Goal: Task Accomplishment & Management: Use online tool/utility

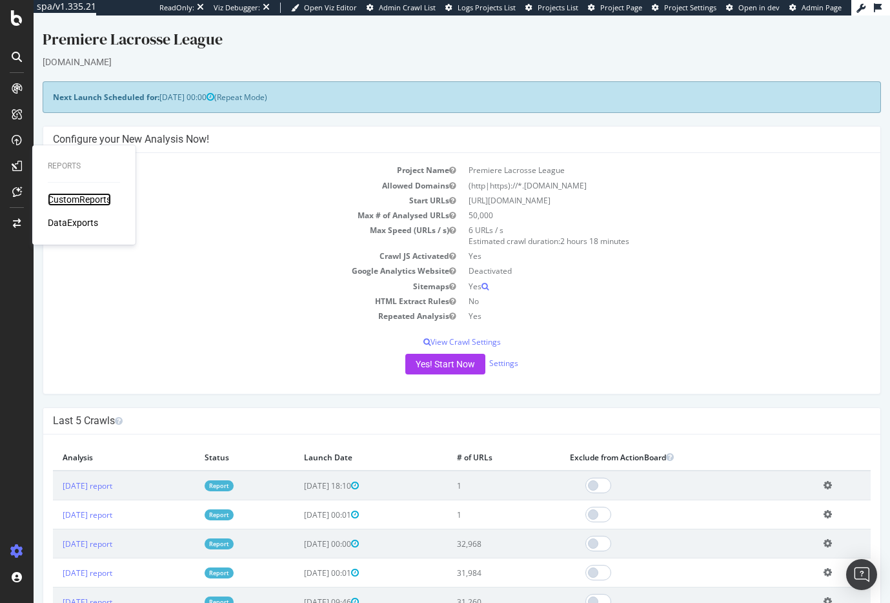
click at [72, 196] on div "CustomReports" at bounding box center [79, 199] width 63 height 13
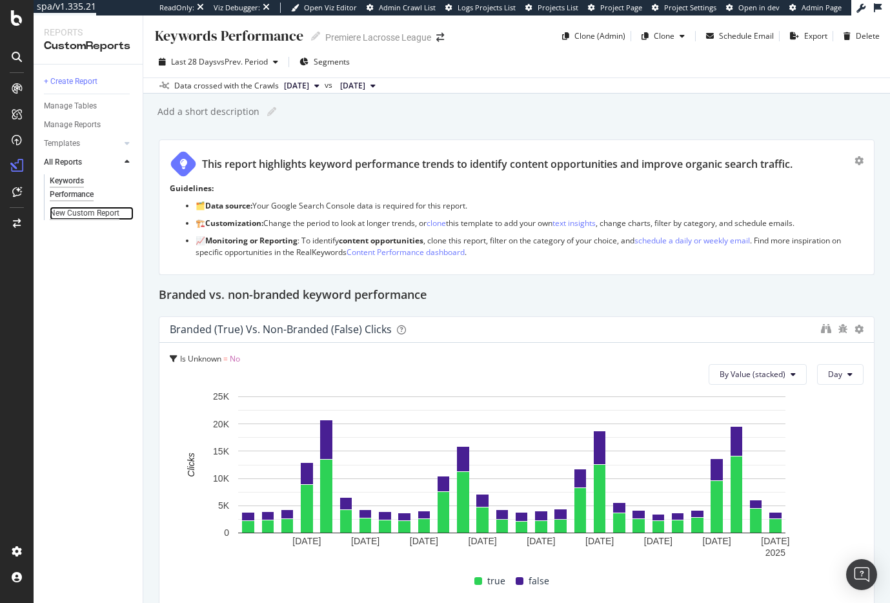
click at [69, 214] on div "New Custom Report" at bounding box center [85, 214] width 70 height 14
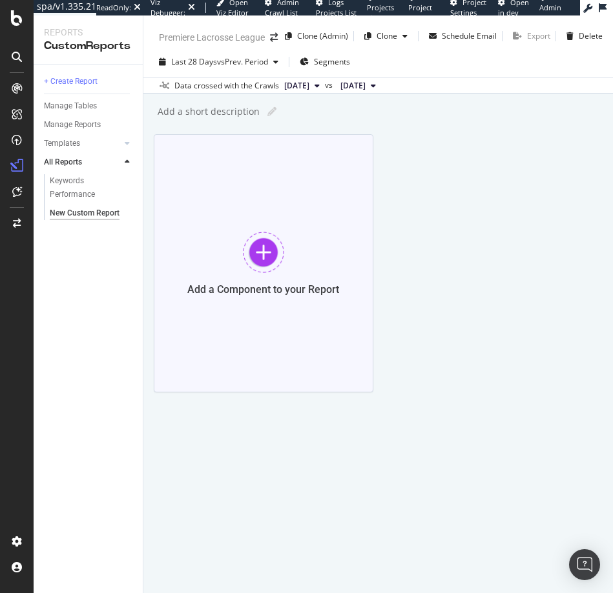
click at [258, 257] on div at bounding box center [263, 252] width 41 height 41
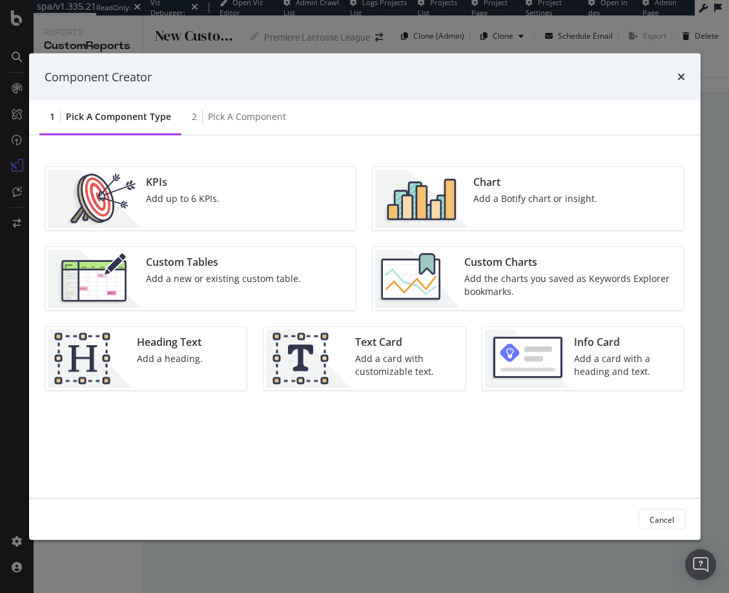
click at [159, 206] on div "KPIs Add up to 6 KPIs." at bounding box center [183, 199] width 84 height 58
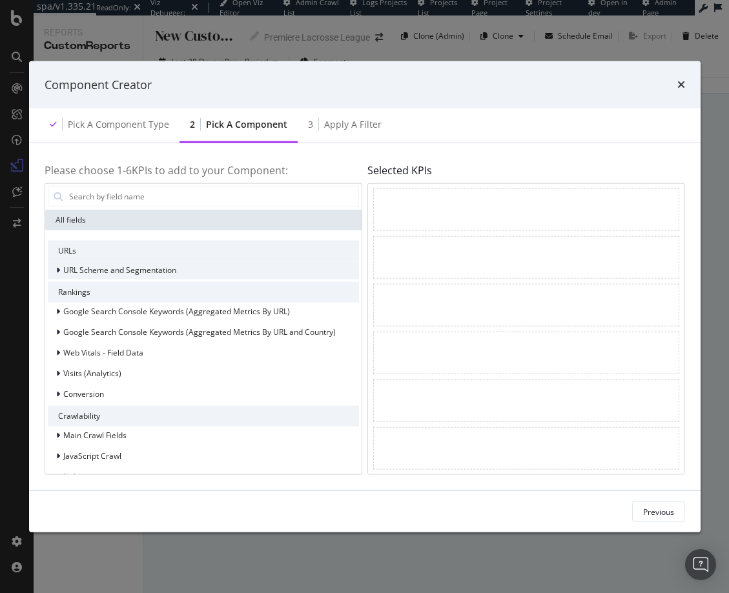
click at [59, 269] on div "modal" at bounding box center [60, 269] width 8 height 13
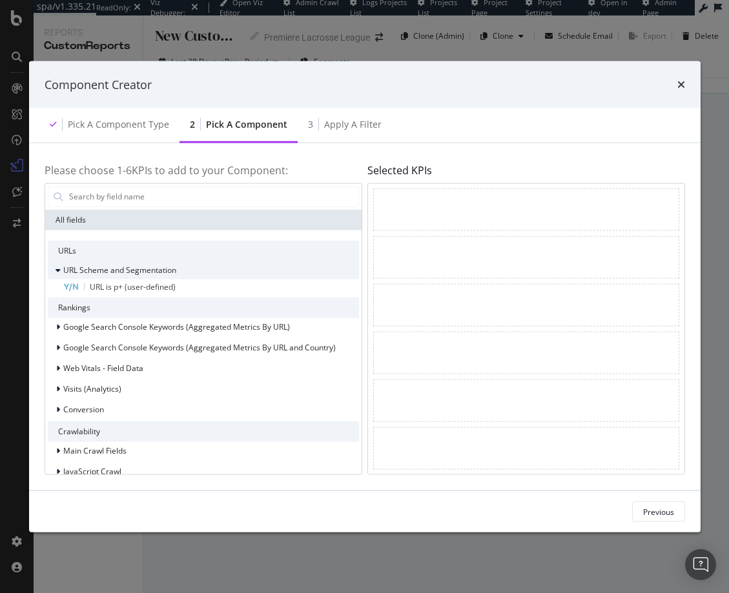
click at [57, 272] on icon "modal" at bounding box center [58, 270] width 5 height 8
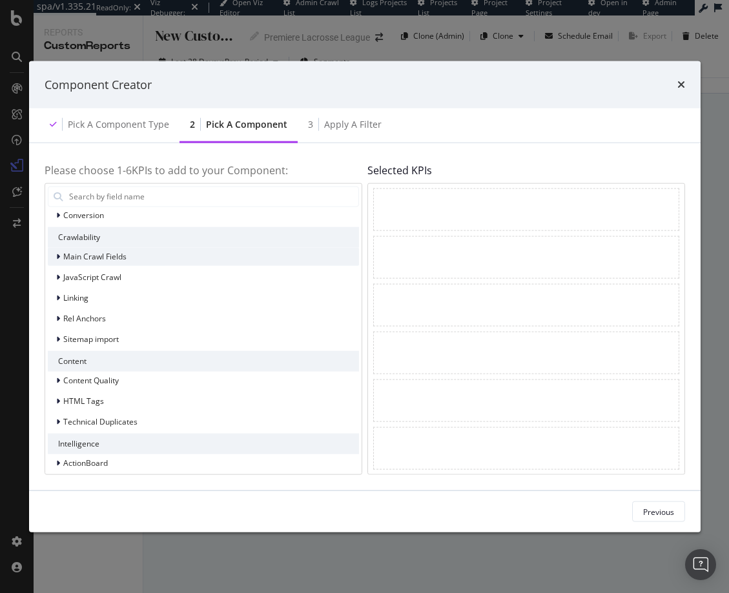
scroll to position [187, 0]
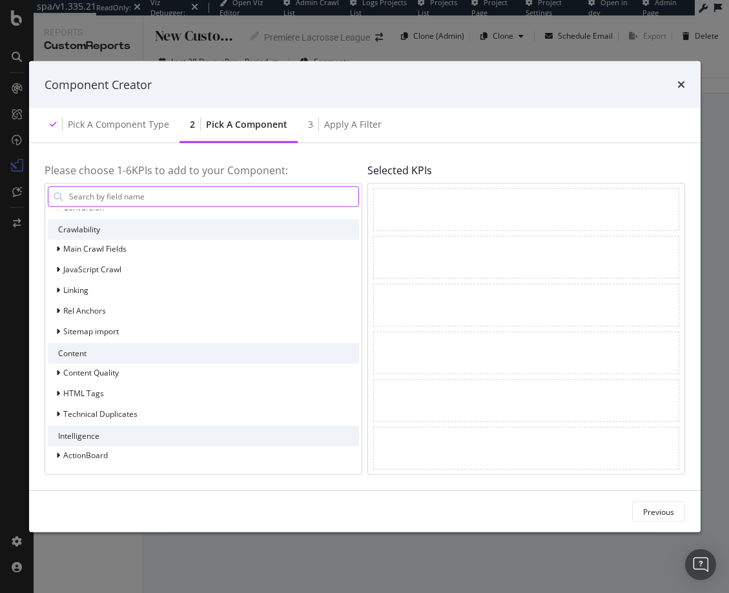
click at [153, 199] on input "modal" at bounding box center [213, 196] width 291 height 19
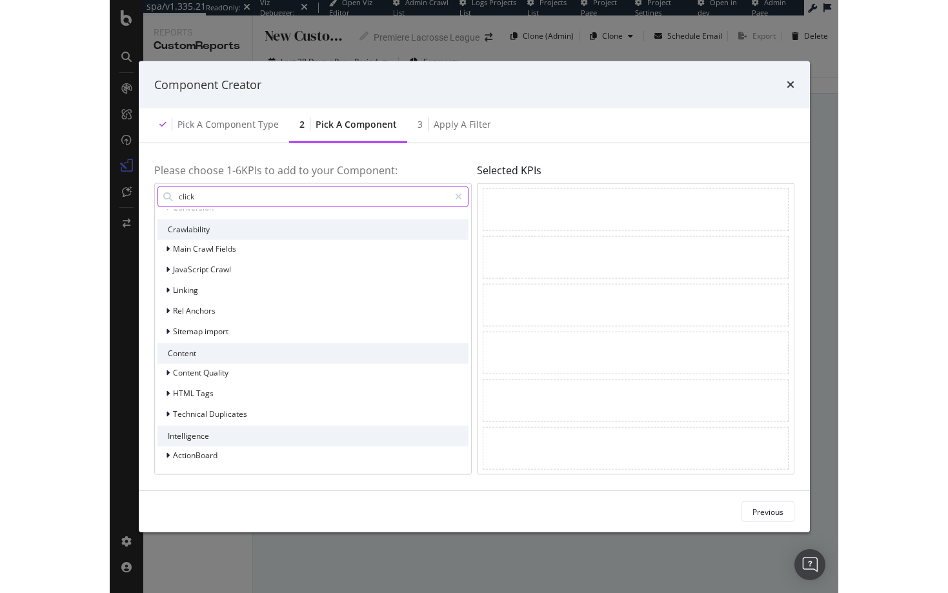
scroll to position [0, 0]
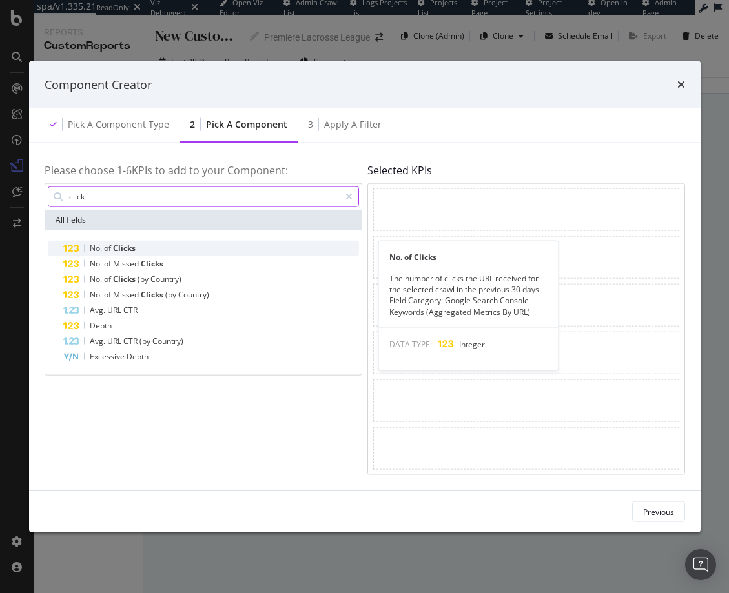
type input "click"
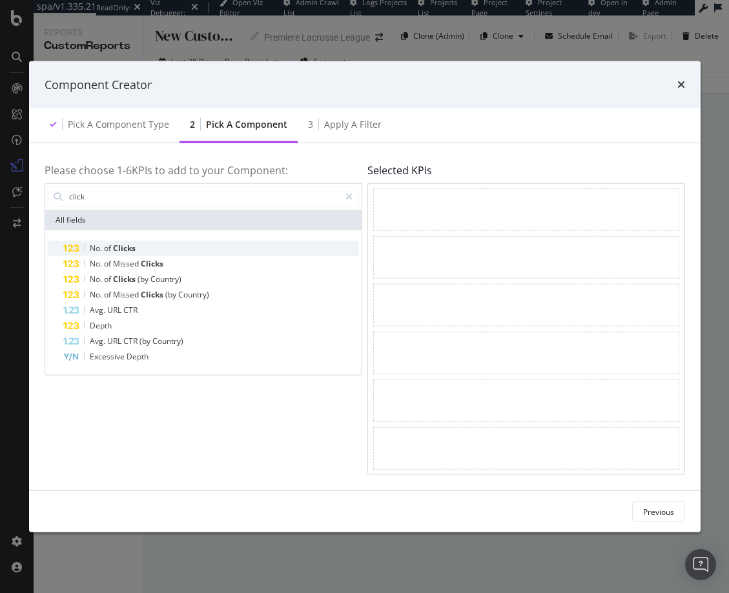
click at [134, 243] on span "Clicks" at bounding box center [124, 247] width 23 height 11
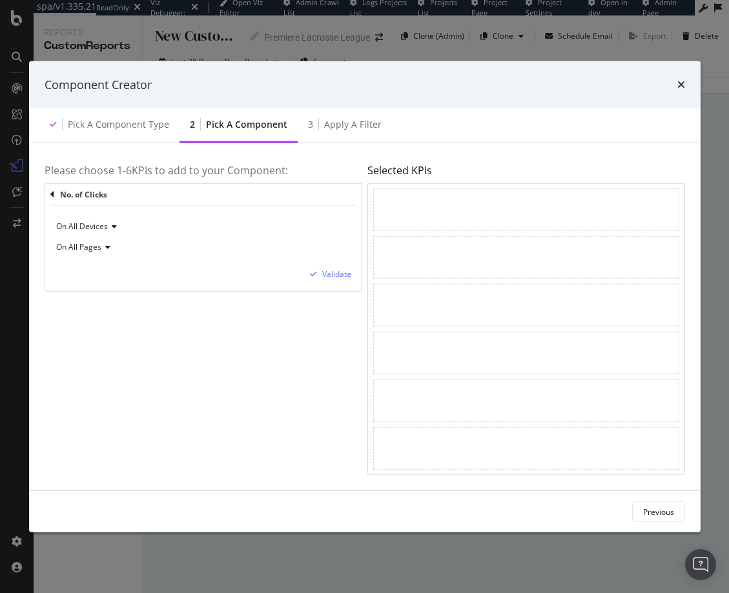
click at [95, 247] on span "On All Pages" at bounding box center [78, 246] width 45 height 11
click at [221, 247] on div "On All Pages" at bounding box center [204, 247] width 296 height 21
click at [331, 275] on div "Validate" at bounding box center [336, 274] width 29 height 11
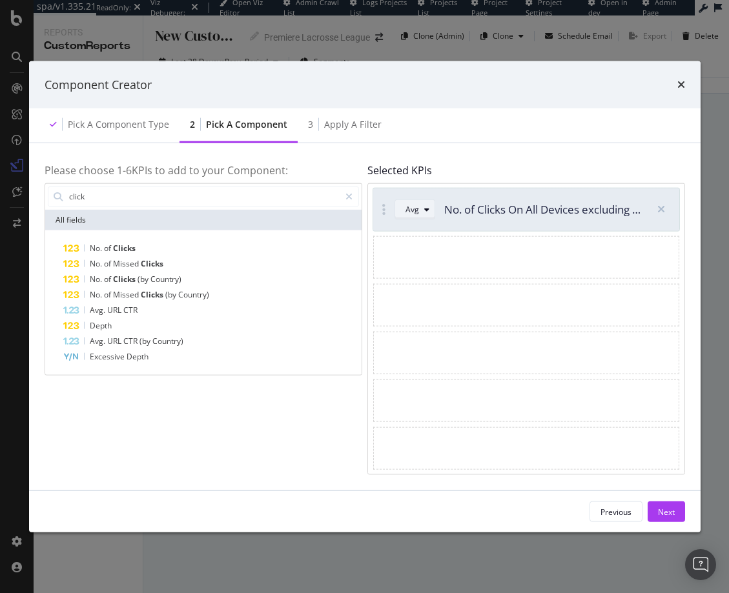
click at [419, 211] on div "modal" at bounding box center [426, 209] width 15 height 8
click at [424, 207] on icon "modal" at bounding box center [426, 209] width 5 height 8
click at [668, 508] on div "Next" at bounding box center [666, 511] width 17 height 11
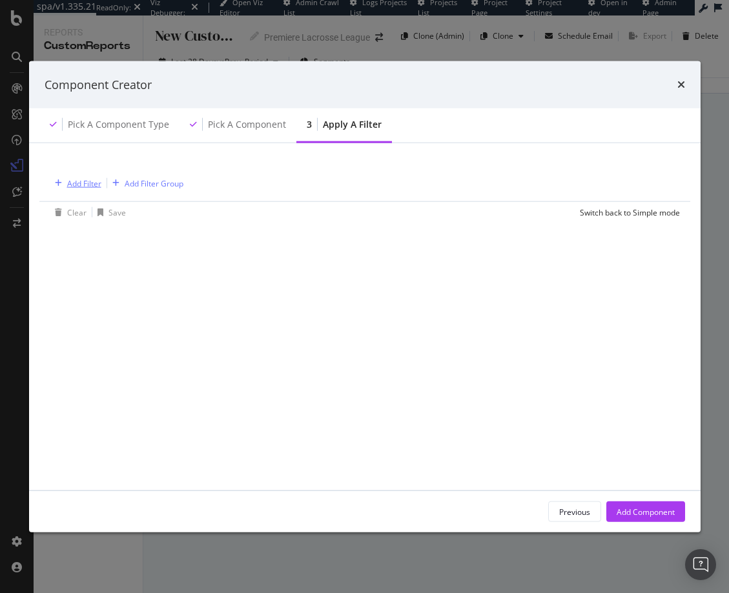
click at [80, 180] on div "Add Filter" at bounding box center [84, 183] width 34 height 11
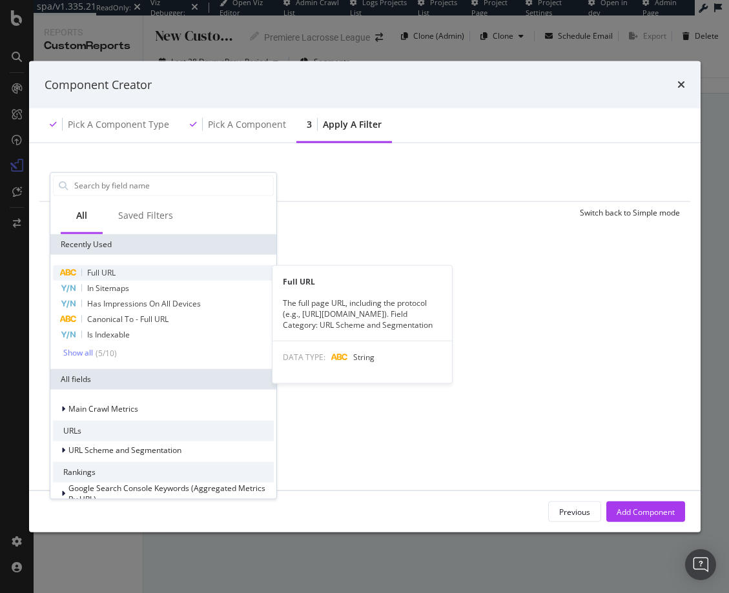
click at [103, 273] on span "Full URL" at bounding box center [101, 272] width 28 height 11
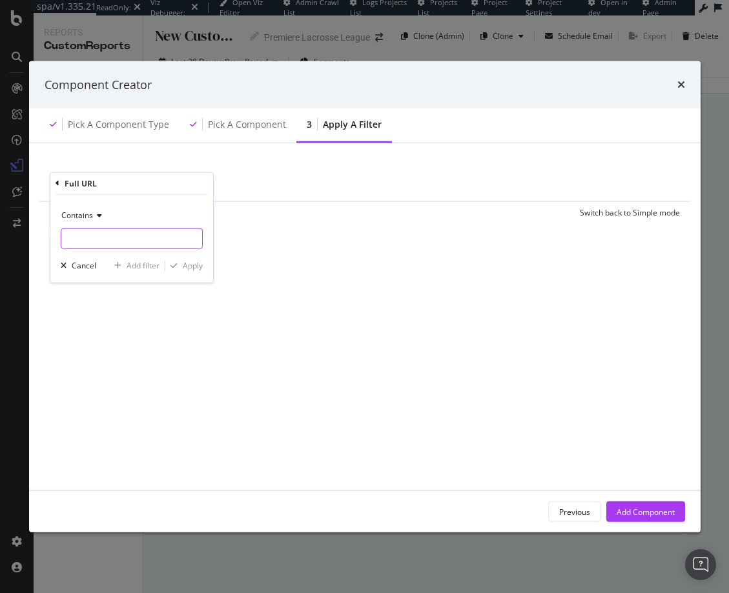
click at [87, 236] on input "modal" at bounding box center [131, 238] width 141 height 21
type input "shop."
click at [651, 509] on div "Add Component" at bounding box center [646, 511] width 58 height 11
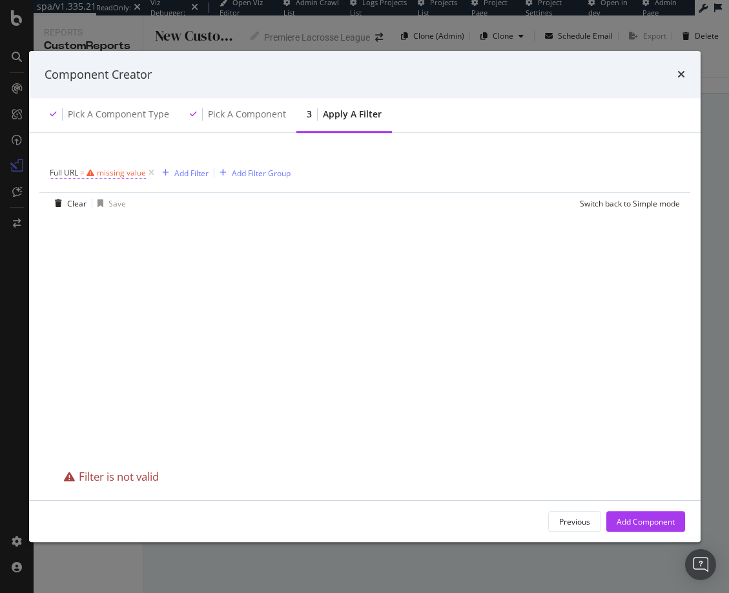
click at [107, 170] on div "missing value" at bounding box center [121, 172] width 49 height 11
click at [91, 204] on span "Contains" at bounding box center [77, 203] width 32 height 11
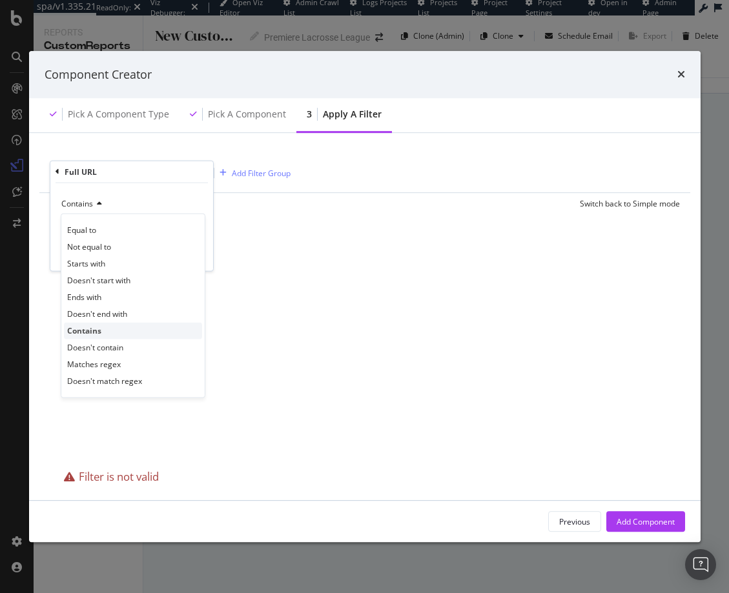
click at [92, 327] on span "Contains" at bounding box center [84, 330] width 34 height 11
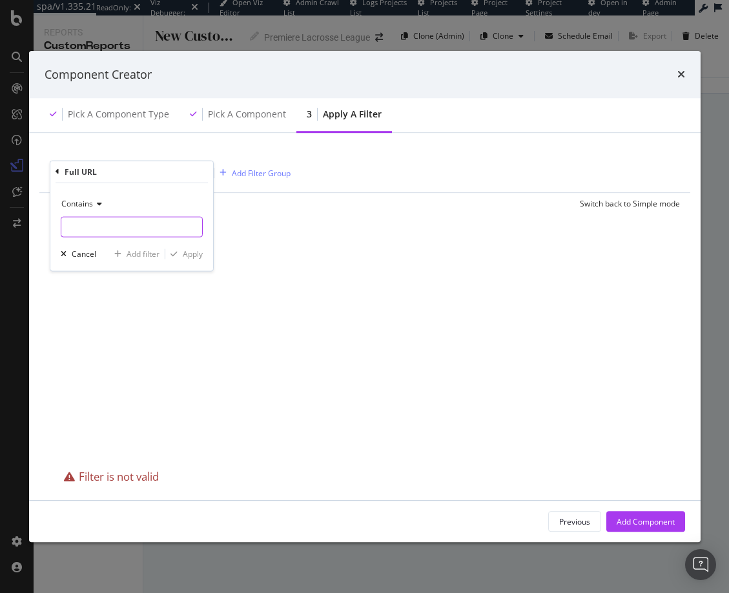
click at [108, 231] on input "modal" at bounding box center [131, 226] width 141 height 21
type input "shop."
click at [190, 252] on div "Apply" at bounding box center [193, 254] width 20 height 11
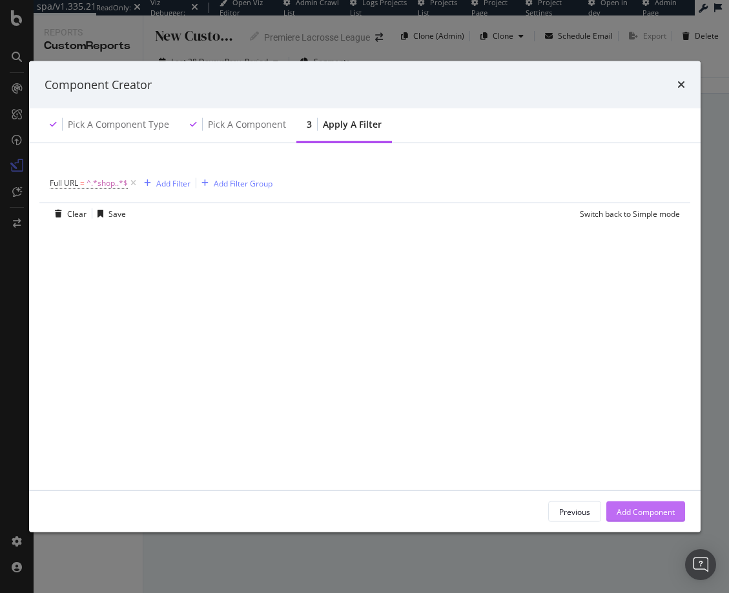
click at [659, 517] on div "Add Component" at bounding box center [646, 511] width 58 height 11
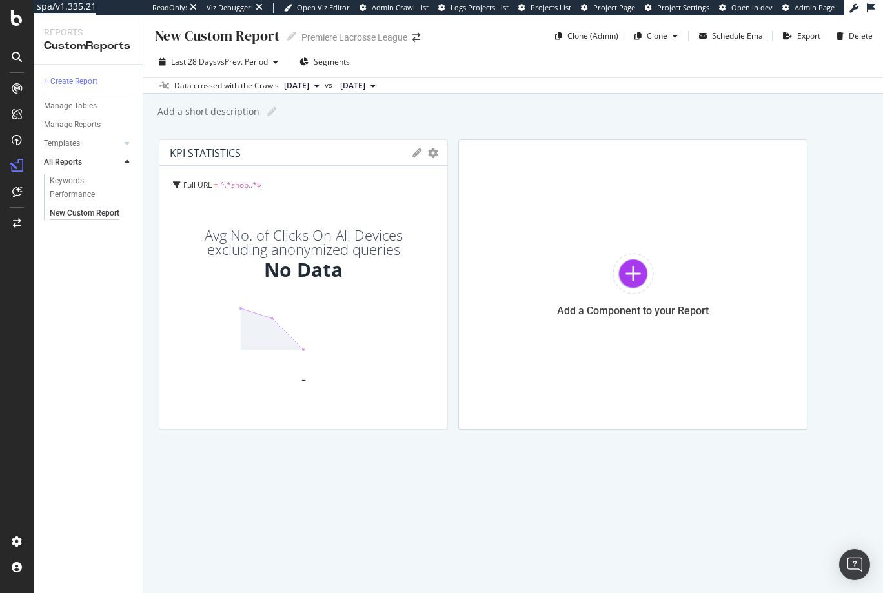
click at [414, 151] on icon at bounding box center [417, 152] width 9 height 9
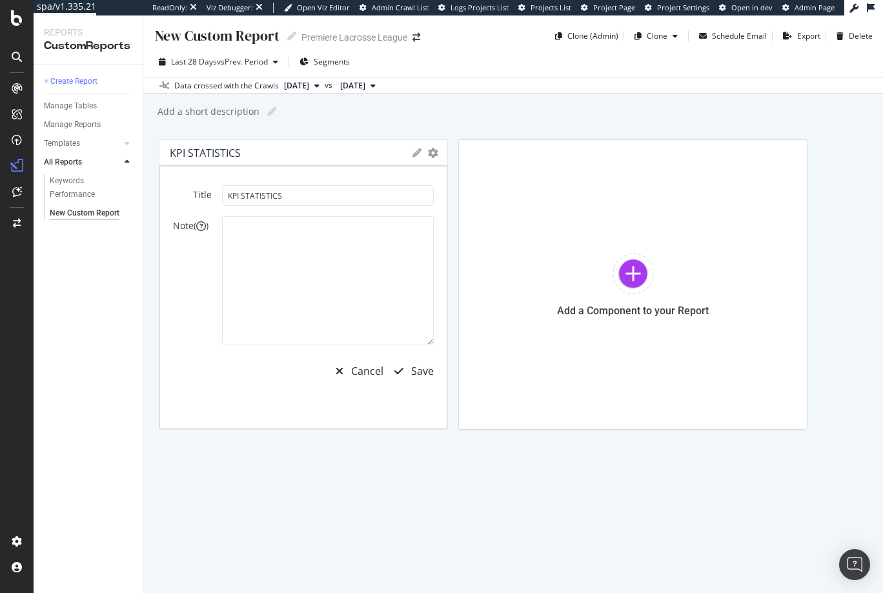
click at [414, 152] on icon at bounding box center [417, 152] width 9 height 9
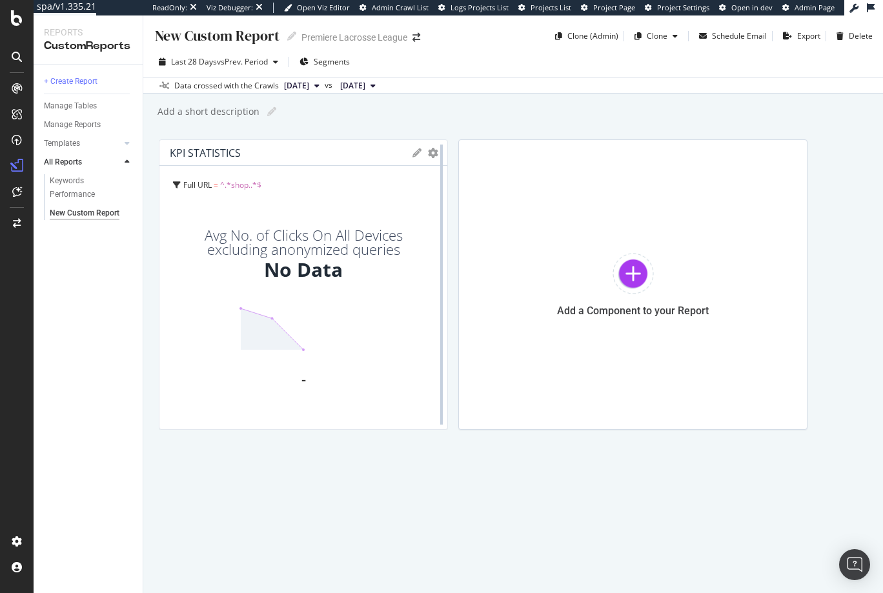
click at [435, 152] on div at bounding box center [441, 284] width 13 height 291
click at [432, 155] on icon "gear" at bounding box center [433, 153] width 10 height 10
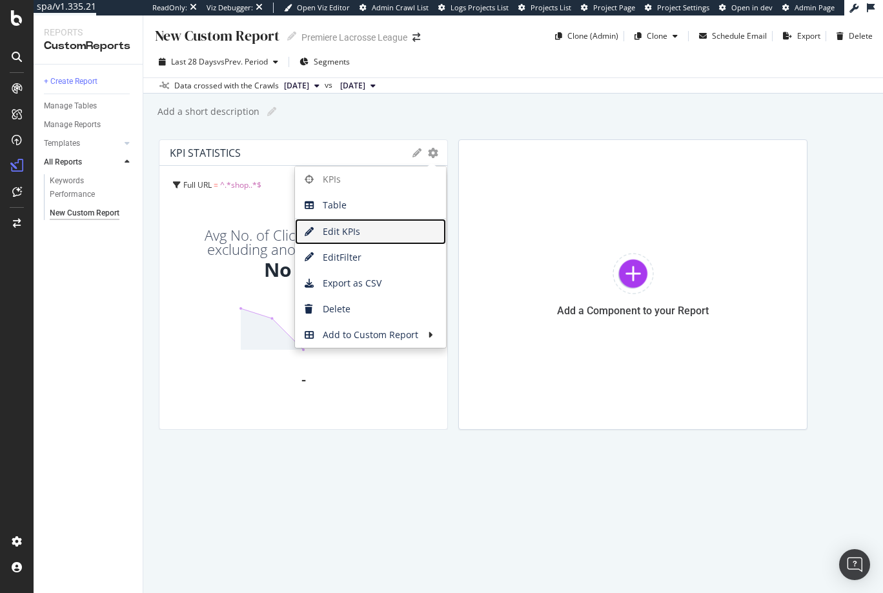
click at [345, 232] on span "Edit KPIs" at bounding box center [370, 231] width 151 height 19
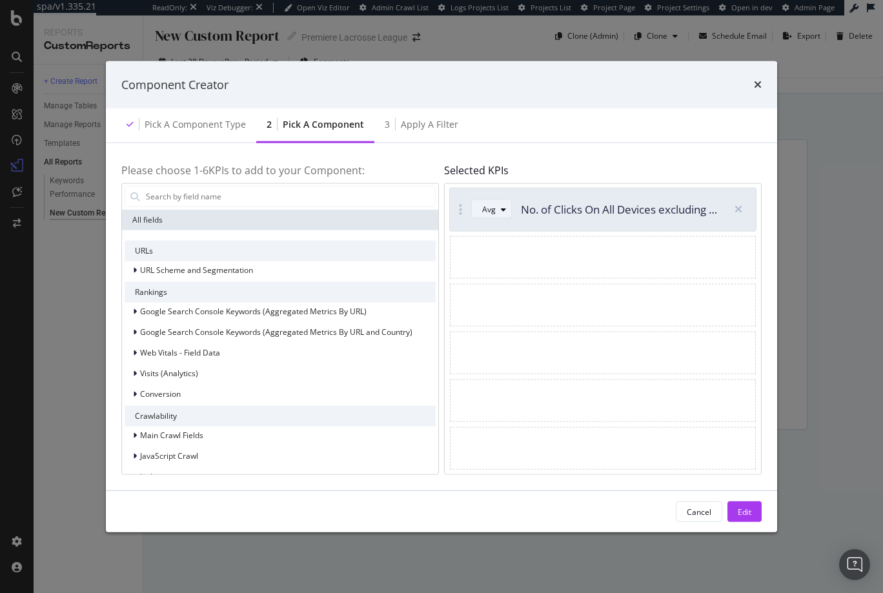
click at [504, 209] on icon "modal" at bounding box center [503, 209] width 5 height 8
click at [498, 257] on div "Sum" at bounding box center [495, 252] width 16 height 11
click at [212, 194] on input "modal" at bounding box center [290, 196] width 291 height 19
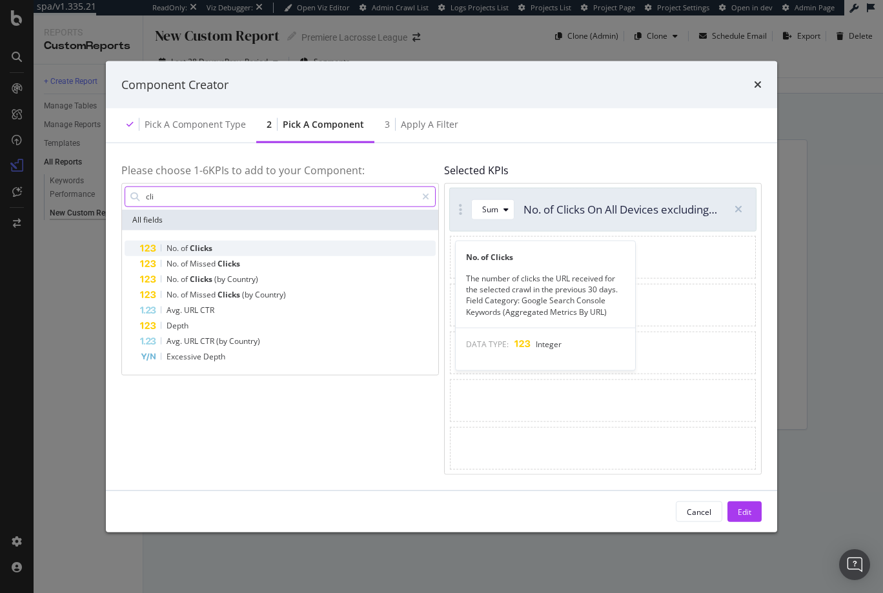
type input "cli"
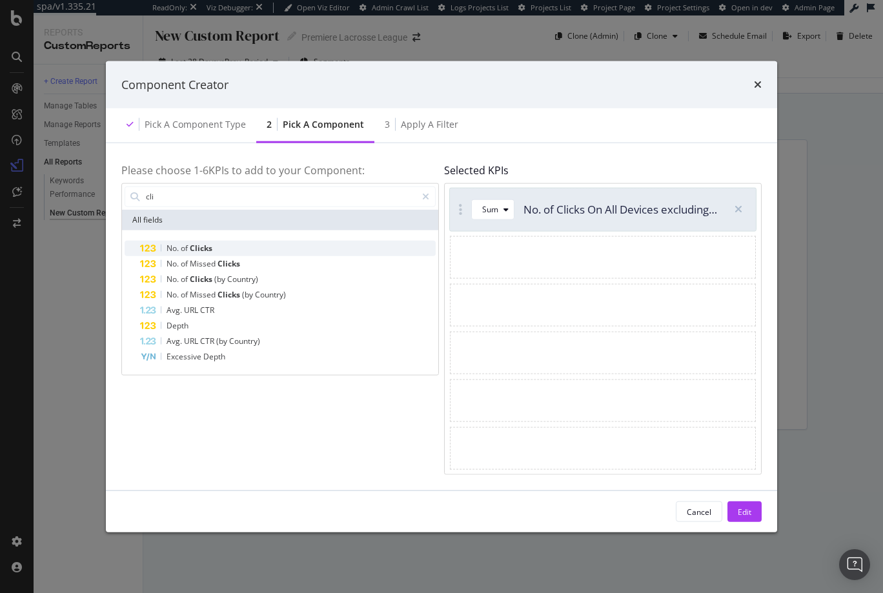
click at [189, 249] on span "of" at bounding box center [185, 247] width 9 height 11
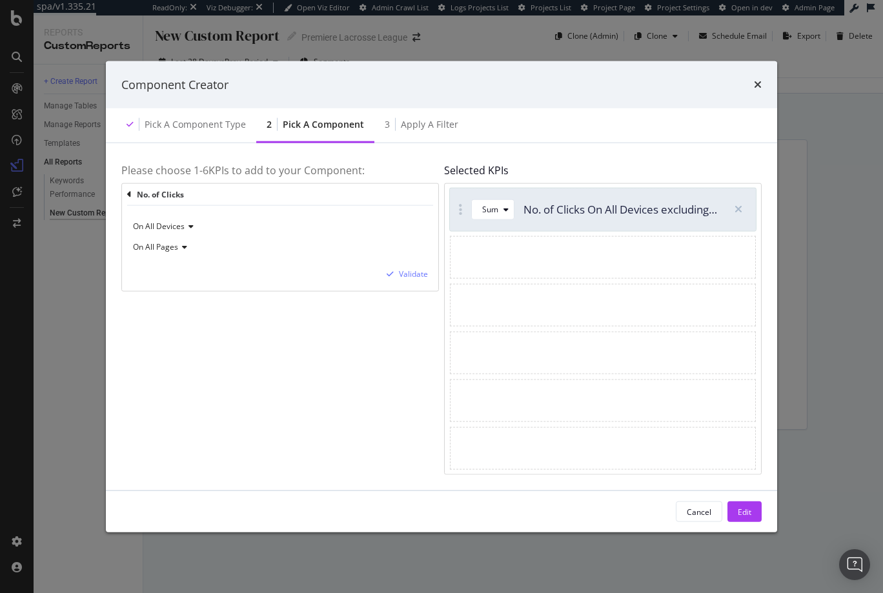
click at [182, 225] on span "On All Devices" at bounding box center [159, 226] width 52 height 11
click at [185, 225] on icon "modal" at bounding box center [189, 227] width 9 height 8
click at [178, 243] on icon "modal" at bounding box center [182, 247] width 9 height 8
click at [178, 246] on icon "modal" at bounding box center [182, 247] width 9 height 8
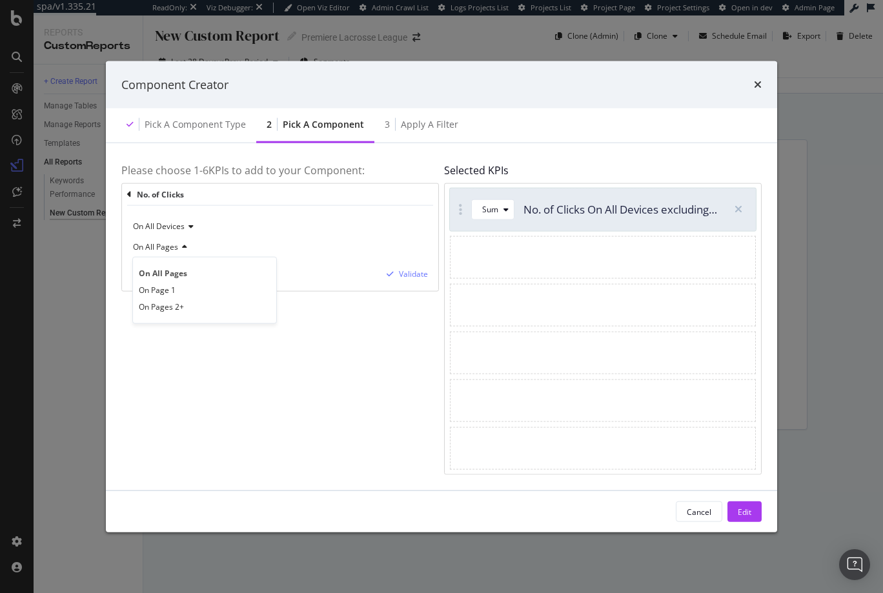
click at [178, 246] on icon "modal" at bounding box center [182, 247] width 9 height 8
click at [748, 515] on div "Edit" at bounding box center [745, 511] width 14 height 11
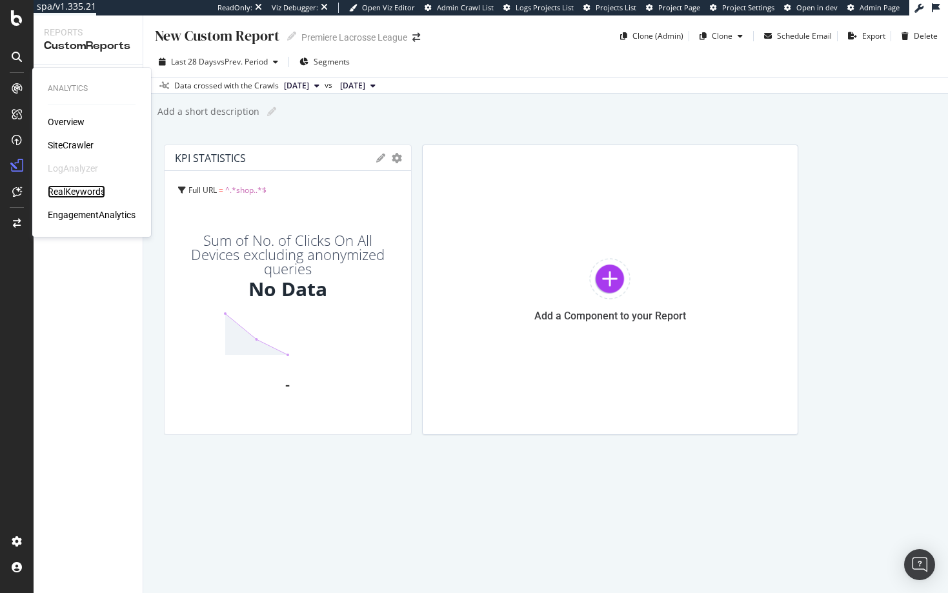
click at [81, 192] on div "RealKeywords" at bounding box center [76, 191] width 57 height 13
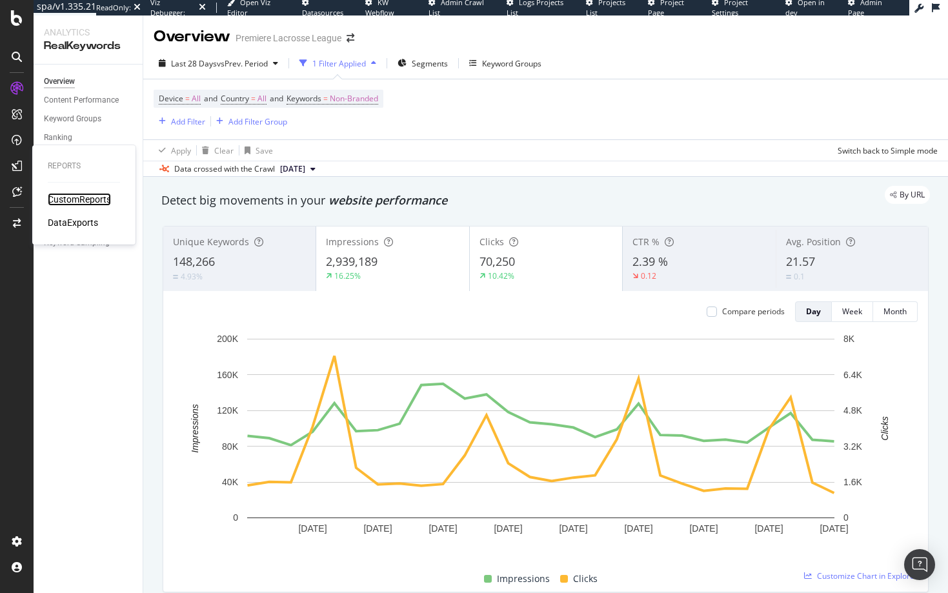
click at [71, 198] on div "CustomReports" at bounding box center [79, 199] width 63 height 13
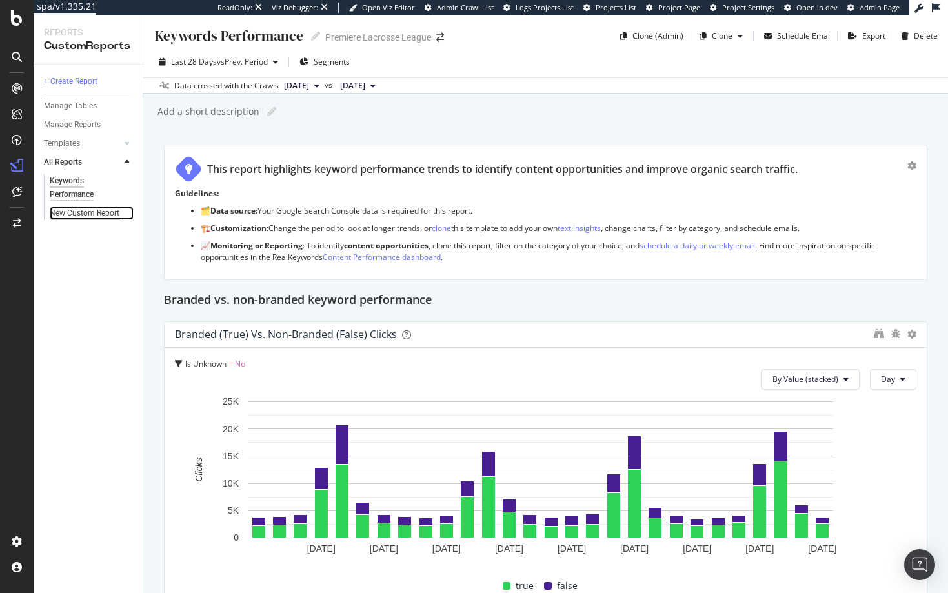
click at [73, 212] on div "New Custom Report" at bounding box center [85, 214] width 70 height 14
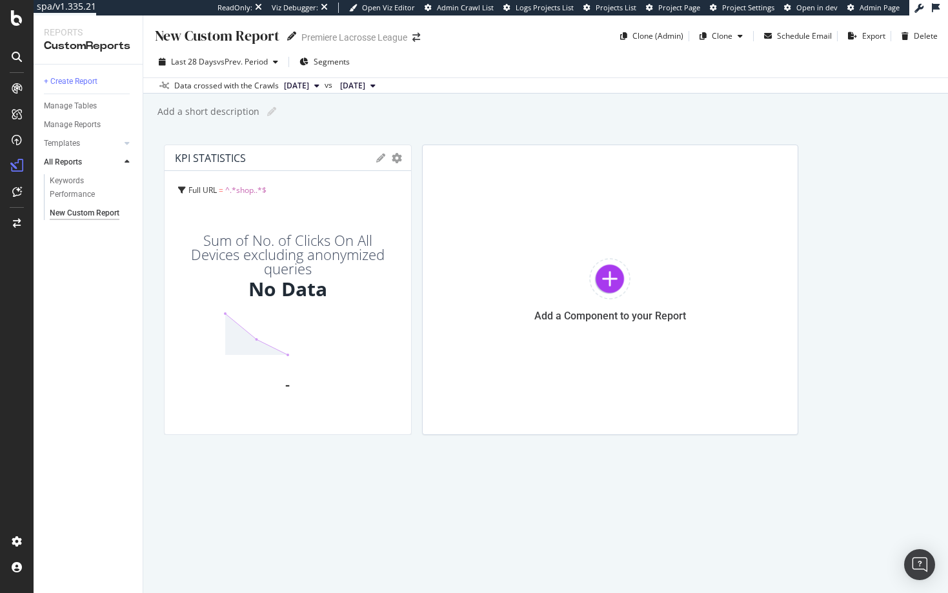
click at [287, 35] on icon at bounding box center [291, 36] width 9 height 9
click at [230, 36] on input "text" at bounding box center [218, 34] width 128 height 17
type input "Shop PLL Exec Dashboard"
click at [595, 50] on div "Last 28 Days vs Prev. Period Segments Data crossed with the Crawls 2025 Aug. 11…" at bounding box center [545, 69] width 805 height 47
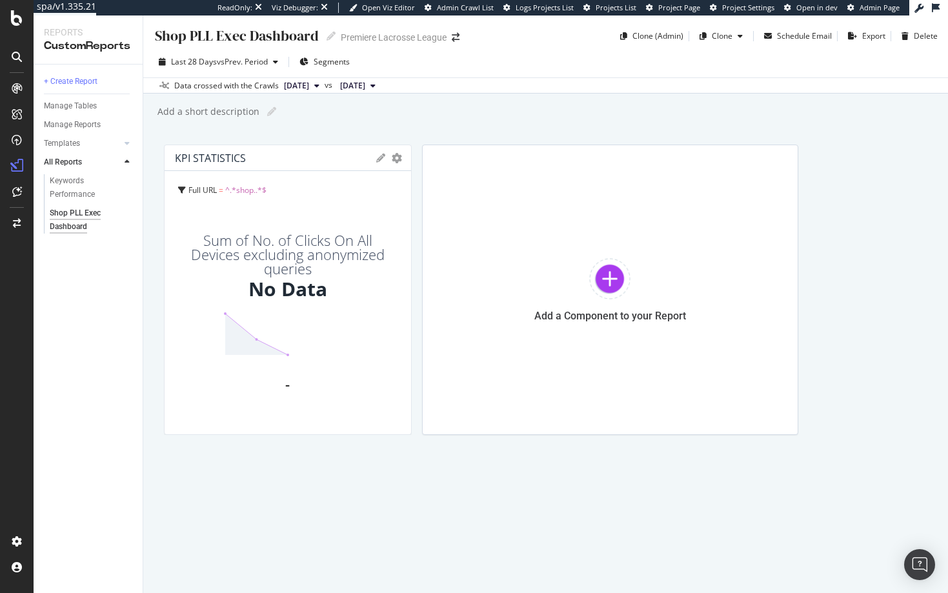
click at [28, 292] on div at bounding box center [16, 304] width 31 height 453
click at [76, 190] on div "RealKeywords" at bounding box center [76, 191] width 57 height 13
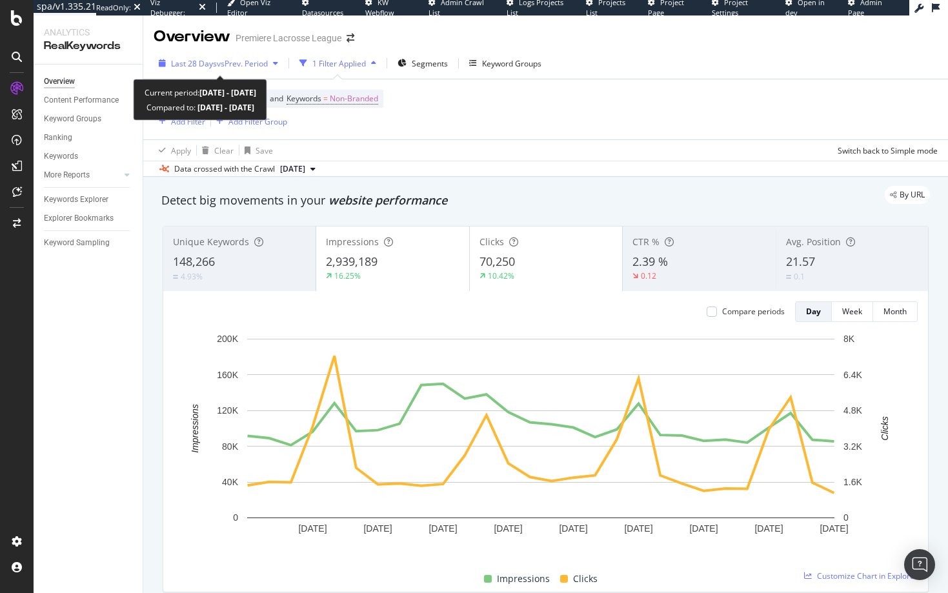
click at [218, 58] on span "vs Prev. Period" at bounding box center [242, 63] width 51 height 11
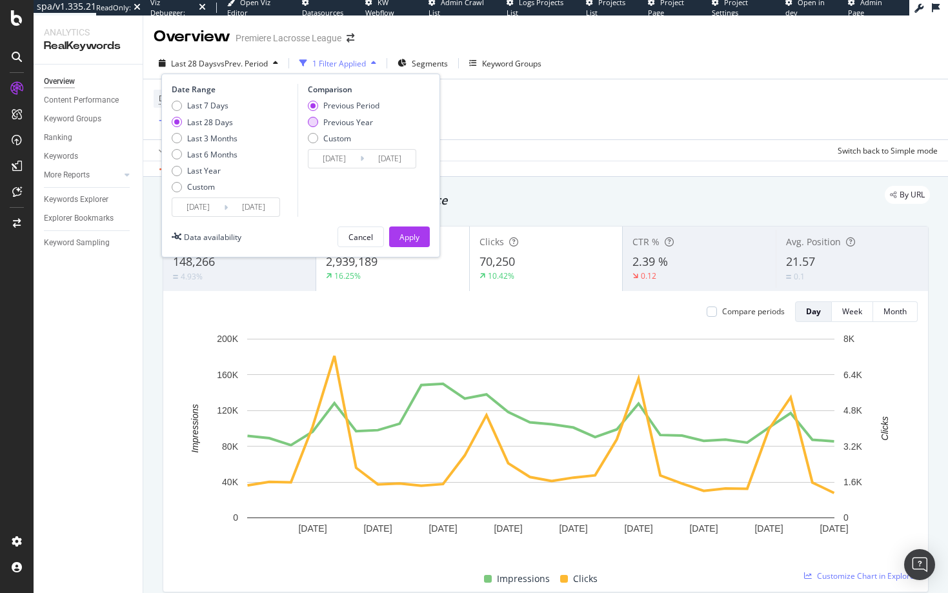
click at [316, 122] on div "Previous Year" at bounding box center [313, 122] width 10 height 10
type input "2024/07/16"
type input "2024/08/12"
click at [414, 240] on div "Apply" at bounding box center [410, 237] width 20 height 11
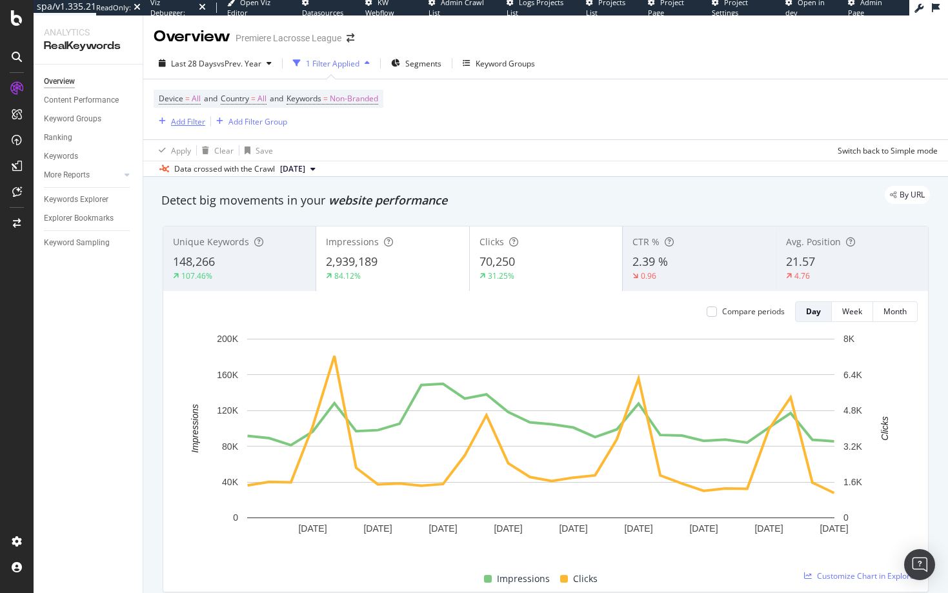
click at [183, 120] on div "Add Filter" at bounding box center [188, 121] width 34 height 11
click at [495, 98] on div "Device = All and Country = All and Keywords = Non-Branded Add Filter Add Filter…" at bounding box center [546, 109] width 784 height 60
click at [362, 100] on span "Non-Branded" at bounding box center [354, 99] width 48 height 18
click at [325, 132] on span "Non-Branded" at bounding box center [334, 129] width 54 height 11
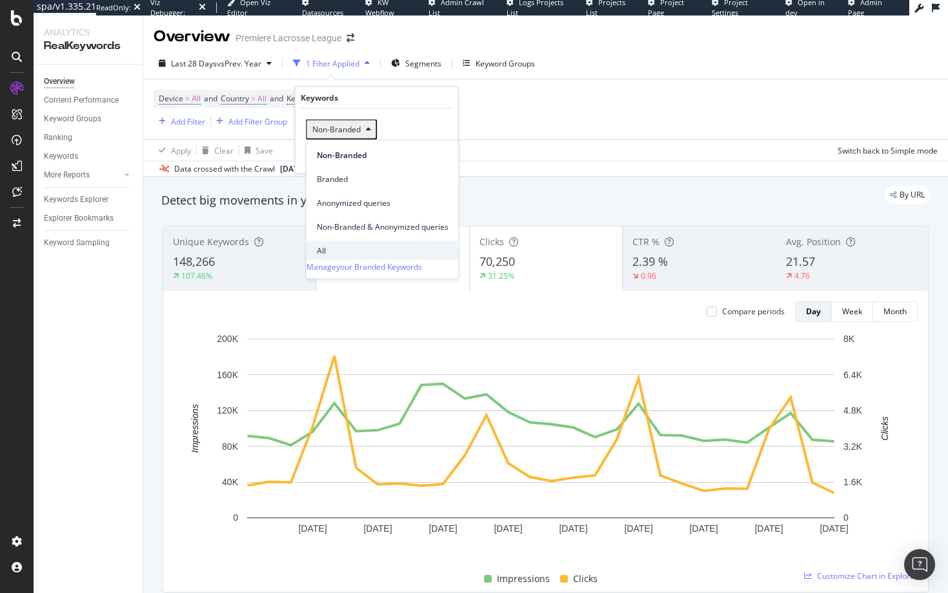
click at [337, 245] on span "All" at bounding box center [383, 251] width 132 height 12
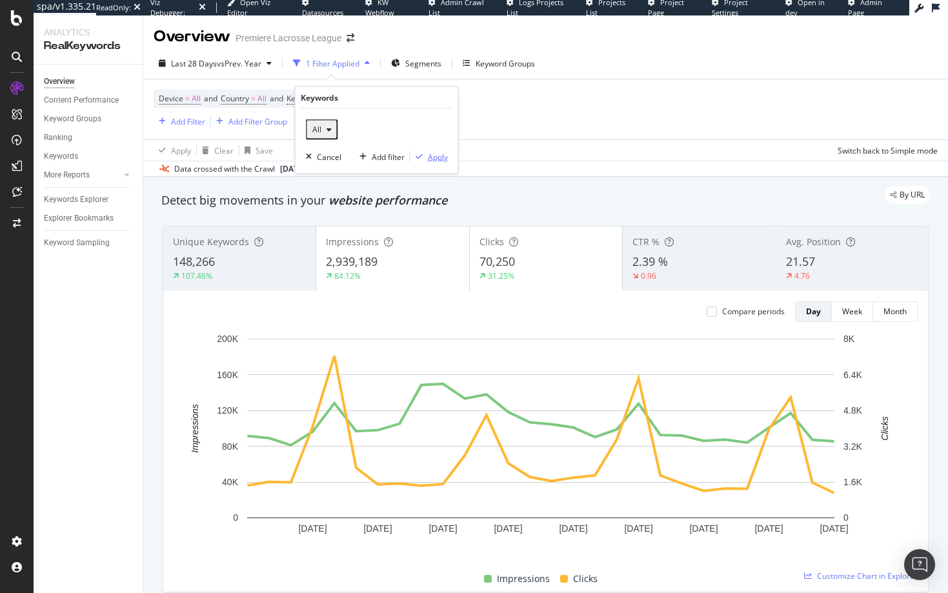
click at [440, 152] on div "Apply" at bounding box center [438, 156] width 20 height 11
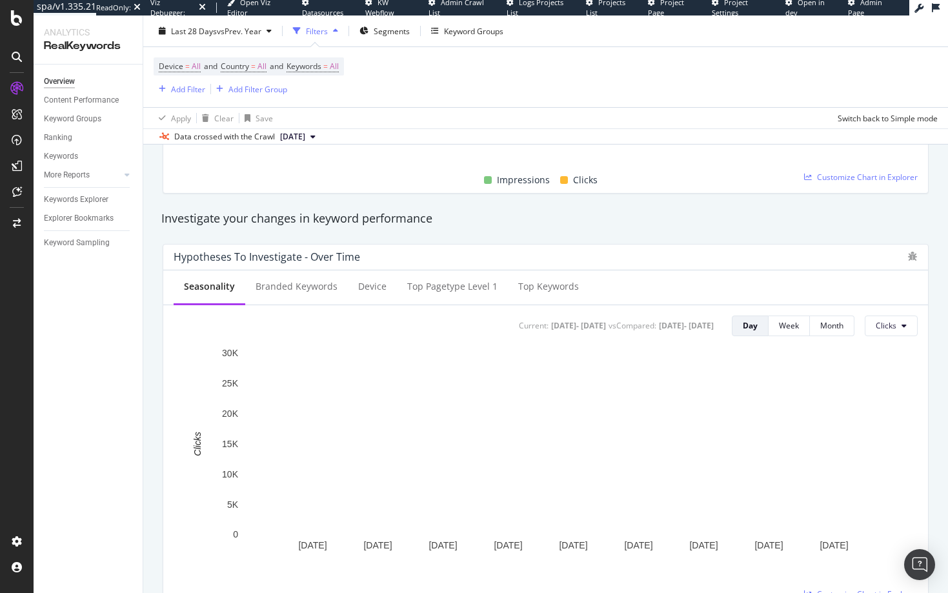
scroll to position [329, 0]
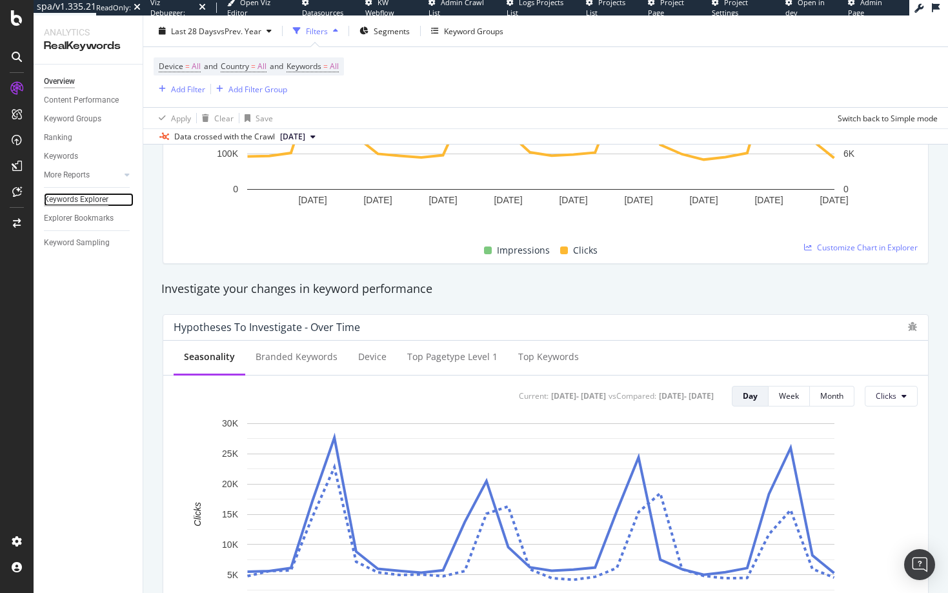
click at [66, 200] on div "Keywords Explorer" at bounding box center [76, 200] width 65 height 14
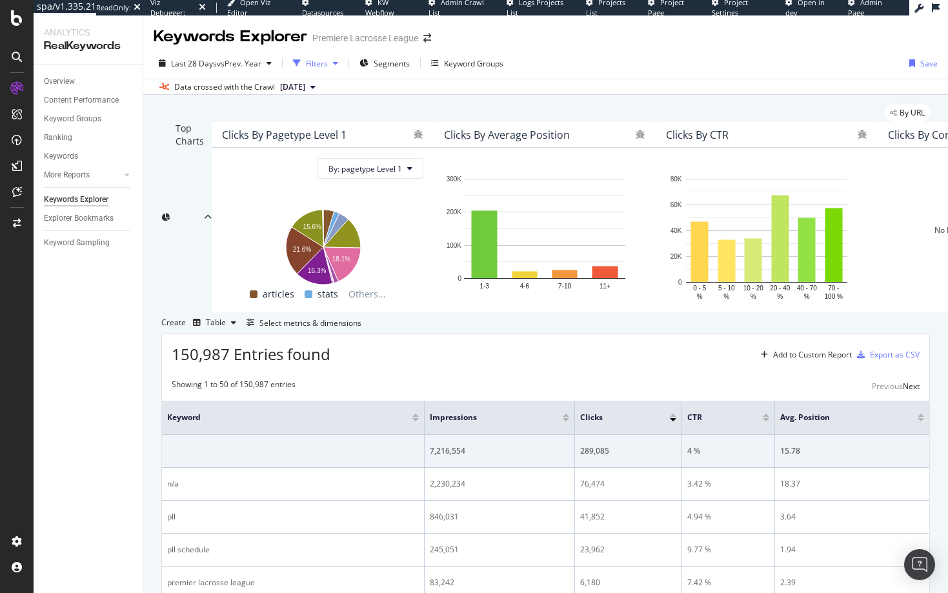
click at [324, 63] on div "Filters" at bounding box center [317, 63] width 22 height 11
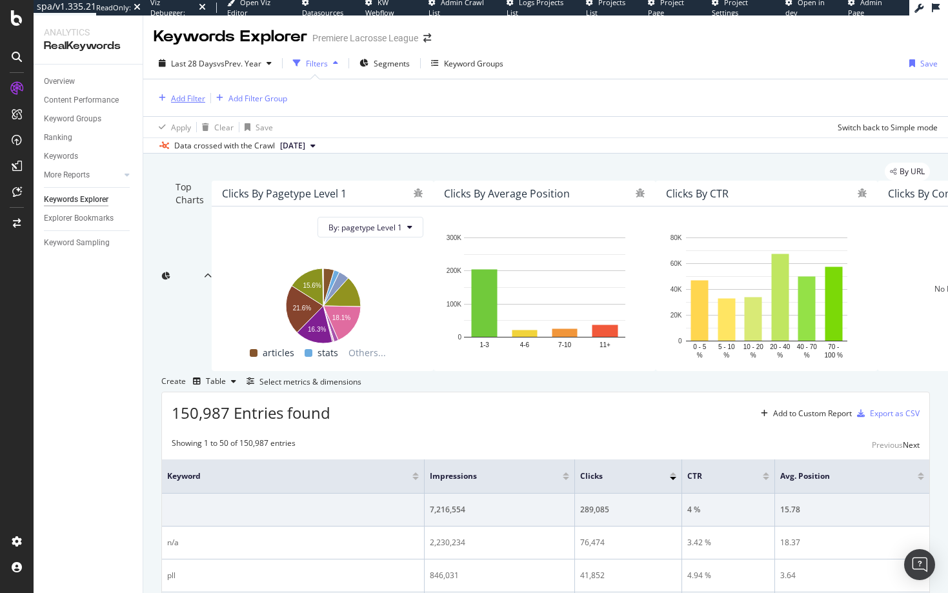
click at [200, 97] on div "Add Filter" at bounding box center [188, 98] width 34 height 11
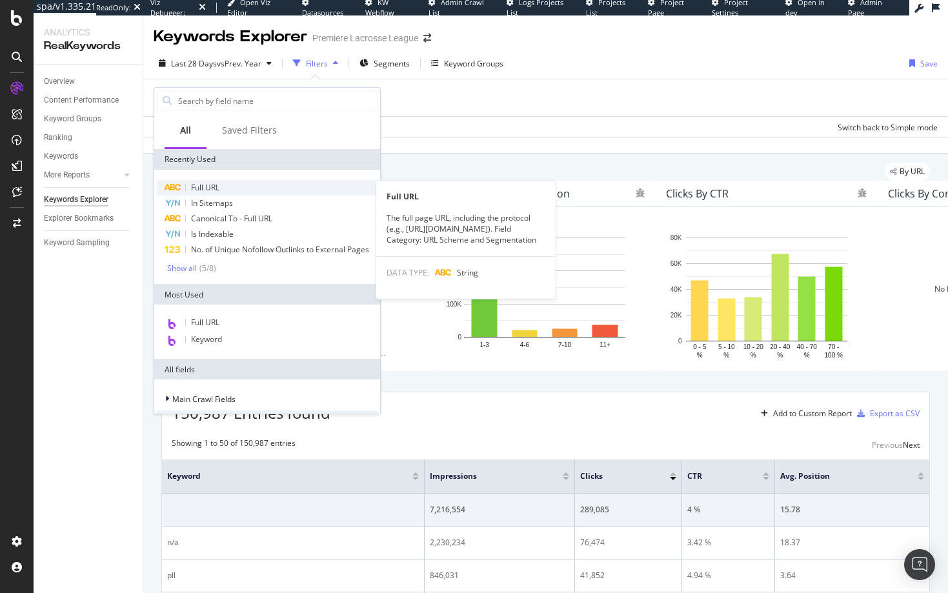
click at [204, 185] on span "Full URL" at bounding box center [205, 187] width 28 height 11
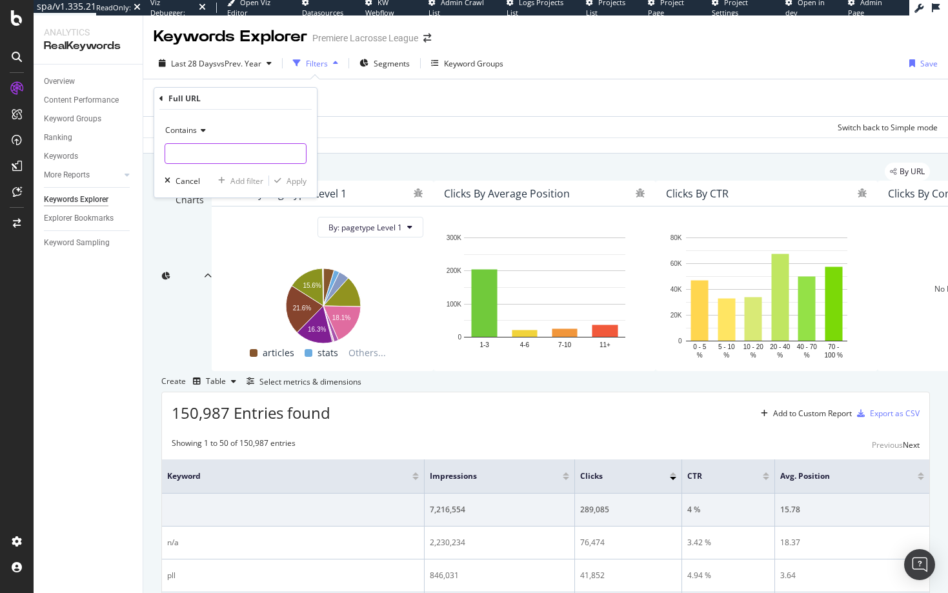
click at [198, 154] on input "text" at bounding box center [235, 153] width 141 height 21
type input "shop"
click at [293, 178] on div "Apply" at bounding box center [297, 181] width 20 height 11
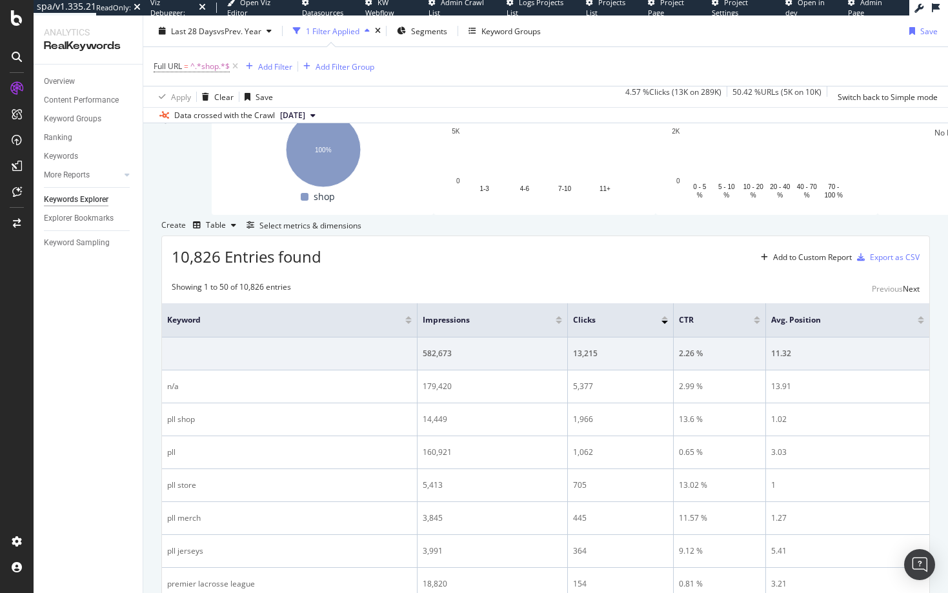
scroll to position [226, 0]
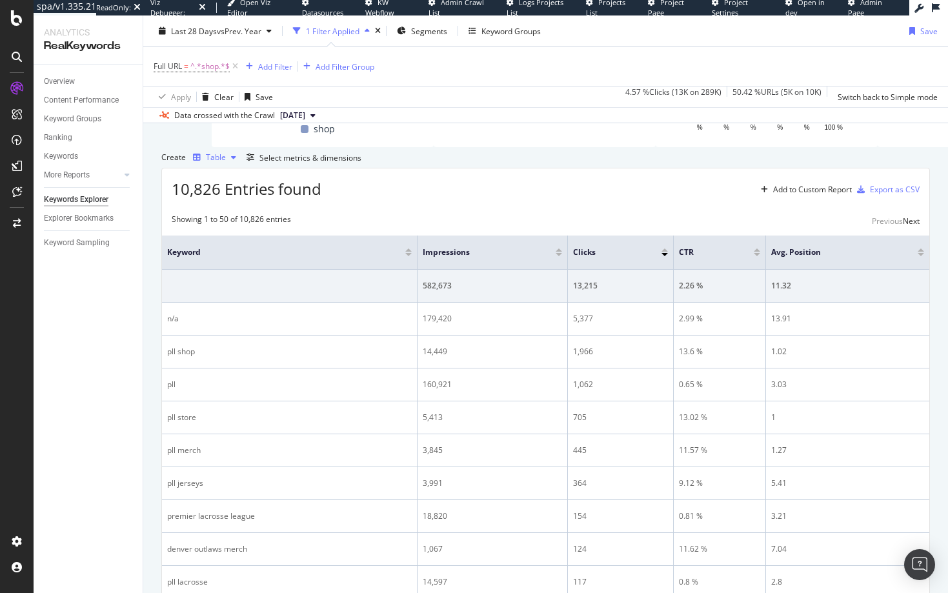
click at [201, 161] on icon "button" at bounding box center [197, 158] width 8 height 8
click at [229, 396] on div "KPI" at bounding box center [233, 397] width 59 height 16
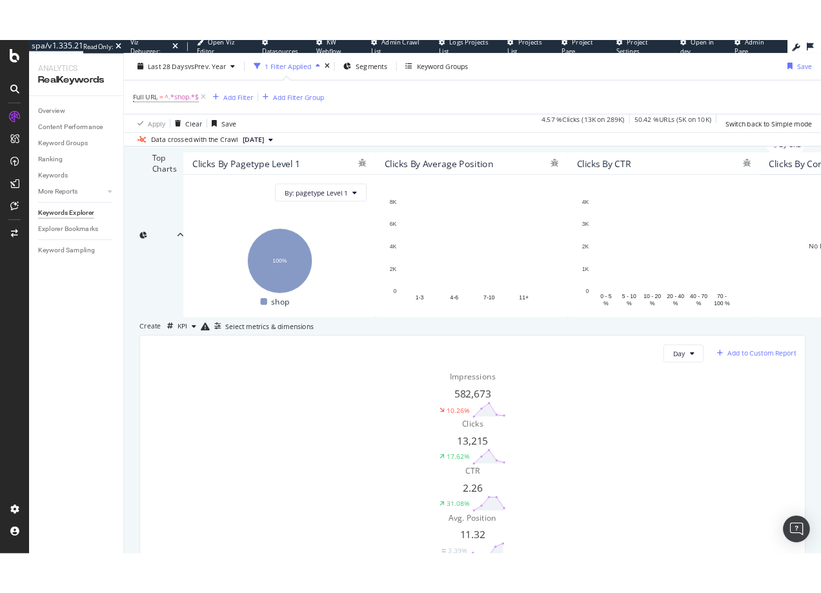
scroll to position [52, 0]
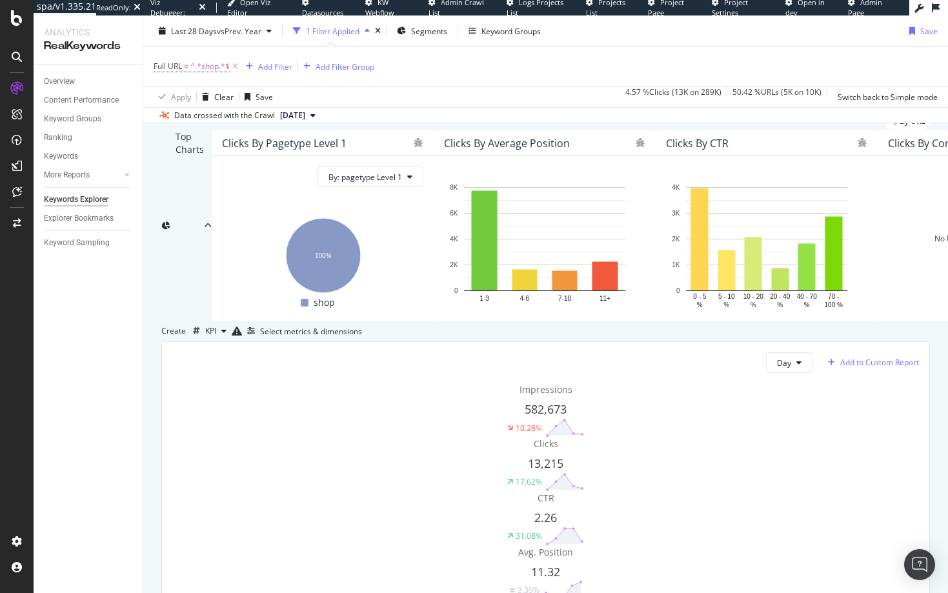
click at [866, 367] on div "Add to Custom Report" at bounding box center [880, 363] width 79 height 8
click at [850, 544] on div "Shop PLL Exec Dashboard" at bounding box center [878, 545] width 93 height 11
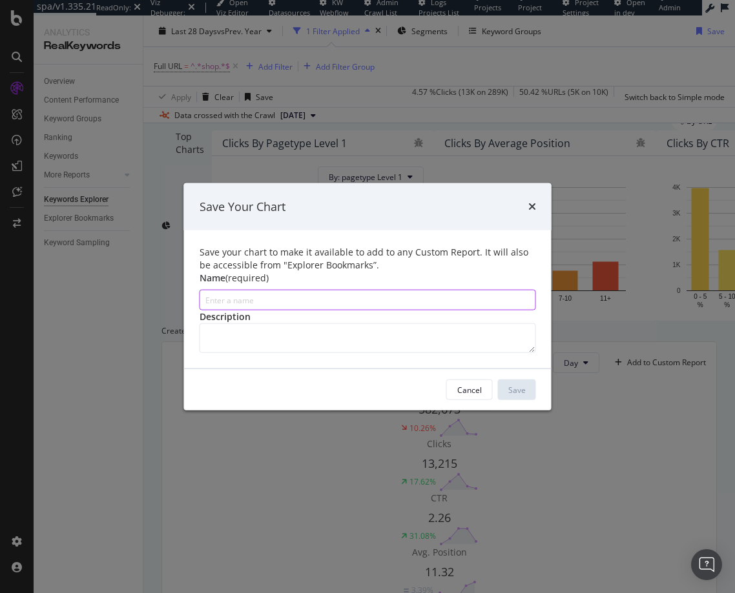
click at [200, 290] on input "modal" at bounding box center [368, 300] width 336 height 21
type input "A"
type input "Total Organic Traffic"
click at [526, 395] on div "Save" at bounding box center [516, 389] width 17 height 11
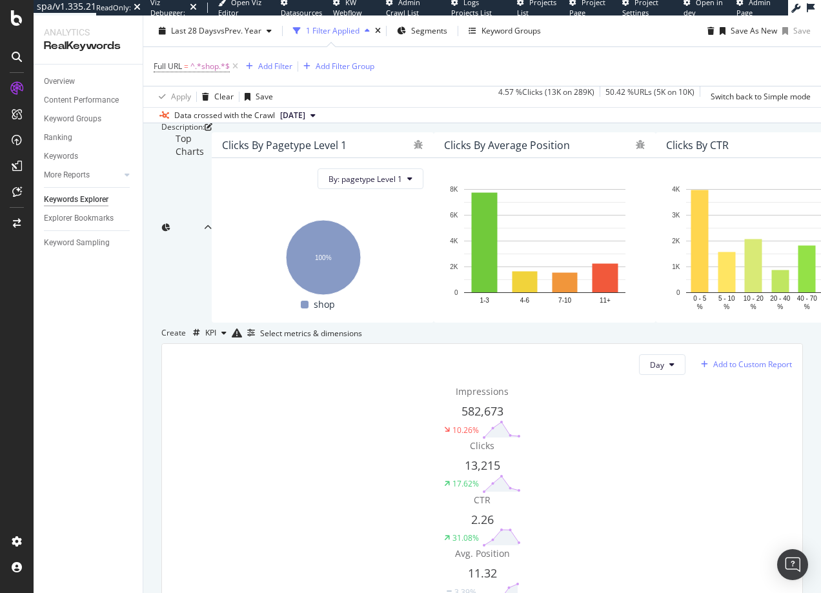
click at [717, 369] on div "Add to Custom Report" at bounding box center [752, 365] width 79 height 8
click at [719, 502] on div "Shop PLL Exec Dashboard" at bounding box center [750, 498] width 93 height 11
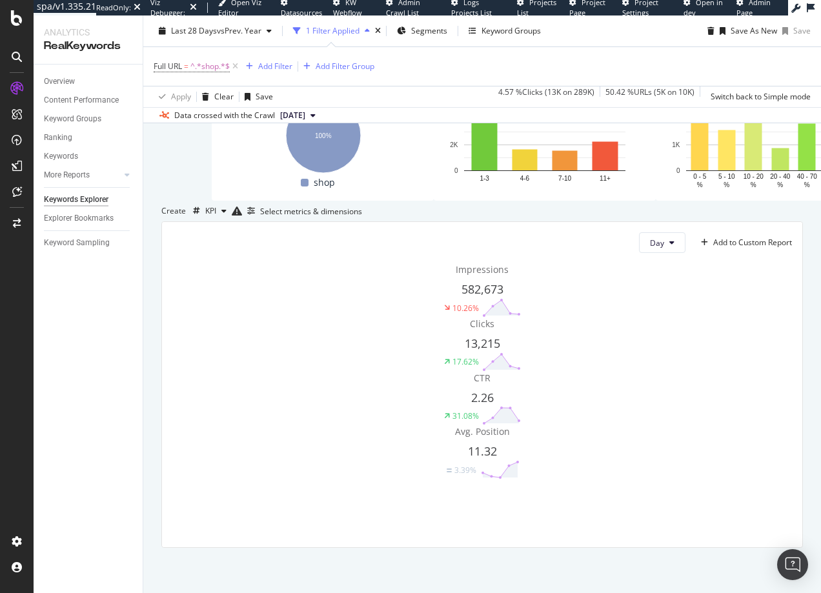
scroll to position [333, 0]
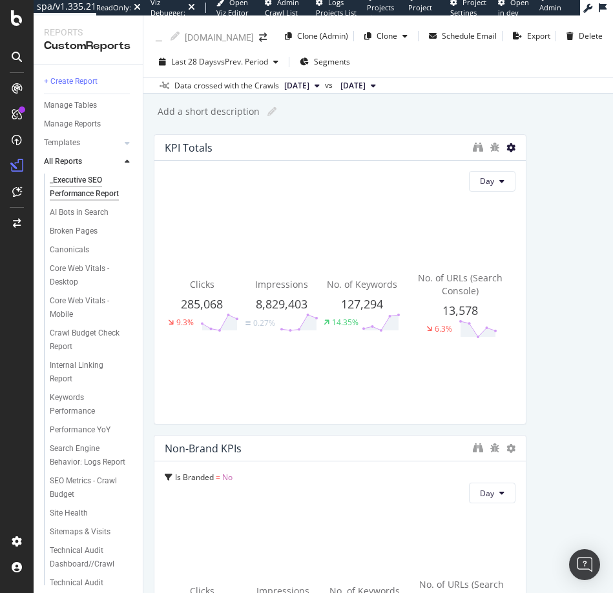
click at [506, 145] on icon at bounding box center [510, 147] width 9 height 9
click at [542, 114] on div "Add a short description Add a short description" at bounding box center [384, 111] width 456 height 19
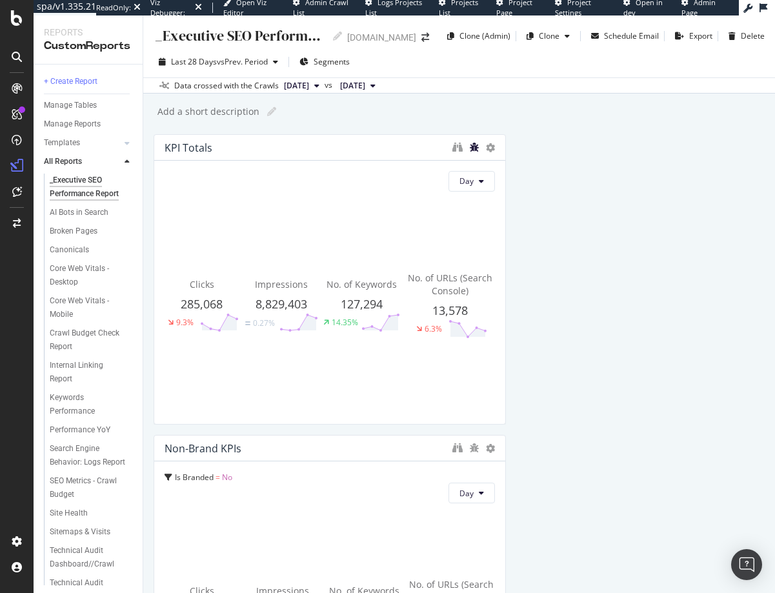
click at [470, 147] on icon "bug" at bounding box center [474, 147] width 9 height 9
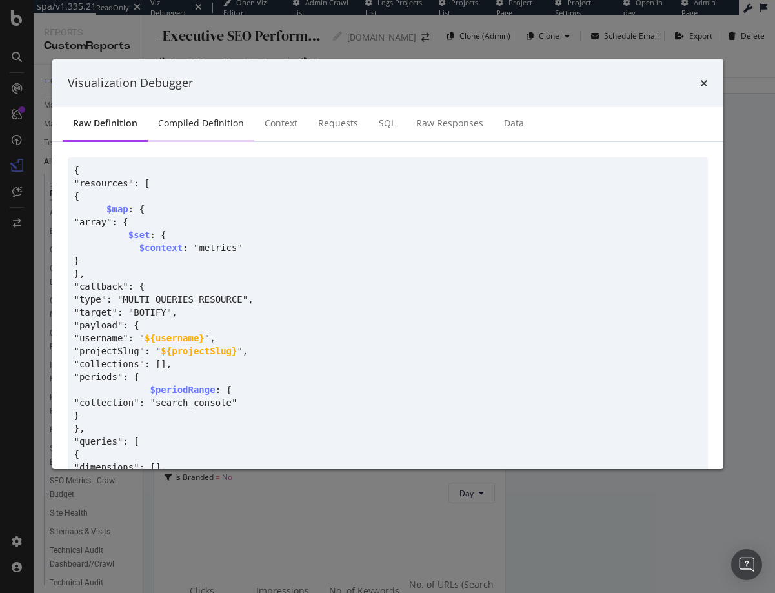
click at [216, 121] on div "Compiled Definition" at bounding box center [201, 123] width 86 height 13
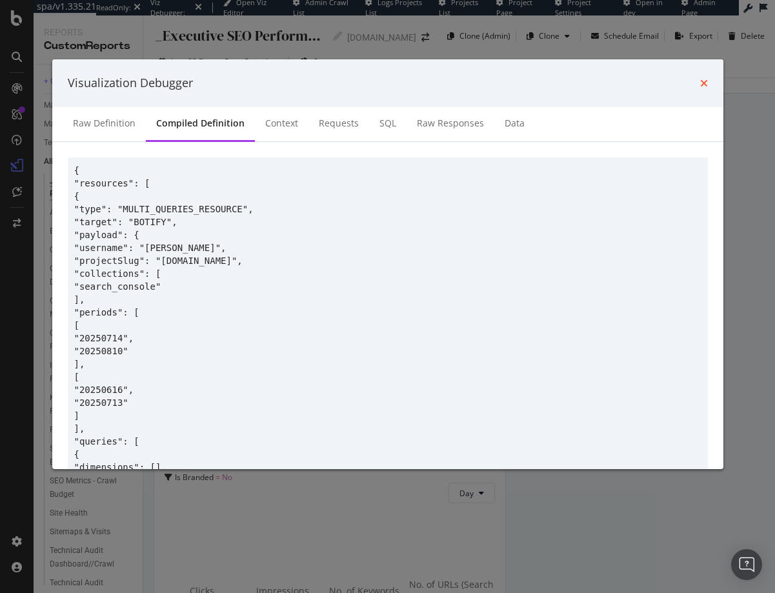
click at [703, 85] on icon "times" at bounding box center [705, 83] width 8 height 10
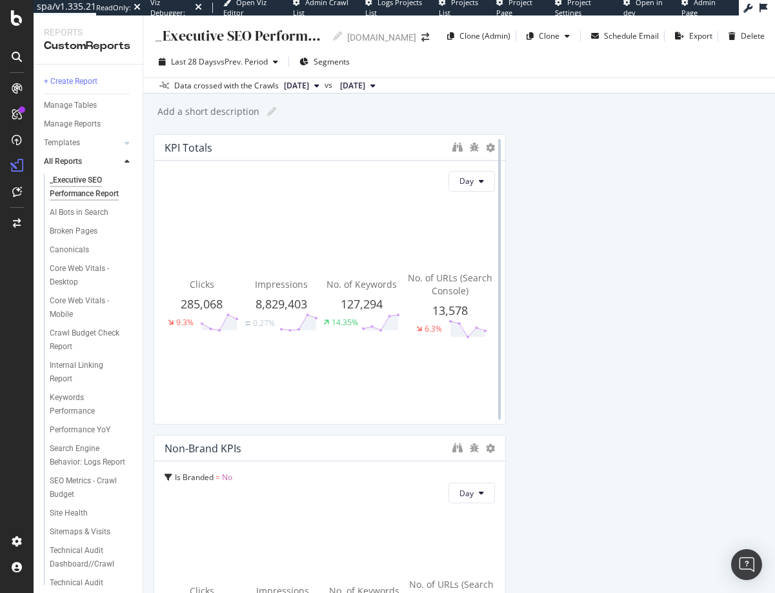
click at [493, 148] on div at bounding box center [499, 279] width 13 height 291
click at [486, 147] on icon at bounding box center [490, 147] width 9 height 9
click at [445, 145] on div "KPI Totals" at bounding box center [329, 148] width 351 height 26
click at [453, 145] on icon "binoculars" at bounding box center [458, 147] width 10 height 10
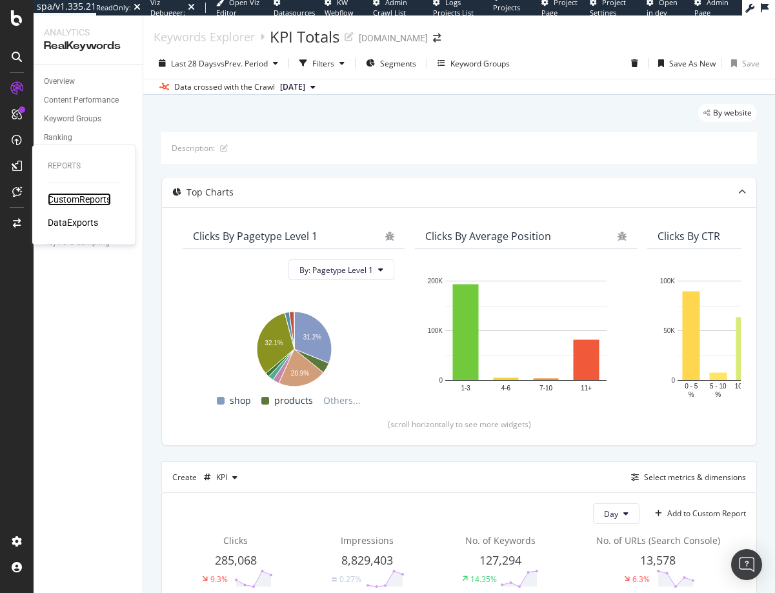
click at [68, 197] on div "CustomReports" at bounding box center [79, 199] width 63 height 13
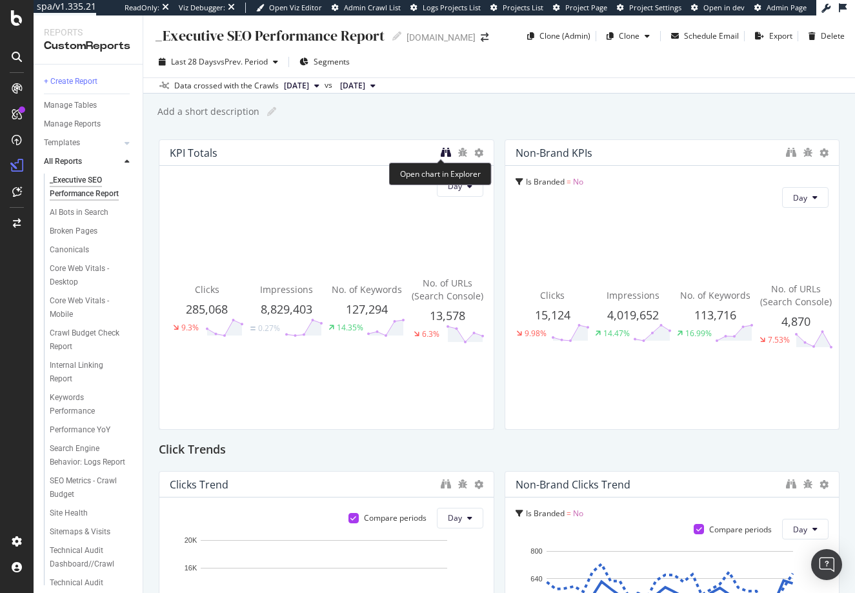
click at [442, 151] on icon "binoculars" at bounding box center [446, 152] width 10 height 10
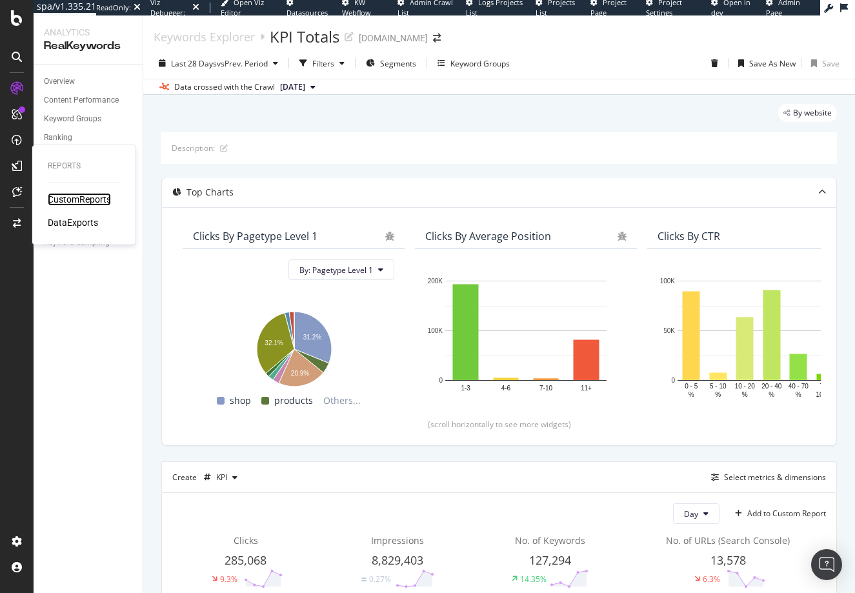
click at [63, 196] on div "CustomReports" at bounding box center [79, 199] width 63 height 13
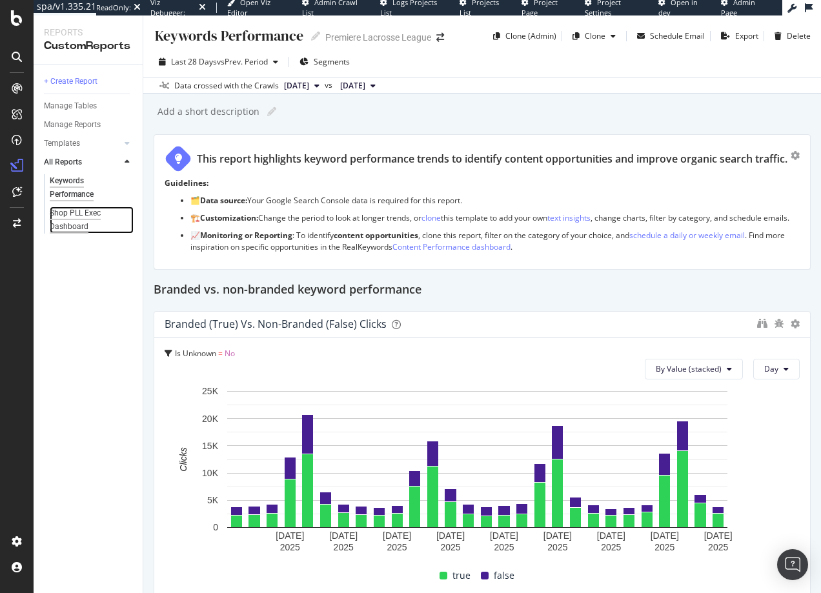
click at [73, 212] on div "Shop PLL Exec Dashboard" at bounding box center [87, 220] width 74 height 27
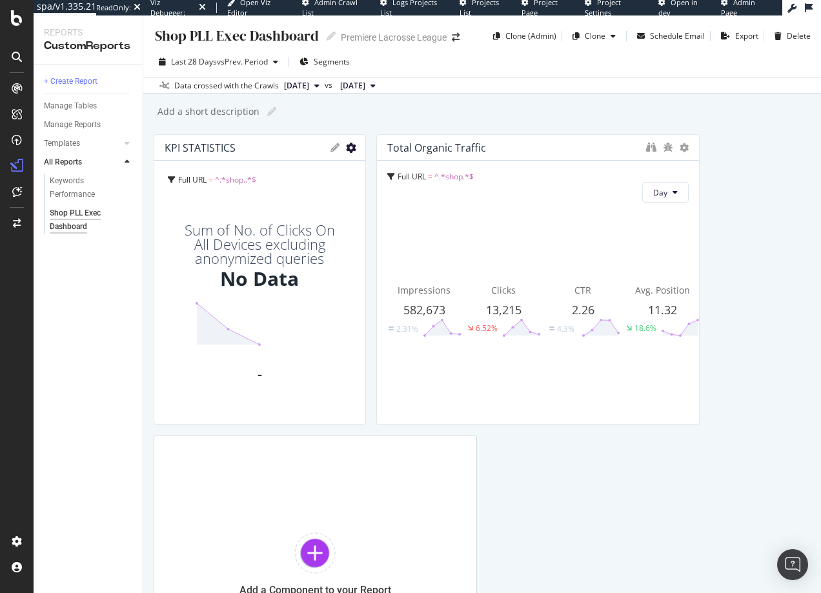
click at [346, 147] on icon "gear" at bounding box center [351, 148] width 10 height 10
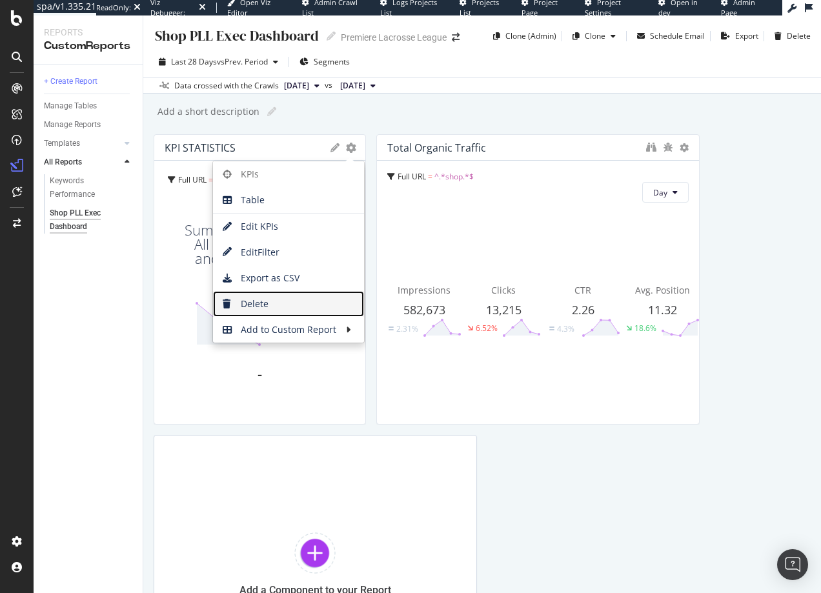
click at [261, 303] on span "Delete" at bounding box center [288, 303] width 151 height 19
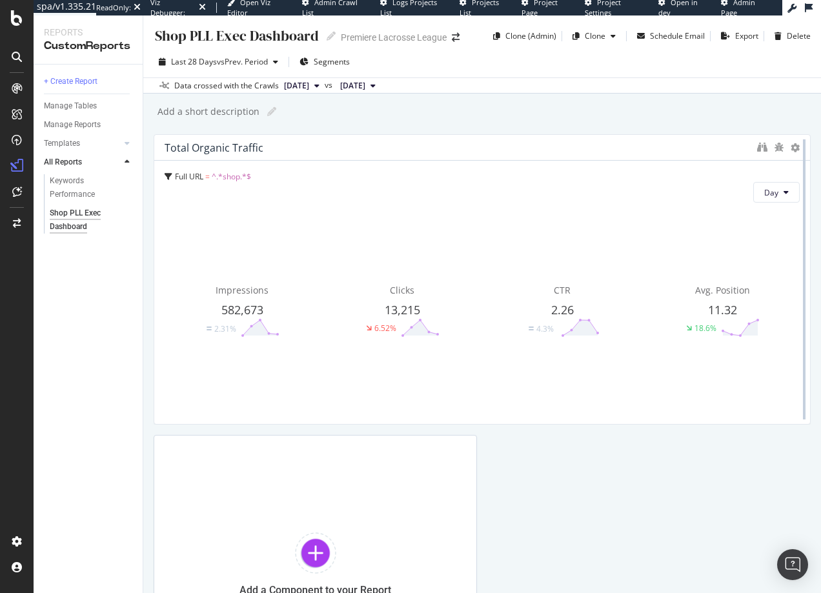
drag, startPoint x: 473, startPoint y: 218, endPoint x: 800, endPoint y: 231, distance: 327.0
click at [734, 231] on div at bounding box center [804, 279] width 13 height 291
click at [734, 148] on icon "binoculars" at bounding box center [762, 147] width 10 height 10
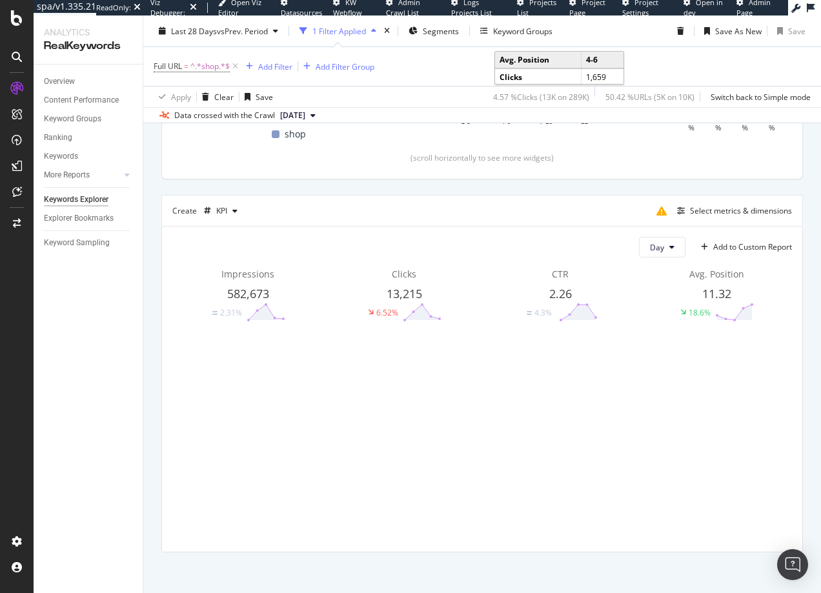
scroll to position [333, 0]
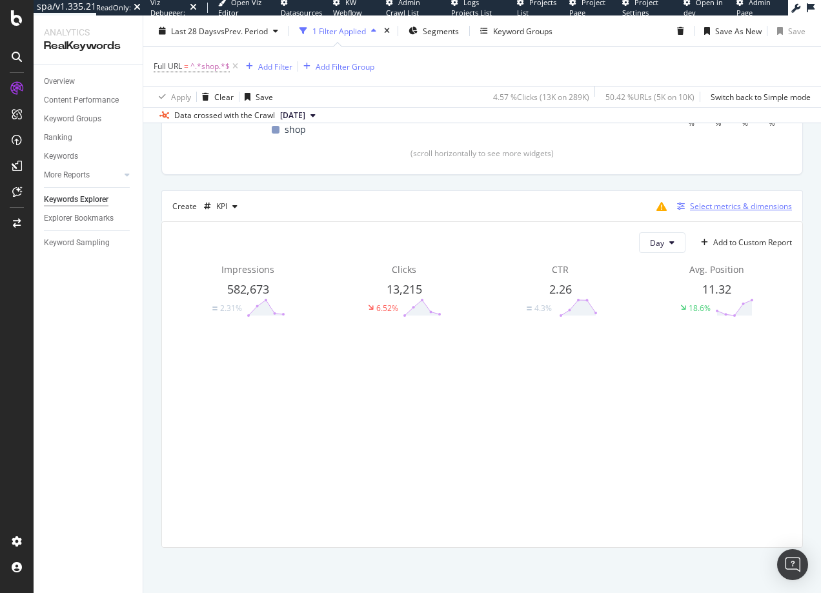
click at [694, 206] on div "Select metrics & dimensions" at bounding box center [741, 206] width 102 height 11
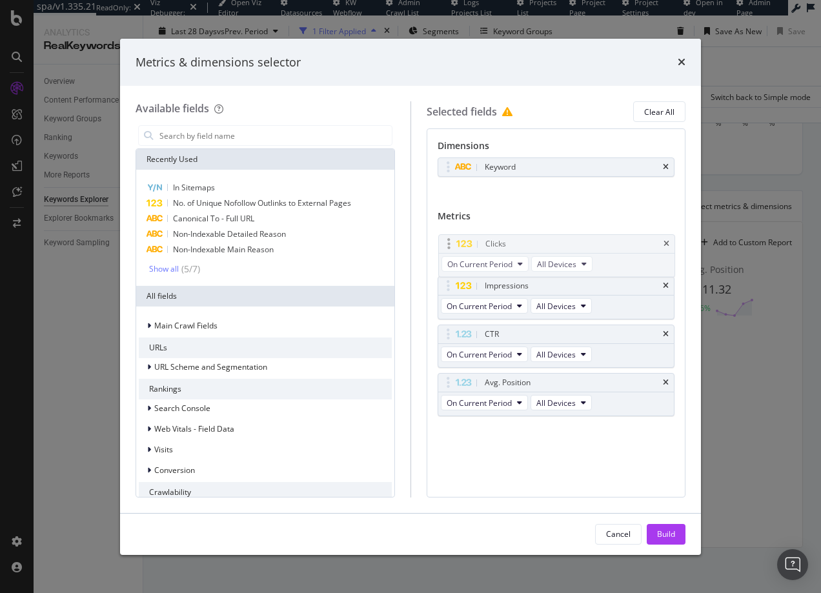
drag, startPoint x: 625, startPoint y: 283, endPoint x: 626, endPoint y: 241, distance: 42.0
click at [626, 241] on body "spa/v1.335.21 ReadOnly: Viz Debugger: Open Viz Editor Datasources KW Webflow Ad…" at bounding box center [410, 296] width 821 height 593
click at [198, 140] on input "modal" at bounding box center [275, 135] width 234 height 19
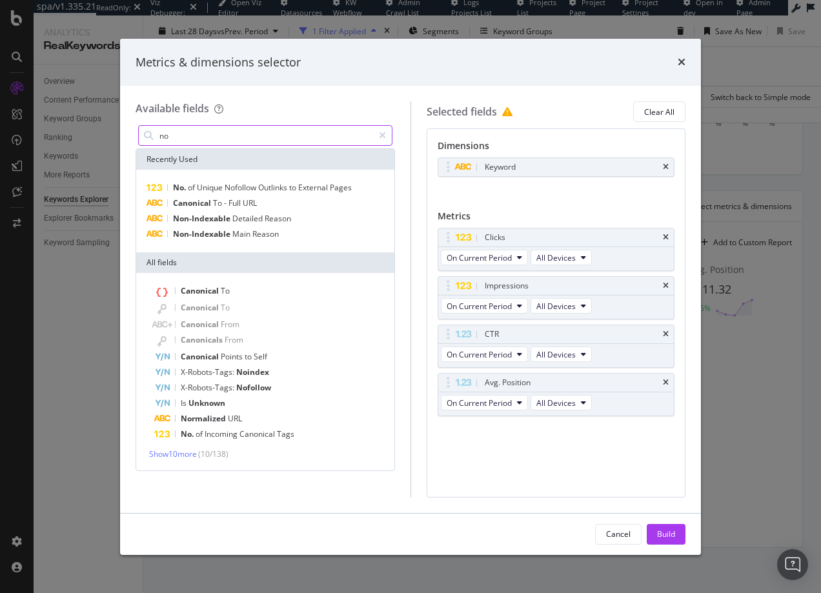
type input "n"
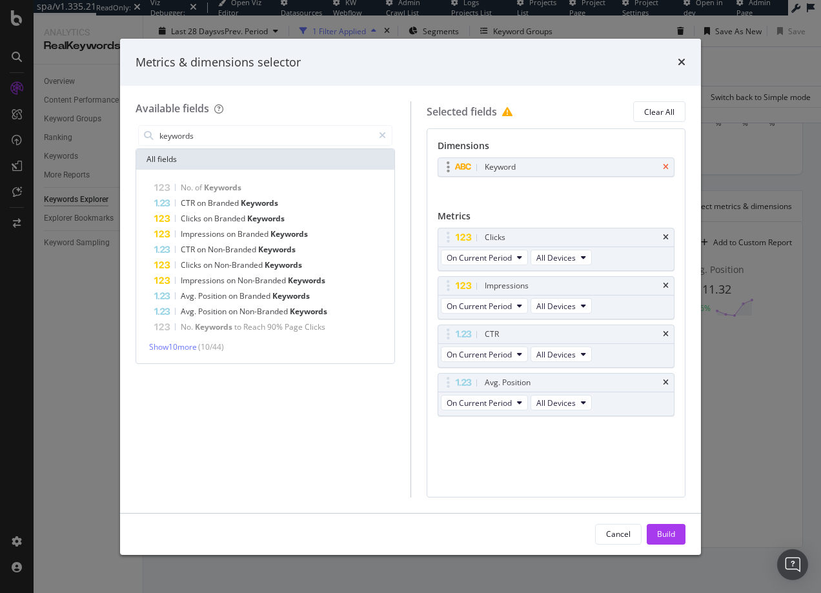
click at [666, 165] on icon "times" at bounding box center [666, 167] width 6 height 8
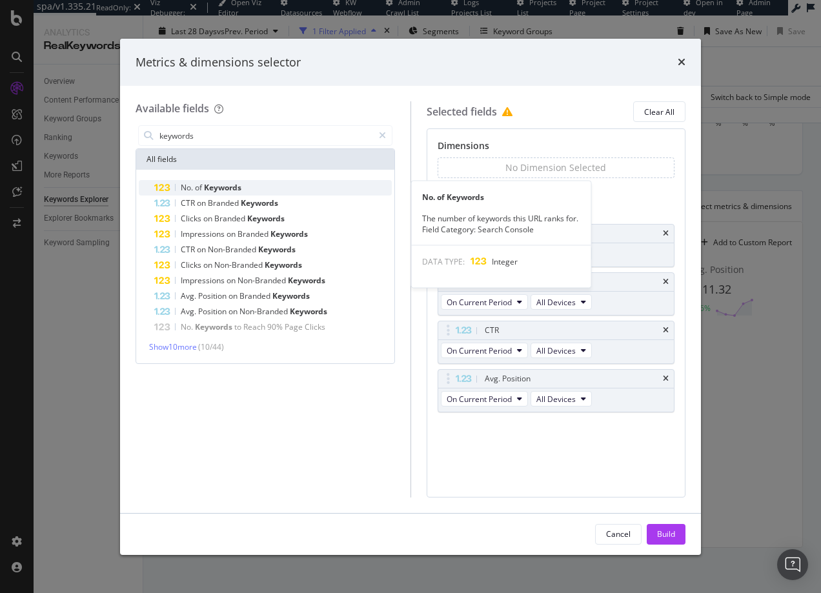
click at [206, 187] on span "Keywords" at bounding box center [222, 187] width 37 height 11
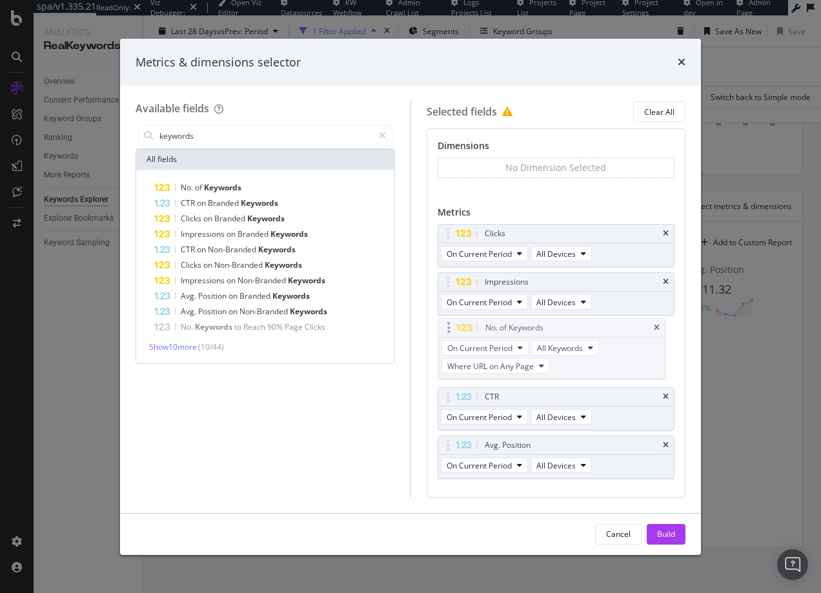
drag, startPoint x: 583, startPoint y: 424, endPoint x: 584, endPoint y: 325, distance: 99.4
click at [584, 325] on body "spa/v1.335.21 ReadOnly: Viz Debugger: Open Viz Editor Datasources KW Webflow Ad…" at bounding box center [410, 296] width 821 height 593
click at [225, 138] on input "keywords" at bounding box center [265, 135] width 215 height 19
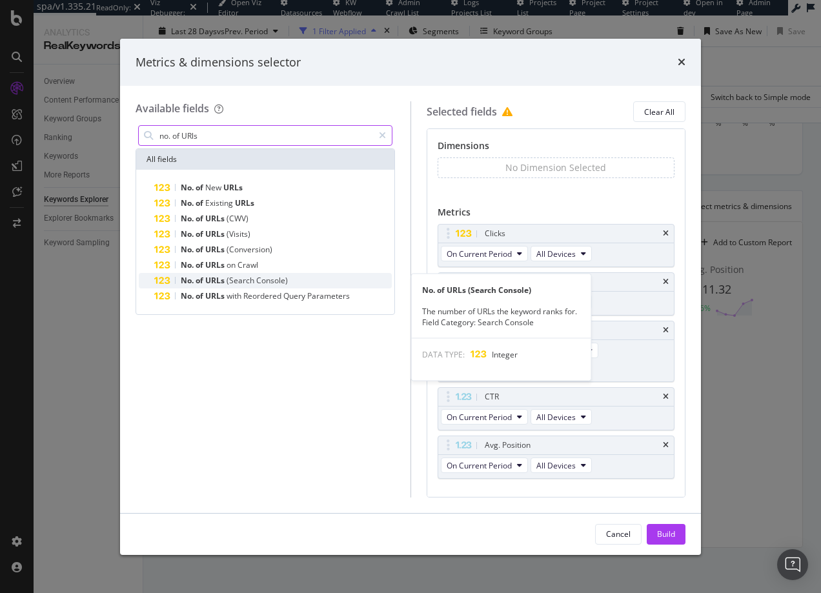
type input "no. of URls"
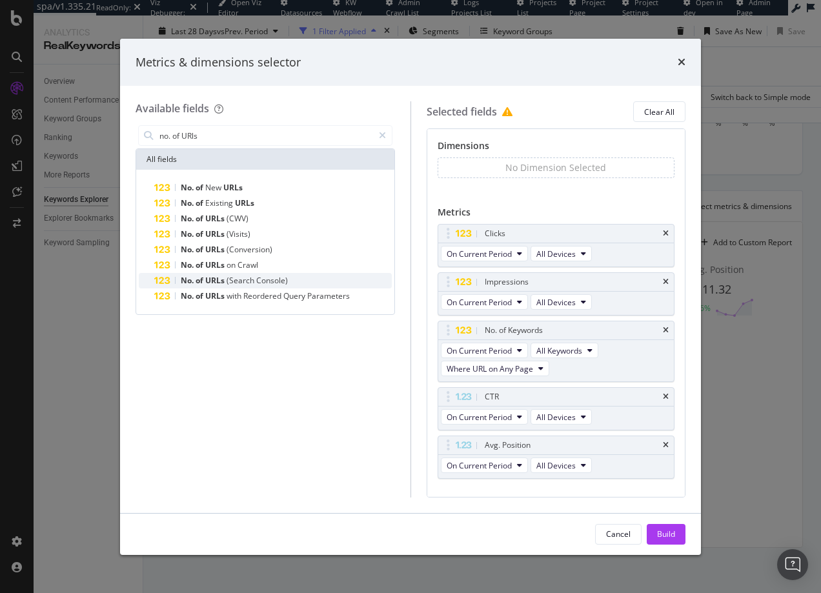
click at [279, 286] on div "No. of URLs (Search Console)" at bounding box center [273, 280] width 238 height 15
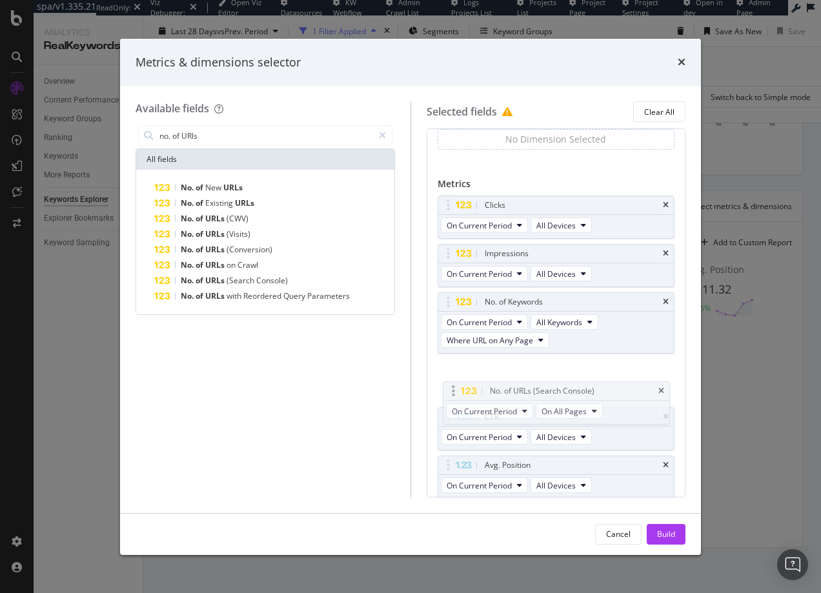
scroll to position [28, 0]
drag, startPoint x: 603, startPoint y: 458, endPoint x: 608, endPoint y: 377, distance: 81.5
click at [608, 377] on body "spa/v1.335.21 ReadOnly: Viz Debugger: Open Viz Editor Datasources KW Webflow Ad…" at bounding box center [410, 296] width 821 height 593
click at [666, 531] on div "Build" at bounding box center [666, 534] width 18 height 11
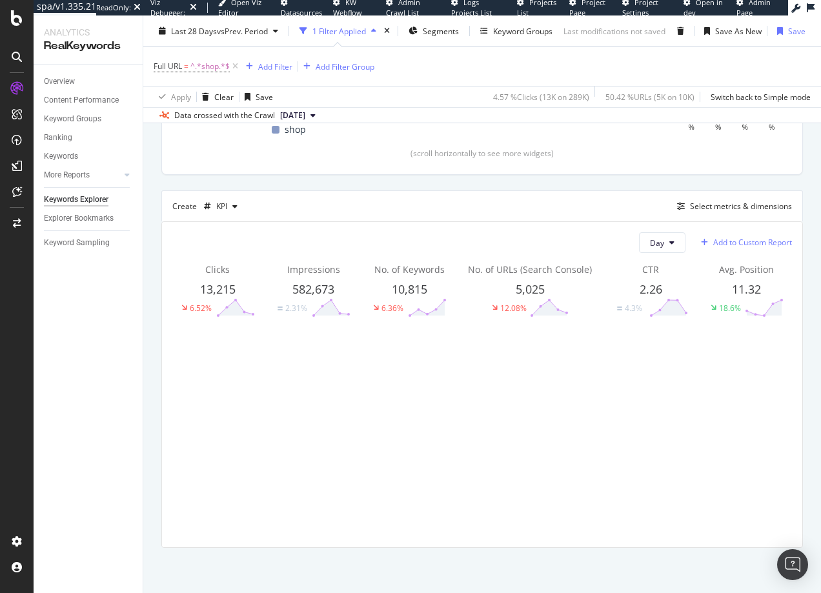
click at [752, 242] on div "Add to Custom Report" at bounding box center [752, 243] width 79 height 8
click at [735, 309] on div "Shop PLL Exec Dashboard" at bounding box center [750, 309] width 93 height 11
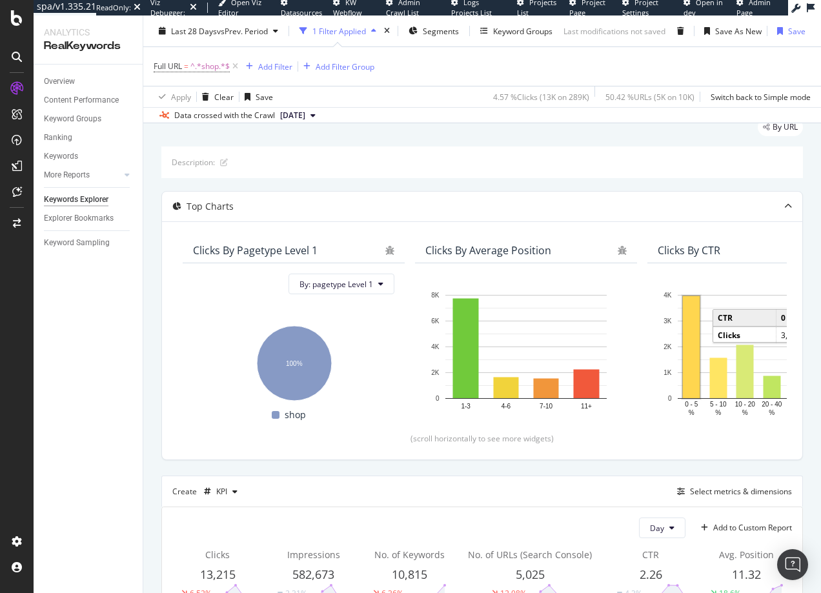
scroll to position [201, 0]
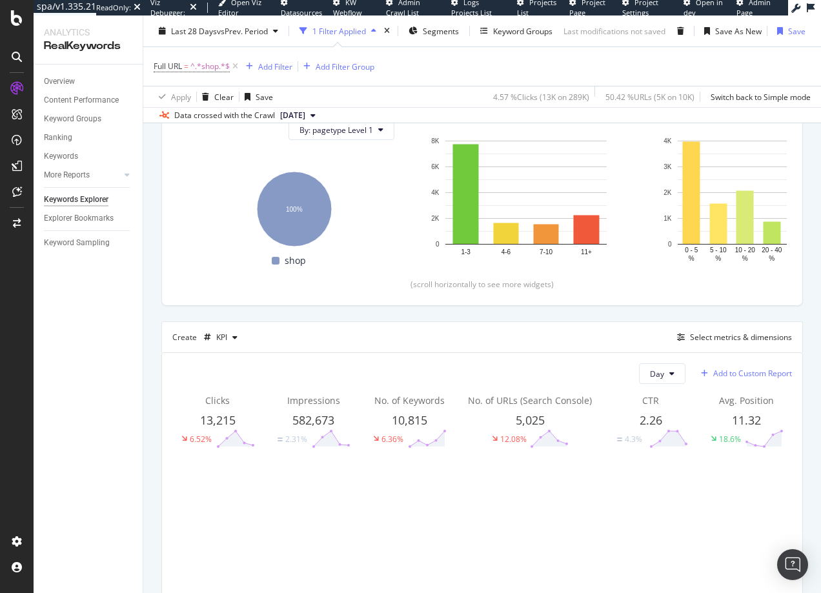
click at [732, 373] on div "Add to Custom Report" at bounding box center [752, 374] width 79 height 8
click at [390, 351] on div "Create KPI Select metrics & dimensions" at bounding box center [482, 337] width 642 height 31
click at [740, 376] on div "Add to Custom Report" at bounding box center [752, 374] width 79 height 8
click at [742, 438] on div "Shop PLL Exec Dashboard" at bounding box center [750, 441] width 93 height 11
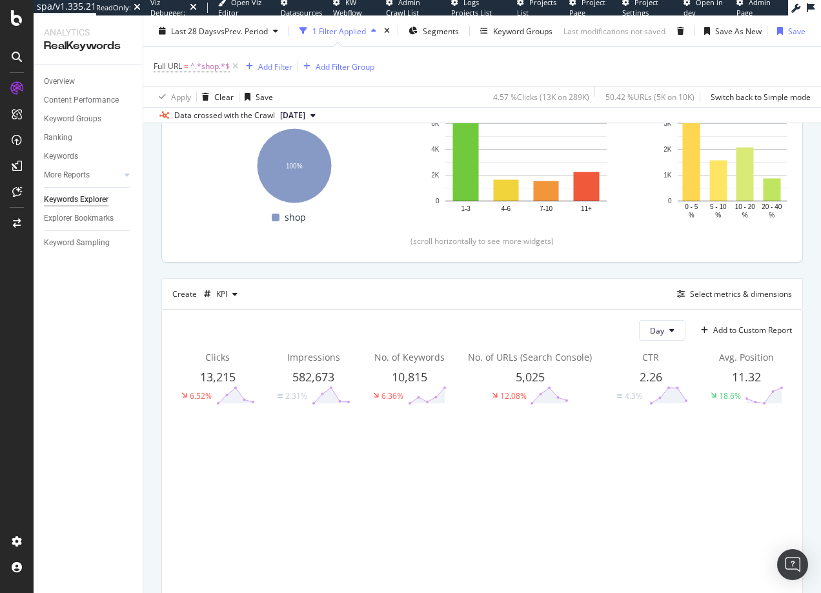
scroll to position [245, 0]
click at [782, 32] on div "button" at bounding box center [780, 31] width 16 height 8
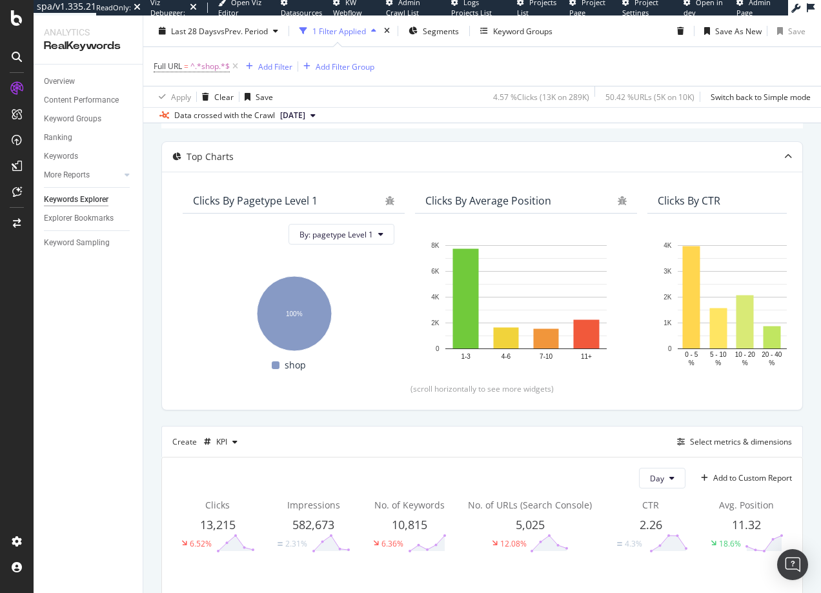
scroll to position [0, 0]
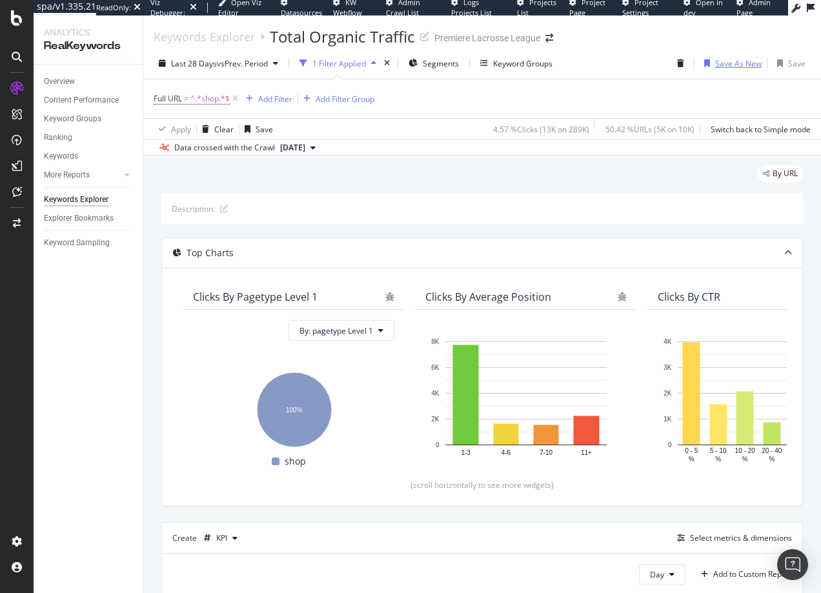
click at [727, 62] on div "Save As New" at bounding box center [738, 63] width 46 height 11
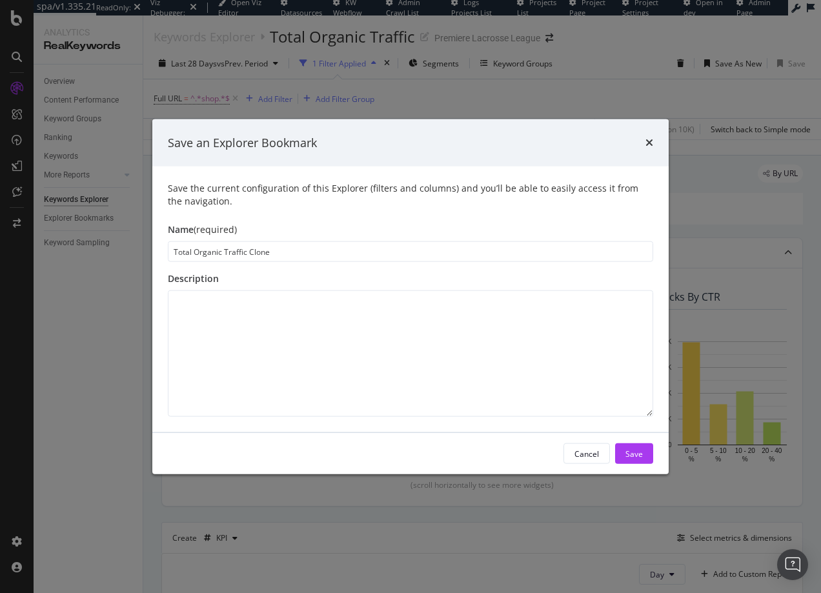
click at [177, 251] on input "Total Organic Traffic Clone" at bounding box center [411, 251] width 486 height 21
click at [277, 250] on input "Non-Brand Organic Traffic Clone" at bounding box center [411, 251] width 486 height 21
type input "Non-Brand Organic Traffic"
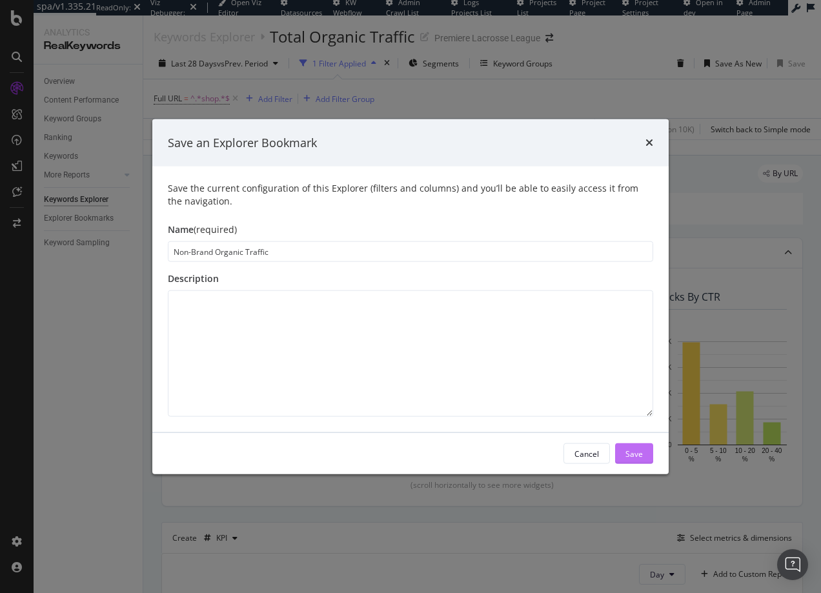
click at [644, 452] on button "Save" at bounding box center [634, 454] width 38 height 21
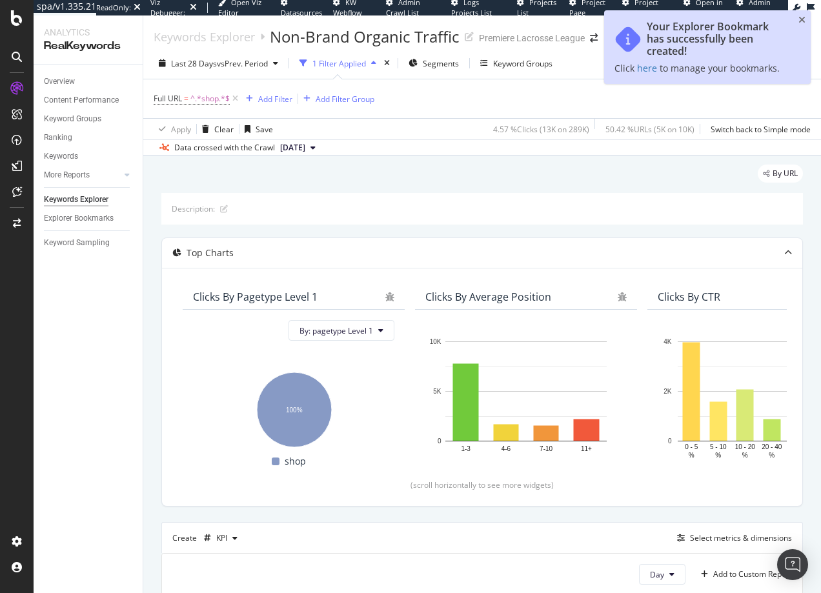
click at [575, 176] on div "By URL" at bounding box center [482, 179] width 642 height 28
click at [803, 18] on icon "close toast" at bounding box center [802, 19] width 7 height 9
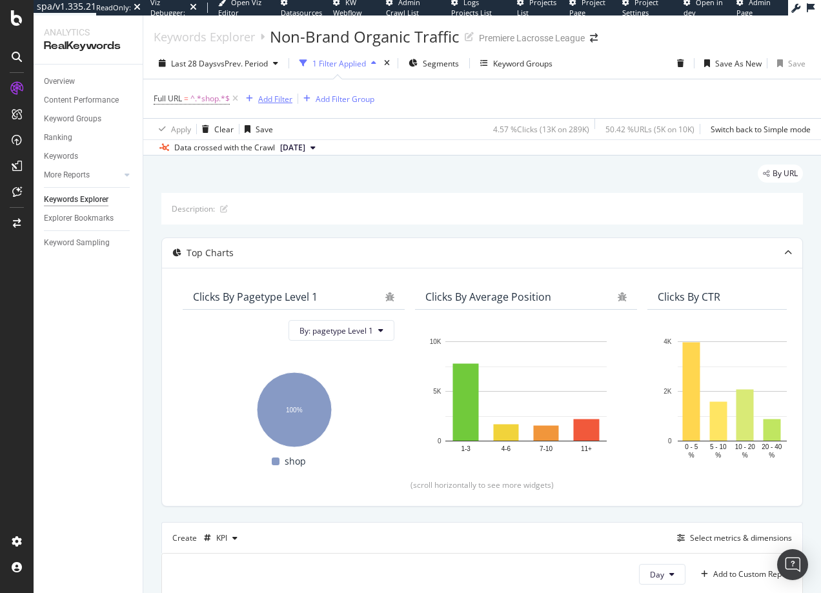
click at [261, 99] on div "Add Filter" at bounding box center [275, 99] width 34 height 11
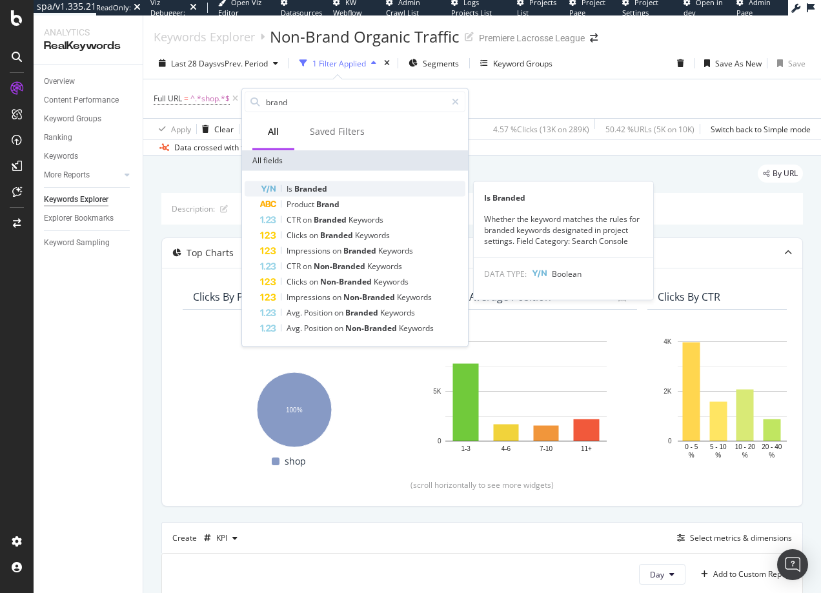
type input "brand"
click at [307, 189] on span "Branded" at bounding box center [310, 188] width 33 height 11
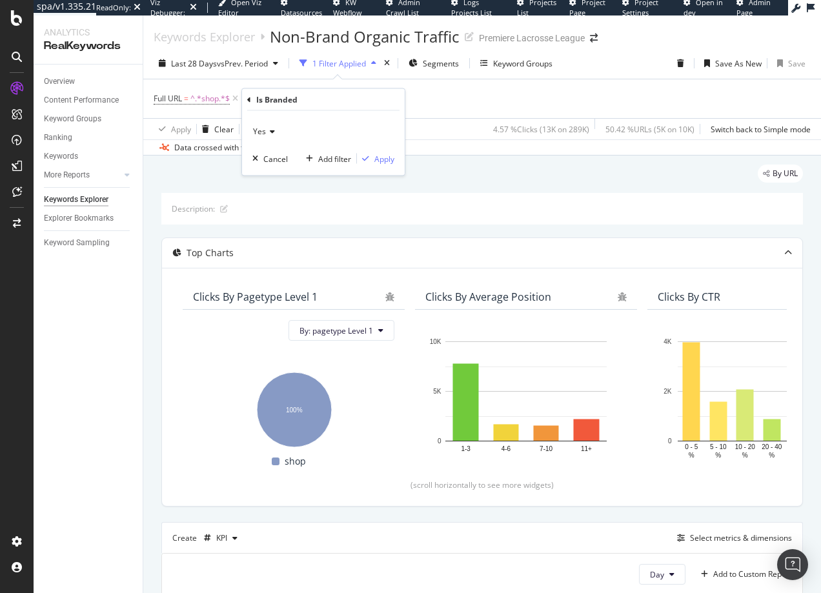
click at [269, 131] on icon at bounding box center [270, 132] width 9 height 8
click at [265, 170] on span "No" at bounding box center [264, 174] width 10 height 11
click at [374, 159] on div "Apply" at bounding box center [384, 158] width 20 height 11
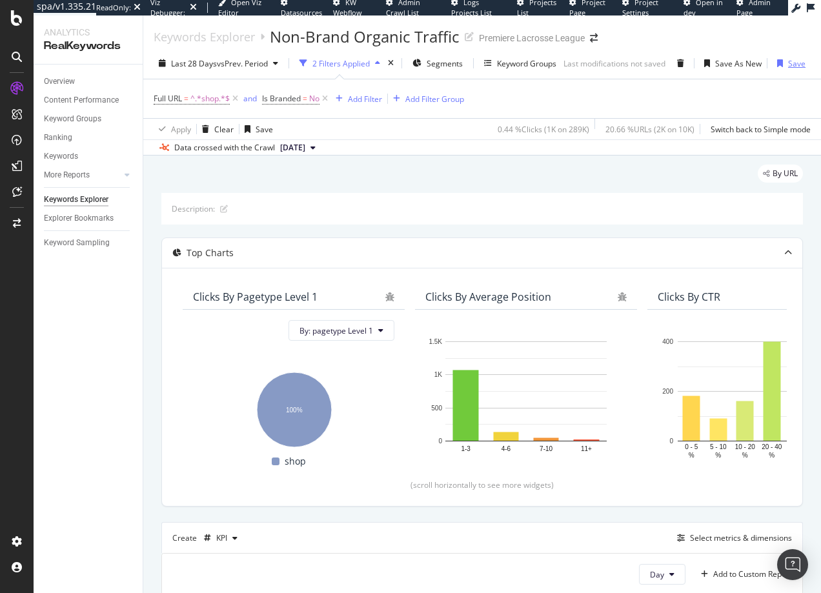
click at [796, 67] on div "Save" at bounding box center [796, 63] width 17 height 11
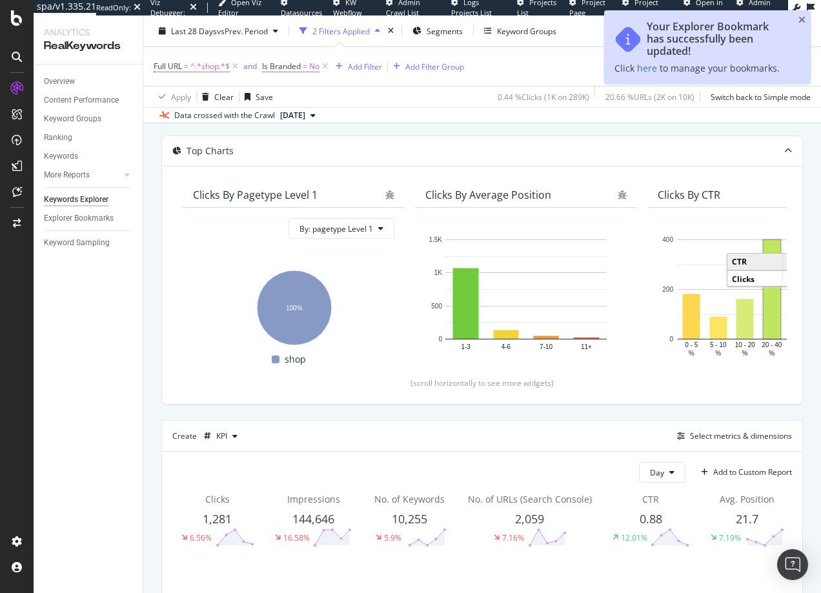
scroll to position [251, 0]
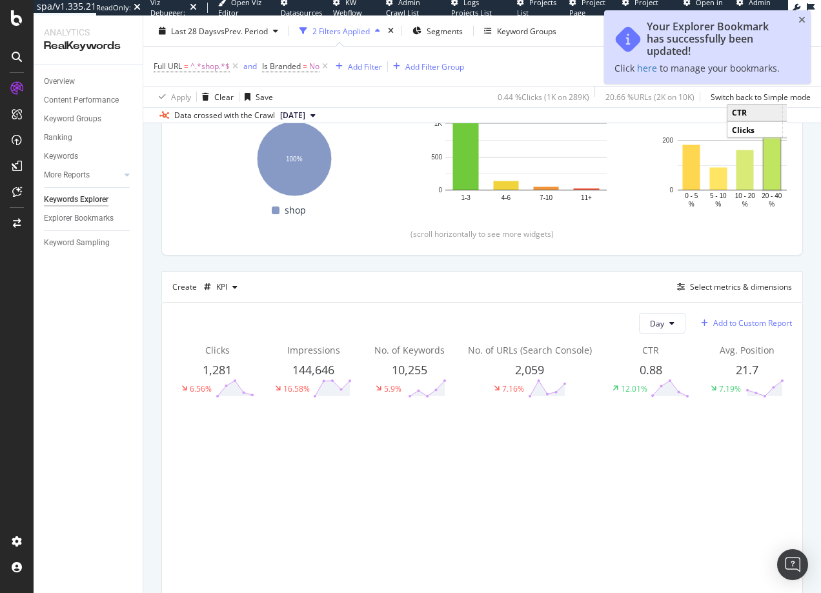
click at [750, 324] on div "Add to Custom Report" at bounding box center [752, 324] width 79 height 8
click at [754, 387] on div "Shop PLL Exec Dashboard" at bounding box center [750, 390] width 93 height 11
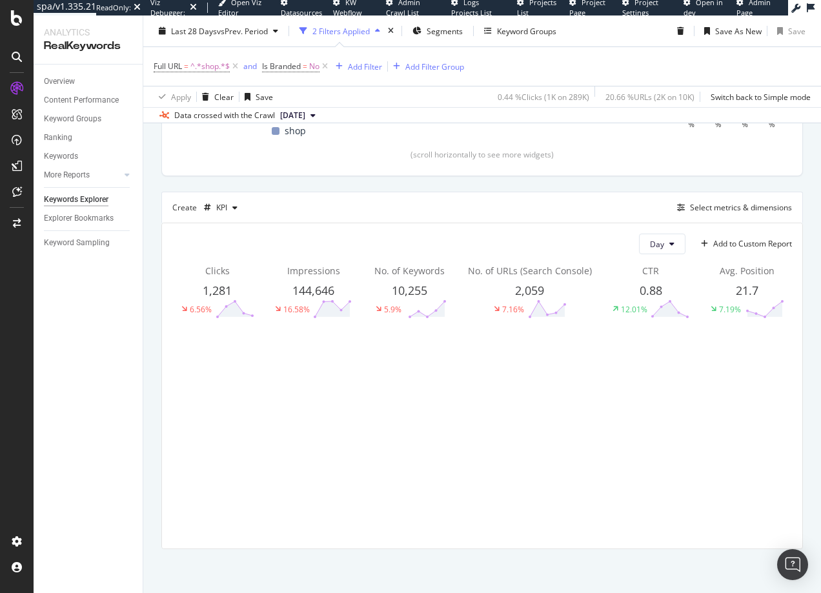
scroll to position [333, 0]
click at [227, 201] on div "KPI" at bounding box center [221, 206] width 44 height 19
click at [229, 243] on div "Trend" at bounding box center [233, 249] width 59 height 16
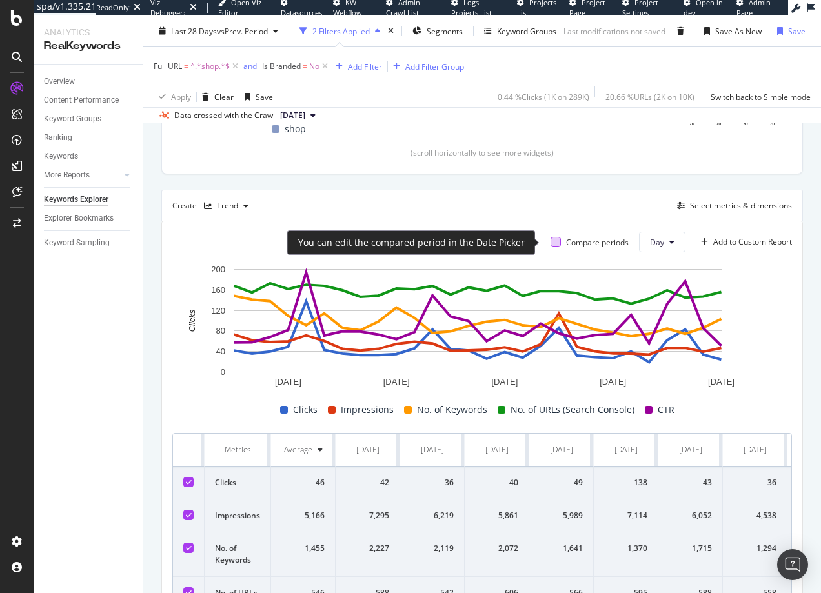
click at [551, 243] on div at bounding box center [556, 242] width 10 height 10
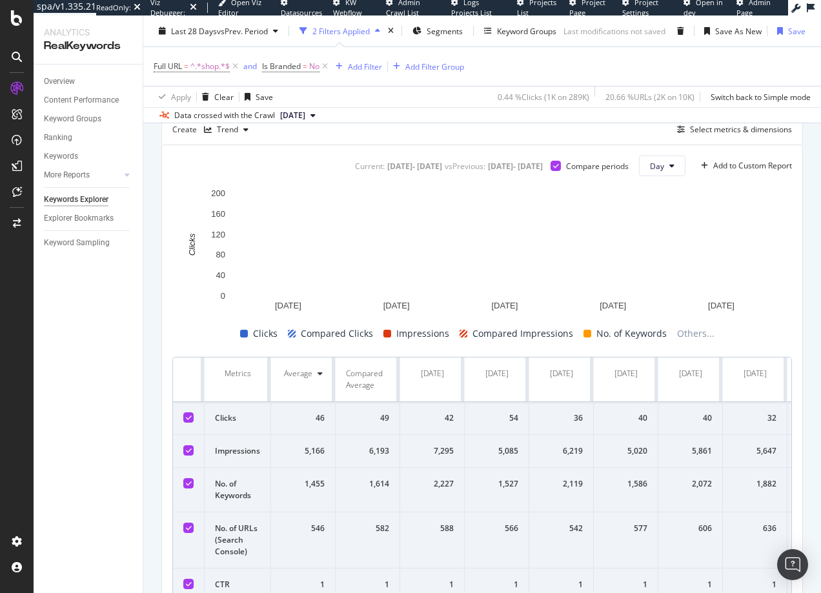
scroll to position [409, 0]
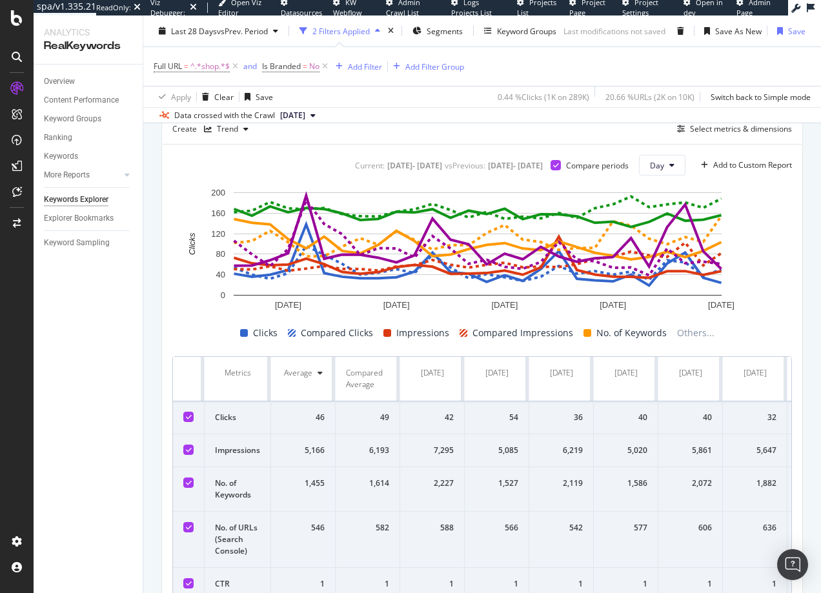
click at [189, 449] on icon at bounding box center [189, 450] width 6 height 6
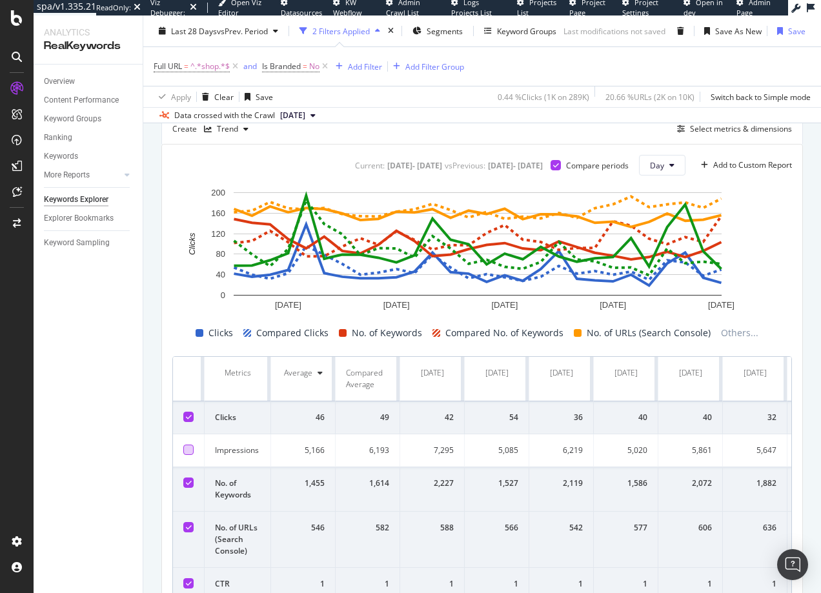
click at [189, 488] on div at bounding box center [188, 483] width 10 height 10
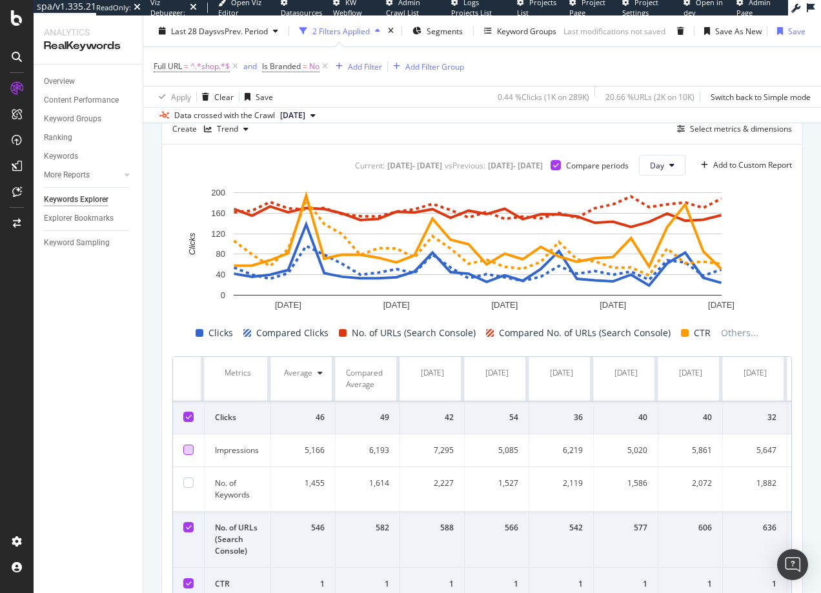
click at [193, 524] on div at bounding box center [188, 527] width 10 height 10
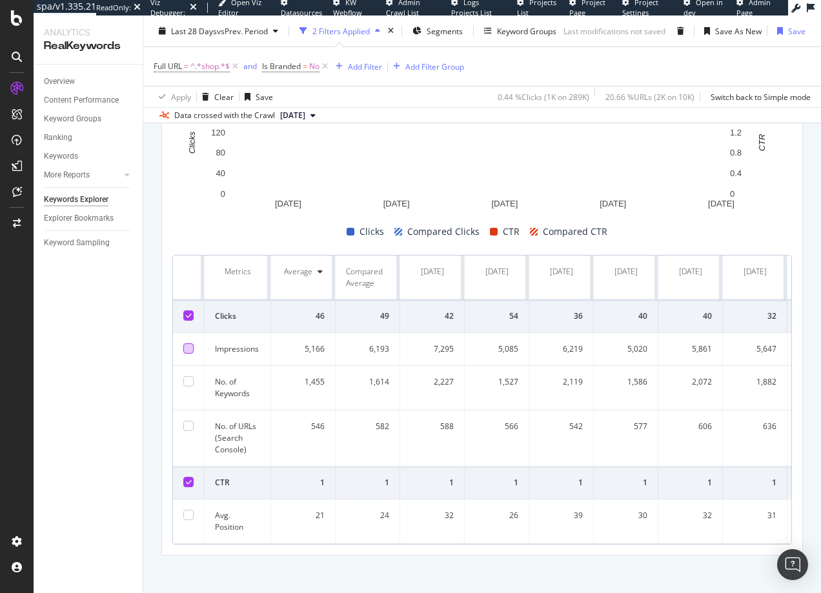
scroll to position [510, 0]
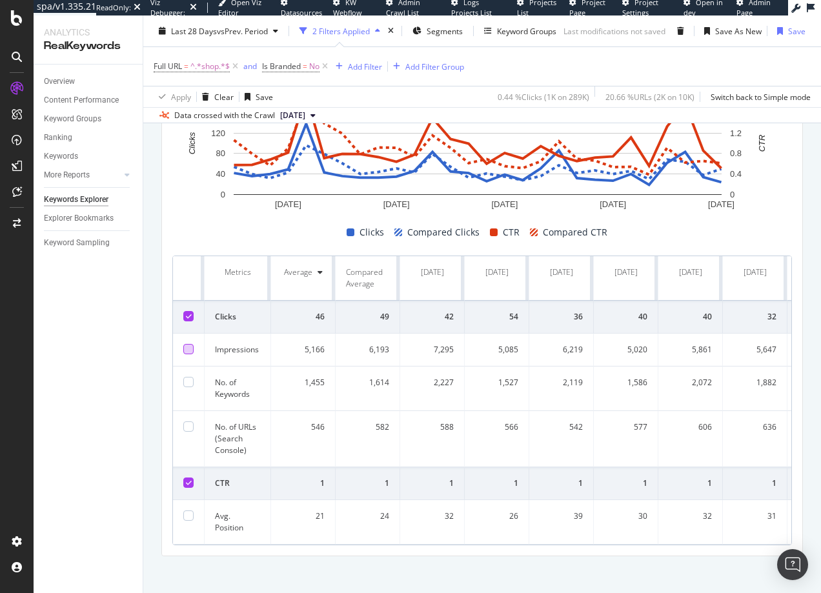
click at [189, 484] on icon at bounding box center [189, 483] width 6 height 6
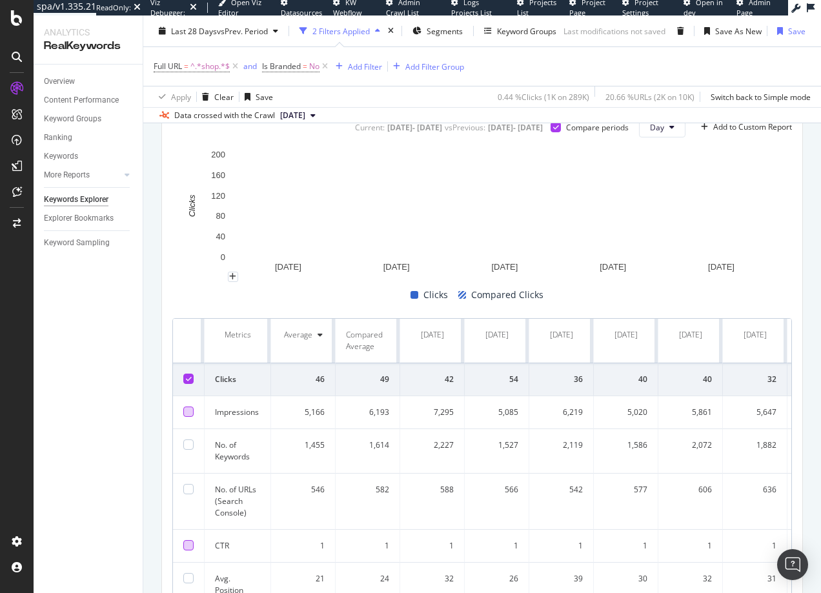
scroll to position [283, 0]
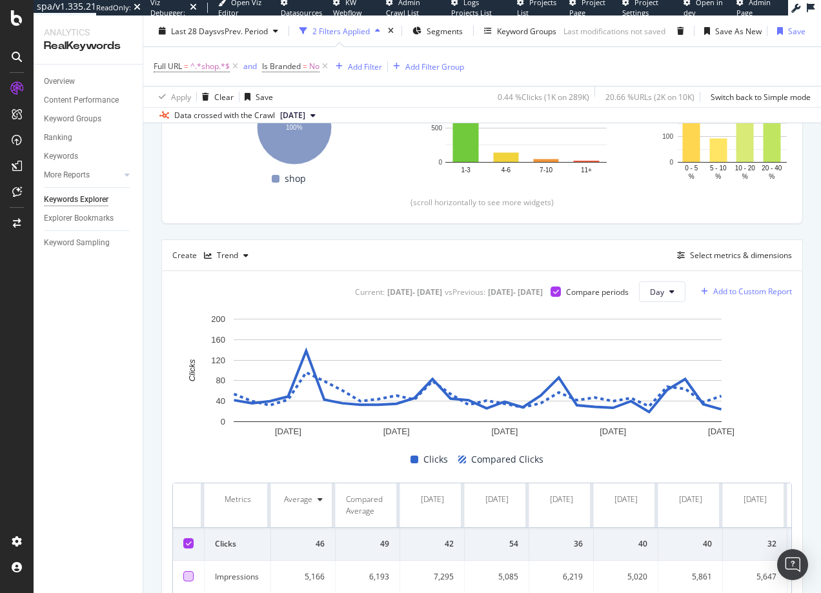
click at [739, 290] on div "Add to Custom Report" at bounding box center [752, 292] width 79 height 8
click at [721, 355] on div "Shop PLL Exec Dashboard" at bounding box center [750, 359] width 93 height 11
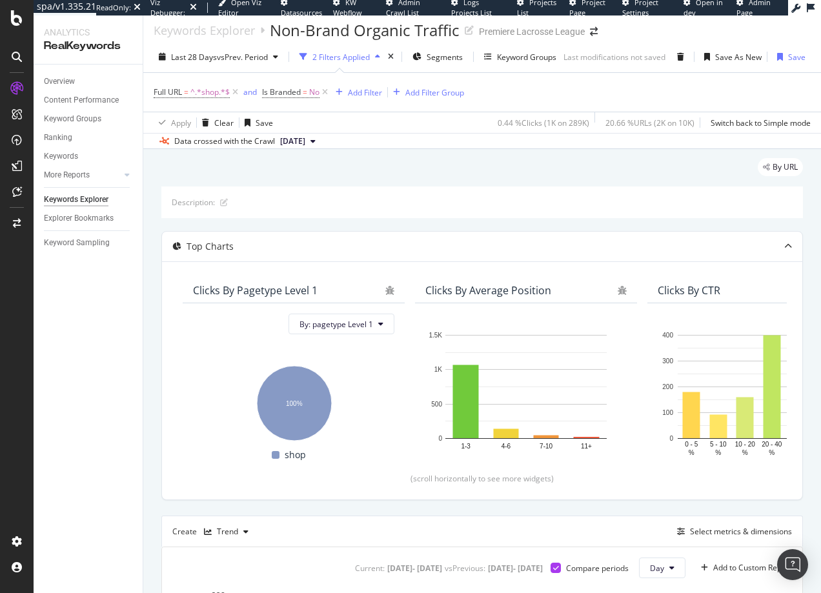
scroll to position [0, 0]
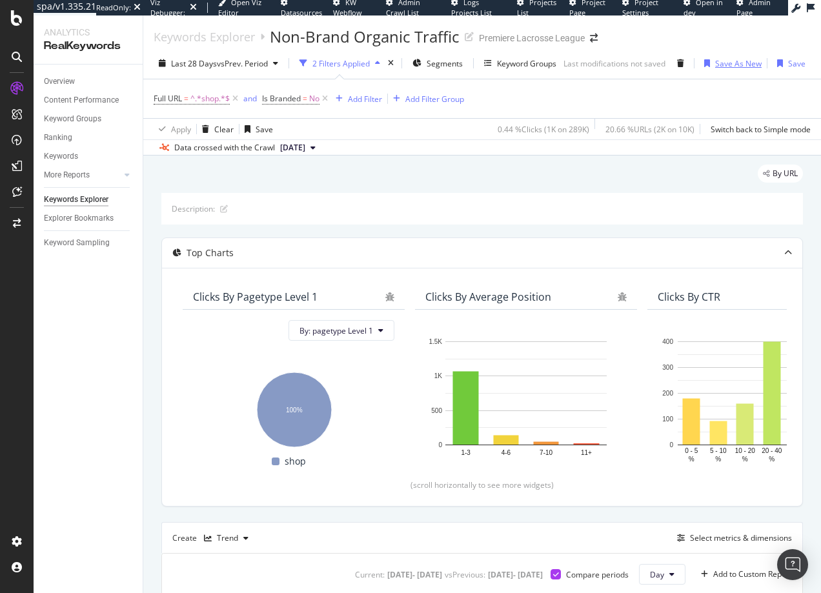
click at [741, 61] on div "Save As New" at bounding box center [738, 63] width 46 height 11
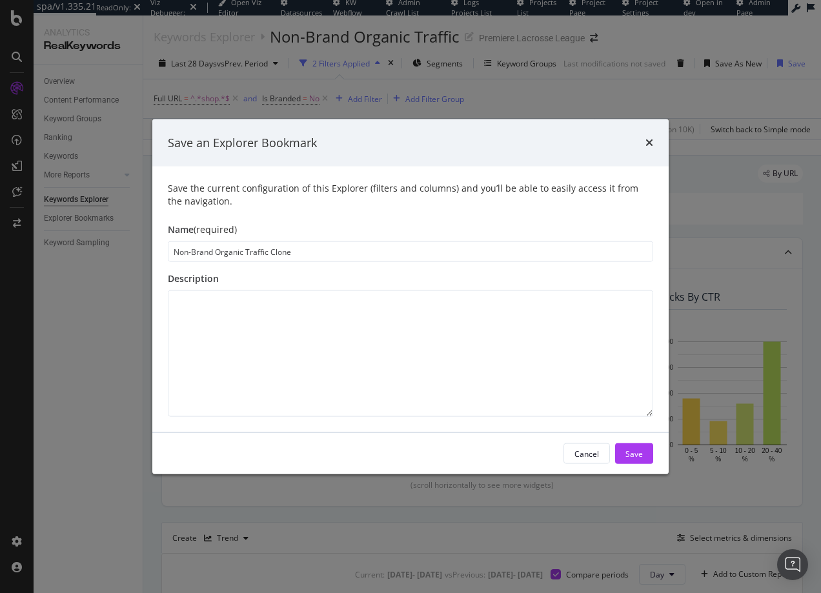
click at [281, 248] on input "Non-Brand Organic Traffic Clone" at bounding box center [411, 251] width 486 height 21
type input "Non-Brand Organic Traffic Trend"
click at [626, 458] on div "Save" at bounding box center [634, 453] width 17 height 11
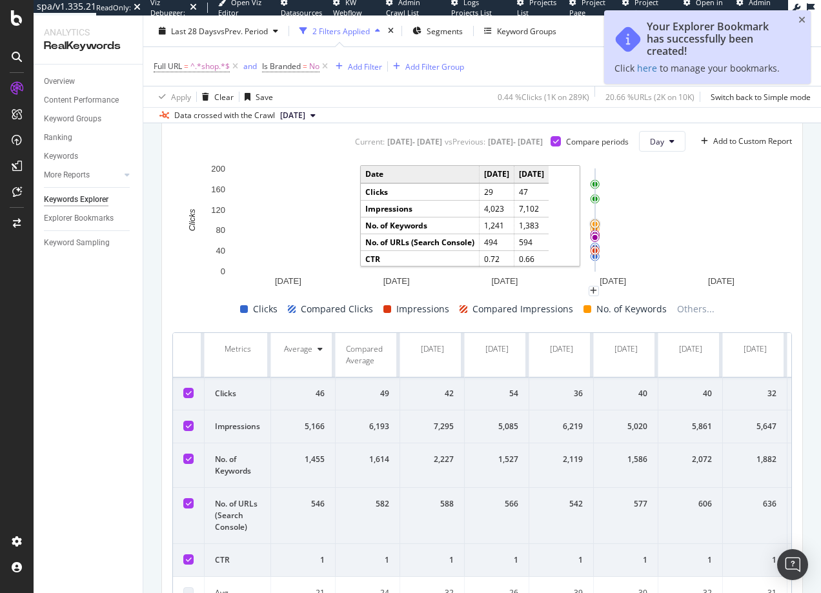
scroll to position [423, 0]
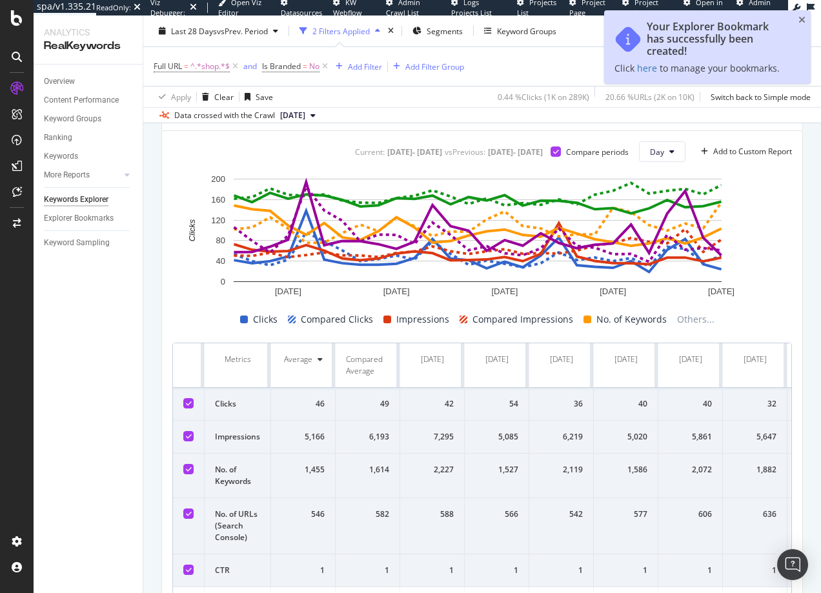
click at [189, 434] on icon at bounding box center [189, 436] width 6 height 6
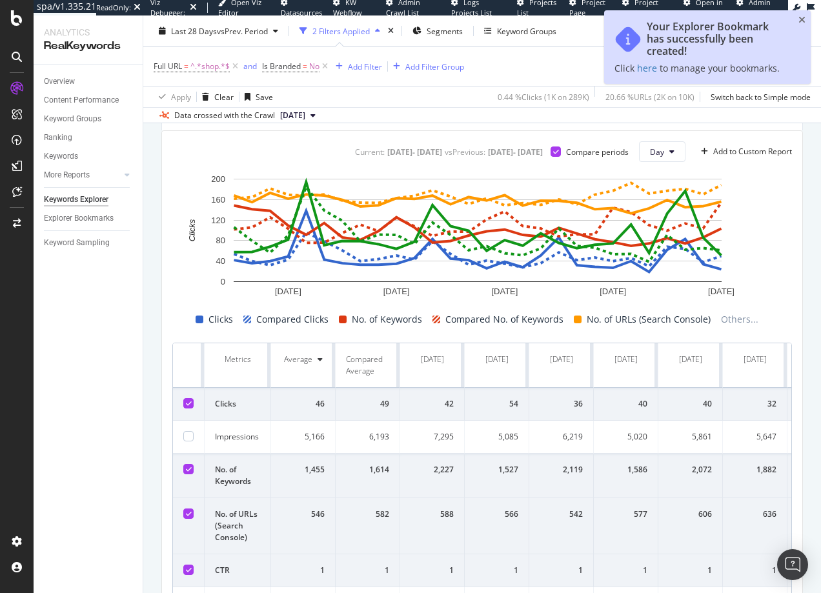
click at [190, 475] on td at bounding box center [189, 476] width 32 height 45
click at [187, 466] on icon at bounding box center [189, 469] width 6 height 6
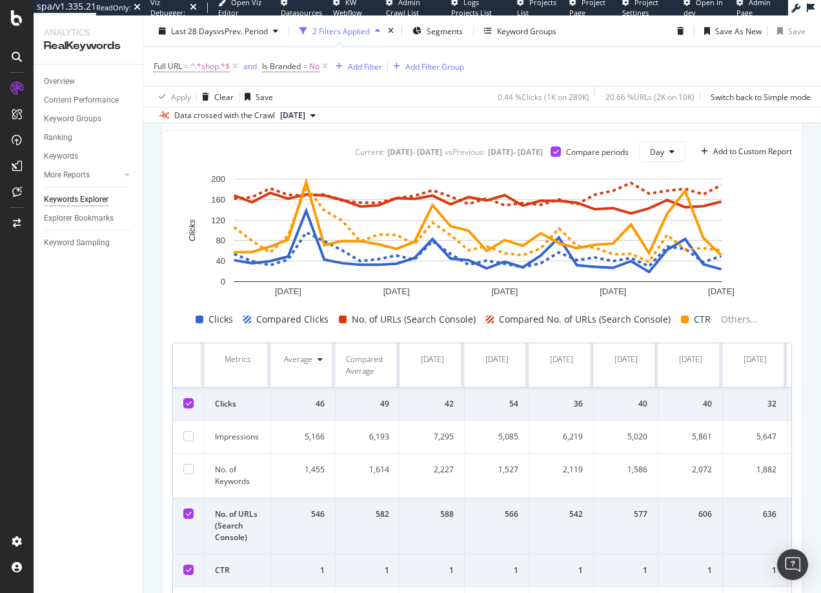
click at [192, 515] on div at bounding box center [188, 514] width 10 height 10
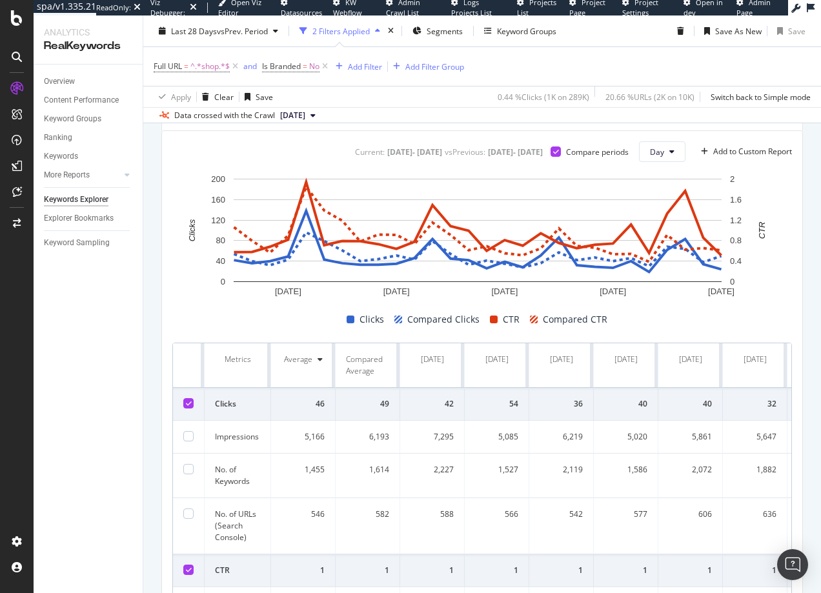
click at [189, 571] on icon at bounding box center [189, 570] width 6 height 6
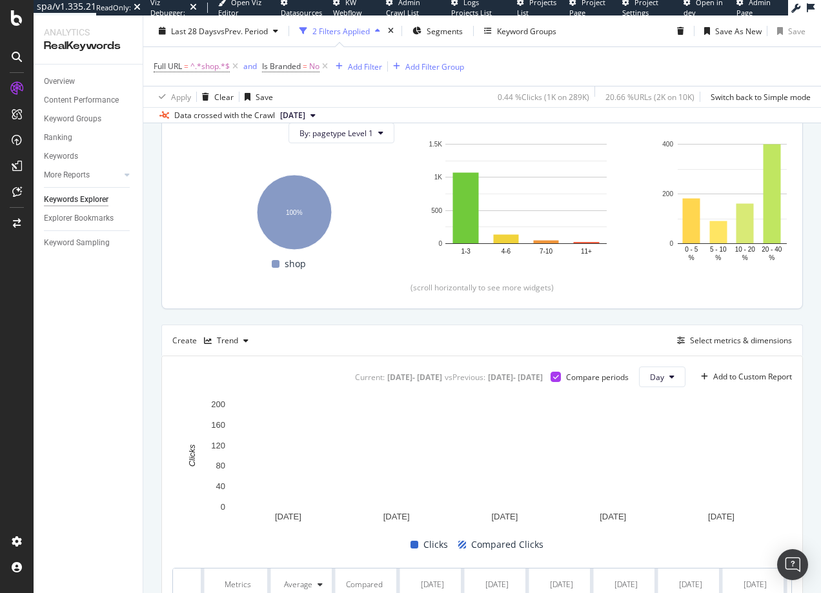
scroll to position [200, 0]
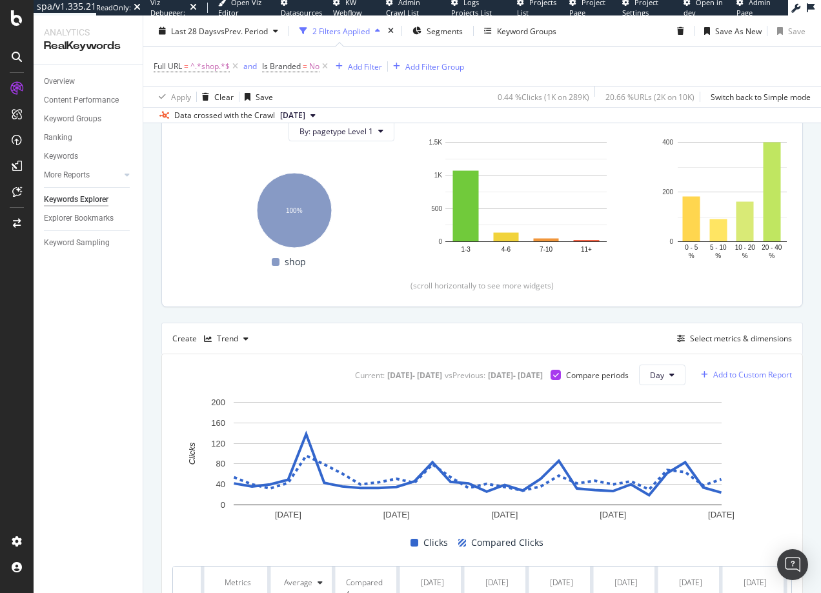
click at [744, 378] on div "Add to Custom Report" at bounding box center [752, 375] width 79 height 8
click at [724, 444] on div "Shop PLL Exec Dashboard" at bounding box center [750, 442] width 93 height 11
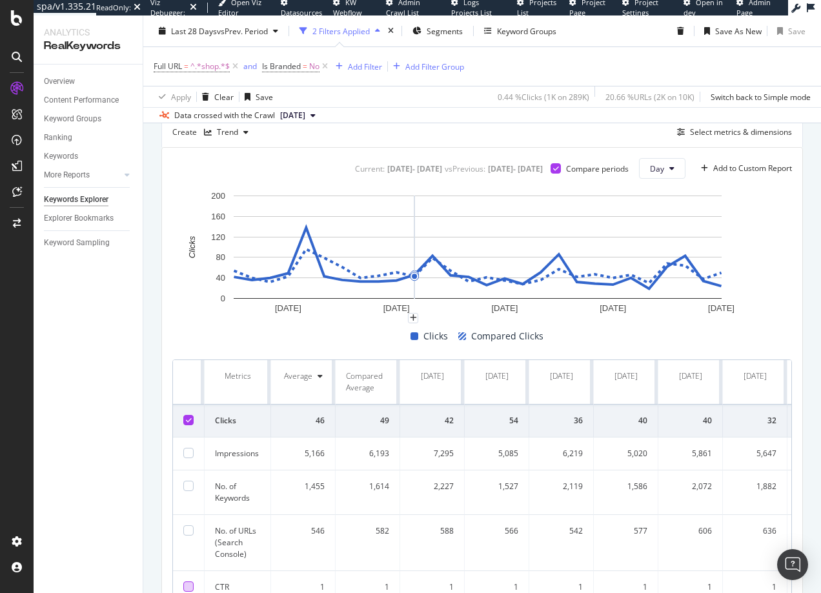
scroll to position [387, 0]
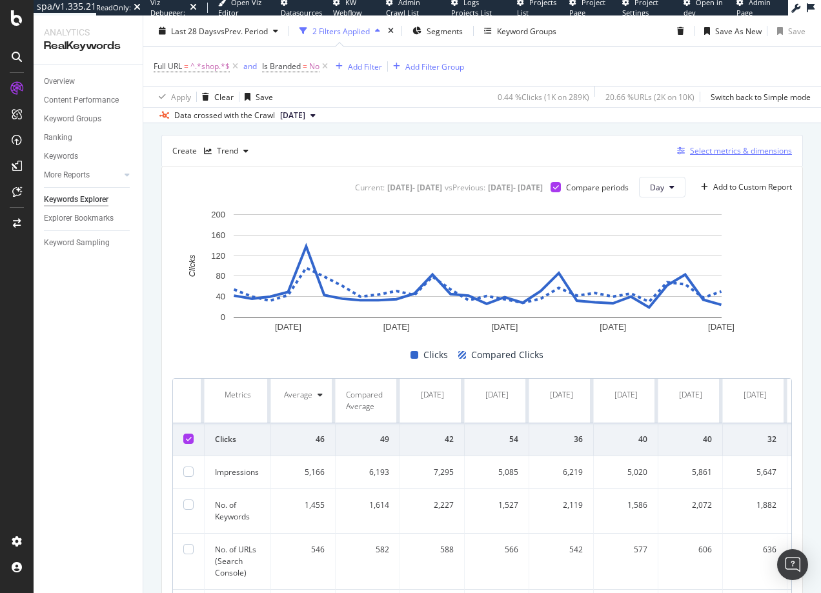
click at [717, 146] on div "Select metrics & dimensions" at bounding box center [741, 150] width 102 height 11
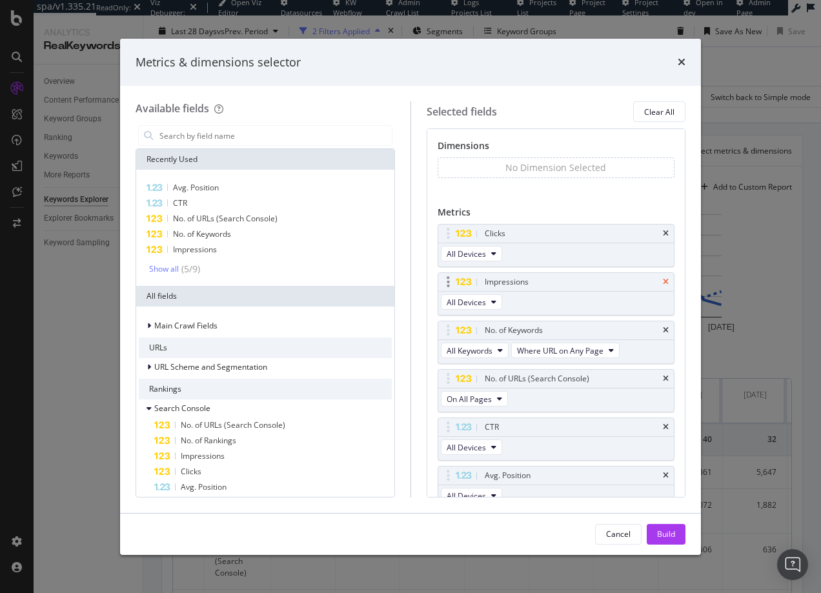
click at [663, 281] on icon "times" at bounding box center [666, 282] width 6 height 8
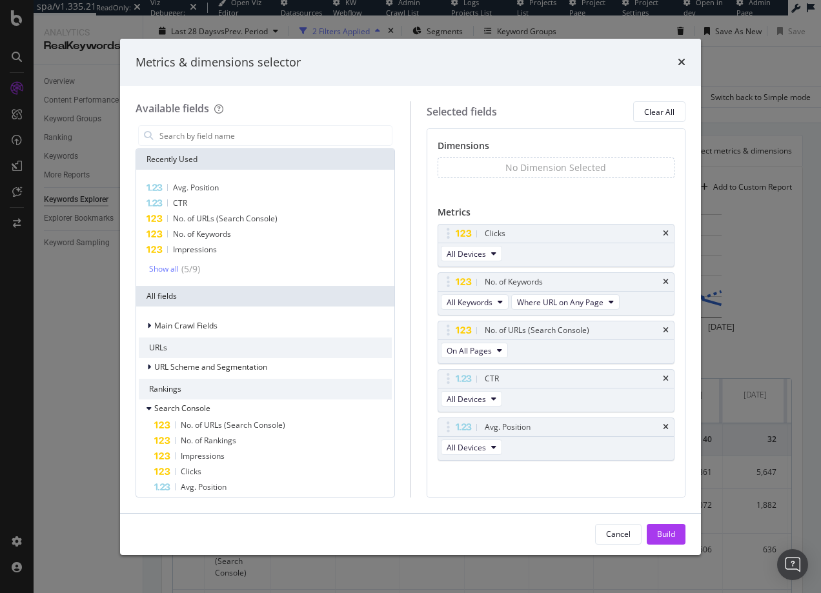
click at [663, 281] on icon "times" at bounding box center [666, 282] width 6 height 8
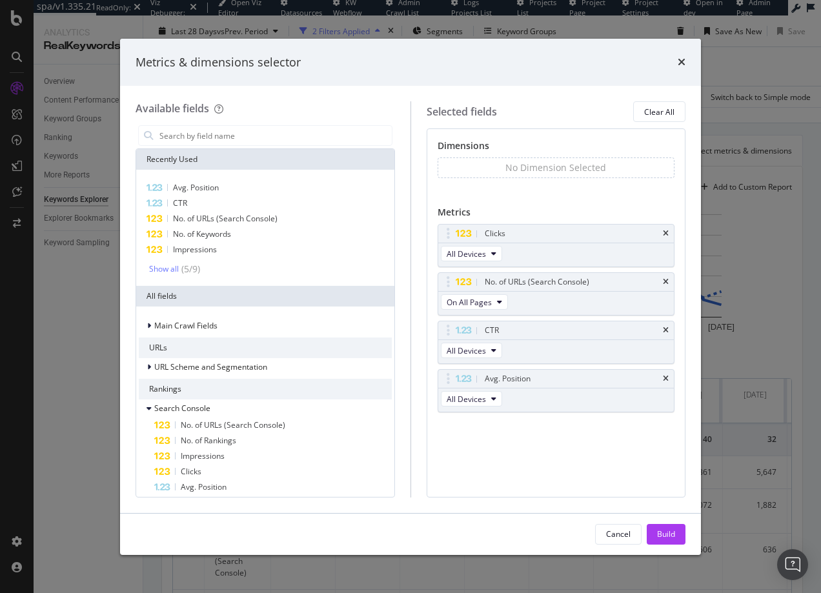
click at [657, 281] on div "No. of URLs (Search Console)" at bounding box center [571, 282] width 179 height 13
click at [658, 280] on div "No. of URLs (Search Console)" at bounding box center [571, 282] width 179 height 13
click at [666, 281] on icon "times" at bounding box center [666, 282] width 6 height 8
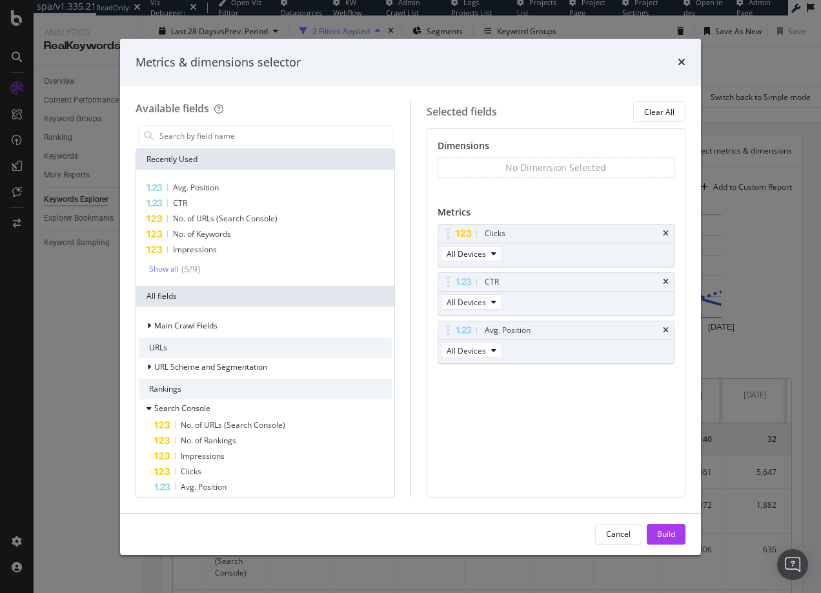
click at [666, 281] on icon "times" at bounding box center [666, 282] width 6 height 8
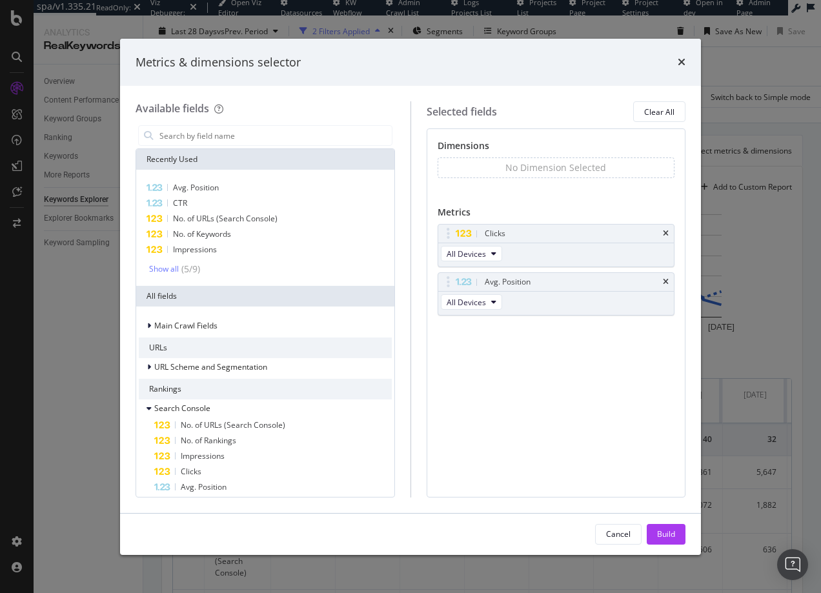
click at [666, 281] on icon "times" at bounding box center [666, 282] width 6 height 8
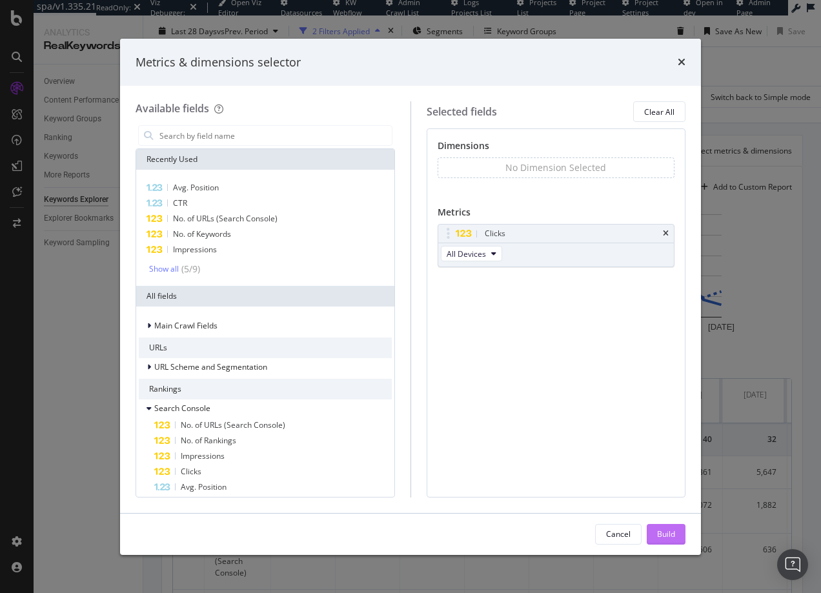
click at [669, 537] on div "Build" at bounding box center [666, 534] width 18 height 11
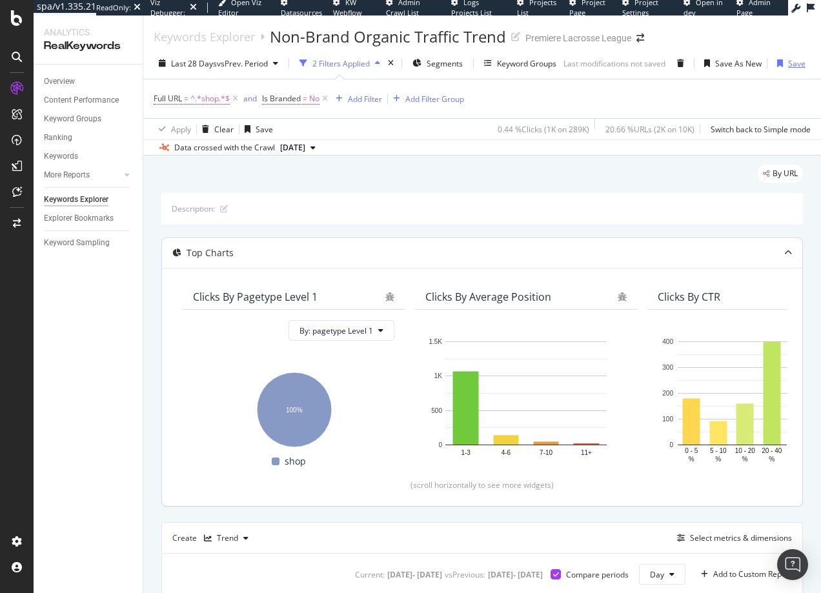
click at [796, 64] on div "Save" at bounding box center [796, 63] width 17 height 11
click at [739, 64] on div "Save As New" at bounding box center [738, 63] width 46 height 11
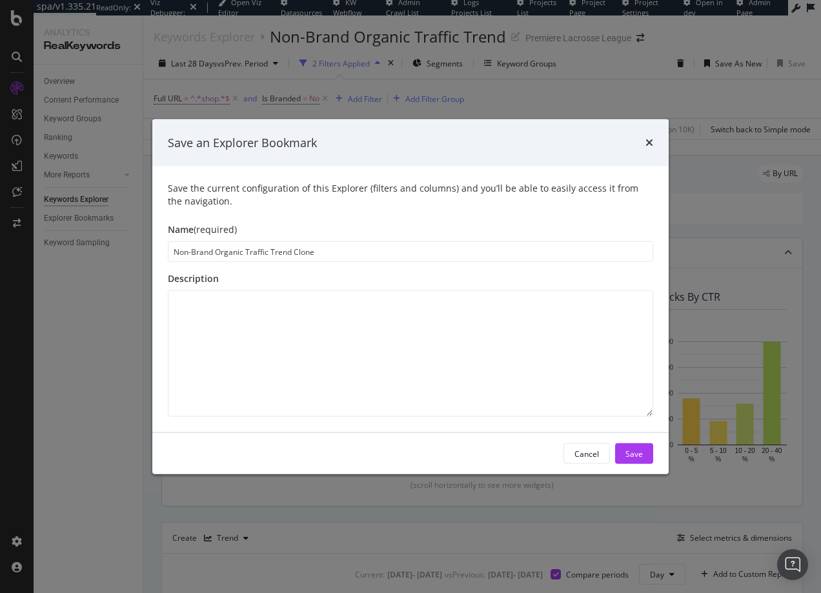
click at [178, 251] on input "Non-Brand Organic Traffic Trend Clone" at bounding box center [411, 251] width 486 height 21
drag, startPoint x: 178, startPoint y: 251, endPoint x: 198, endPoint y: 252, distance: 20.1
click at [198, 252] on input "Non-Brand Organic Traffic Trend Clone" at bounding box center [411, 251] width 486 height 21
click at [291, 252] on input "Total Organic Traffic Trend Clone" at bounding box center [411, 251] width 486 height 21
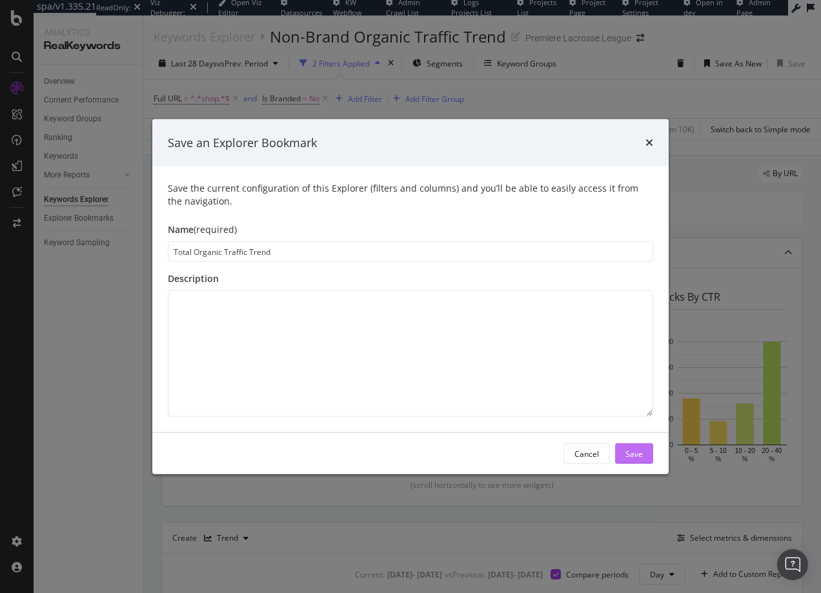
type input "Total Organic Traffic Trend"
click at [632, 456] on div "Save" at bounding box center [634, 453] width 17 height 11
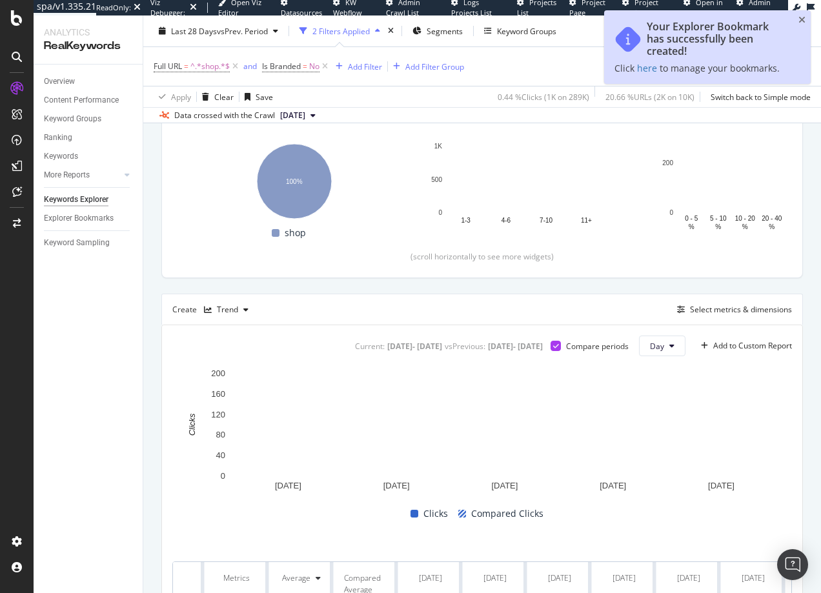
scroll to position [333, 0]
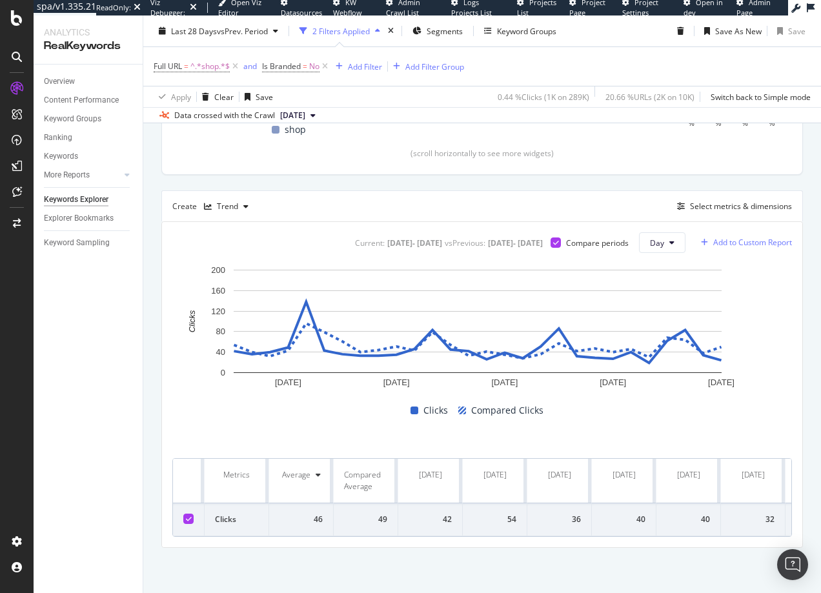
click at [762, 243] on div "Add to Custom Report" at bounding box center [752, 243] width 79 height 8
click at [753, 310] on div "Shop PLL Exec Dashboard" at bounding box center [750, 309] width 93 height 11
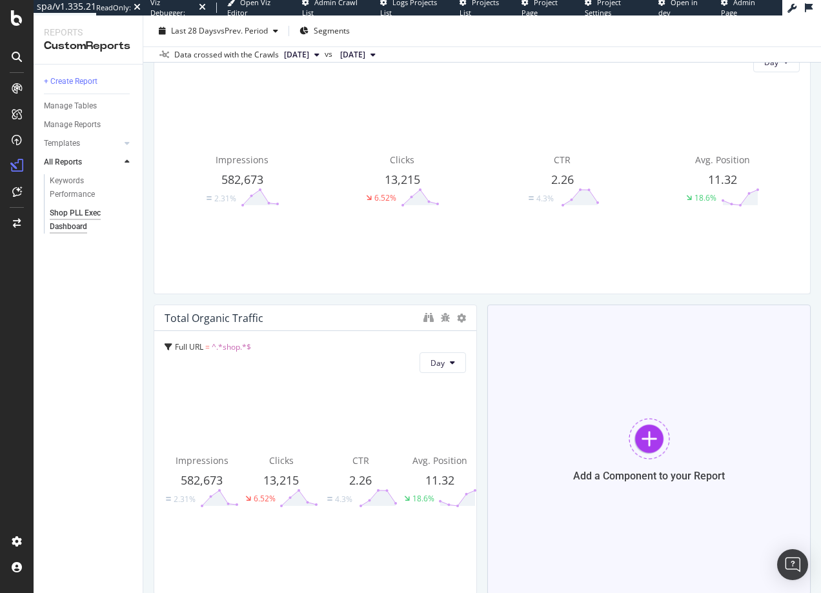
scroll to position [132, 0]
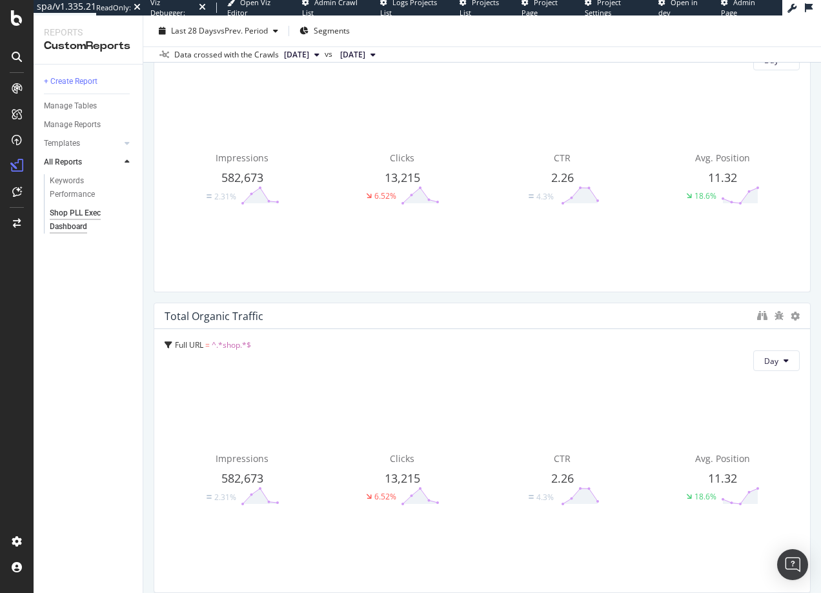
drag, startPoint x: 471, startPoint y: 407, endPoint x: 820, endPoint y: 396, distance: 348.8
click at [820, 396] on div "Shop PLL Exec Dashboard Shop PLL Exec Dashboard Premiere Lacrosse League Clone …" at bounding box center [482, 304] width 678 height 578
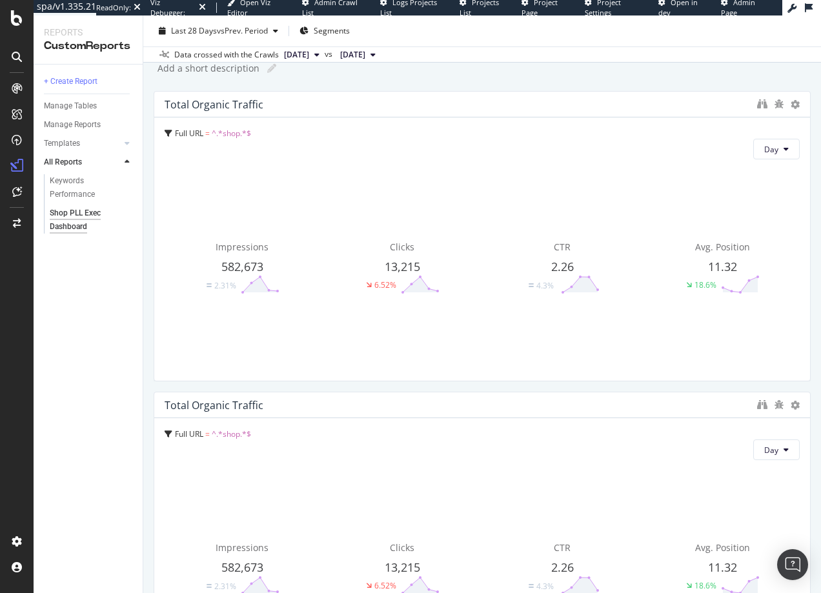
scroll to position [0, 0]
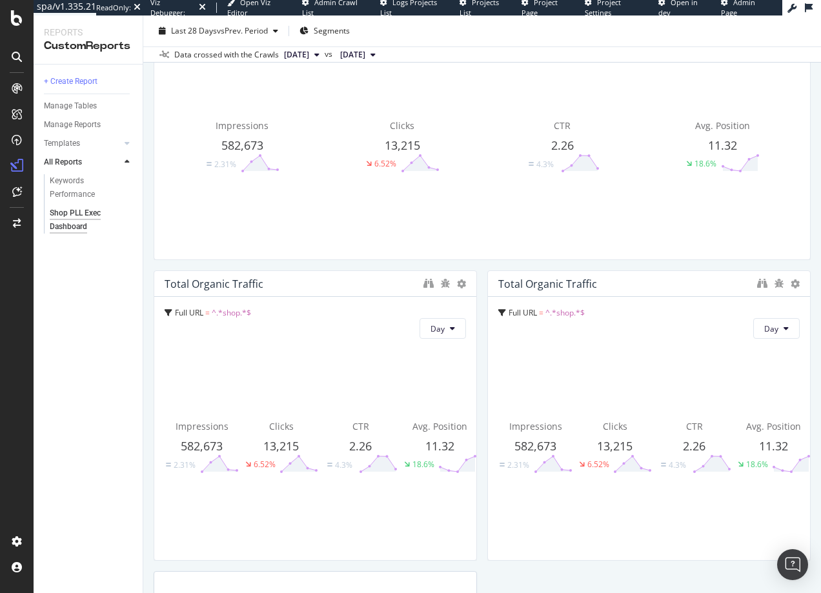
scroll to position [165, 0]
drag, startPoint x: 427, startPoint y: 426, endPoint x: 399, endPoint y: 426, distance: 28.4
click at [398, 426] on div "Impressions 582,673 2.31% Clicks 13,215 6.52% CTR 2.26 4.3% Avg. Position 11.32…" at bounding box center [316, 445] width 302 height 206
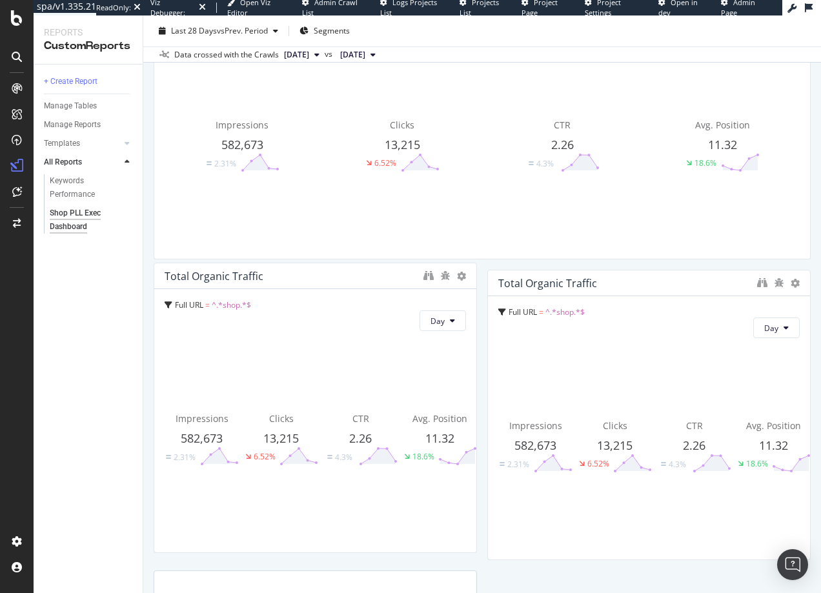
drag, startPoint x: 451, startPoint y: 440, endPoint x: 439, endPoint y: 435, distance: 12.7
click at [438, 435] on span "11.32" at bounding box center [439, 438] width 29 height 15
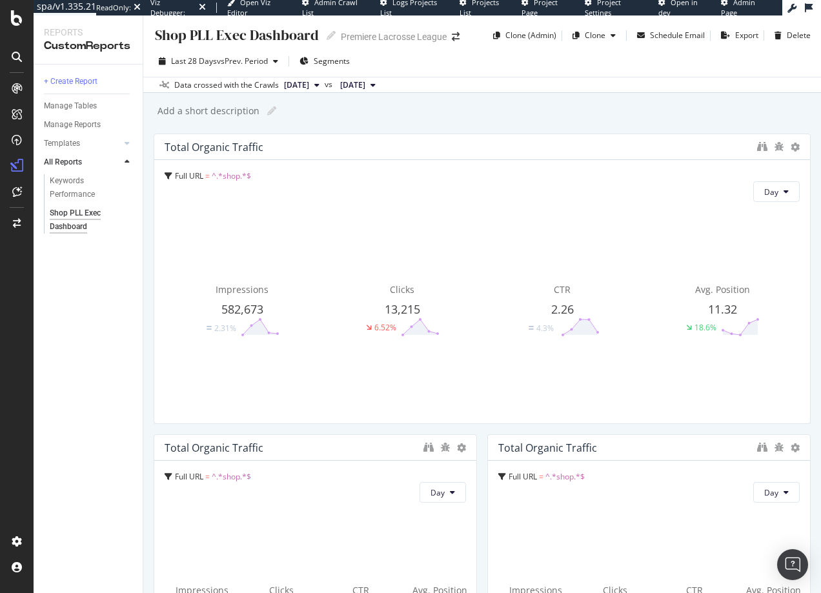
scroll to position [0, 0]
drag, startPoint x: 794, startPoint y: 238, endPoint x: 739, endPoint y: 263, distance: 60.7
click at [798, 262] on div at bounding box center [804, 279] width 13 height 291
drag, startPoint x: 739, startPoint y: 264, endPoint x: 815, endPoint y: 263, distance: 75.5
click at [815, 263] on div "Shop PLL Exec Dashboard Shop PLL Exec Dashboard Premiere Lacrosse League Clone …" at bounding box center [482, 304] width 678 height 578
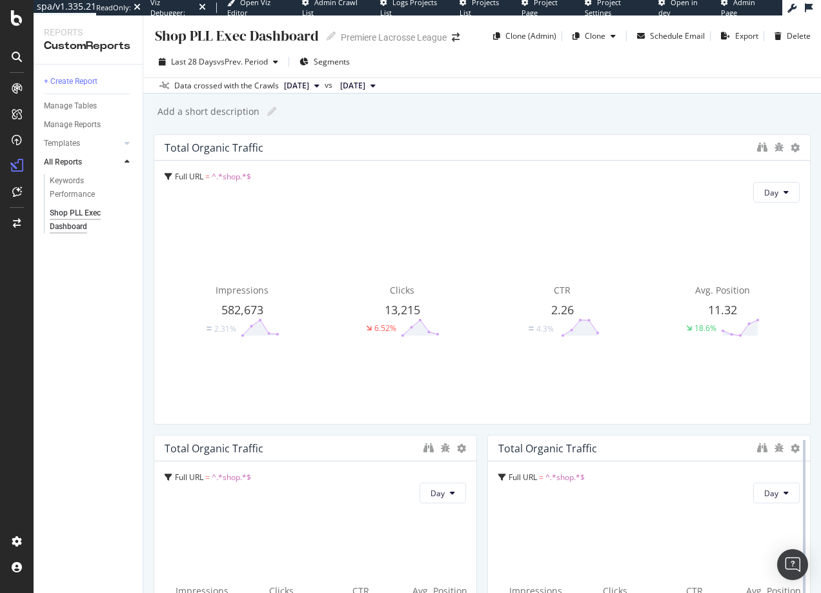
click at [798, 491] on div at bounding box center [804, 580] width 13 height 291
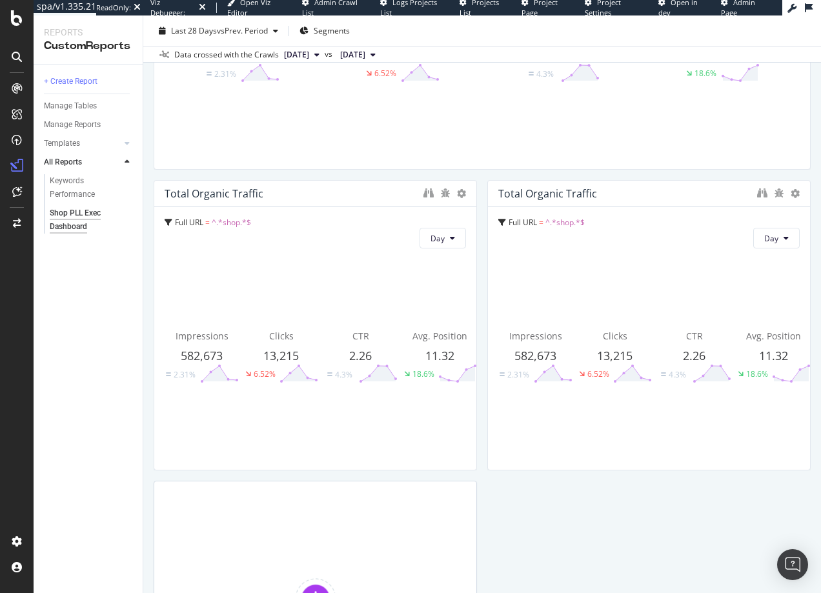
scroll to position [456, 0]
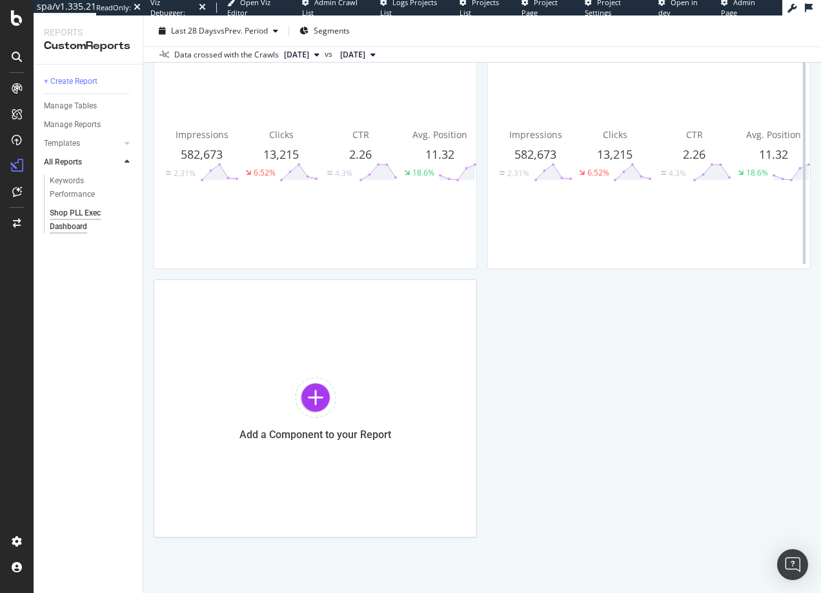
drag, startPoint x: 799, startPoint y: 143, endPoint x: 788, endPoint y: 179, distance: 38.2
click at [798, 179] on div at bounding box center [804, 124] width 13 height 291
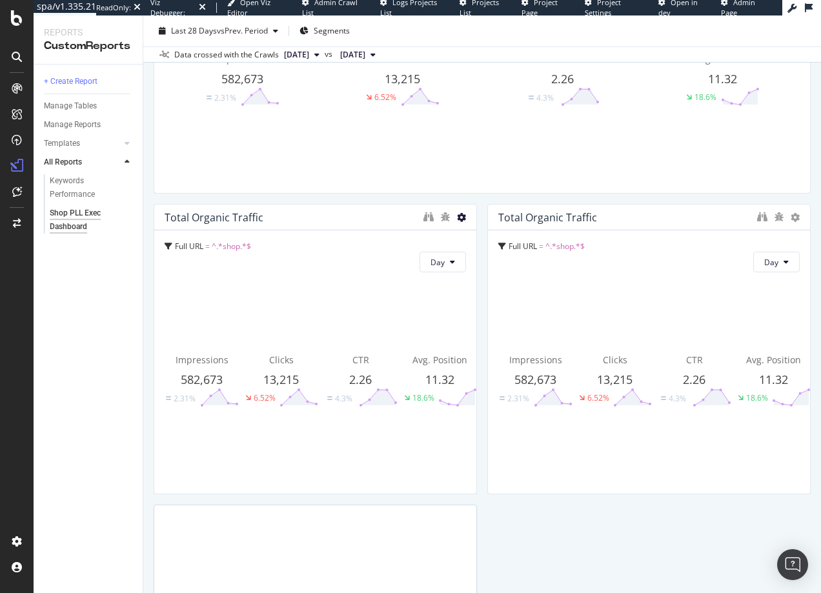
click at [458, 216] on icon at bounding box center [461, 217] width 9 height 9
click at [467, 240] on icon at bounding box center [470, 237] width 7 height 8
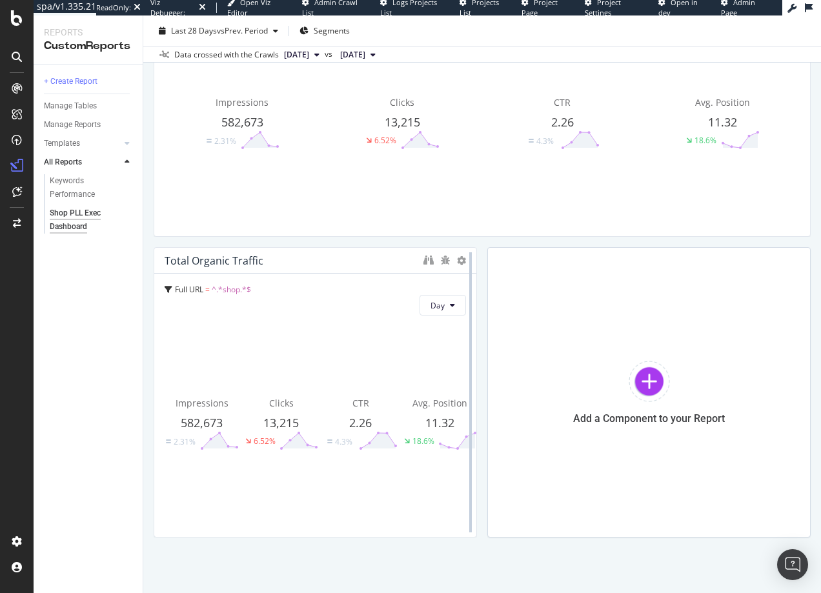
click at [464, 261] on div at bounding box center [470, 392] width 13 height 291
click at [457, 260] on icon at bounding box center [461, 260] width 9 height 9
click at [466, 285] on span at bounding box center [471, 280] width 15 height 15
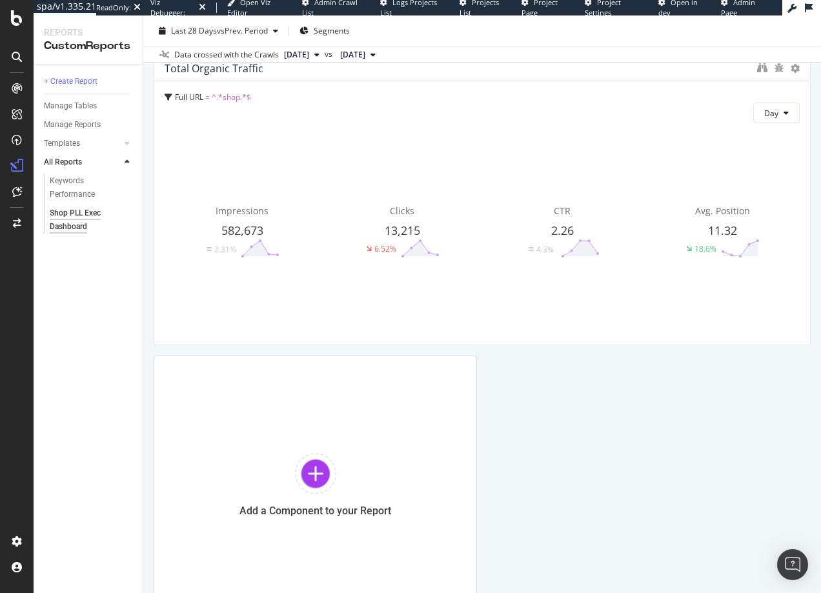
scroll to position [0, 0]
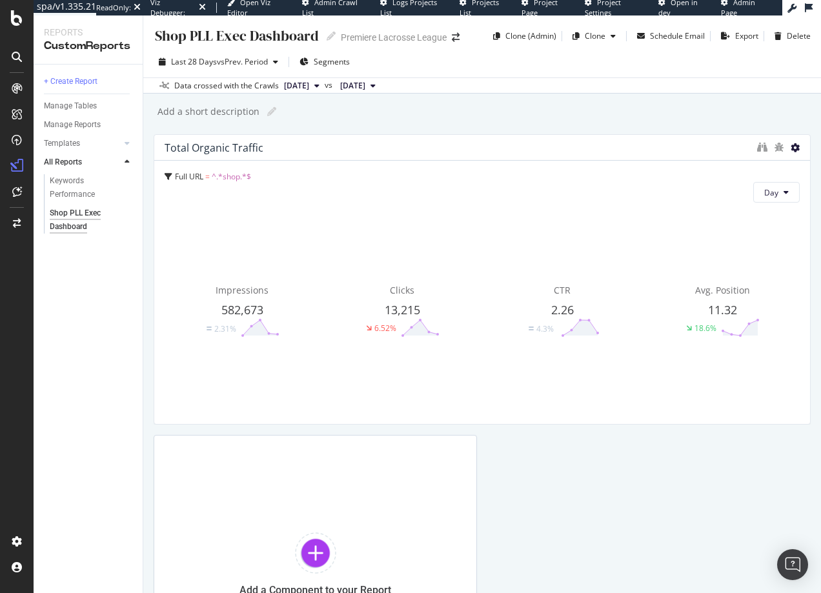
click at [791, 145] on icon at bounding box center [795, 147] width 9 height 9
click at [748, 146] on span "Delete" at bounding box center [758, 148] width 24 height 12
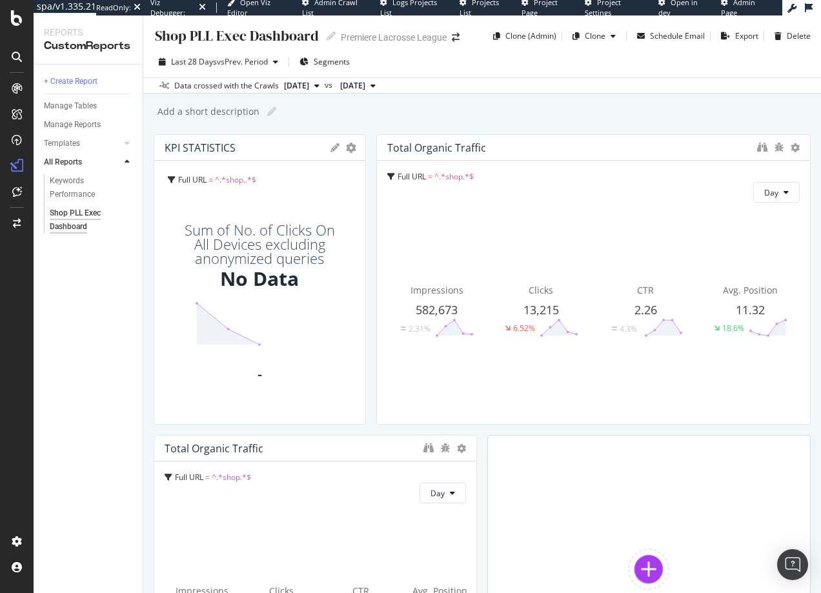
drag, startPoint x: 690, startPoint y: 294, endPoint x: 826, endPoint y: 296, distance: 135.6
click at [821, 296] on html "spa/v1.335.21 ReadOnly: Viz Debugger: Open Viz Editor Admin Crawl List Logs Pro…" at bounding box center [410, 296] width 821 height 593
click at [346, 145] on icon "gear" at bounding box center [351, 148] width 10 height 10
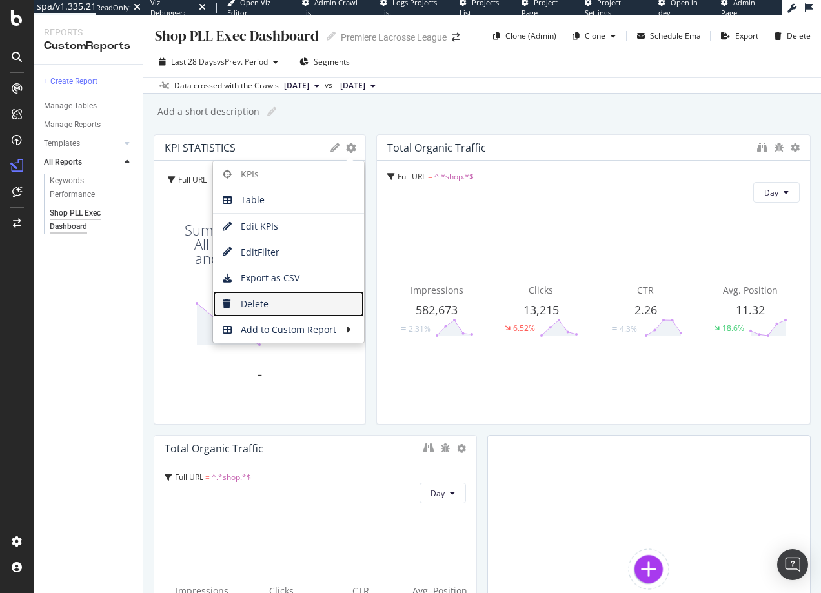
click at [258, 303] on span "Delete" at bounding box center [288, 303] width 151 height 19
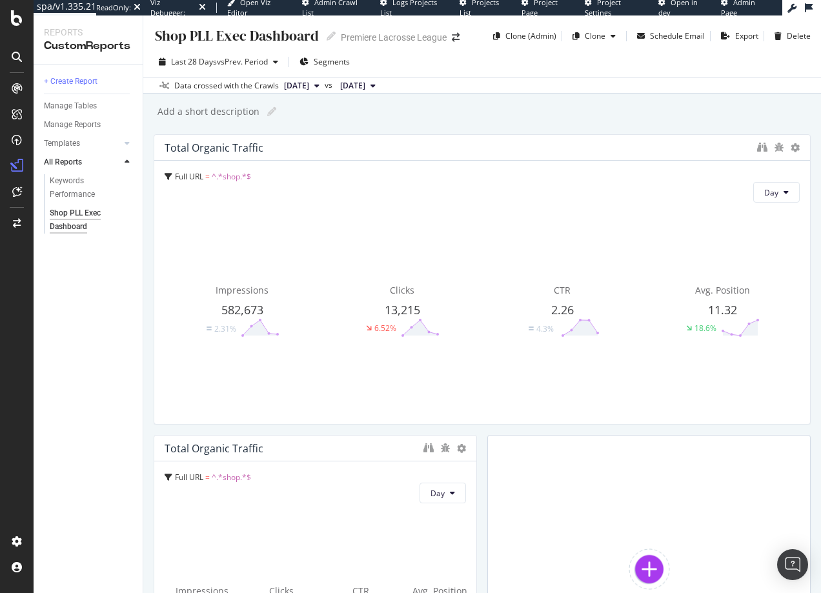
drag, startPoint x: 580, startPoint y: 316, endPoint x: 811, endPoint y: 329, distance: 230.9
click at [811, 329] on div "Shop PLL Exec Dashboard Shop PLL Exec Dashboard Premiere Lacrosse League Clone …" at bounding box center [482, 304] width 678 height 578
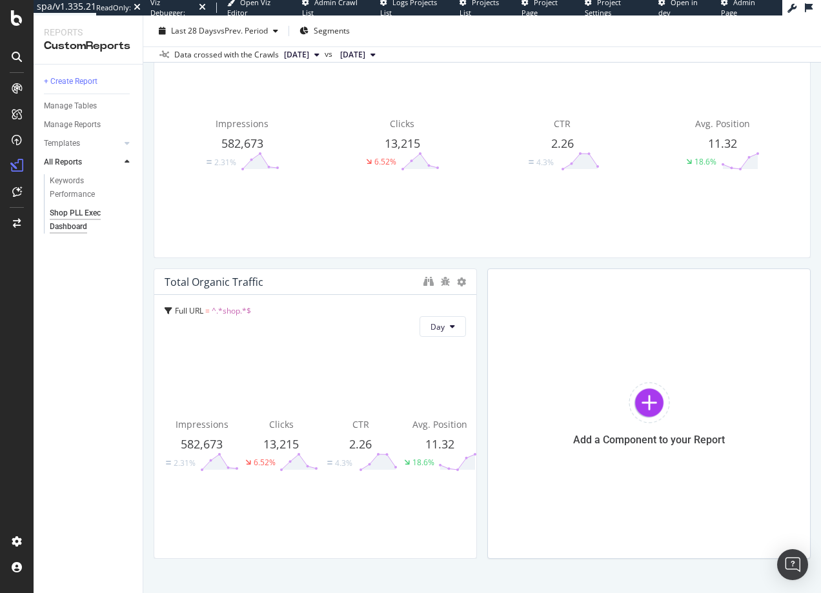
scroll to position [188, 0]
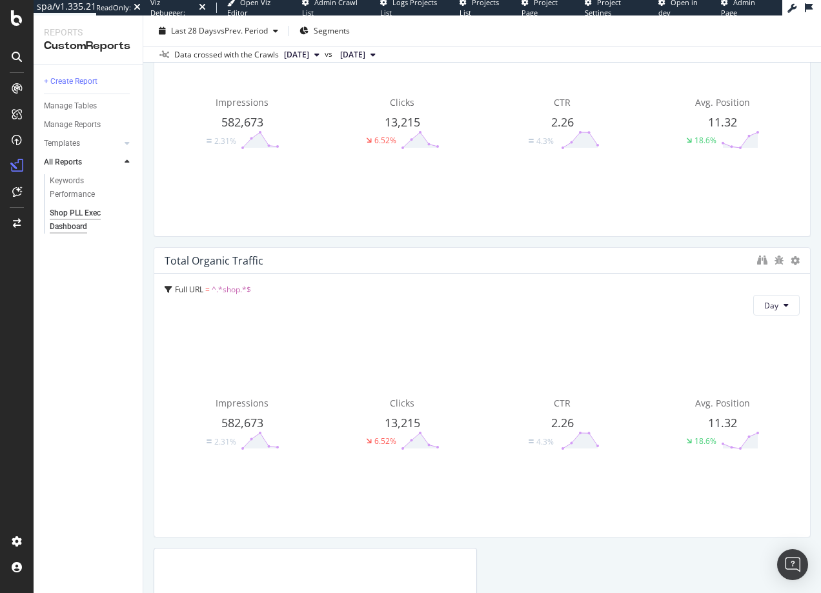
drag, startPoint x: 470, startPoint y: 340, endPoint x: 822, endPoint y: 375, distance: 353.6
click at [821, 375] on html "spa/v1.335.21 ReadOnly: Viz Debugger: Open Viz Editor Admin Crawl List Logs Pro…" at bounding box center [410, 296] width 821 height 593
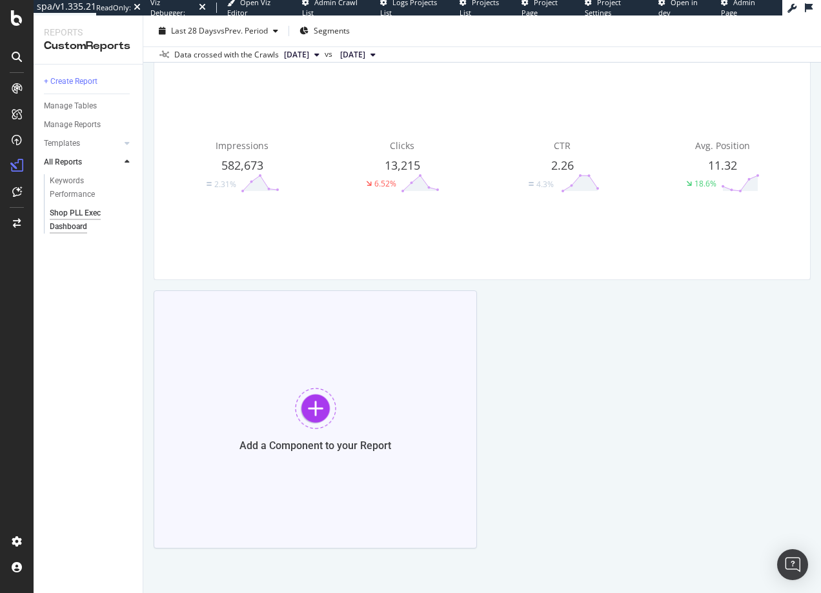
scroll to position [433, 0]
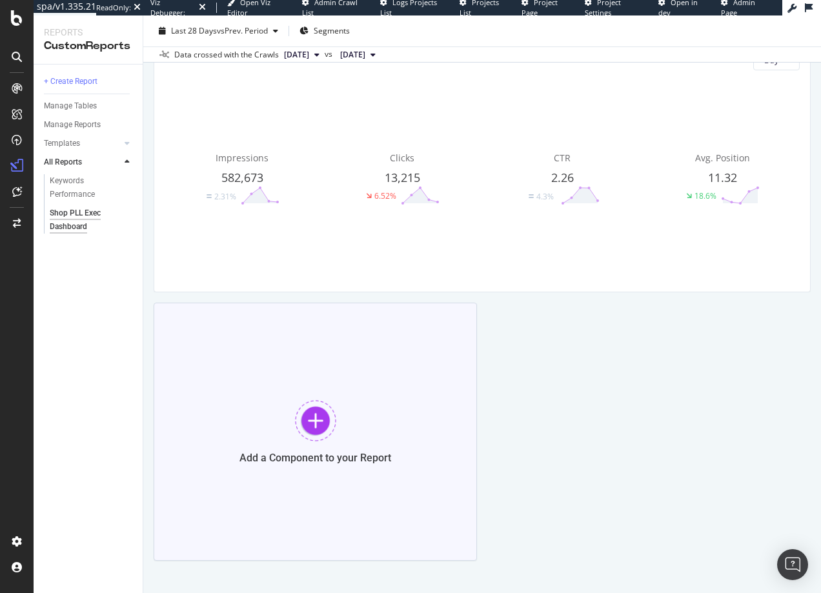
click at [325, 422] on div at bounding box center [315, 420] width 41 height 41
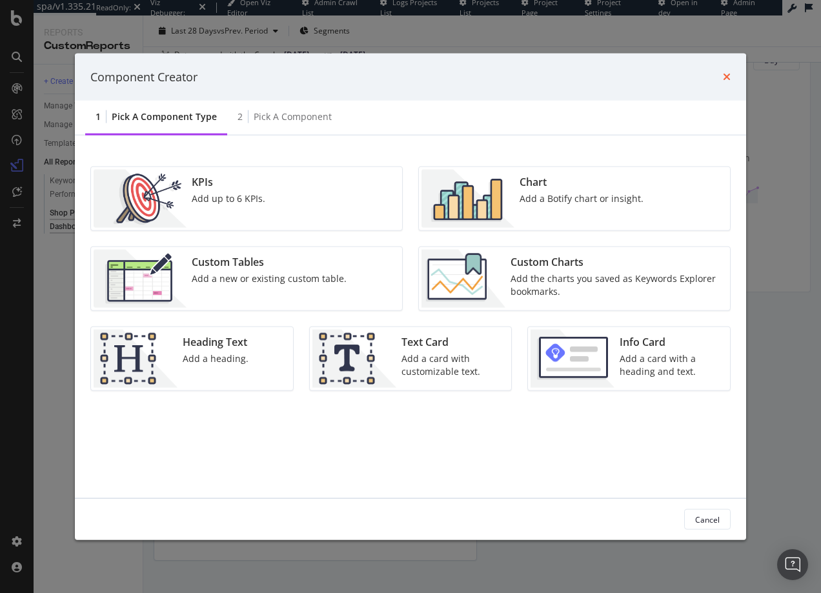
click at [727, 75] on icon "times" at bounding box center [727, 77] width 8 height 10
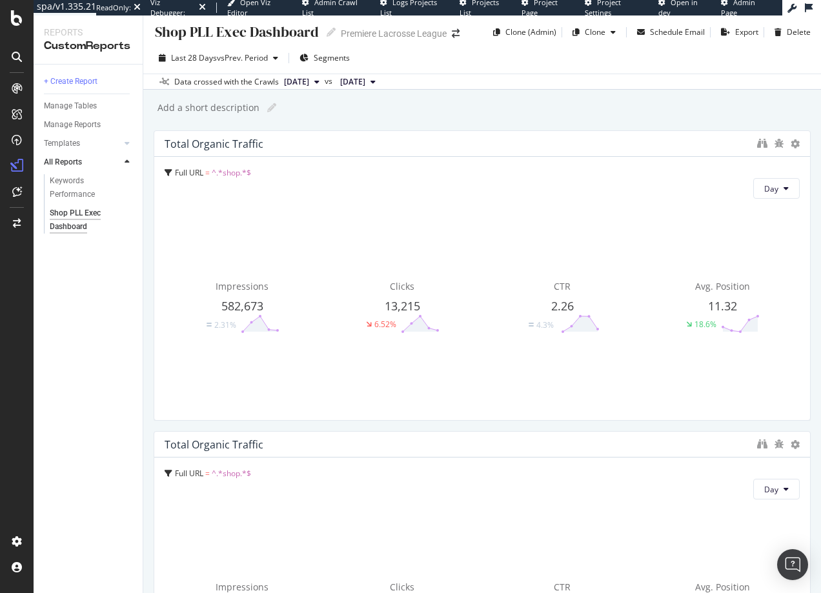
scroll to position [0, 0]
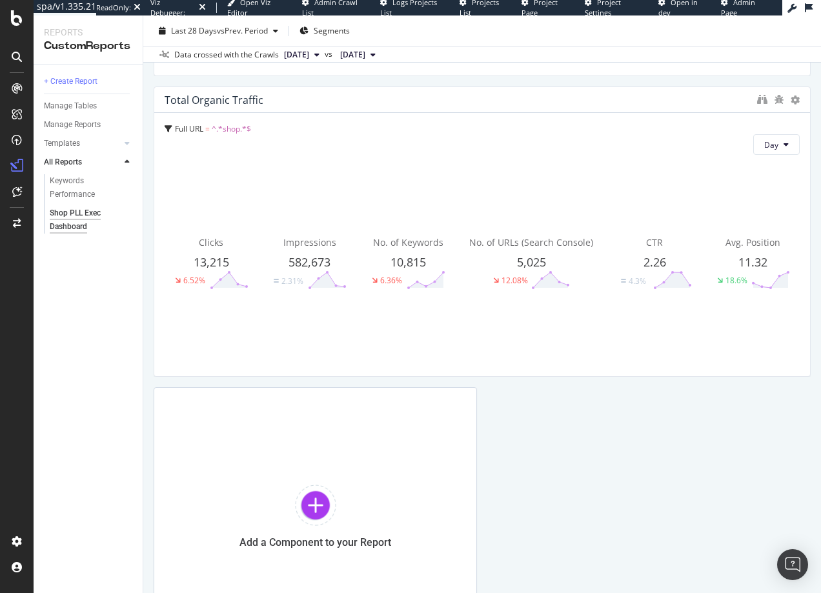
scroll to position [117, 0]
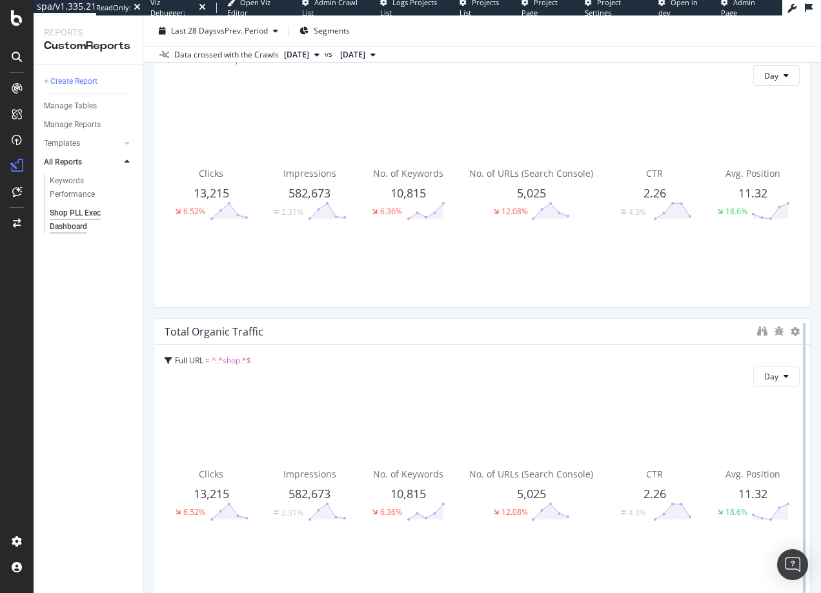
click at [798, 332] on div at bounding box center [804, 463] width 13 height 291
click at [791, 331] on icon at bounding box center [795, 331] width 9 height 9
click at [763, 331] on span "Delete" at bounding box center [758, 332] width 24 height 12
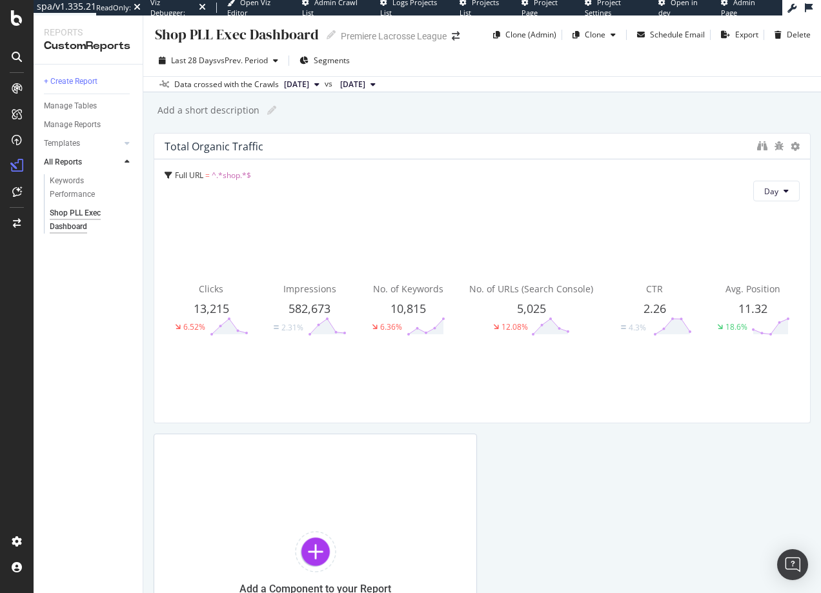
scroll to position [0, 0]
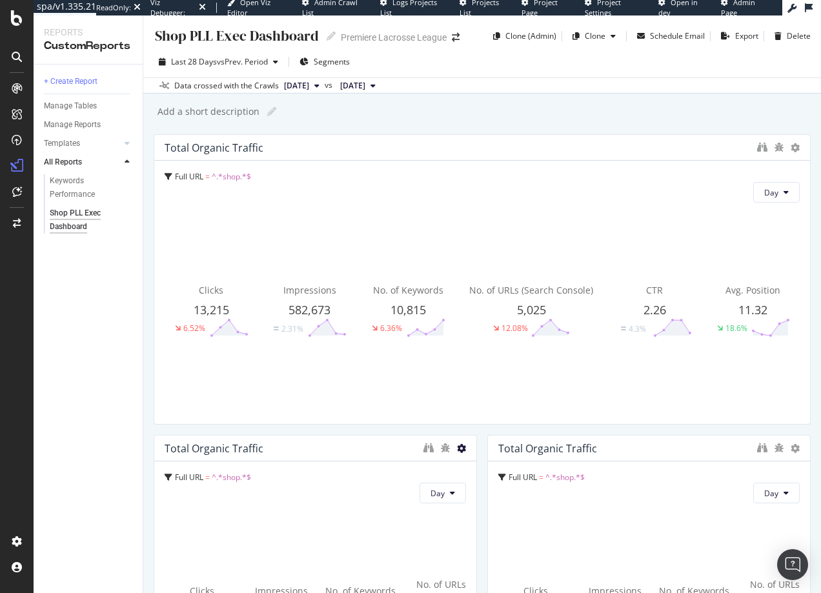
click at [458, 449] on icon at bounding box center [461, 448] width 9 height 9
click at [485, 464] on span "Delete" at bounding box center [496, 469] width 24 height 12
click at [457, 444] on icon at bounding box center [461, 448] width 9 height 9
click at [479, 467] on div "Delete" at bounding box center [485, 468] width 65 height 19
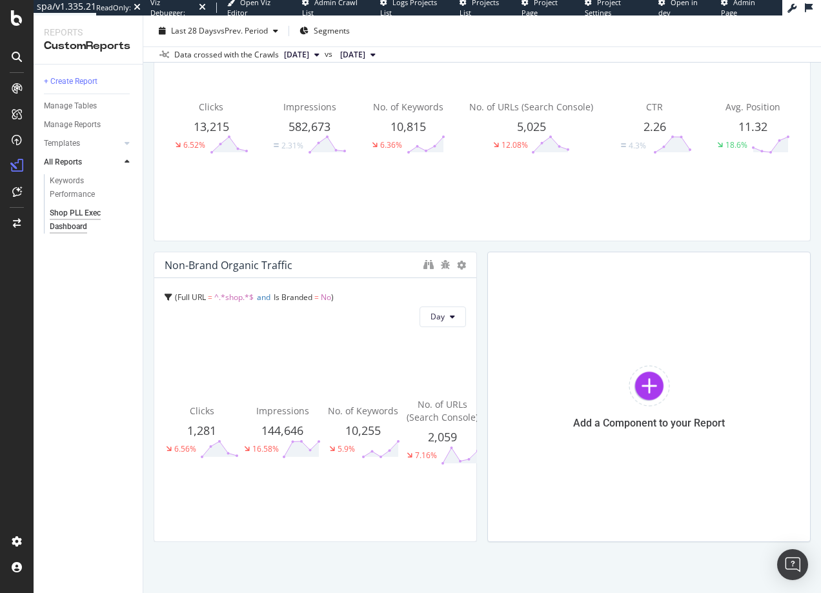
scroll to position [188, 0]
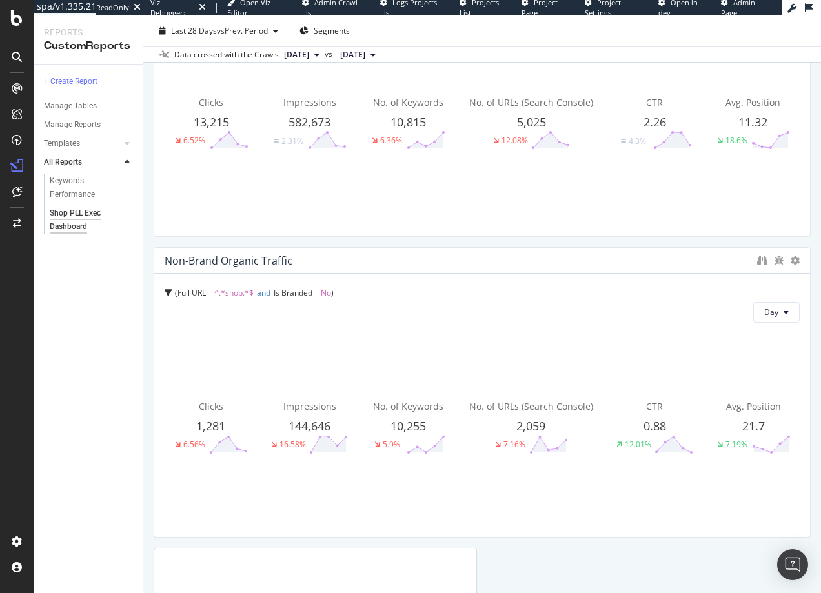
drag, startPoint x: 464, startPoint y: 371, endPoint x: 817, endPoint y: 353, distance: 353.6
click at [817, 353] on div "Shop PLL Exec Dashboard Shop PLL Exec Dashboard Premiere Lacrosse League Clone …" at bounding box center [482, 304] width 678 height 578
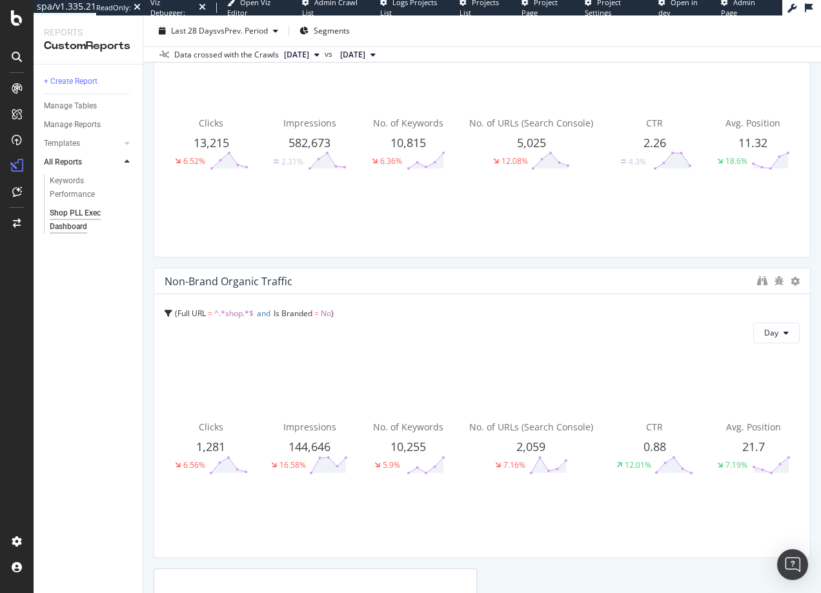
scroll to position [0, 0]
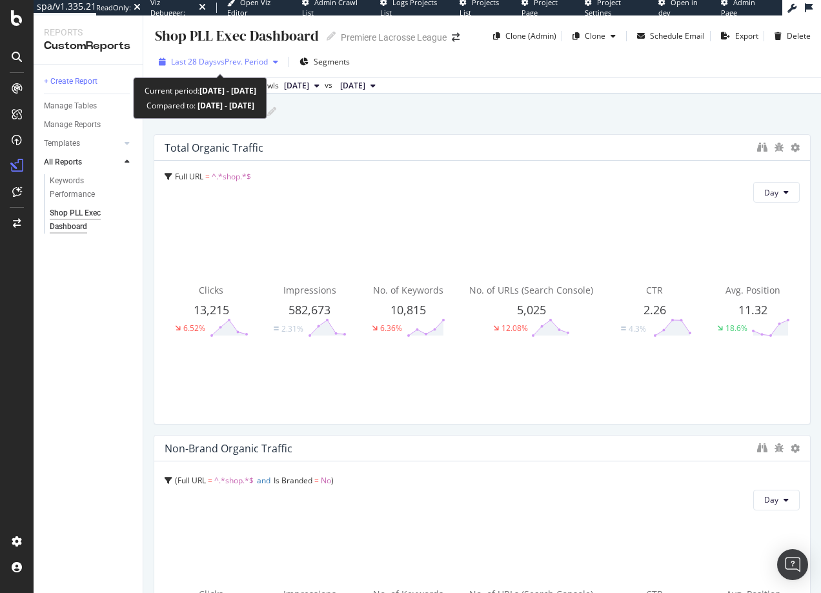
click at [248, 67] on span "vs Prev. Period" at bounding box center [242, 61] width 51 height 11
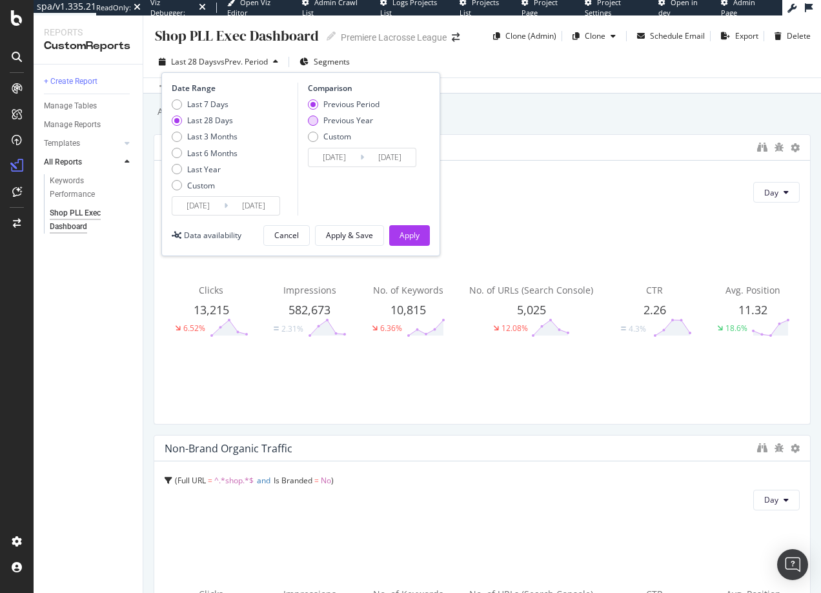
click at [310, 116] on div "Previous Year" at bounding box center [313, 121] width 10 height 10
type input "2024/07/16"
type input "2024/08/12"
click at [415, 236] on div "Apply" at bounding box center [410, 235] width 20 height 11
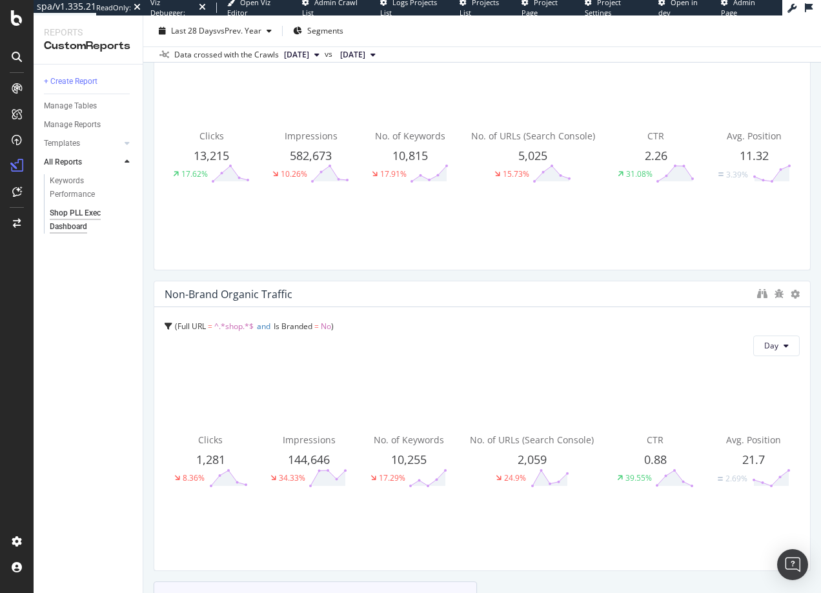
scroll to position [456, 0]
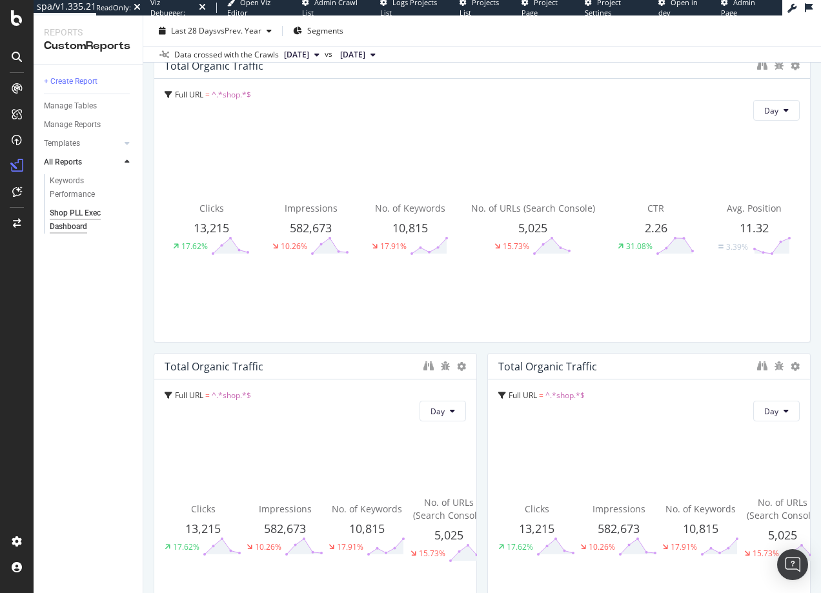
scroll to position [147, 0]
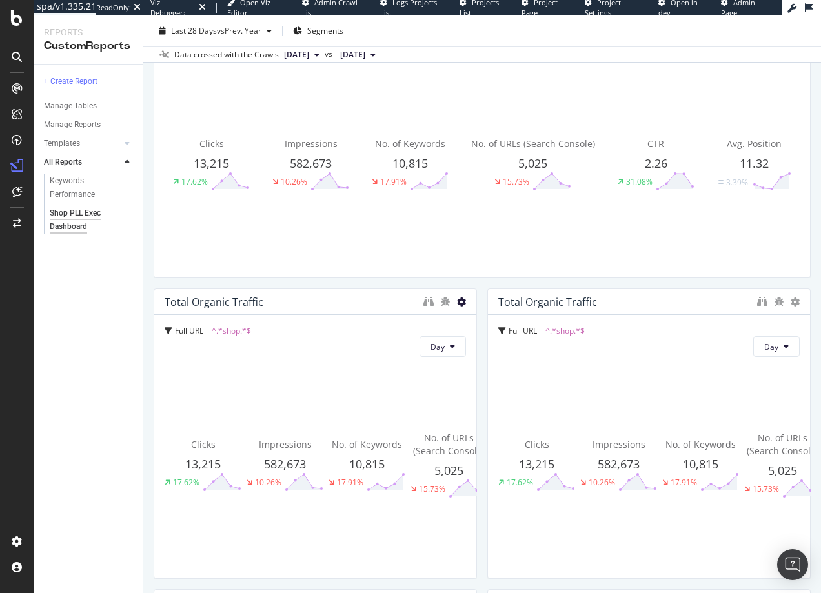
click at [457, 303] on icon at bounding box center [461, 302] width 9 height 9
click at [475, 325] on span at bounding box center [471, 321] width 15 height 15
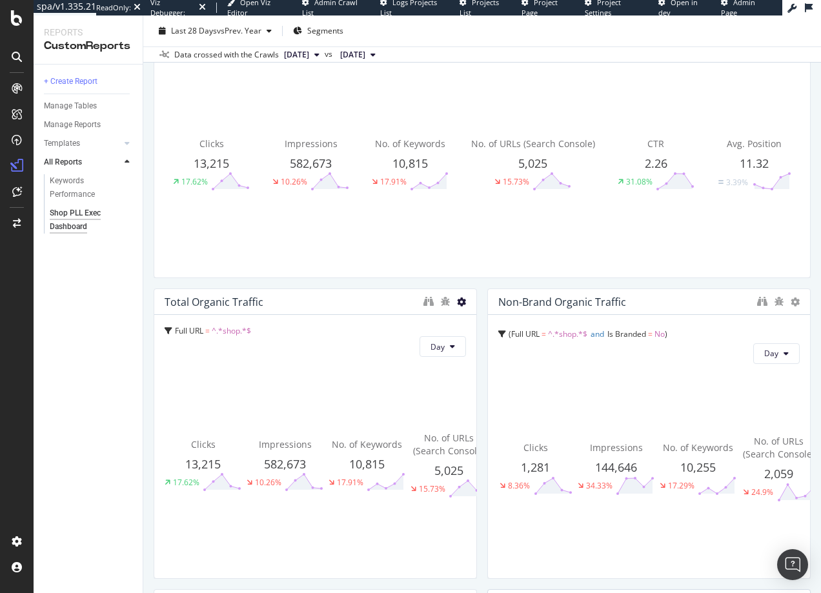
click at [457, 300] on icon at bounding box center [461, 302] width 9 height 9
click at [482, 323] on div "Delete" at bounding box center [485, 321] width 65 height 19
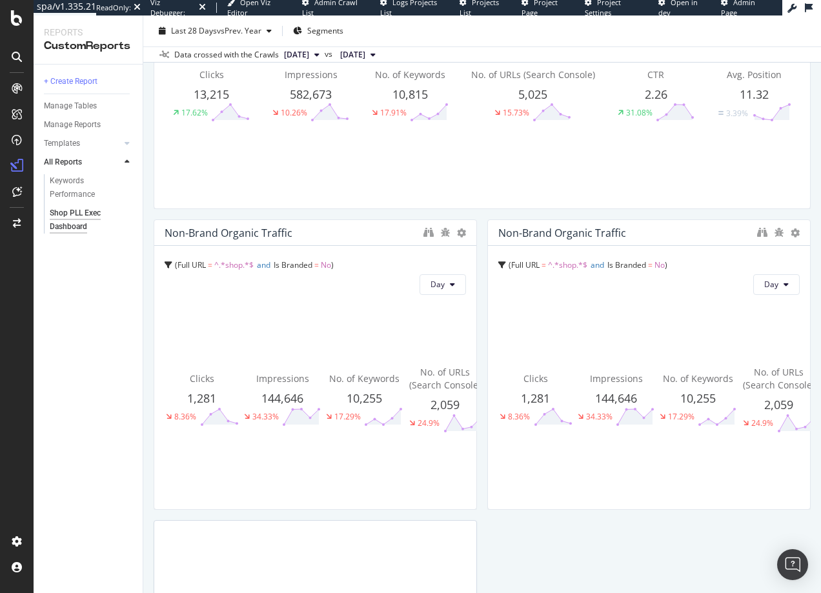
scroll to position [268, 0]
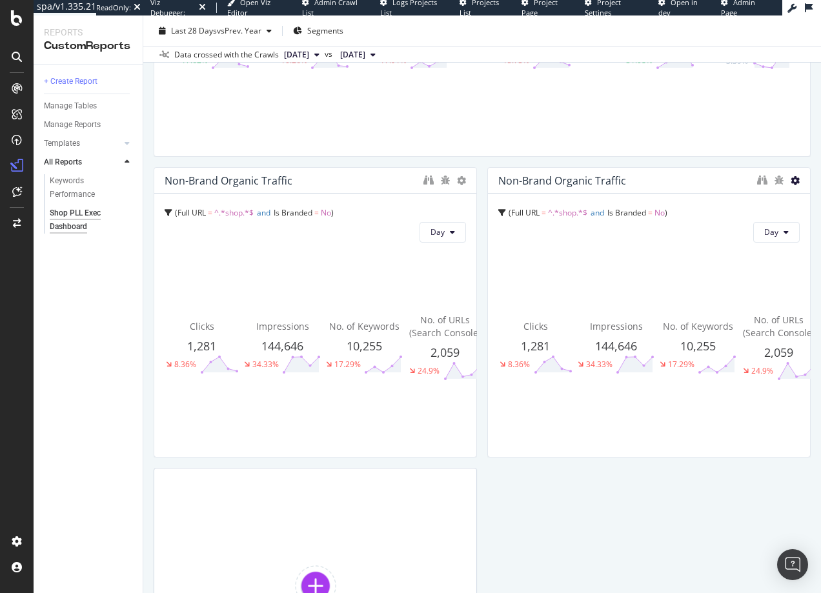
click at [791, 176] on icon at bounding box center [795, 180] width 9 height 9
click at [756, 183] on span "Delete" at bounding box center [758, 181] width 24 height 12
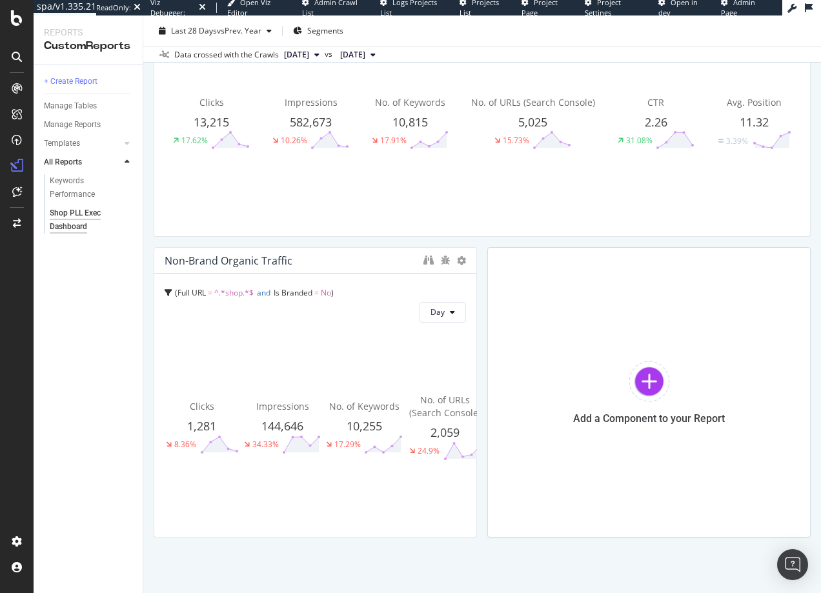
scroll to position [188, 0]
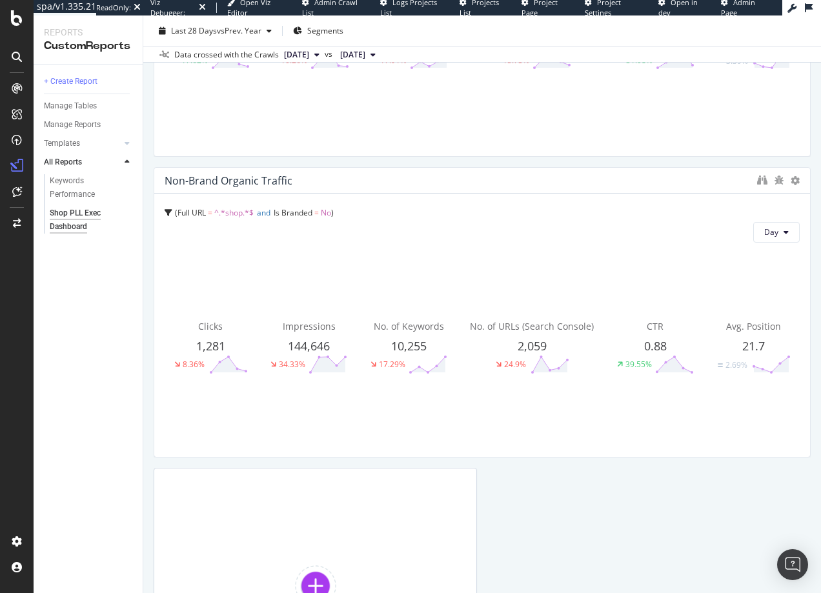
drag, startPoint x: 469, startPoint y: 323, endPoint x: 832, endPoint y: 326, distance: 362.2
click at [821, 326] on html "spa/v1.335.21 ReadOnly: Viz Debugger: Open Viz Editor Admin Crawl List Logs Pro…" at bounding box center [410, 296] width 821 height 593
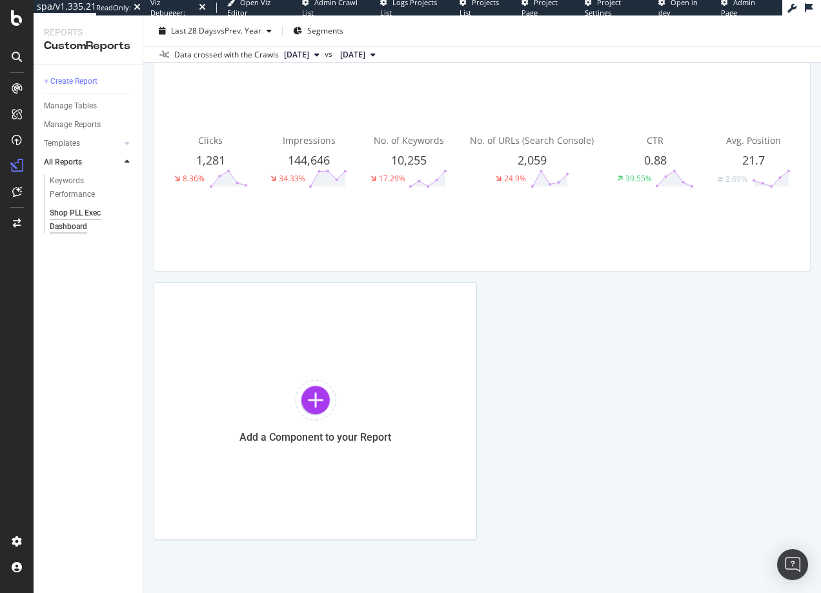
scroll to position [454, 0]
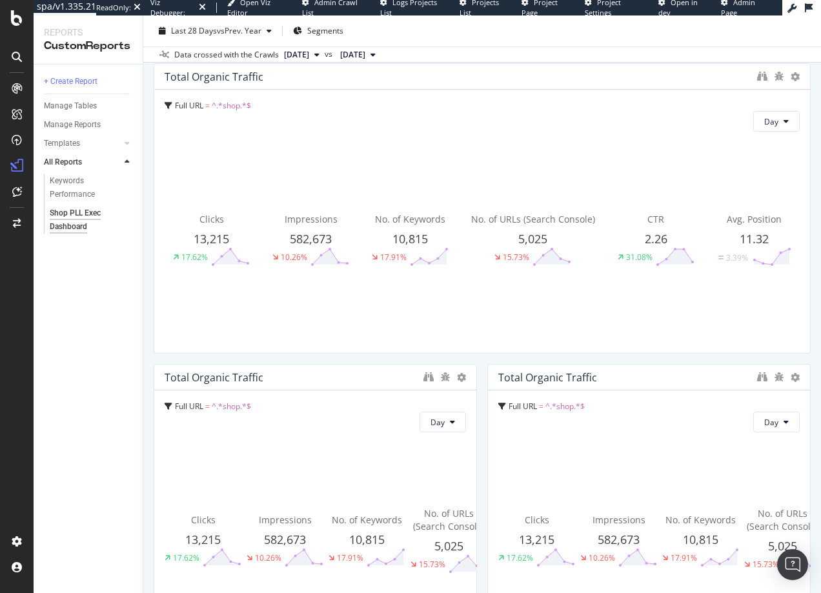
scroll to position [76, 0]
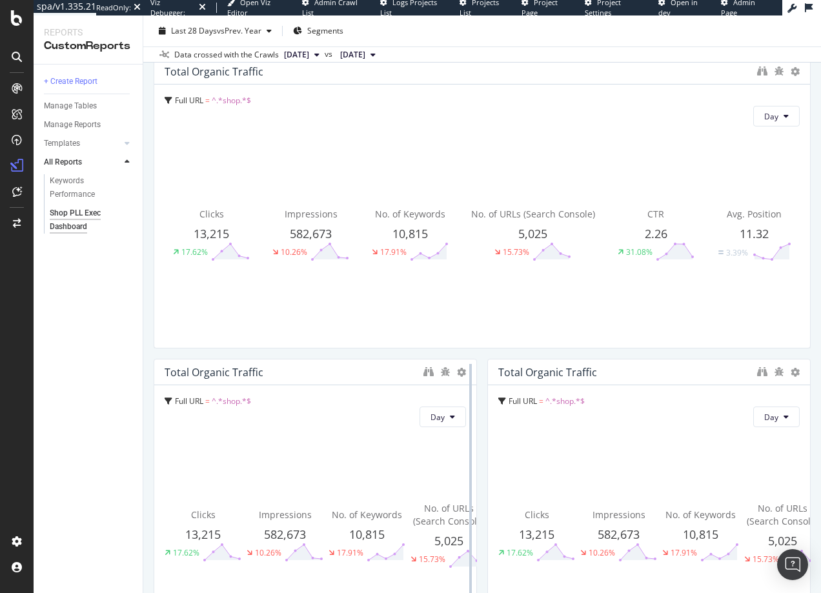
click at [464, 371] on div at bounding box center [470, 504] width 13 height 291
click at [457, 372] on icon at bounding box center [461, 372] width 9 height 9
click at [478, 395] on span at bounding box center [471, 392] width 15 height 15
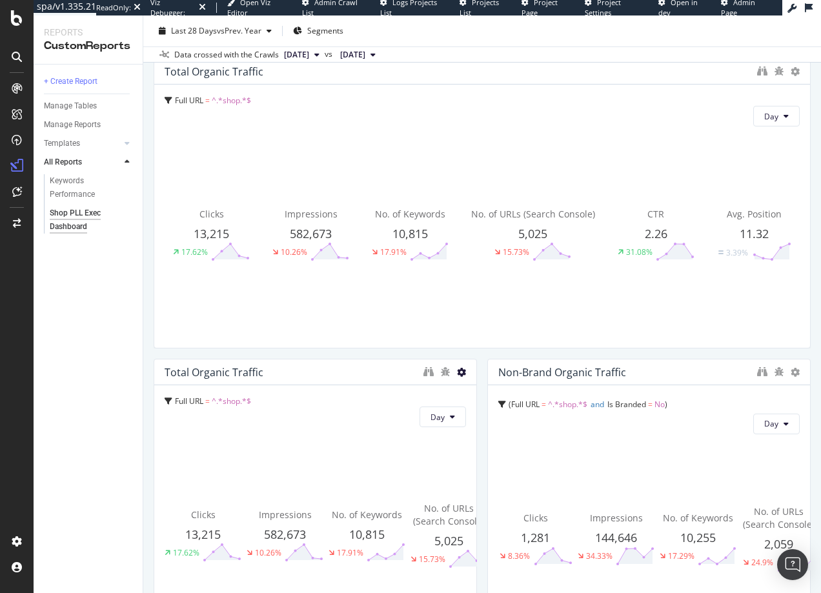
click at [457, 369] on icon at bounding box center [461, 372] width 9 height 9
click at [476, 393] on span at bounding box center [471, 392] width 15 height 15
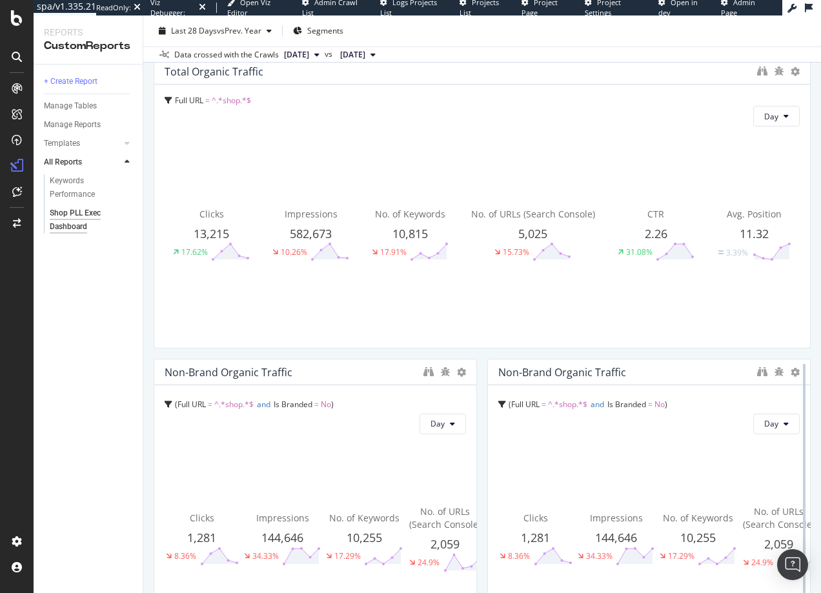
click at [798, 372] on div at bounding box center [804, 504] width 13 height 291
click at [791, 372] on icon at bounding box center [795, 372] width 9 height 9
click at [758, 376] on span "Delete" at bounding box center [758, 373] width 24 height 12
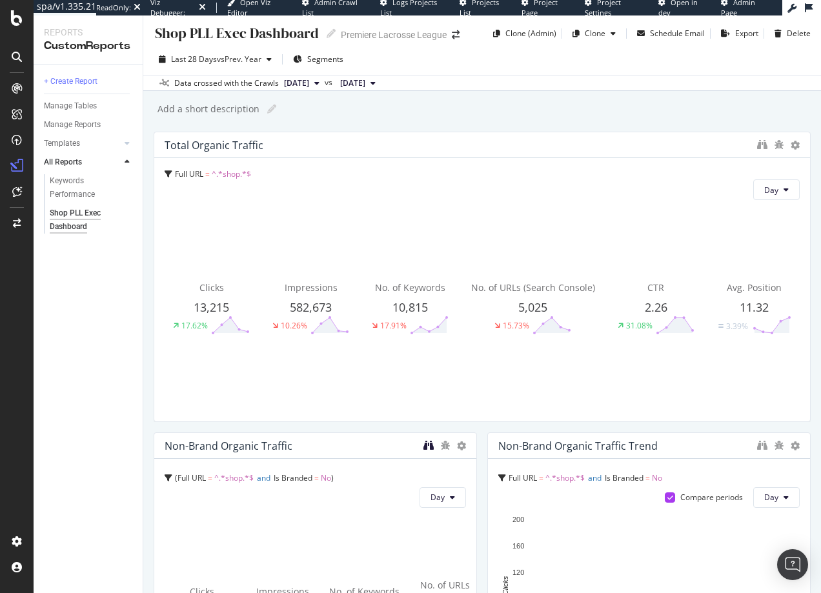
scroll to position [3, 0]
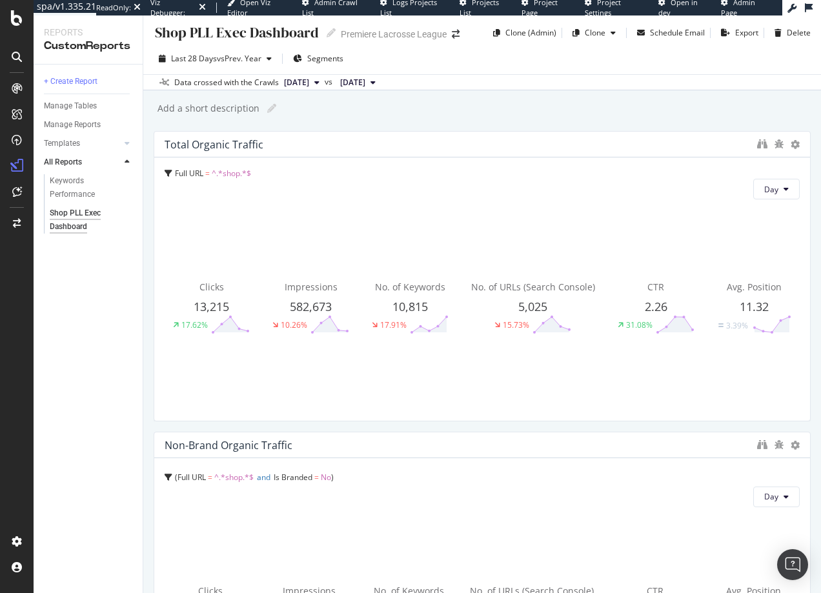
drag, startPoint x: 469, startPoint y: 500, endPoint x: 801, endPoint y: 476, distance: 332.7
click at [806, 479] on div "Shop PLL Exec Dashboard Shop PLL Exec Dashboard Premiere Lacrosse League Clone …" at bounding box center [482, 304] width 678 height 578
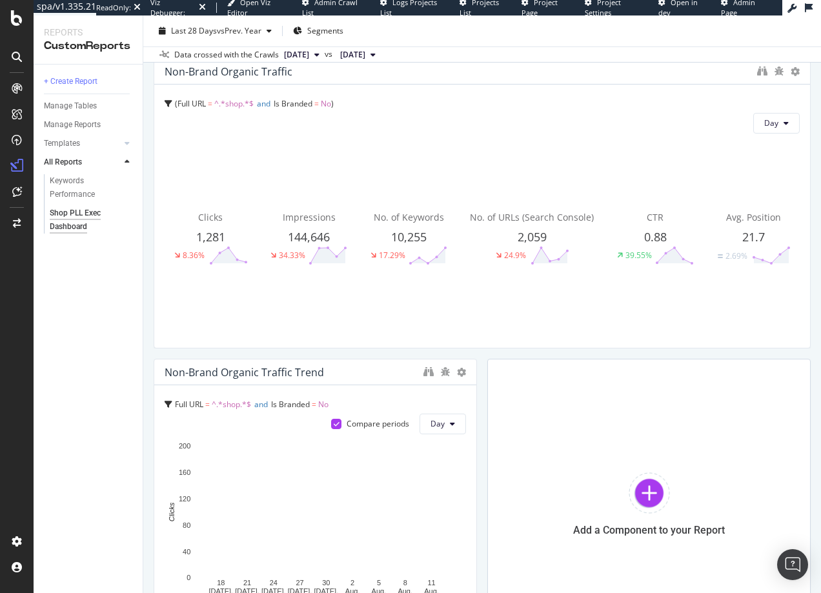
scroll to position [376, 0]
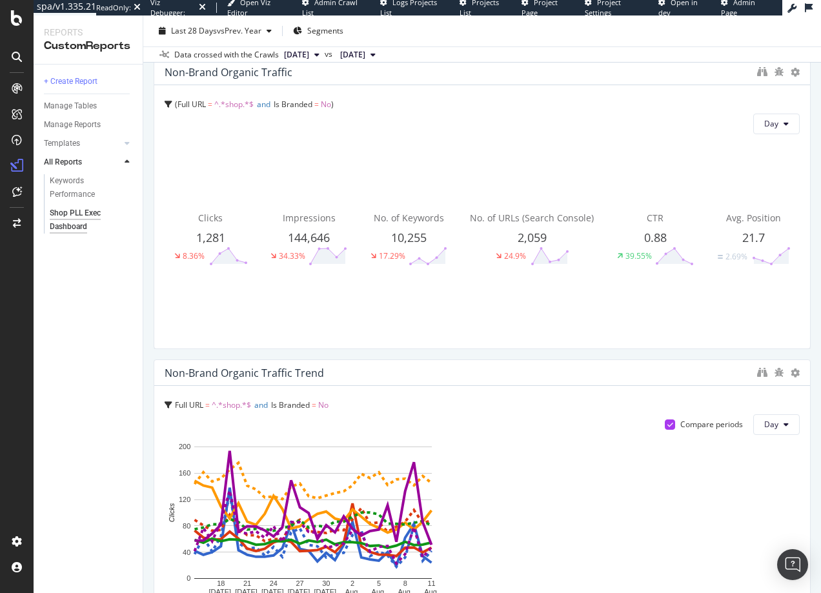
drag, startPoint x: 471, startPoint y: 451, endPoint x: 865, endPoint y: 438, distance: 394.1
click at [821, 438] on html "spa/v1.335.21 ReadOnly: Viz Debugger: Open Viz Editor Admin Crawl List Logs Pro…" at bounding box center [410, 296] width 821 height 593
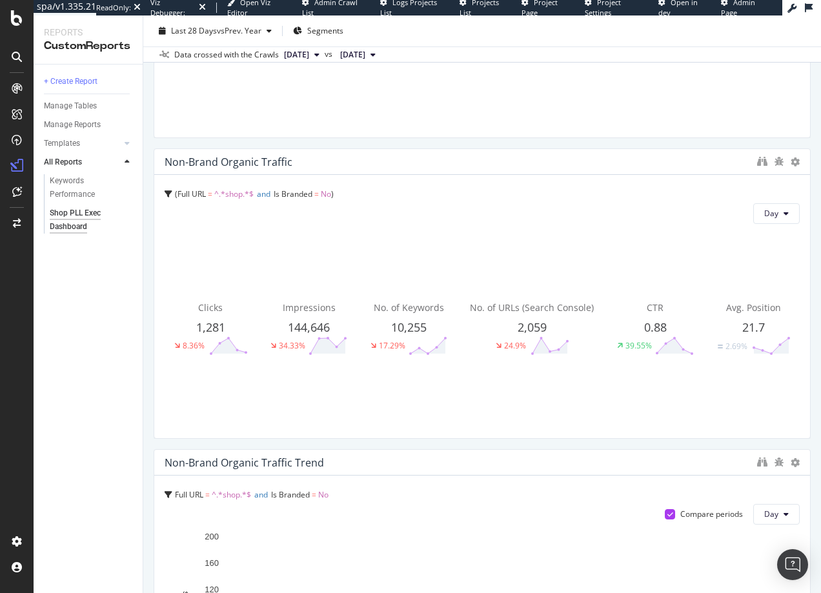
scroll to position [565, 0]
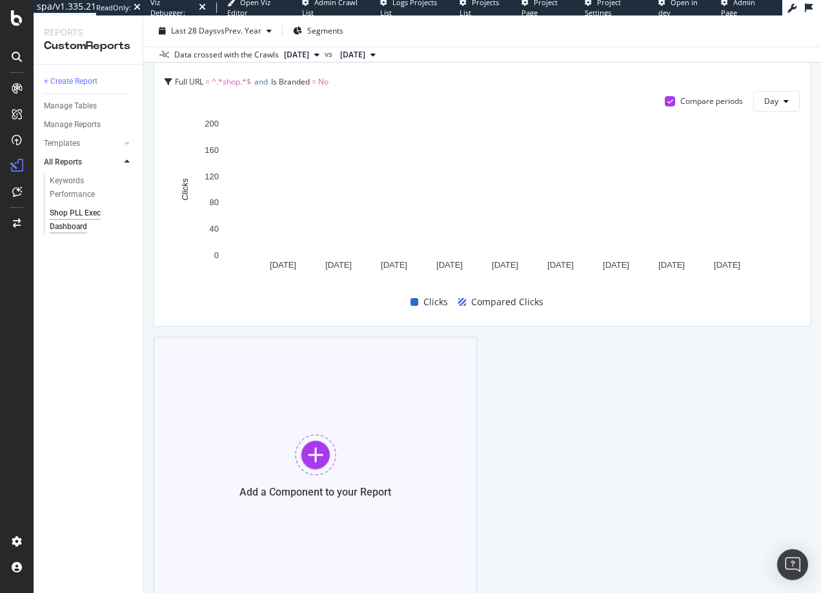
scroll to position [587, 0]
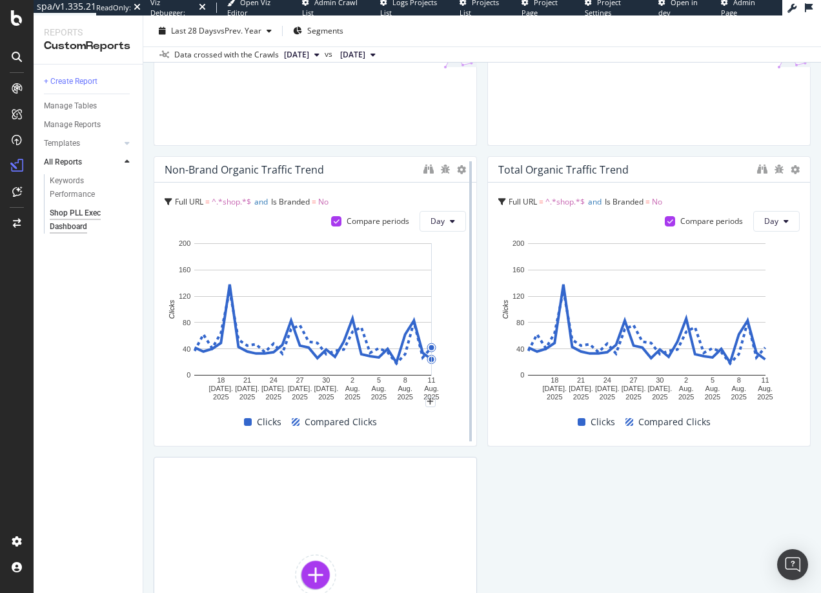
scroll to position [883, 0]
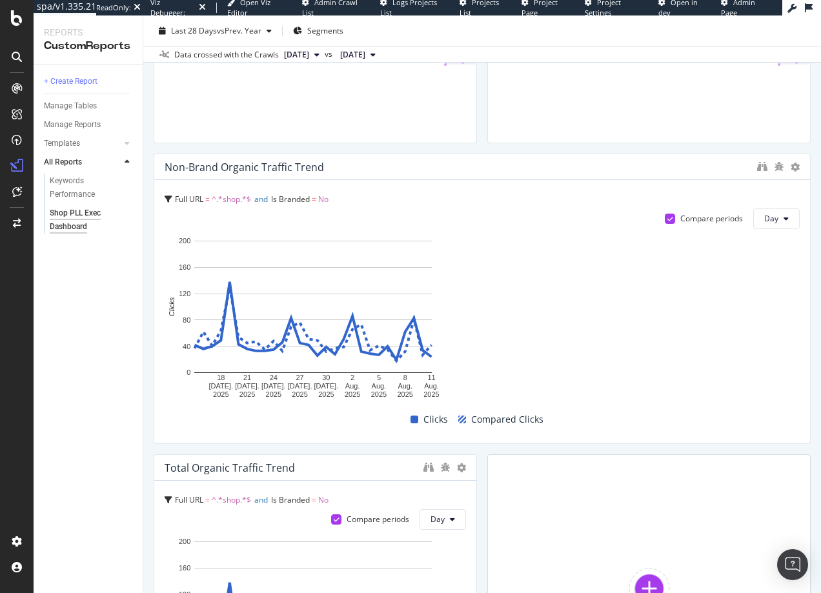
drag, startPoint x: 471, startPoint y: 270, endPoint x: 804, endPoint y: 297, distance: 334.3
click at [804, 297] on div "Shop PLL Exec Dashboard Shop PLL Exec Dashboard Premiere Lacrosse League Clone …" at bounding box center [482, 304] width 678 height 578
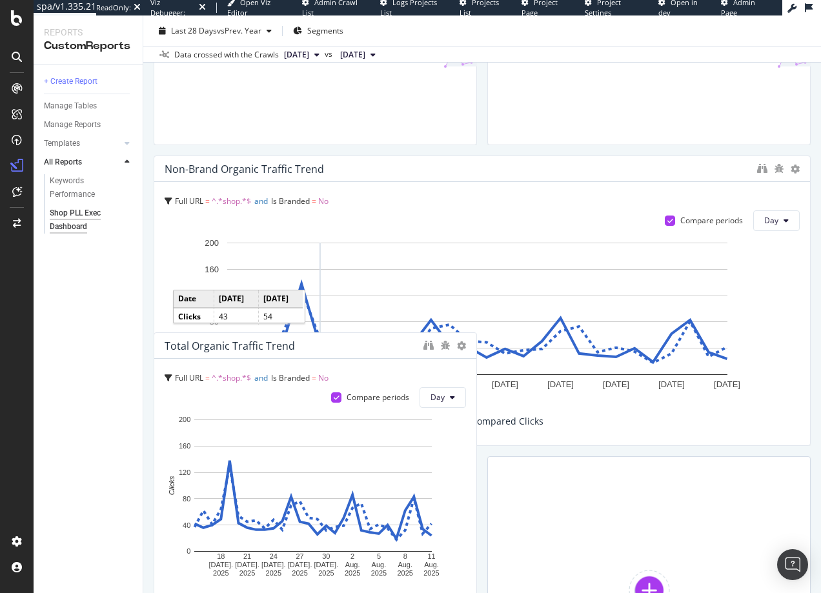
scroll to position [881, 0]
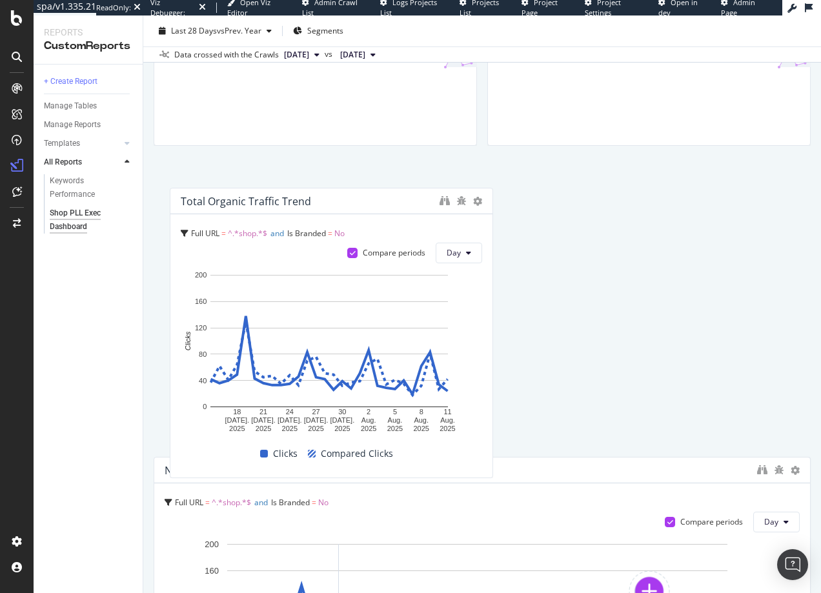
drag, startPoint x: 323, startPoint y: 464, endPoint x: 339, endPoint y: 205, distance: 259.4
click at [339, 205] on div "Total Organic Traffic Trend" at bounding box center [307, 201] width 252 height 13
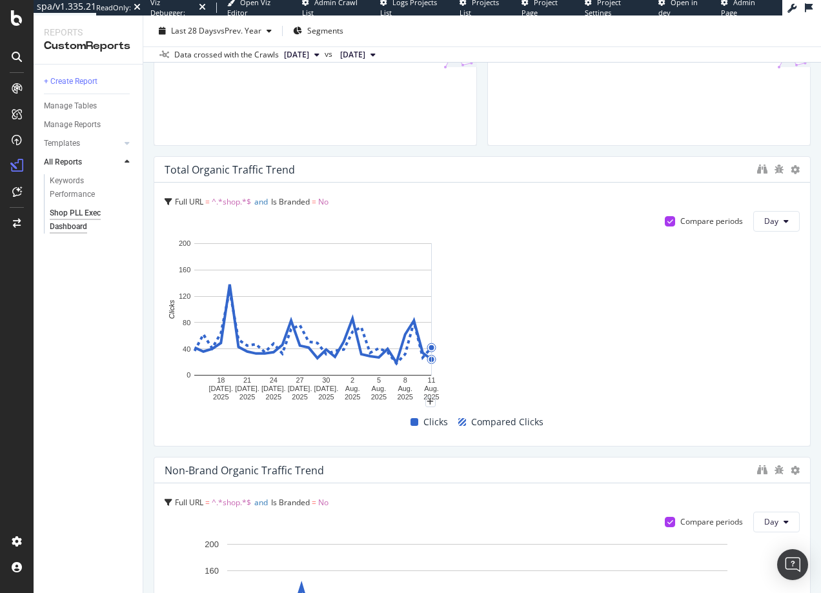
drag, startPoint x: 472, startPoint y: 259, endPoint x: 836, endPoint y: 281, distance: 364.8
click at [821, 281] on html "spa/v1.335.21 ReadOnly: Viz Debugger: Open Viz Editor Admin Crawl List Logs Pro…" at bounding box center [410, 296] width 821 height 593
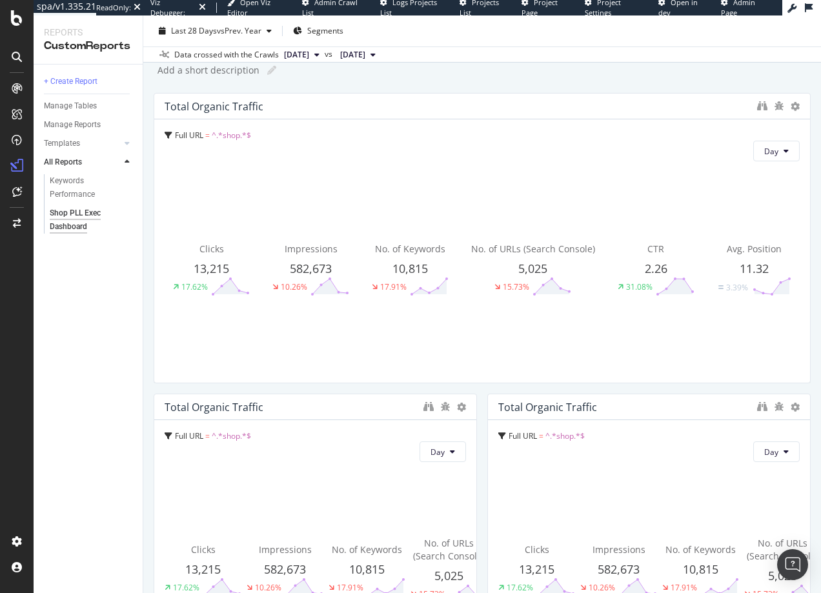
scroll to position [0, 0]
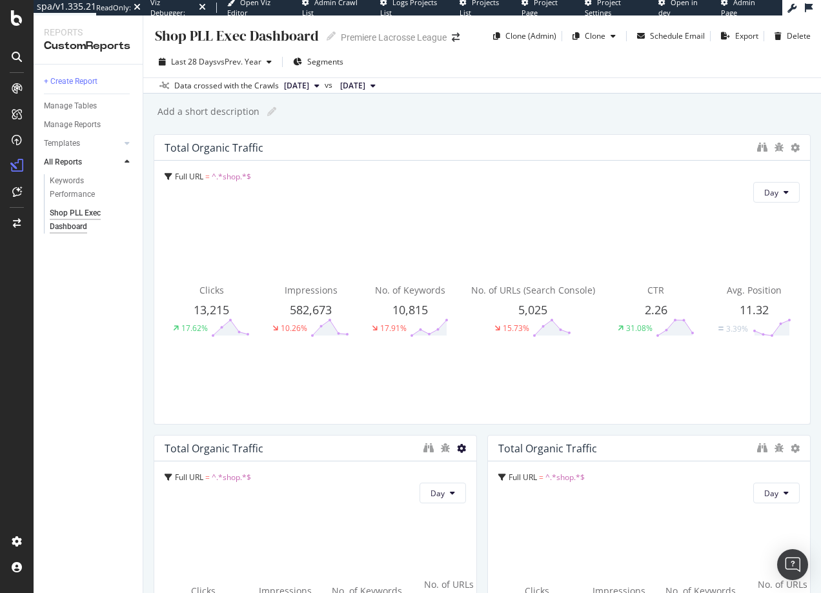
click at [457, 451] on icon at bounding box center [461, 448] width 9 height 9
click at [480, 463] on div "Delete" at bounding box center [485, 468] width 65 height 19
click at [457, 444] on icon at bounding box center [461, 448] width 9 height 9
click at [480, 467] on div "Delete" at bounding box center [485, 468] width 65 height 19
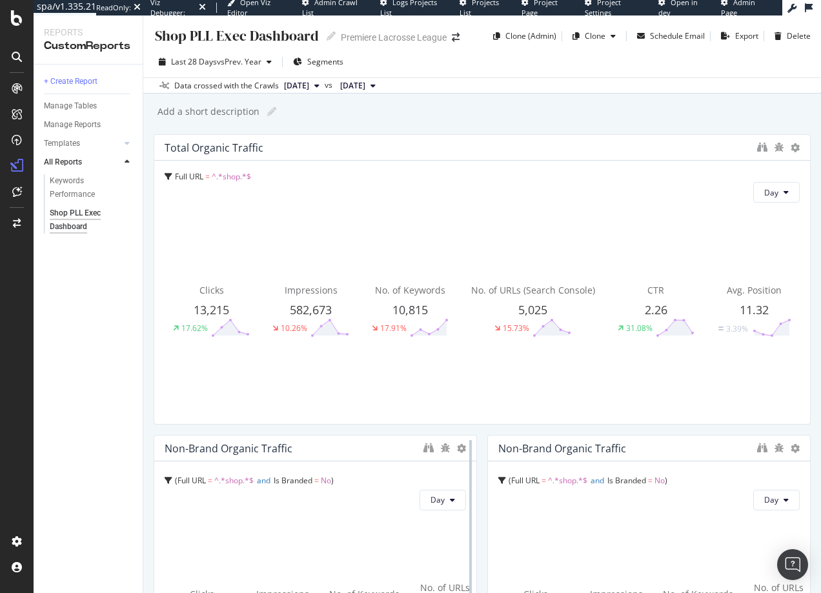
click at [464, 449] on div at bounding box center [470, 580] width 13 height 291
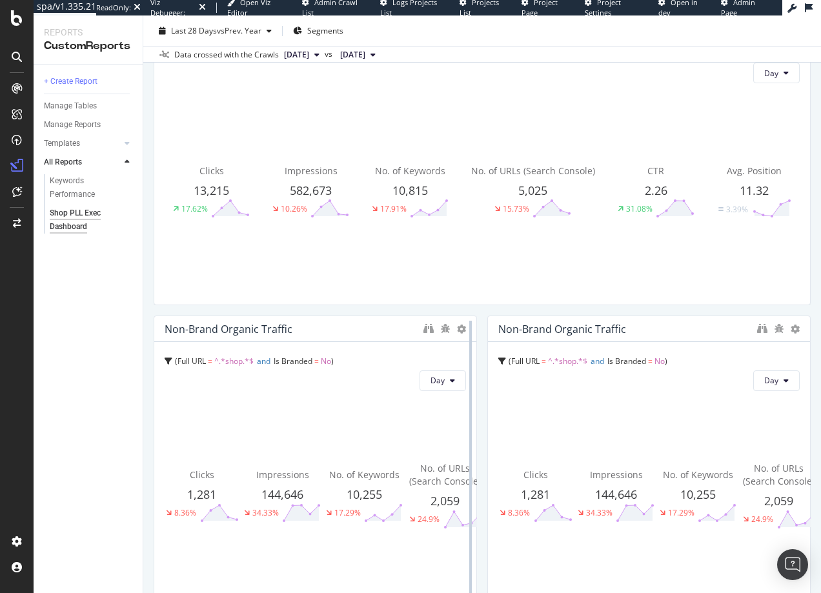
scroll to position [125, 0]
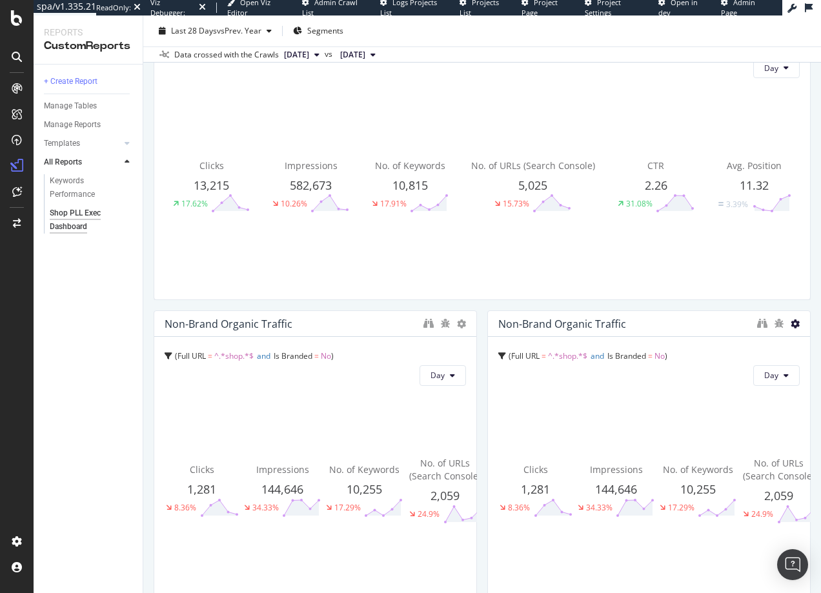
click at [791, 322] on icon at bounding box center [795, 324] width 9 height 9
click at [754, 323] on span "Delete" at bounding box center [758, 324] width 24 height 12
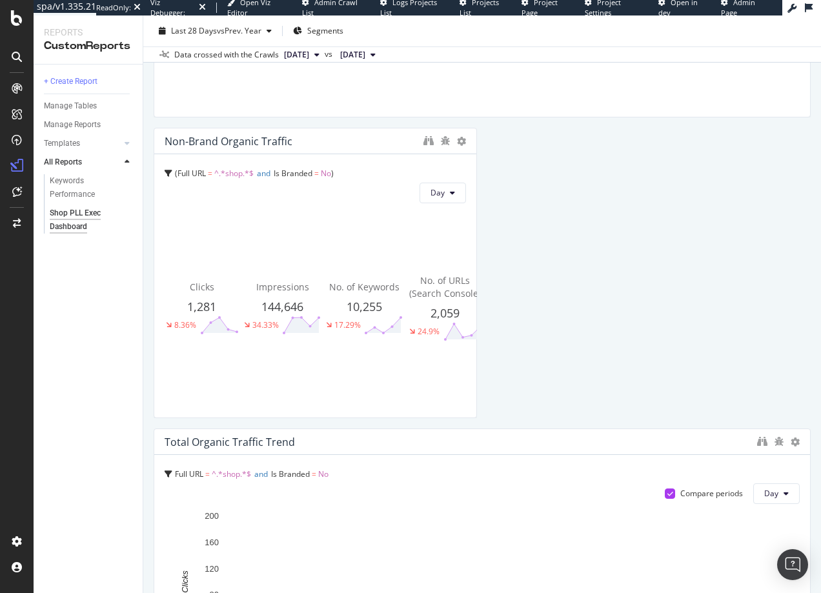
scroll to position [314, 0]
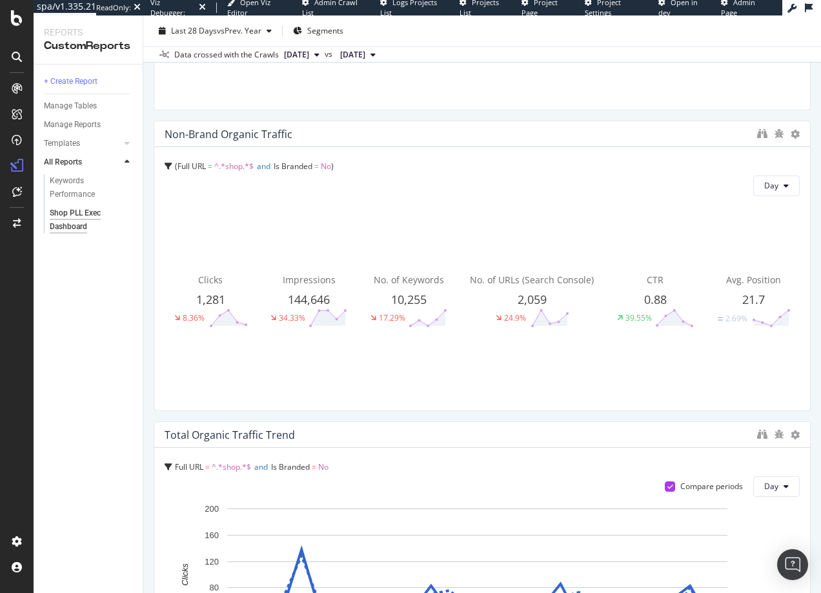
drag, startPoint x: 469, startPoint y: 269, endPoint x: 817, endPoint y: 312, distance: 350.7
click at [817, 312] on div "Shop PLL Exec Dashboard Shop PLL Exec Dashboard Premiere Lacrosse League Clone …" at bounding box center [482, 304] width 678 height 578
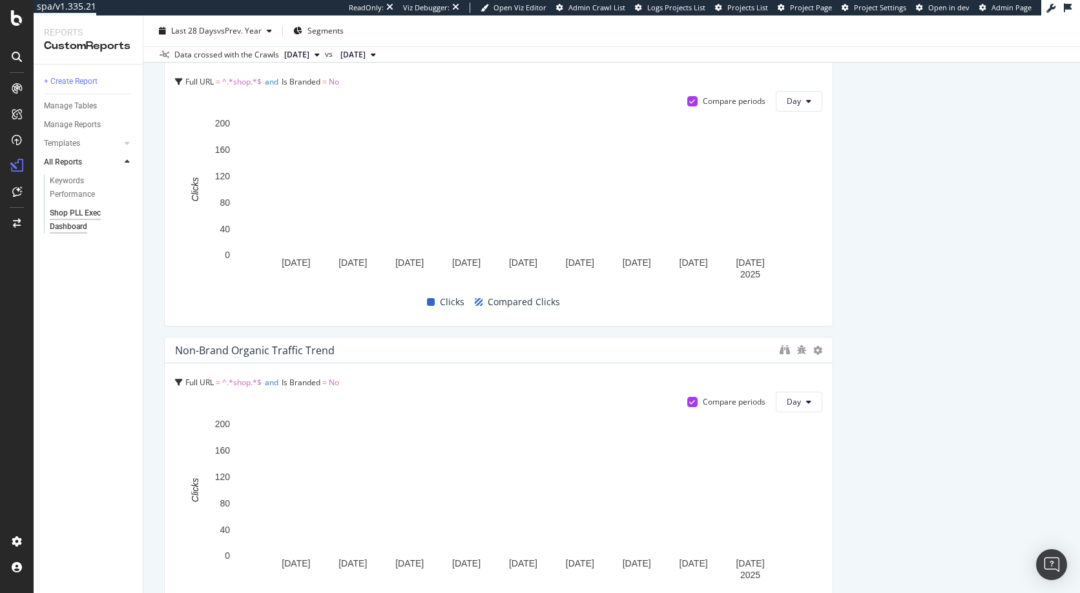
scroll to position [0, 0]
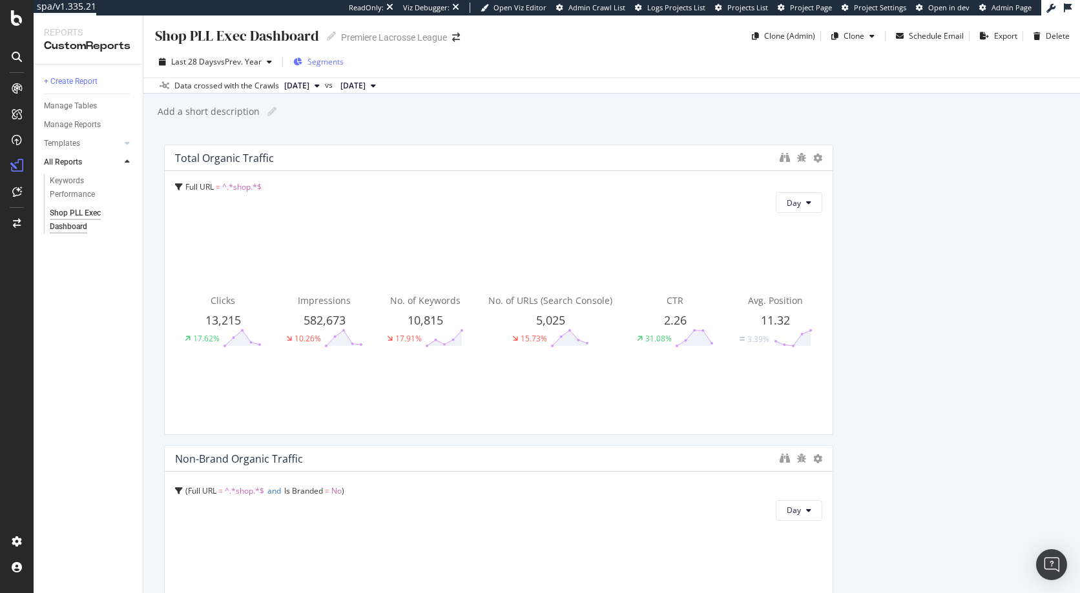
click at [314, 64] on span "Segments" at bounding box center [325, 61] width 36 height 11
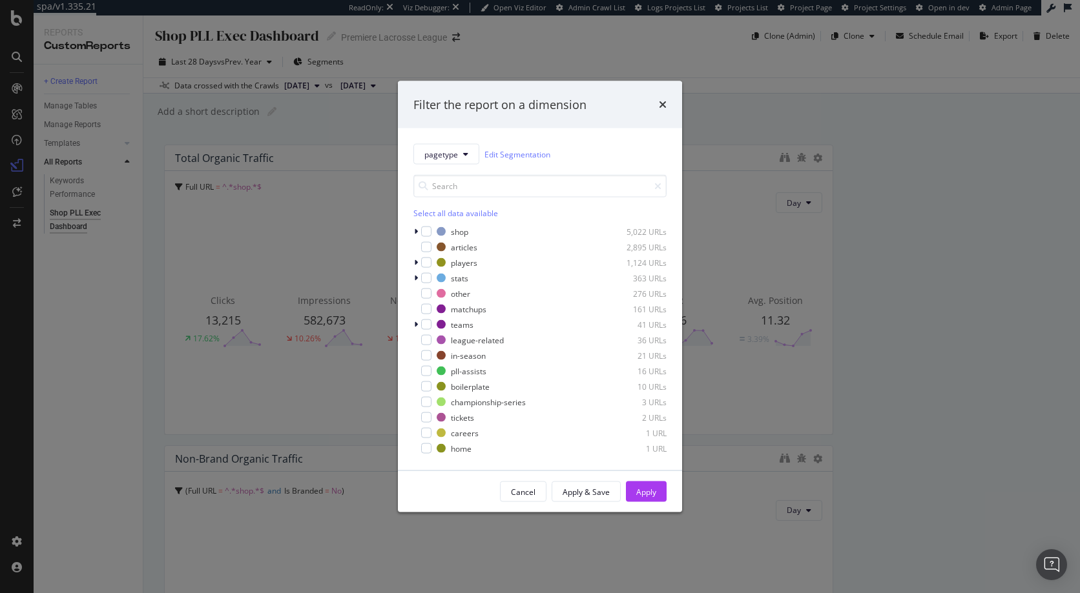
click at [314, 66] on div "Filter the report on a dimension pagetype Edit Segmentation Select all data ava…" at bounding box center [540, 296] width 1080 height 593
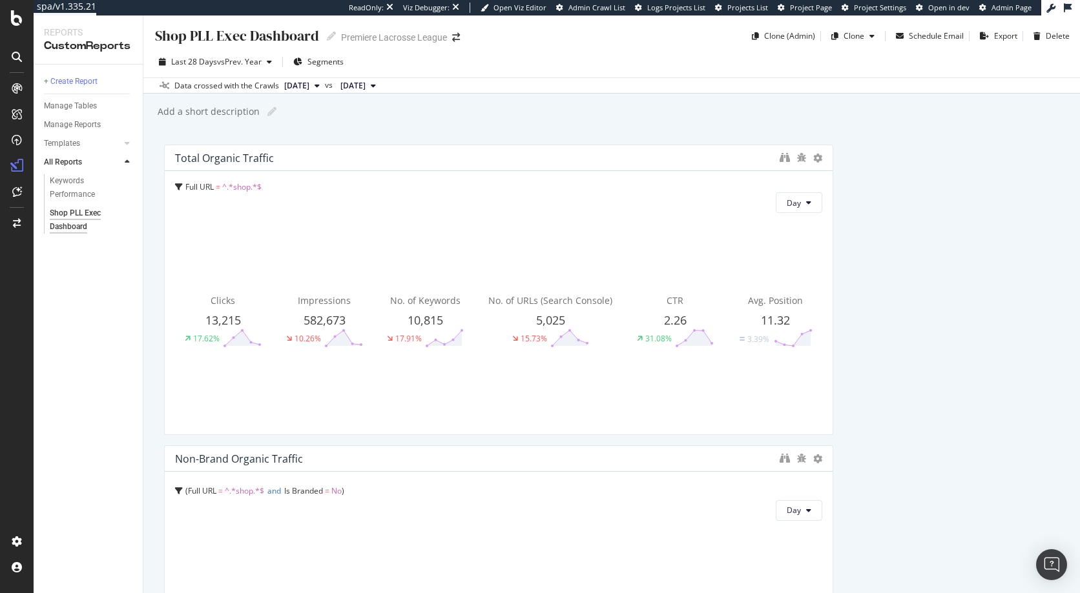
click at [314, 66] on span "Segments" at bounding box center [325, 61] width 36 height 11
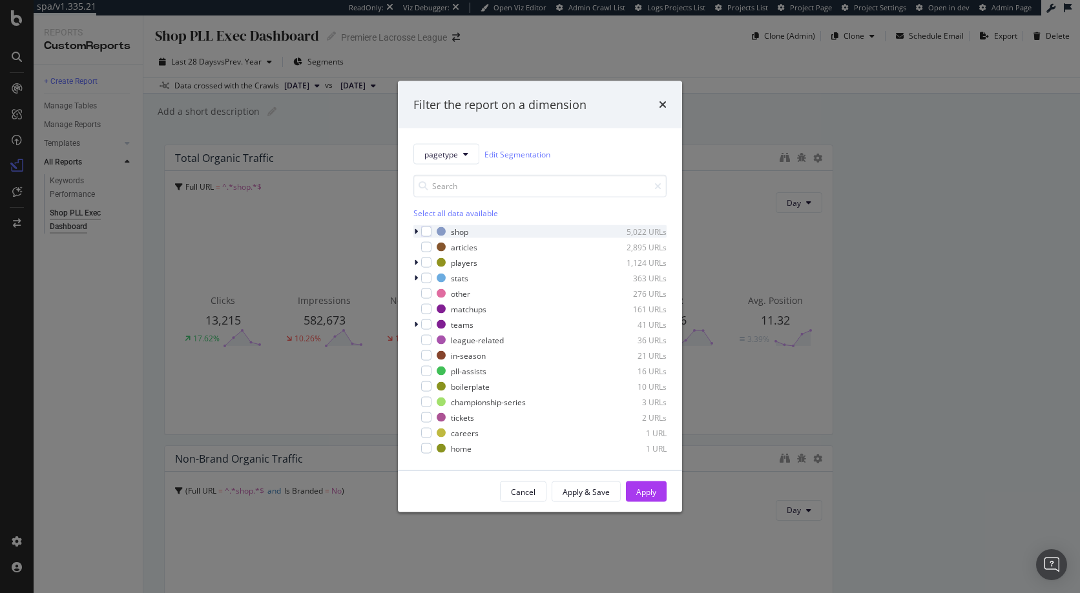
click at [416, 229] on icon "modal" at bounding box center [416, 232] width 4 height 8
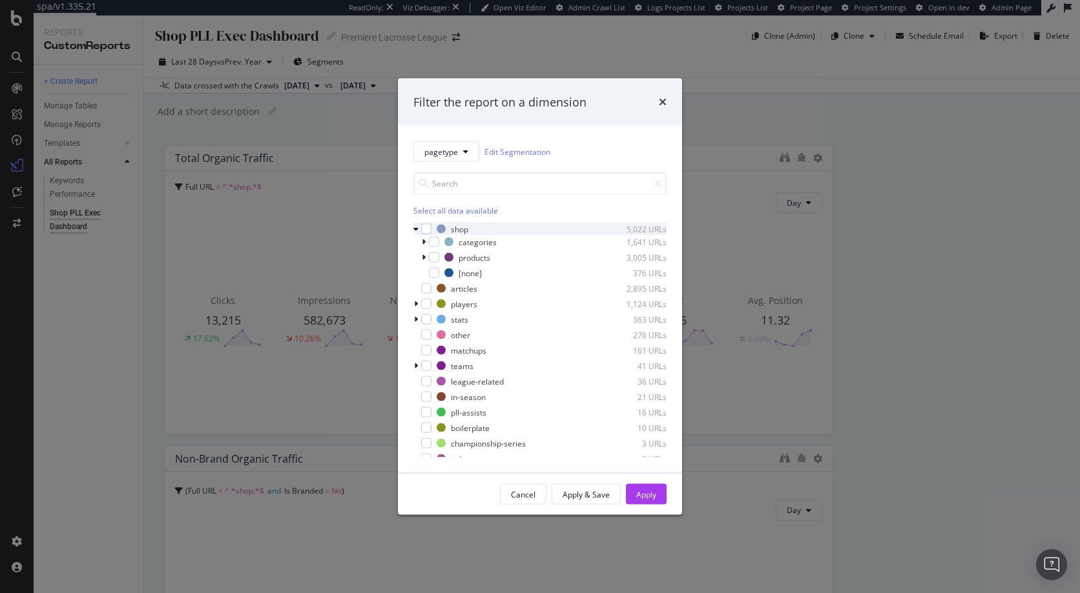
click at [416, 229] on icon "modal" at bounding box center [415, 229] width 5 height 8
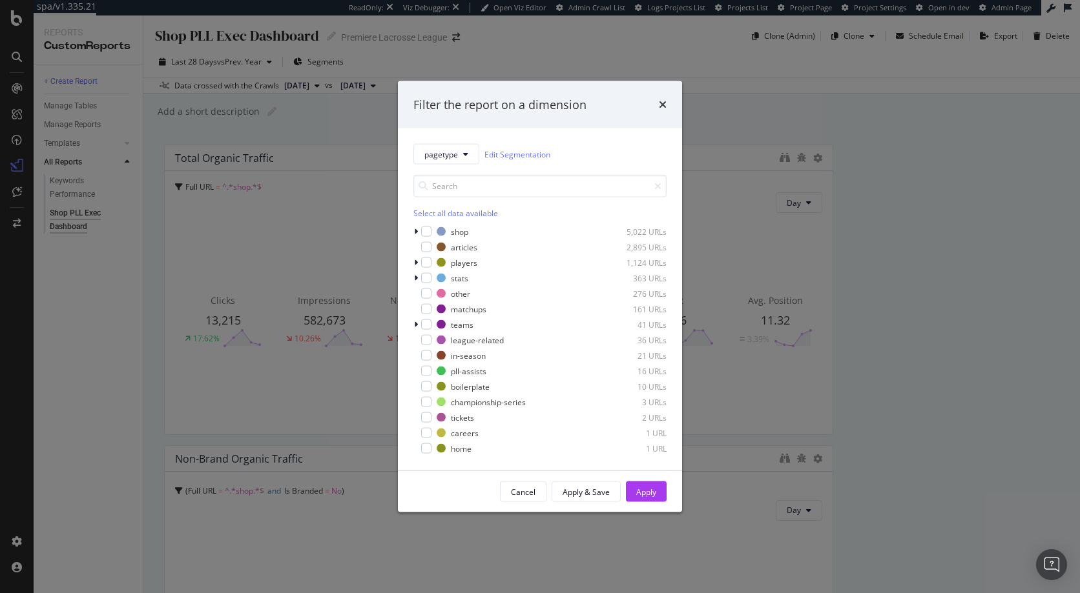
click at [821, 240] on div "Filter the report on a dimension pagetype Edit Segmentation Select all data ava…" at bounding box center [540, 296] width 1080 height 593
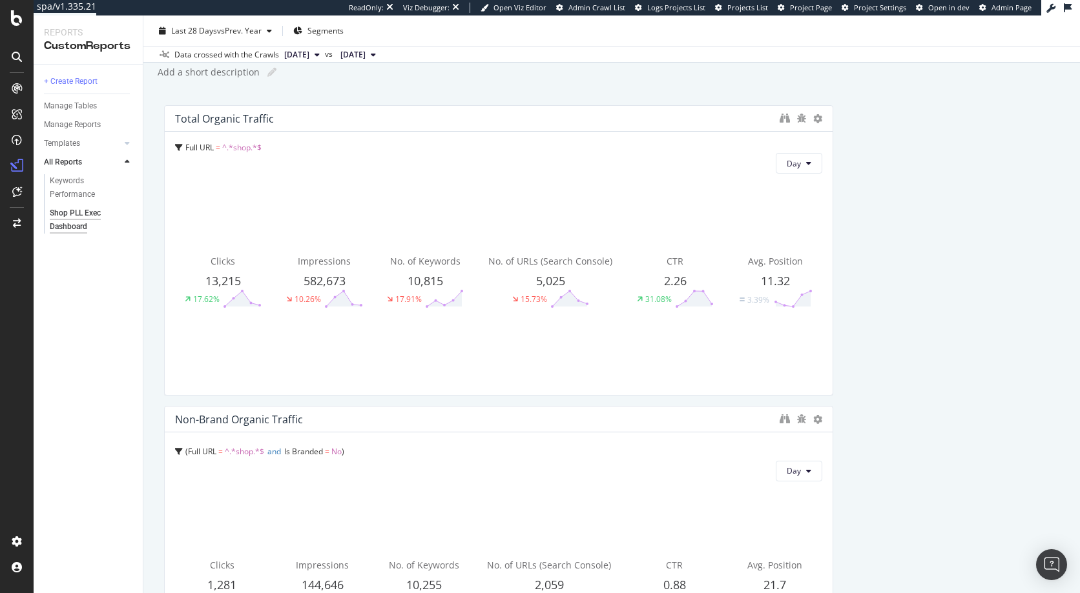
scroll to position [370, 0]
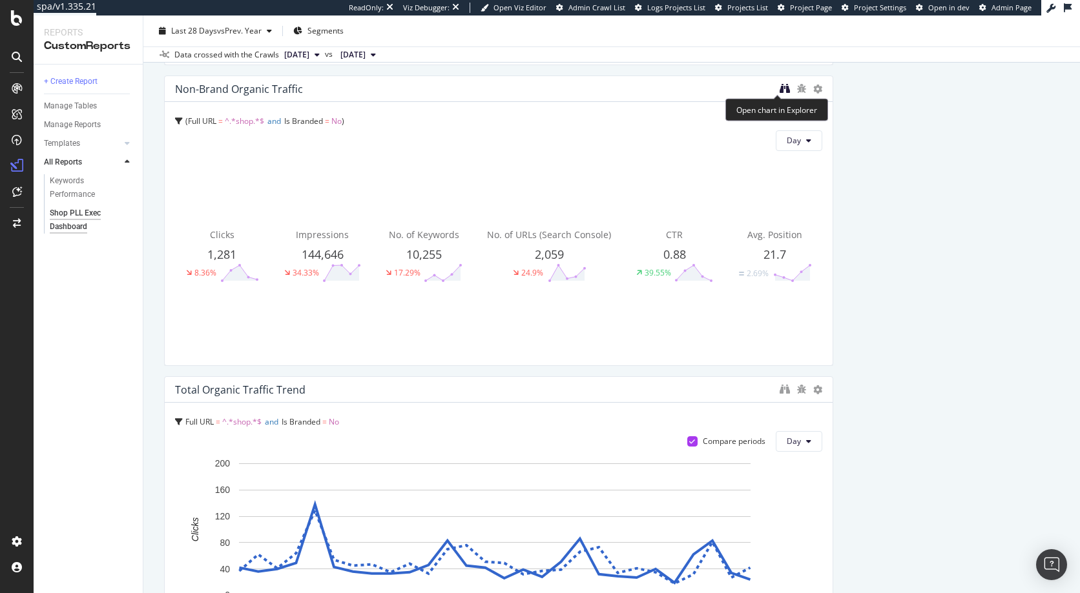
click at [779, 90] on icon "binoculars" at bounding box center [784, 88] width 10 height 10
click at [779, 390] on icon "binoculars" at bounding box center [784, 389] width 10 height 10
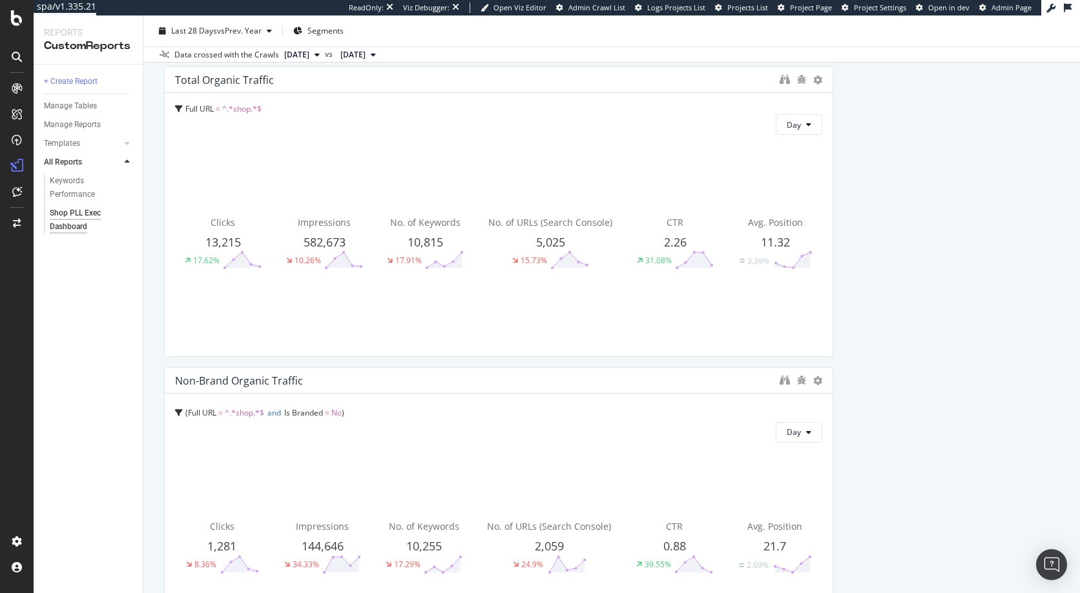
scroll to position [0, 0]
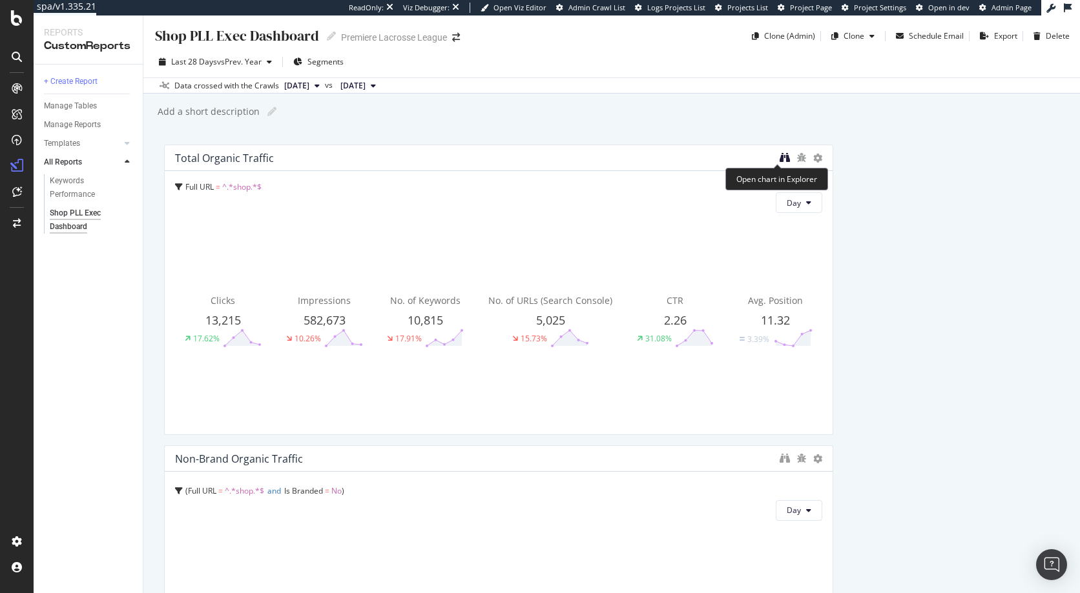
click at [779, 156] on icon "binoculars" at bounding box center [784, 157] width 10 height 10
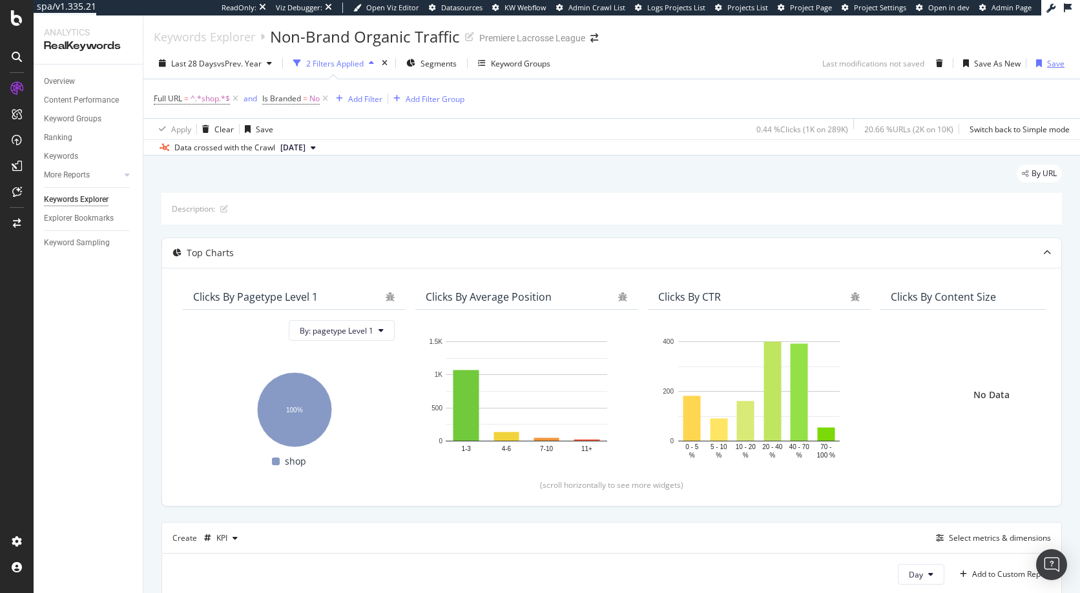
click at [1037, 65] on div "button" at bounding box center [1038, 63] width 16 height 8
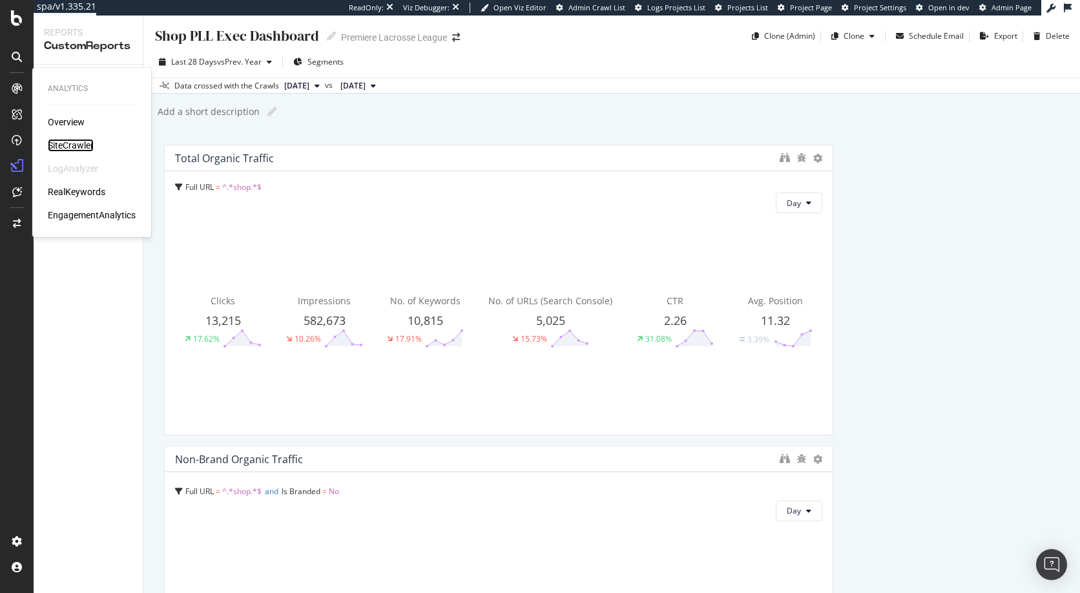
click at [62, 143] on div "SiteCrawler" at bounding box center [71, 145] width 46 height 13
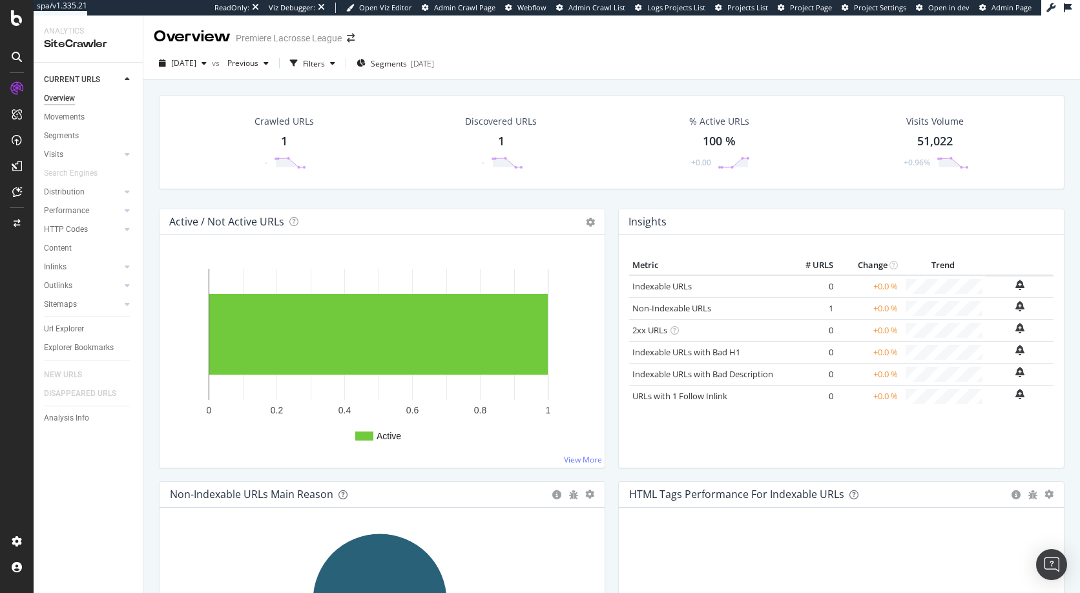
click at [61, 45] on div "SiteCrawler" at bounding box center [88, 44] width 88 height 15
click at [14, 26] on div at bounding box center [17, 296] width 34 height 593
click at [15, 17] on icon at bounding box center [17, 17] width 12 height 15
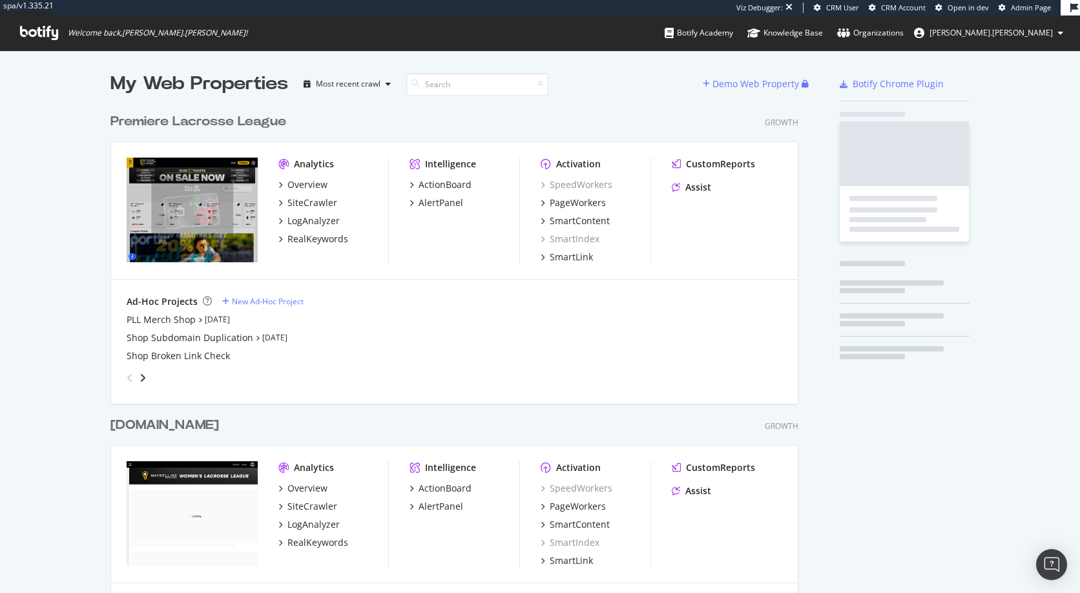
scroll to position [972, 688]
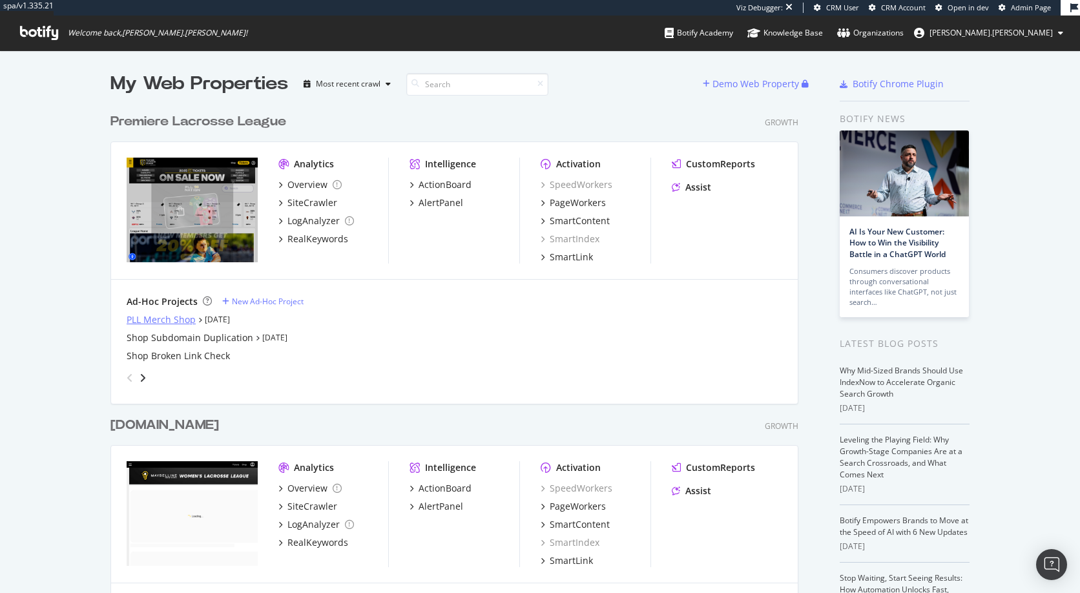
click at [145, 318] on div "PLL Merch Shop" at bounding box center [161, 319] width 69 height 13
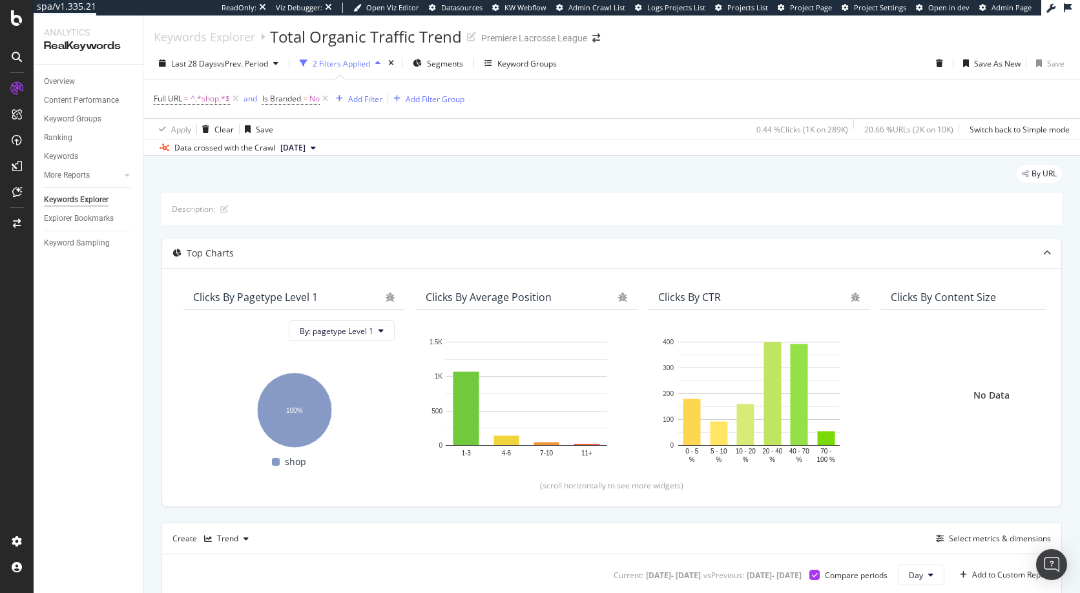
scroll to position [333, 0]
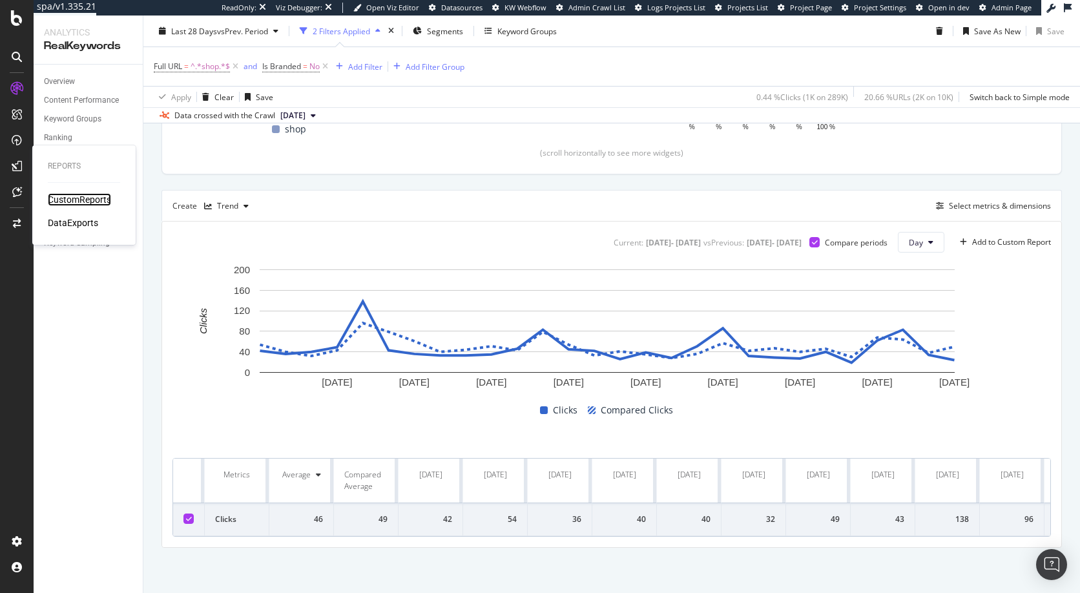
click at [79, 201] on div "CustomReports" at bounding box center [79, 199] width 63 height 13
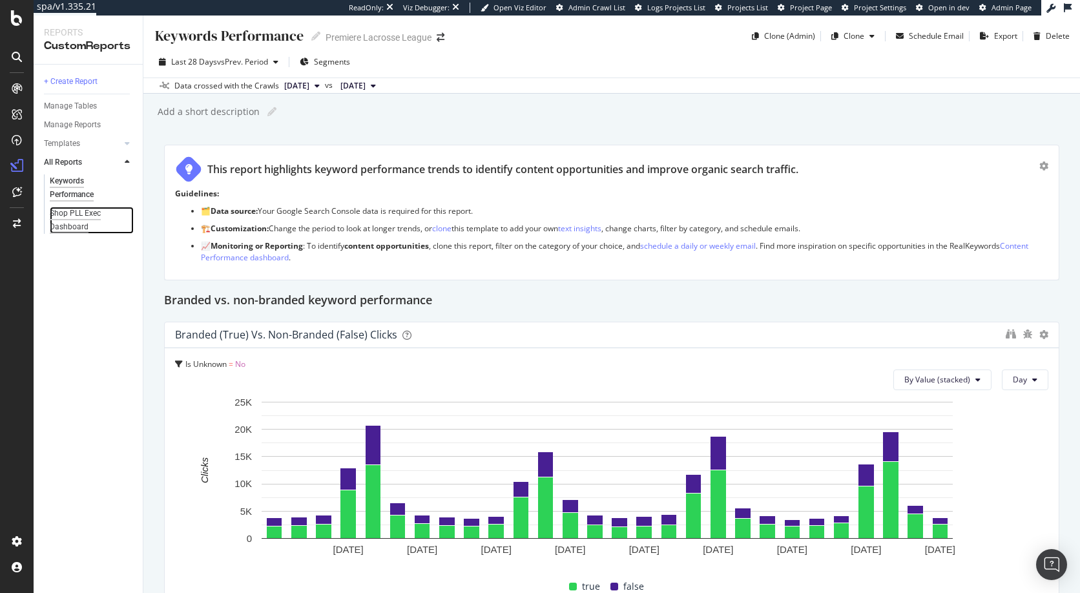
click at [74, 212] on div "Shop PLL Exec Dashboard" at bounding box center [87, 220] width 74 height 27
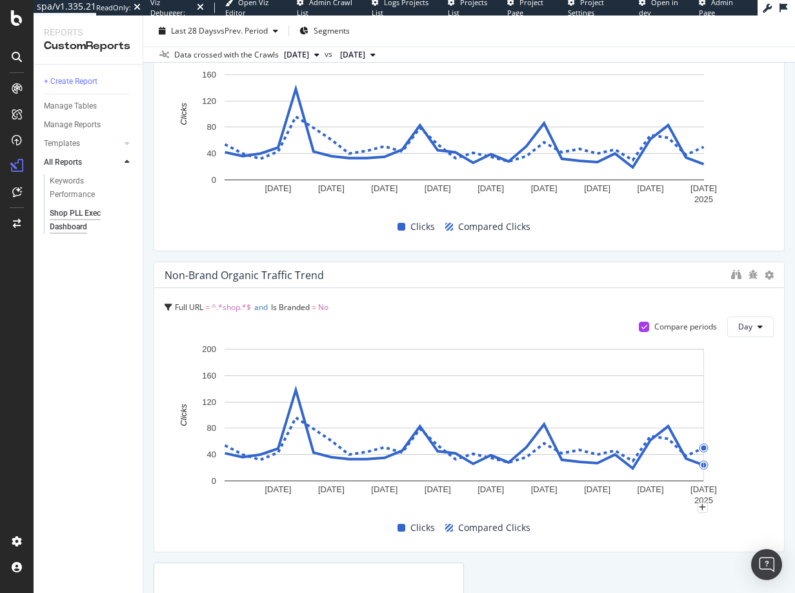
scroll to position [778, 0]
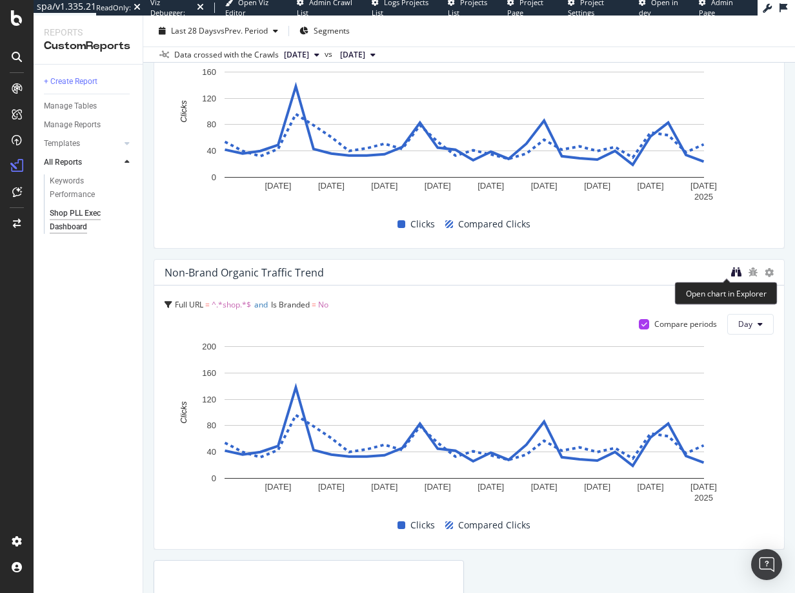
click at [732, 270] on icon "binoculars" at bounding box center [737, 272] width 10 height 10
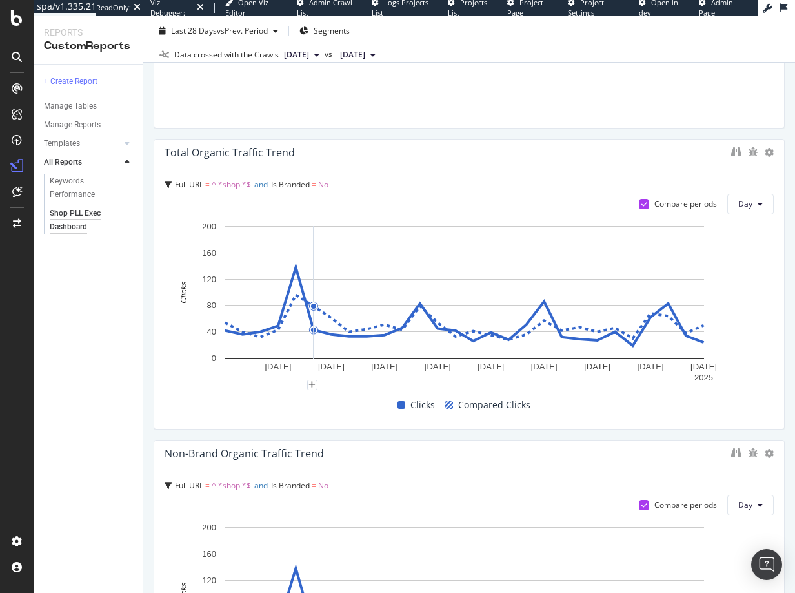
scroll to position [577, 0]
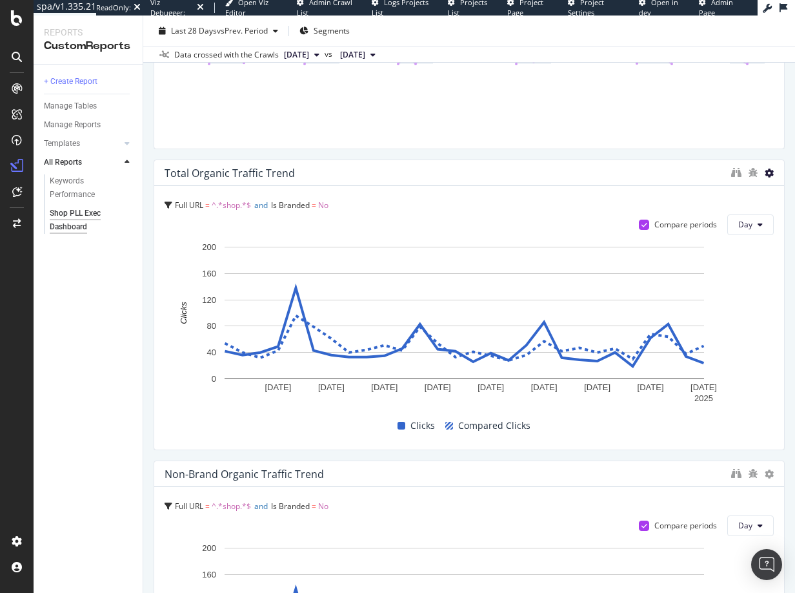
click at [765, 172] on icon at bounding box center [769, 173] width 9 height 9
click at [662, 165] on div "Total Organic Traffic Trend" at bounding box center [469, 173] width 630 height 26
click at [732, 169] on icon "binoculars" at bounding box center [737, 172] width 10 height 10
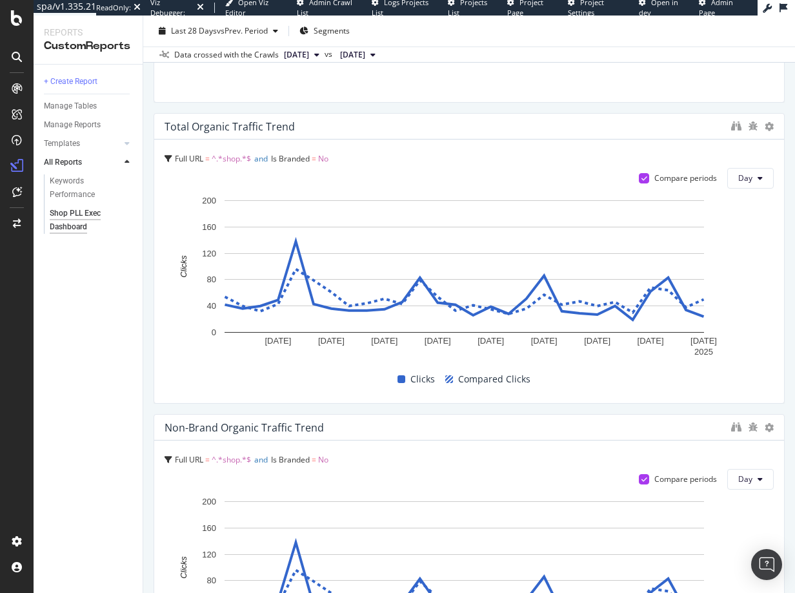
scroll to position [575, 0]
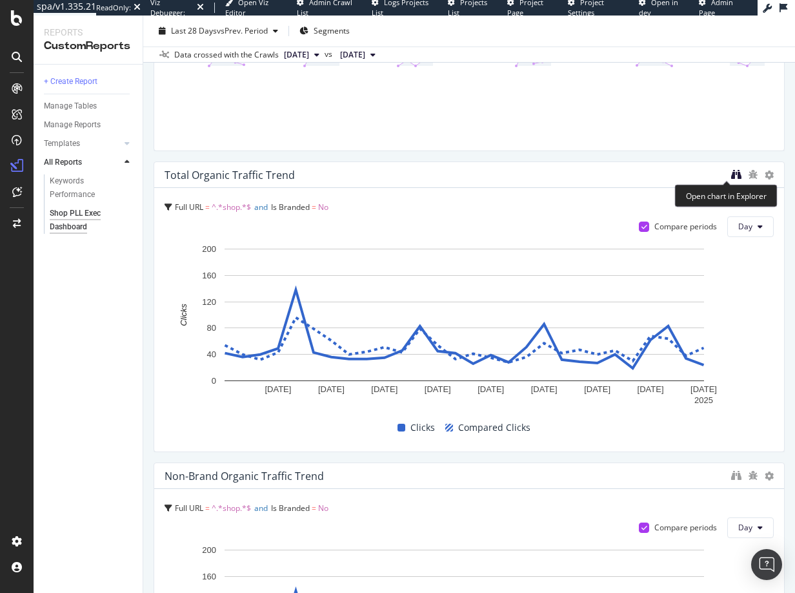
click at [732, 174] on icon "binoculars" at bounding box center [737, 174] width 10 height 10
click at [216, 178] on div "Total Organic Traffic Trend" at bounding box center [230, 175] width 130 height 13
click at [215, 175] on div "Total Organic Traffic Trend" at bounding box center [230, 175] width 130 height 13
click at [242, 174] on div "Total Organic Traffic Trend" at bounding box center [230, 175] width 130 height 13
click at [376, 165] on div "Total Organic Traffic Trend" at bounding box center [469, 175] width 630 height 26
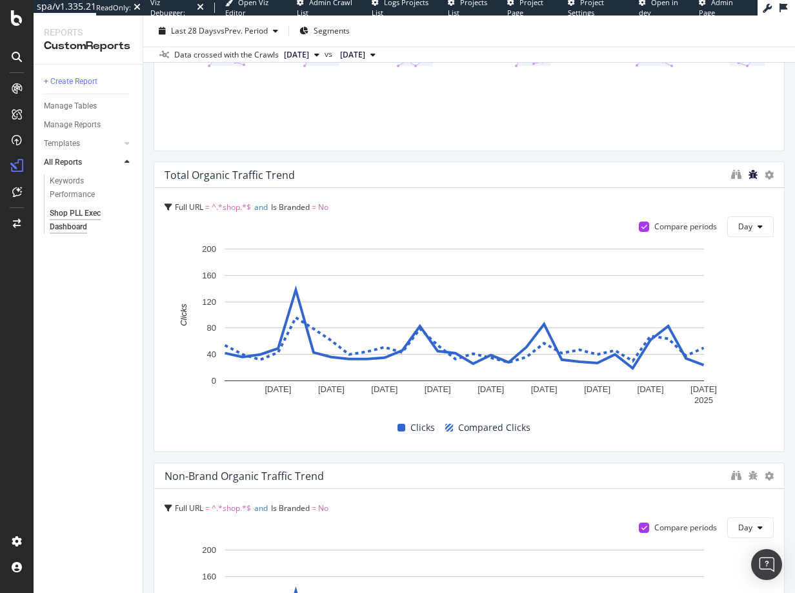
click at [749, 172] on icon "bug" at bounding box center [753, 174] width 9 height 9
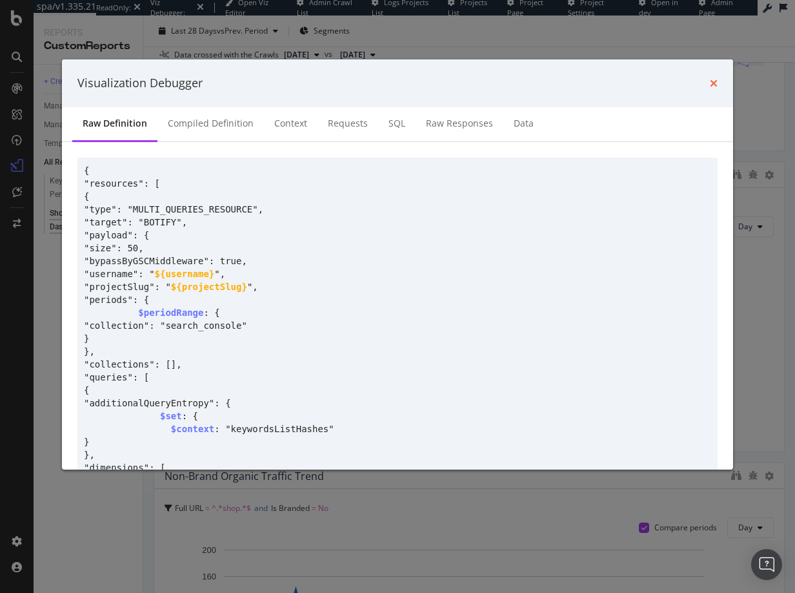
click at [717, 87] on icon "times" at bounding box center [714, 83] width 8 height 10
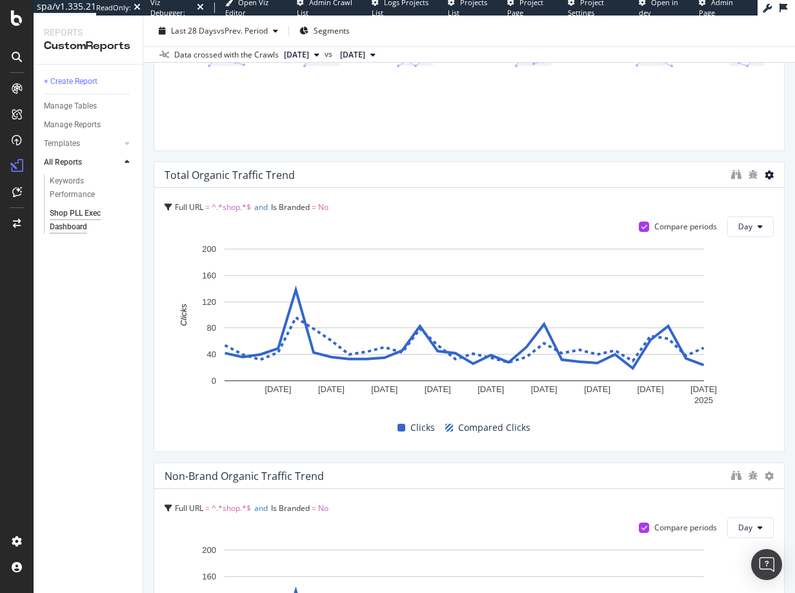
click at [765, 172] on icon at bounding box center [769, 174] width 9 height 9
click at [482, 162] on div "Total Organic Traffic Trend" at bounding box center [469, 175] width 630 height 26
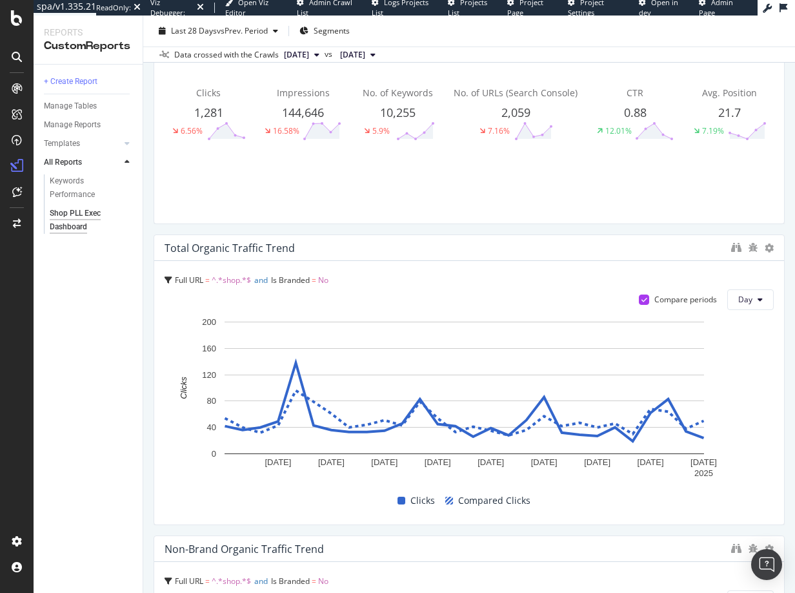
scroll to position [586, 0]
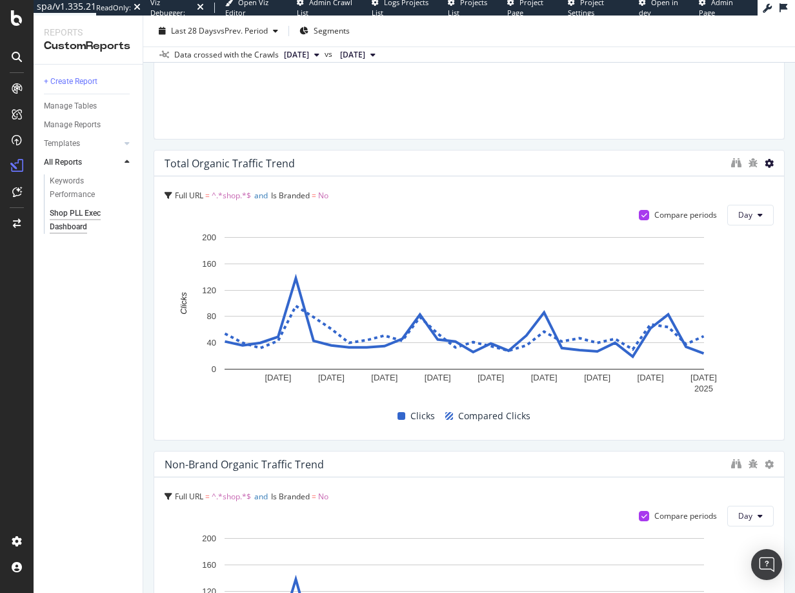
click at [765, 161] on icon at bounding box center [769, 163] width 9 height 9
click at [690, 145] on div "Total Organic Traffic Full URL = ^.*shop.*$ Day Clicks 13,215 6.52% Impressions…" at bounding box center [469, 279] width 631 height 1462
click at [732, 162] on icon "binoculars" at bounding box center [737, 163] width 10 height 10
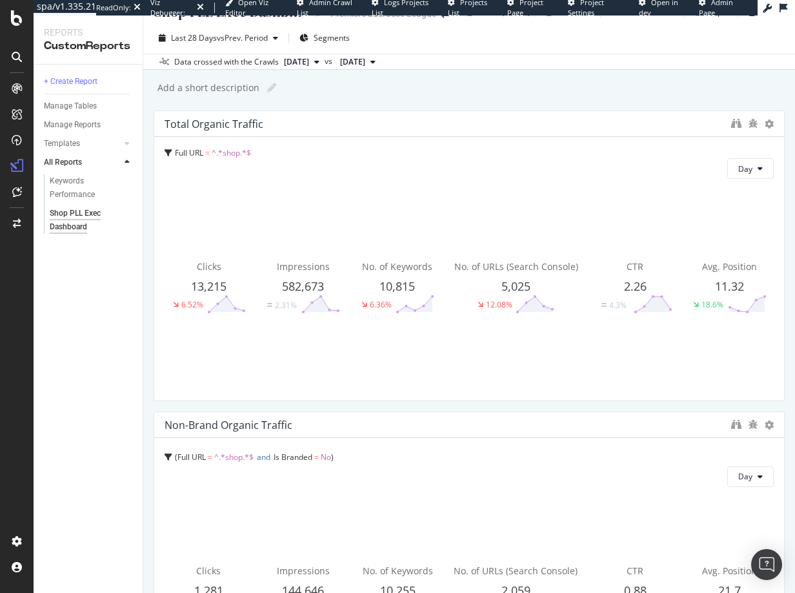
scroll to position [0, 0]
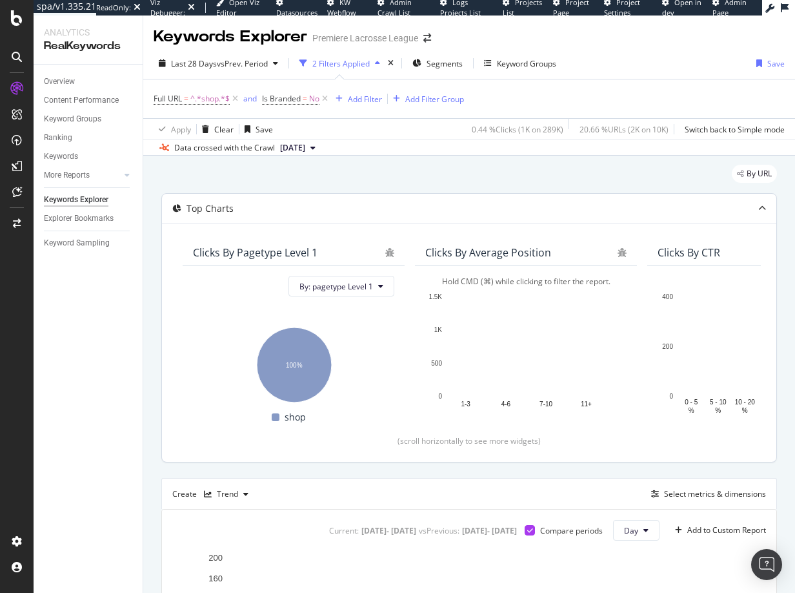
scroll to position [289, 0]
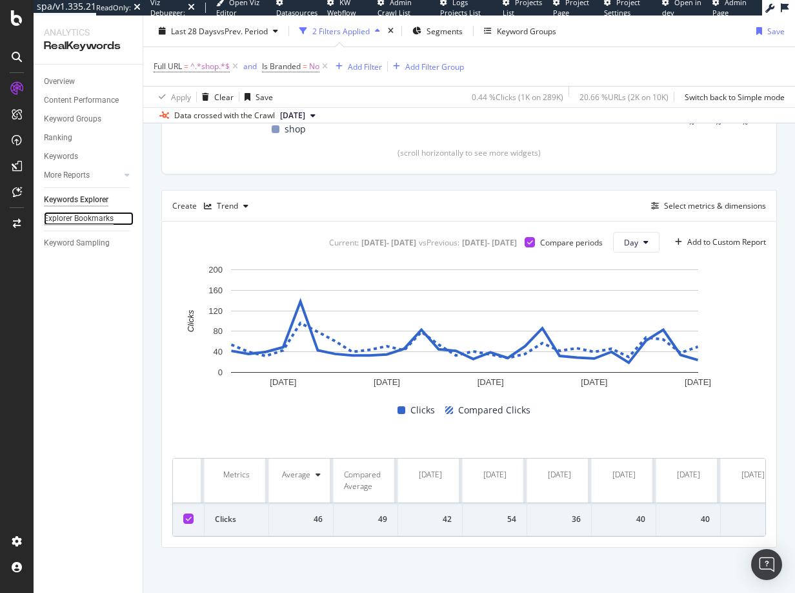
click at [65, 221] on div "Explorer Bookmarks" at bounding box center [79, 219] width 70 height 14
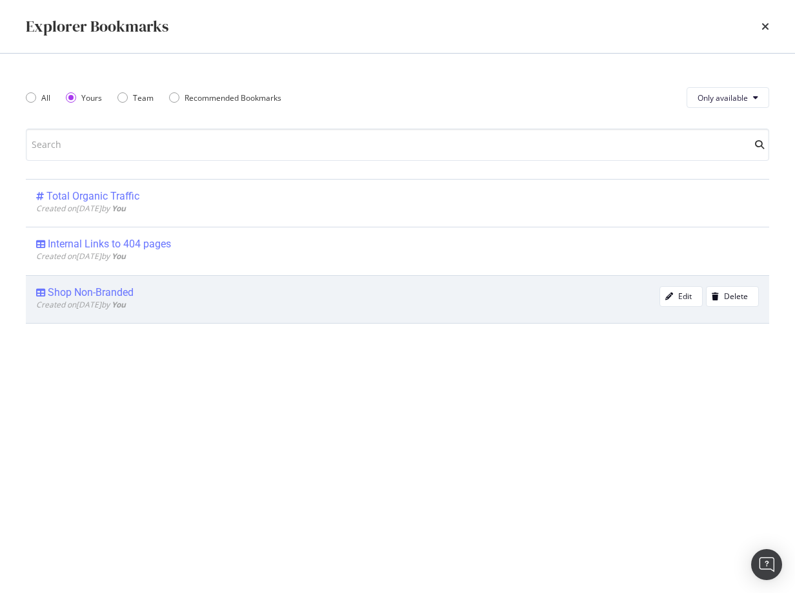
click at [93, 294] on div "Shop Non-Branded" at bounding box center [91, 292] width 86 height 13
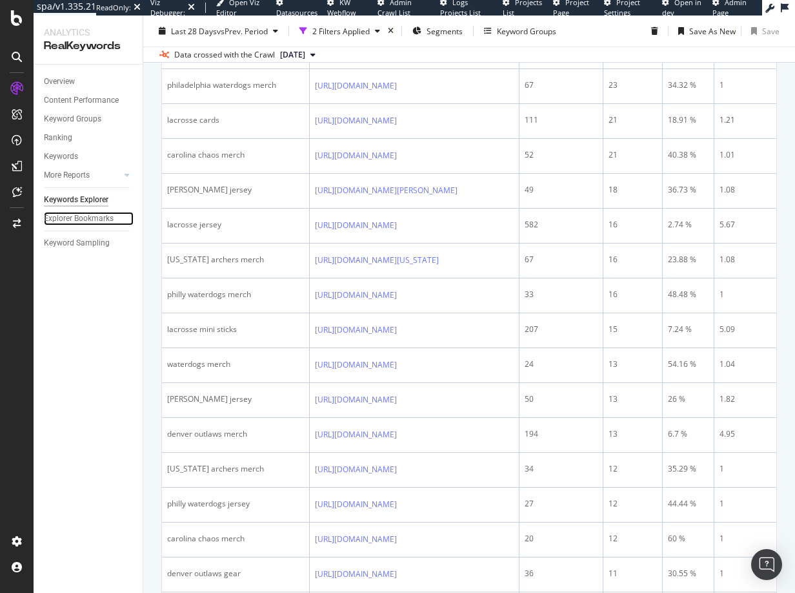
scroll to position [771, 0]
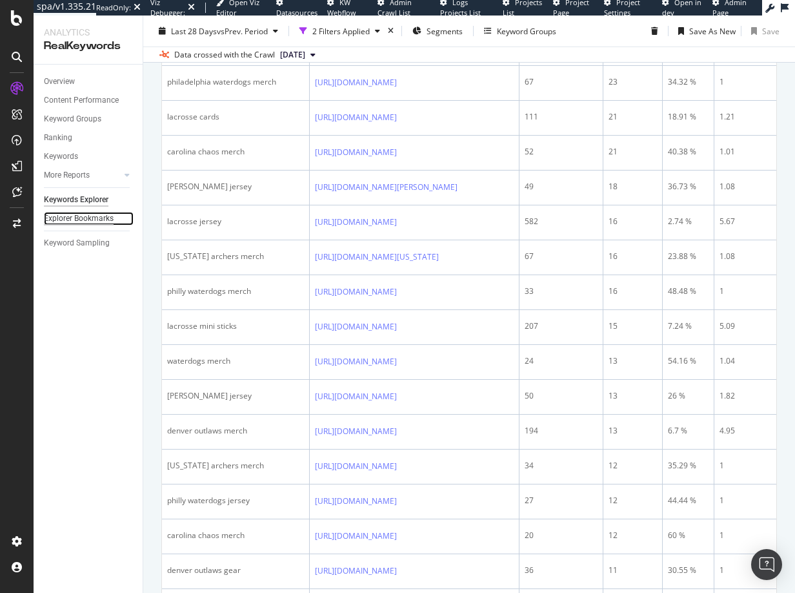
click at [74, 218] on div "Explorer Bookmarks" at bounding box center [79, 219] width 70 height 14
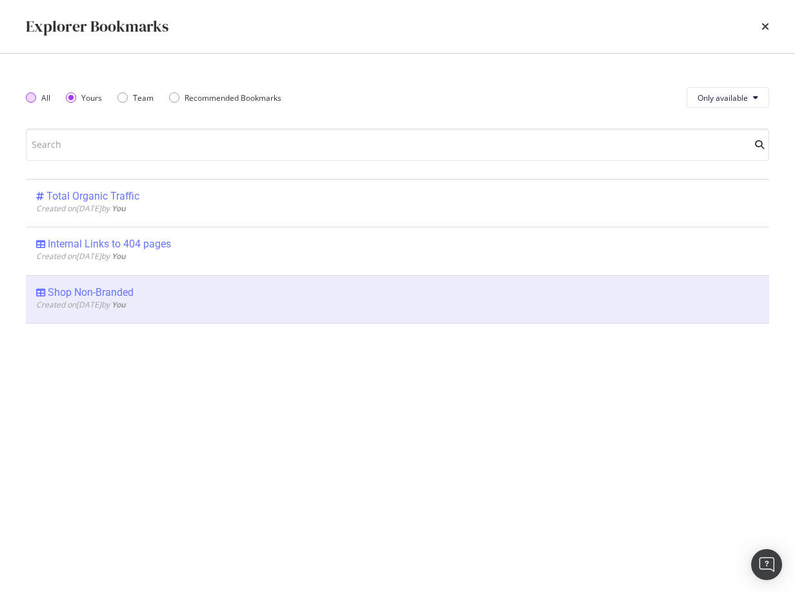
click at [32, 97] on div "All" at bounding box center [31, 97] width 10 height 10
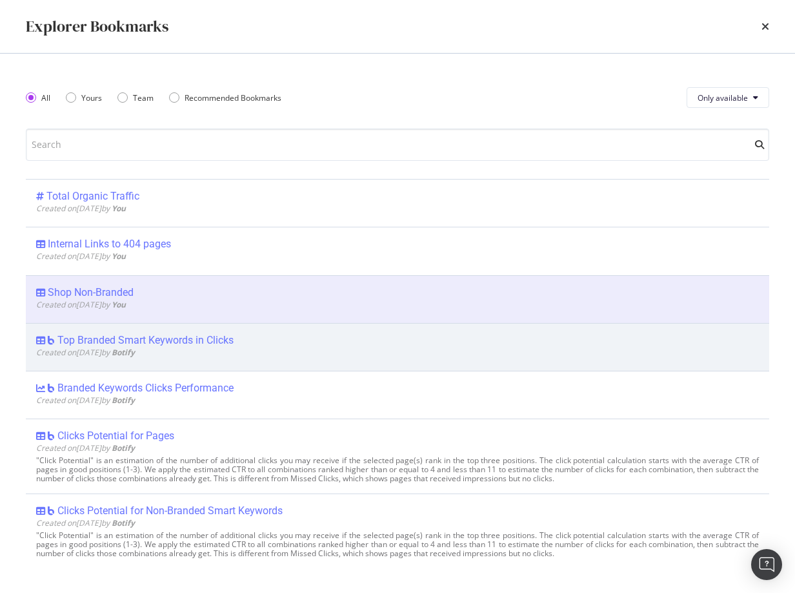
click at [103, 342] on div "Top Branded Smart Keywords in Clicks" at bounding box center [145, 340] width 176 height 13
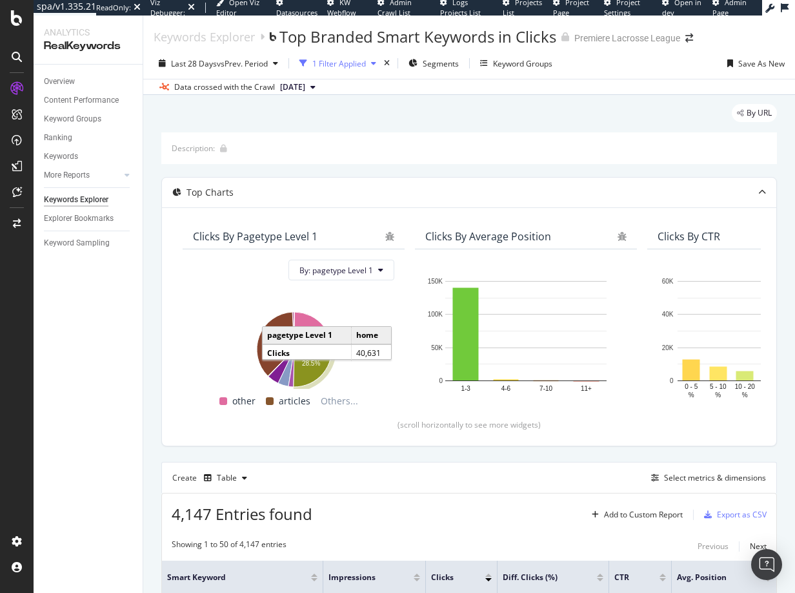
click at [331, 62] on div "1 Filter Applied" at bounding box center [339, 63] width 54 height 11
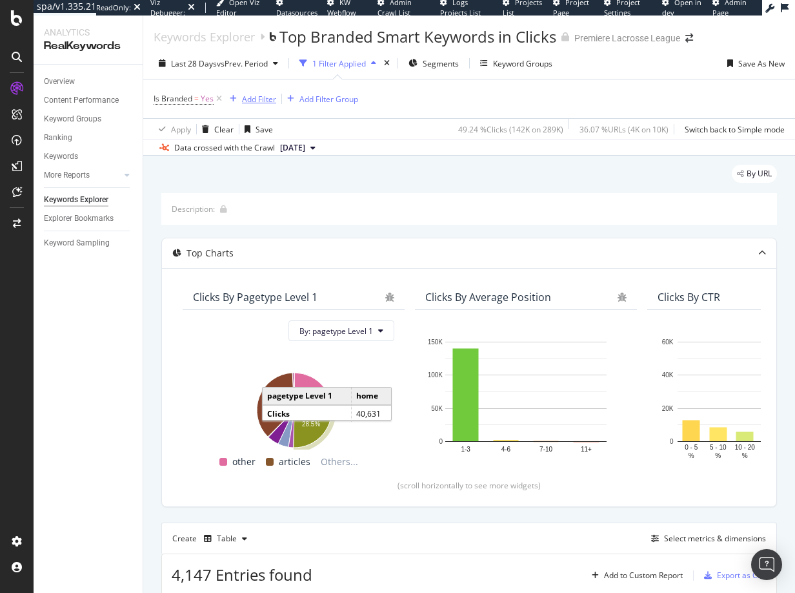
click at [247, 101] on div "Add Filter" at bounding box center [259, 99] width 34 height 11
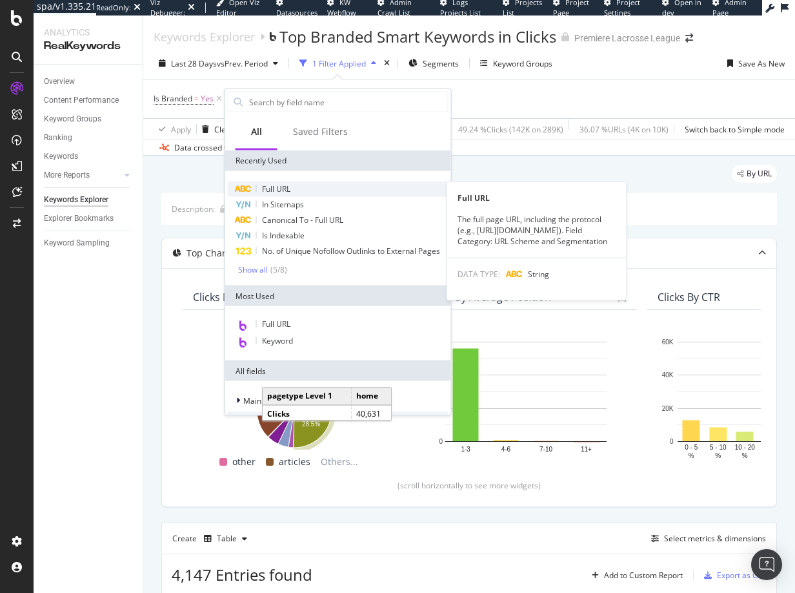
click at [260, 182] on div "Full URL" at bounding box center [338, 188] width 221 height 15
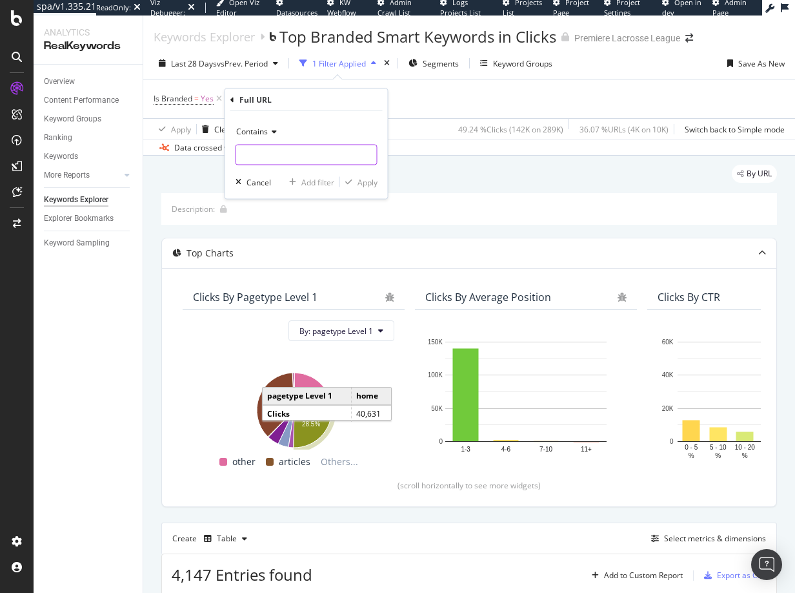
click at [260, 158] on input "text" at bounding box center [306, 155] width 141 height 21
type input "shop"
click at [363, 179] on div "Apply" at bounding box center [368, 181] width 20 height 11
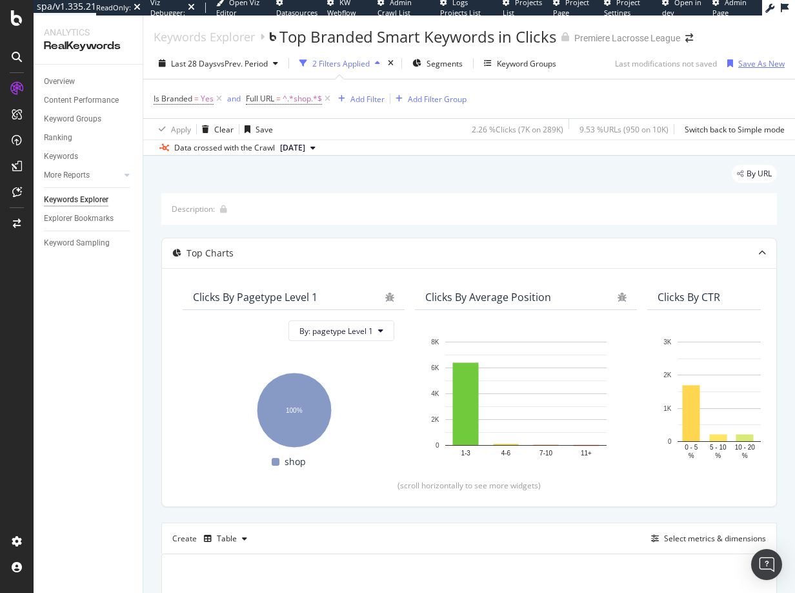
click at [751, 64] on div "Save As New" at bounding box center [762, 63] width 46 height 11
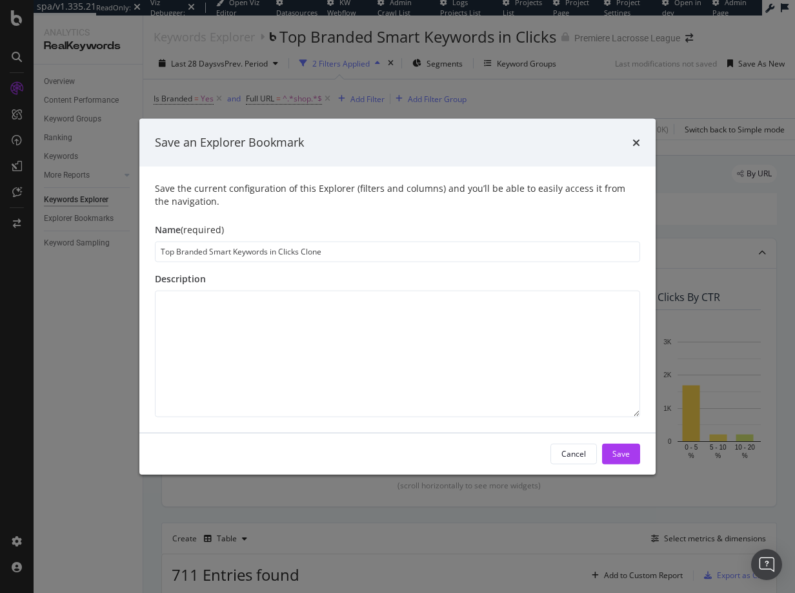
click at [309, 251] on input "Top Branded Smart Keywords in Clicks Clone" at bounding box center [398, 251] width 486 height 21
click at [176, 252] on input "Top Branded Smart Keywords in Clicks" at bounding box center [398, 251] width 486 height 21
type input "Shop PLL Branded Smart Keywords in Clicks"
click at [616, 453] on div "Save" at bounding box center [621, 453] width 17 height 11
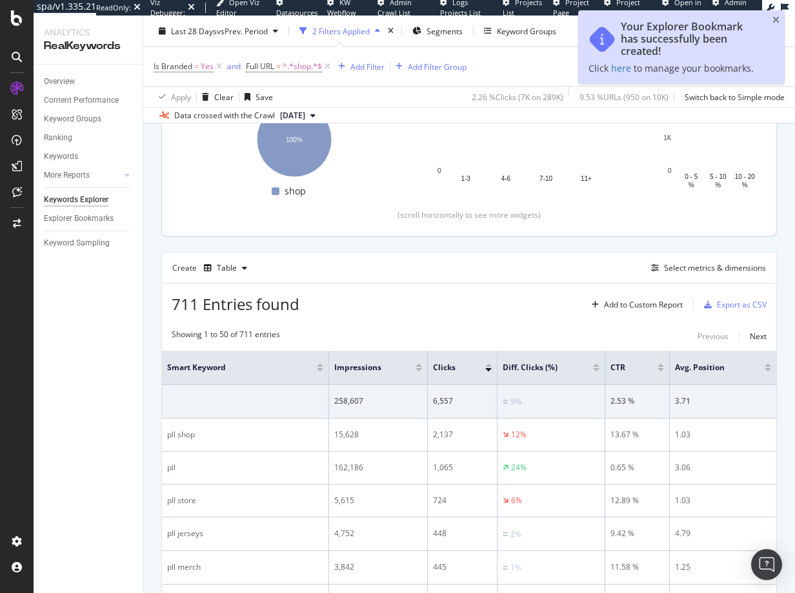
scroll to position [178, 0]
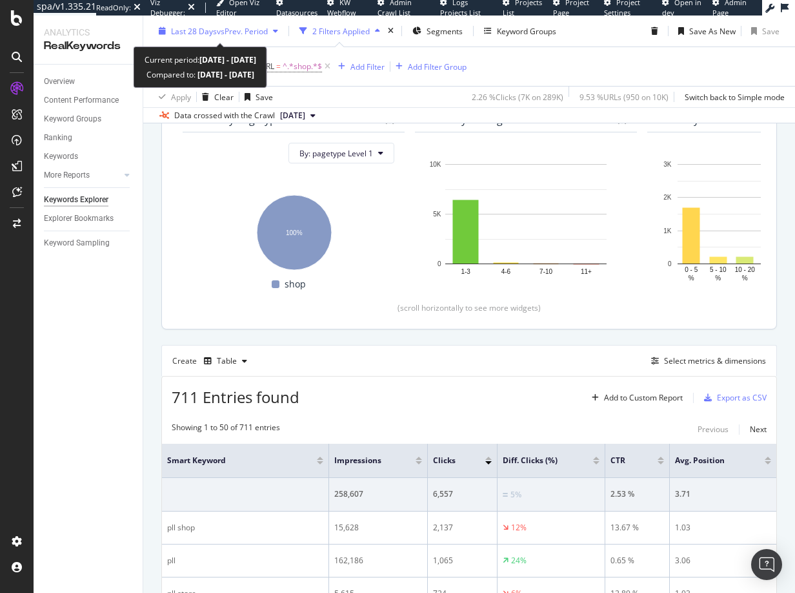
click at [265, 28] on span "vs Prev. Period" at bounding box center [242, 30] width 51 height 11
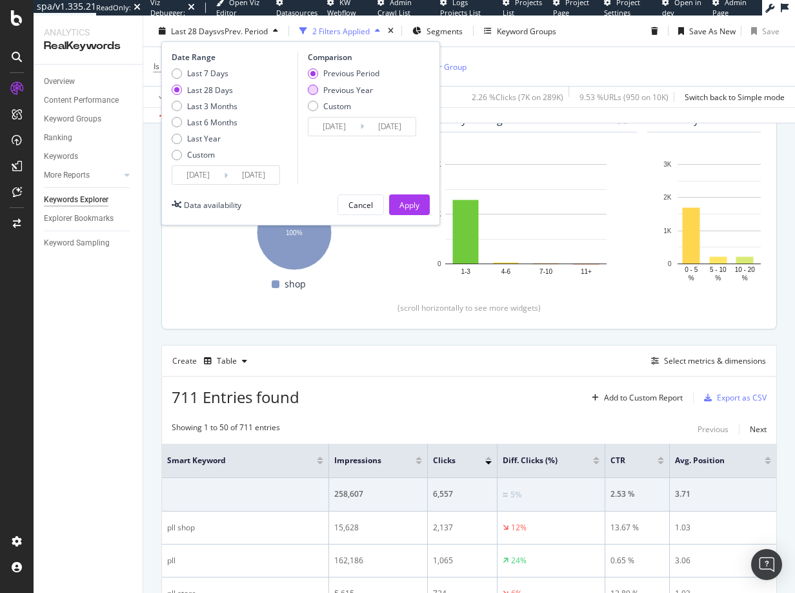
click at [321, 94] on div "Previous Year" at bounding box center [344, 89] width 72 height 11
type input "2024/07/16"
type input "2024/08/12"
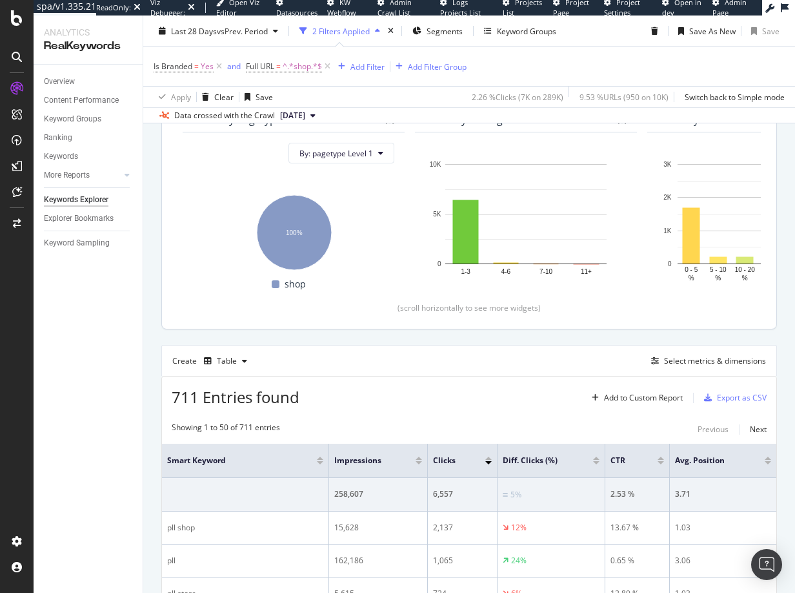
click at [601, 72] on div "Is Branded = Yes and Full URL = ^.*shop.*$ Add Filter Add Filter Group" at bounding box center [469, 66] width 631 height 39
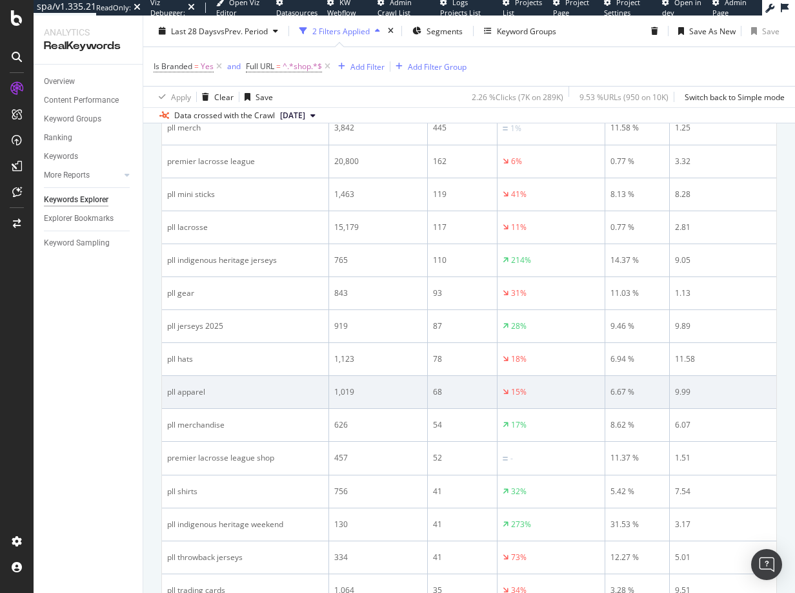
scroll to position [319, 0]
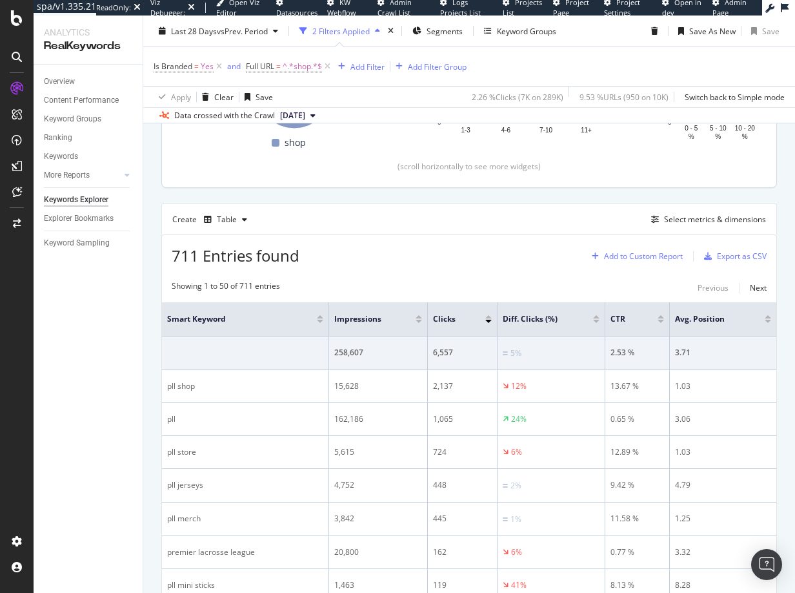
click at [650, 258] on div "Add to Custom Report" at bounding box center [643, 256] width 79 height 8
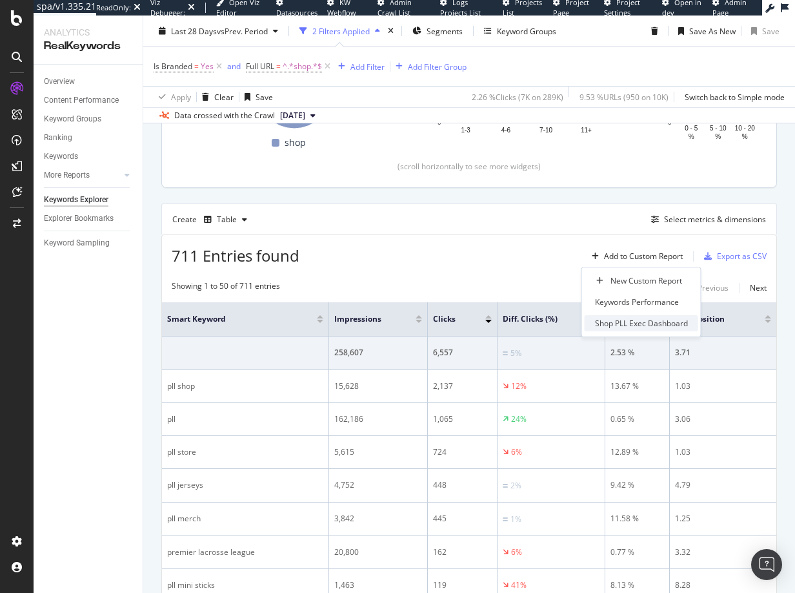
click at [639, 324] on div "Shop PLL Exec Dashboard" at bounding box center [641, 323] width 93 height 11
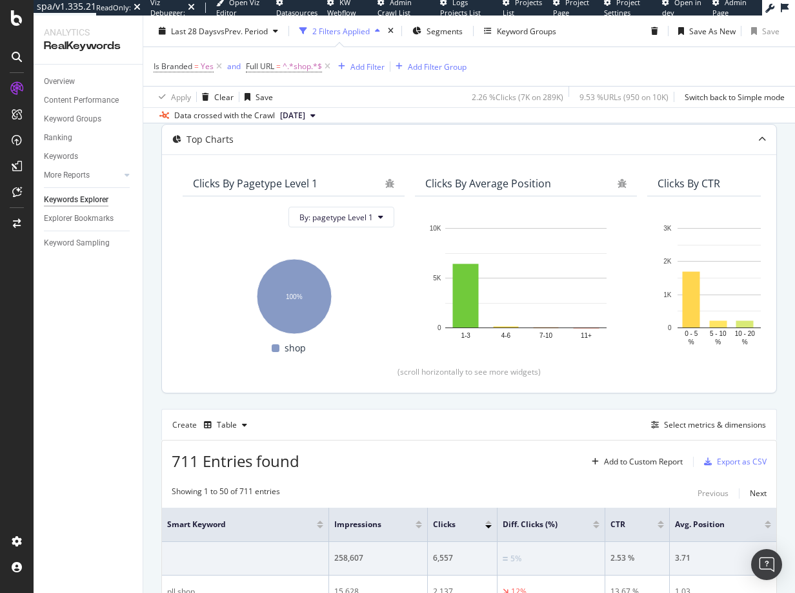
scroll to position [0, 0]
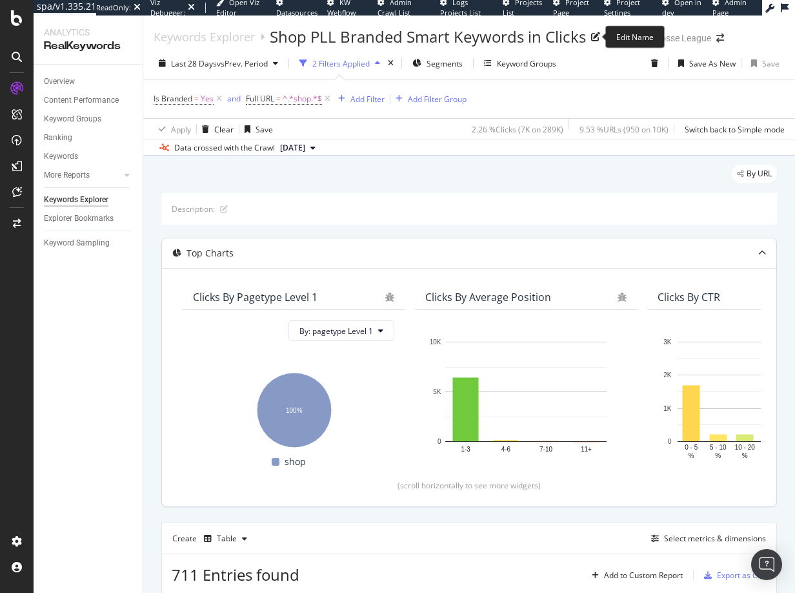
click at [362, 37] on div "Shop PLL Branded Smart Keywords in Clicks" at bounding box center [428, 37] width 316 height 22
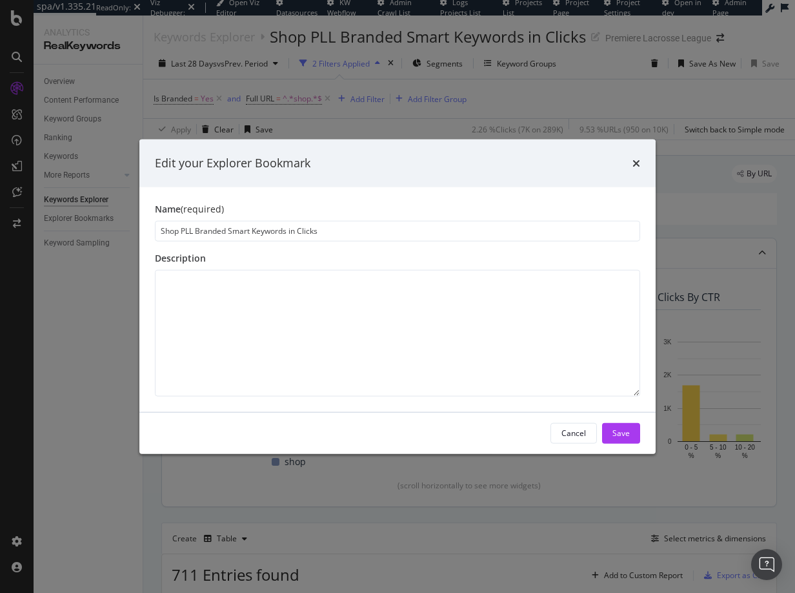
click at [611, 83] on div "Edit your Explorer Bookmark Name (required) Shop PLL Branded Smart Keywords in …" at bounding box center [397, 296] width 795 height 593
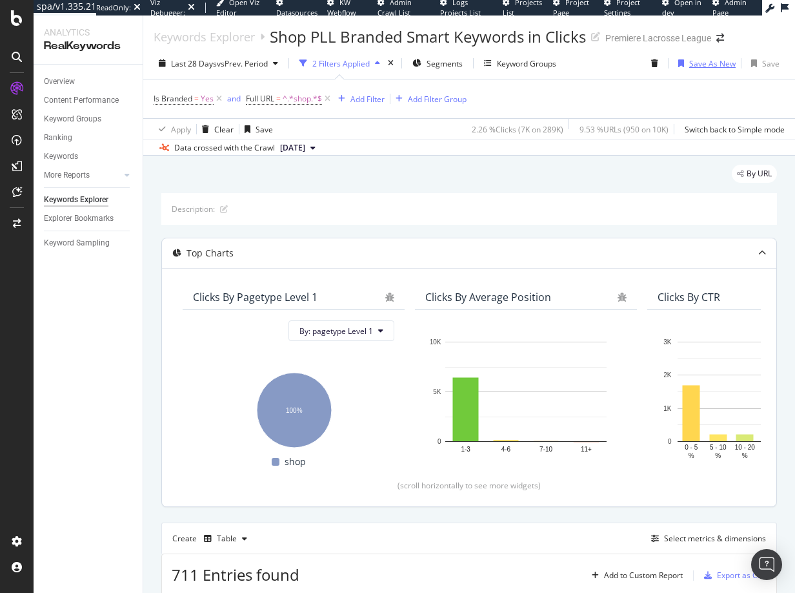
click at [691, 65] on div "Save As New" at bounding box center [713, 63] width 46 height 11
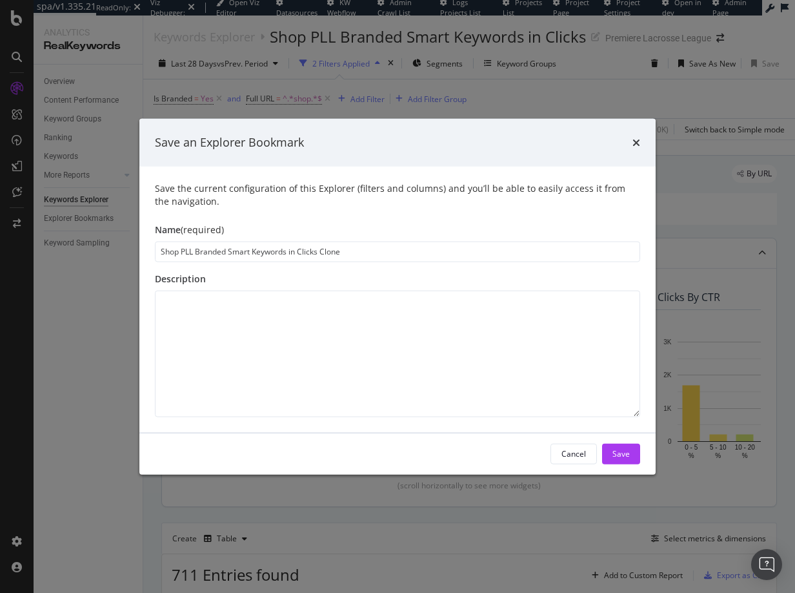
click at [213, 252] on input "Shop PLL Branded Smart Keywords in Clicks Clone" at bounding box center [398, 251] width 486 height 21
click at [336, 247] on input "Shop PLL Non-Brand Smart Keywords in Clicks Clone" at bounding box center [398, 251] width 486 height 21
type input "Shop PLL Non-Brand Smart Keywords in Clicks"
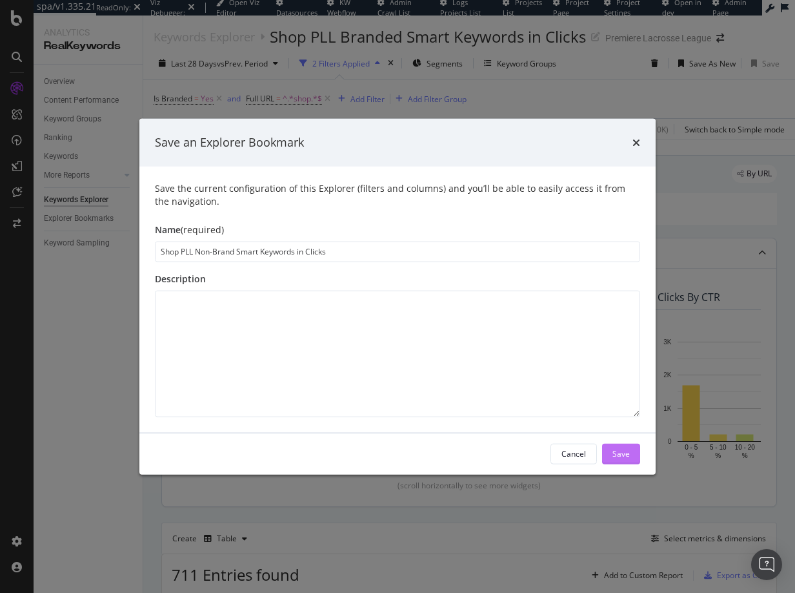
click at [622, 448] on div "Save" at bounding box center [621, 453] width 17 height 11
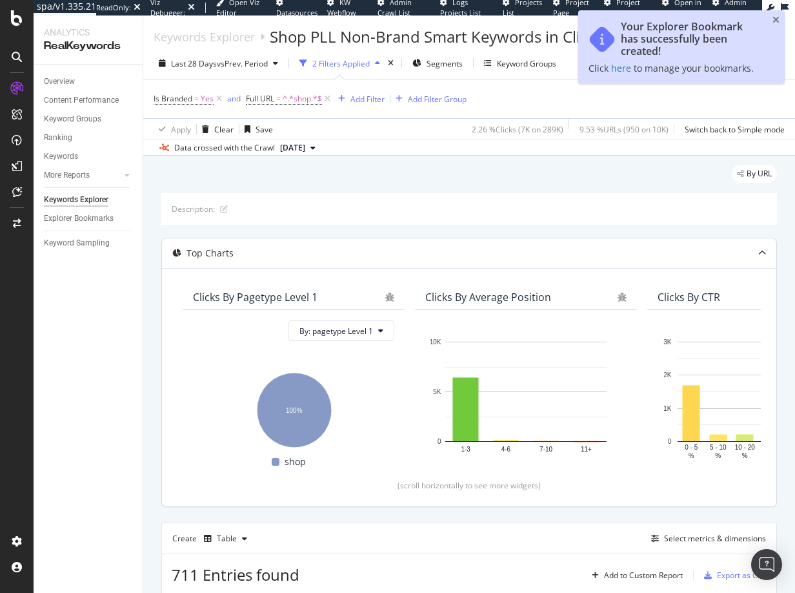
click at [410, 134] on div "Apply Clear Save 2.26 % Clicks ( 7K on 289K ) 9.53 % URLs ( 950 on 10K ) Switch…" at bounding box center [469, 128] width 652 height 21
click at [311, 141] on button "[DATE]" at bounding box center [298, 147] width 46 height 15
click at [779, 16] on icon "close toast" at bounding box center [776, 19] width 7 height 9
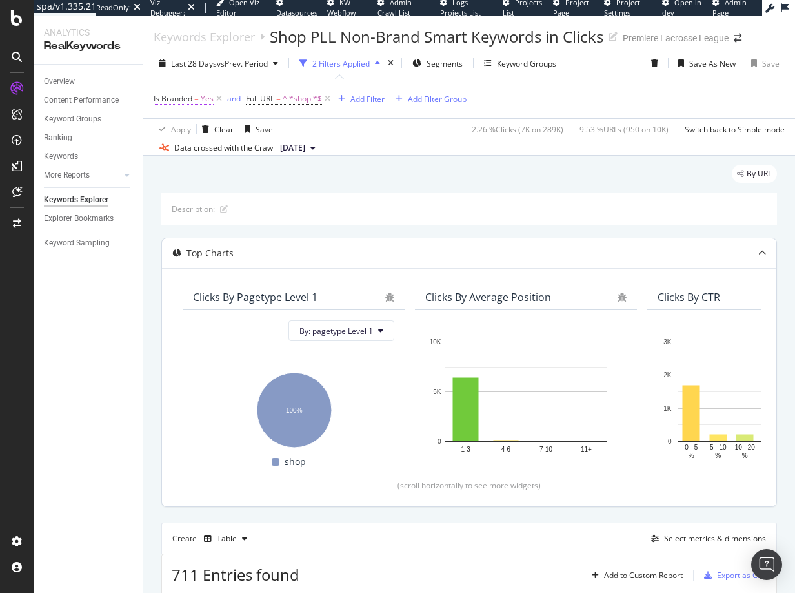
click at [199, 101] on span "Is Branded = Yes" at bounding box center [184, 99] width 60 height 12
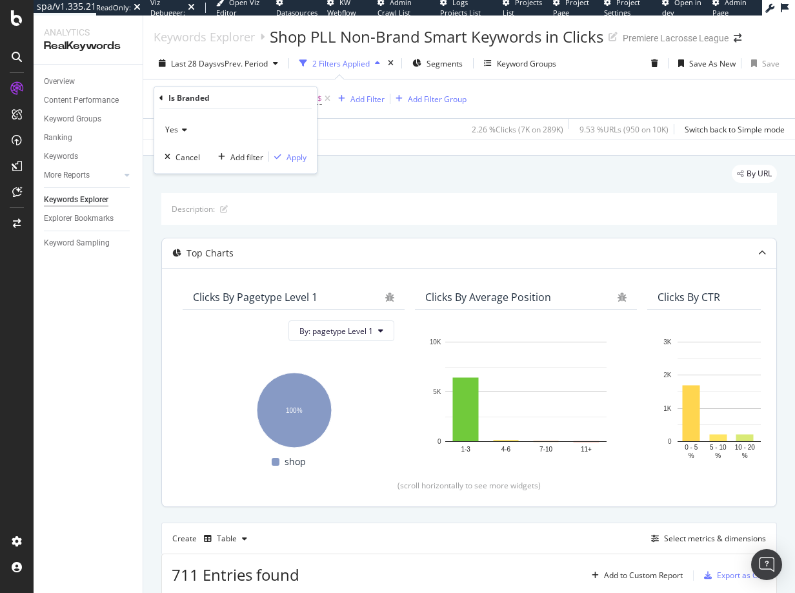
click at [192, 134] on div "Yes" at bounding box center [236, 129] width 142 height 21
click at [182, 171] on div "No" at bounding box center [237, 173] width 138 height 17
click at [294, 156] on div "Apply" at bounding box center [297, 156] width 20 height 11
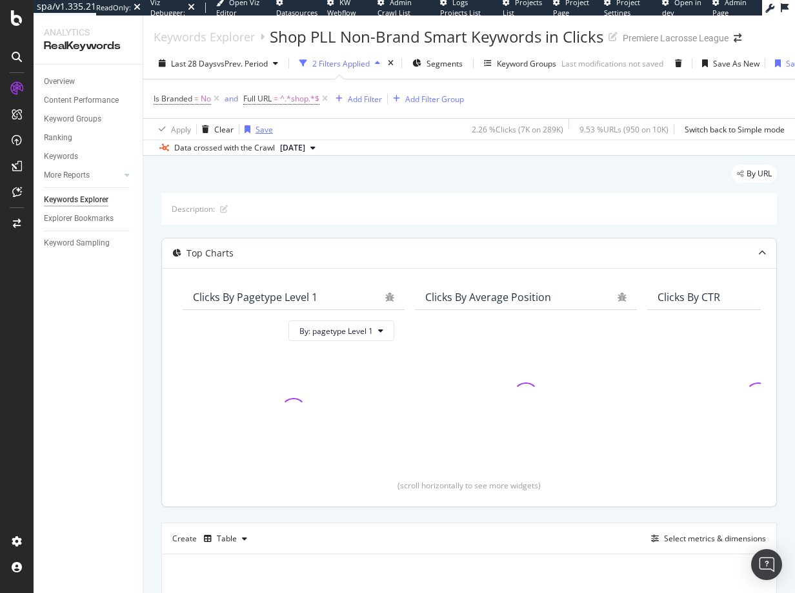
click at [256, 130] on div "Save" at bounding box center [264, 129] width 17 height 11
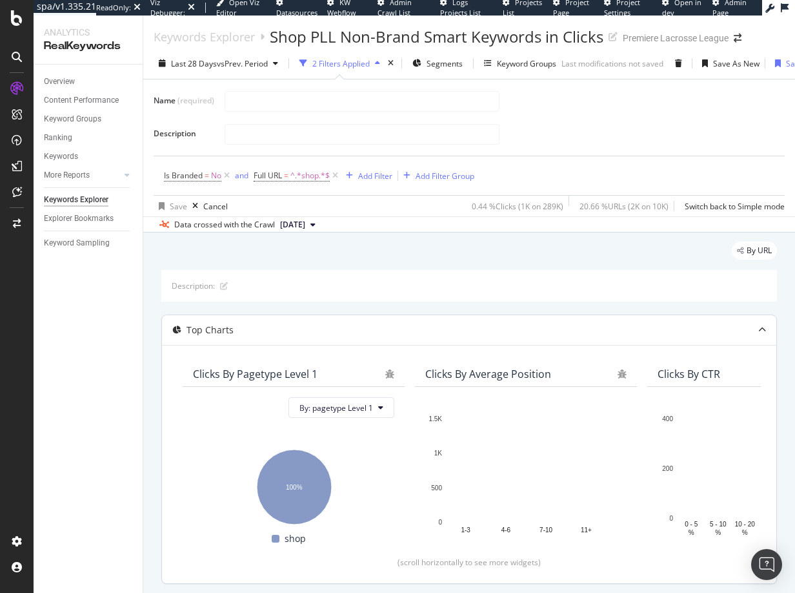
click at [571, 147] on div "Is Branded = No and Full URL = ^.*shop.*$ Add Filter Add Filter Group" at bounding box center [469, 170] width 631 height 50
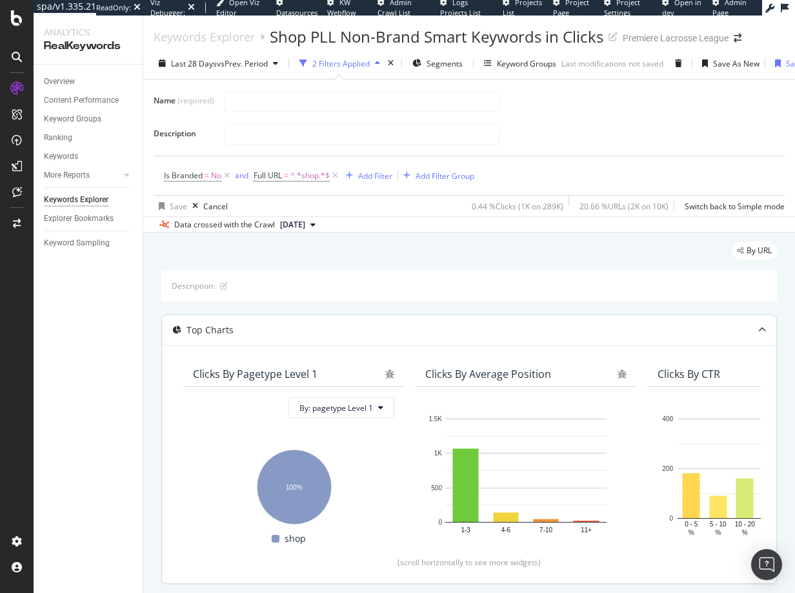
click at [639, 119] on div "Name (required) Description" at bounding box center [469, 118] width 631 height 56
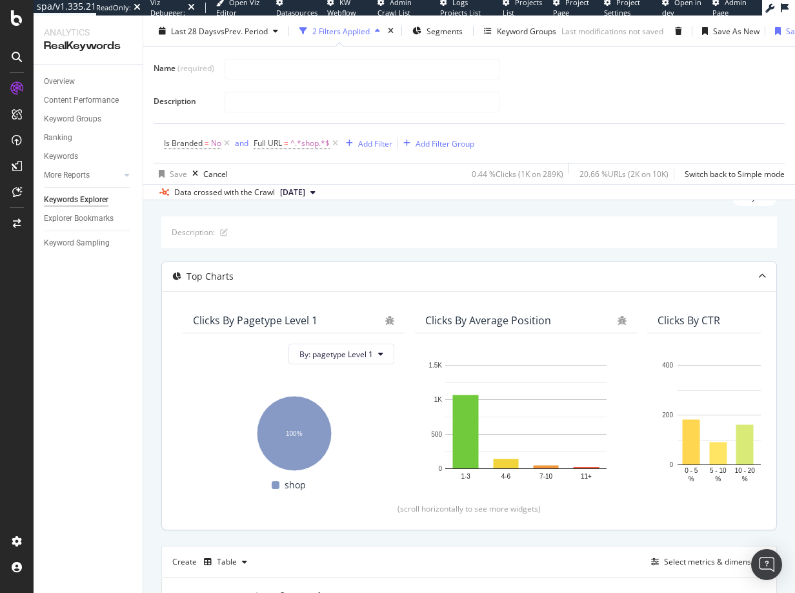
scroll to position [239, 0]
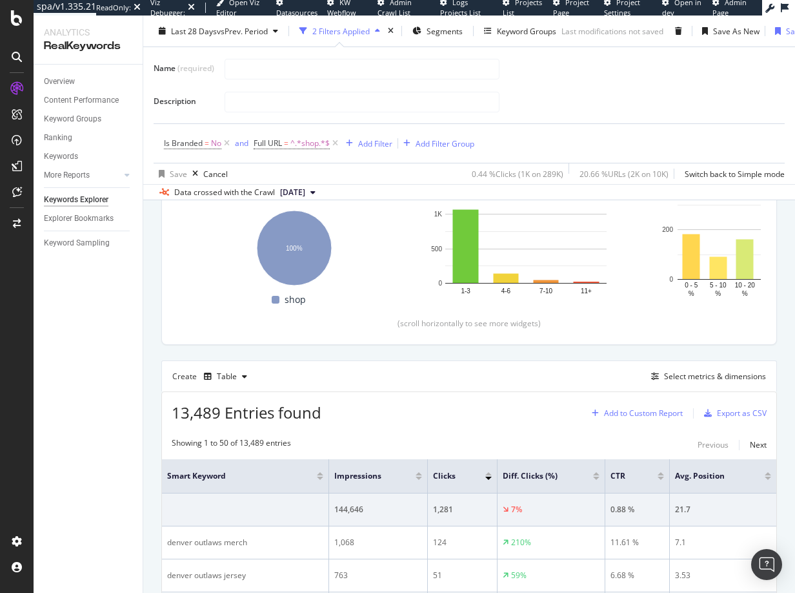
click at [632, 420] on div "Add to Custom Report" at bounding box center [635, 413] width 96 height 19
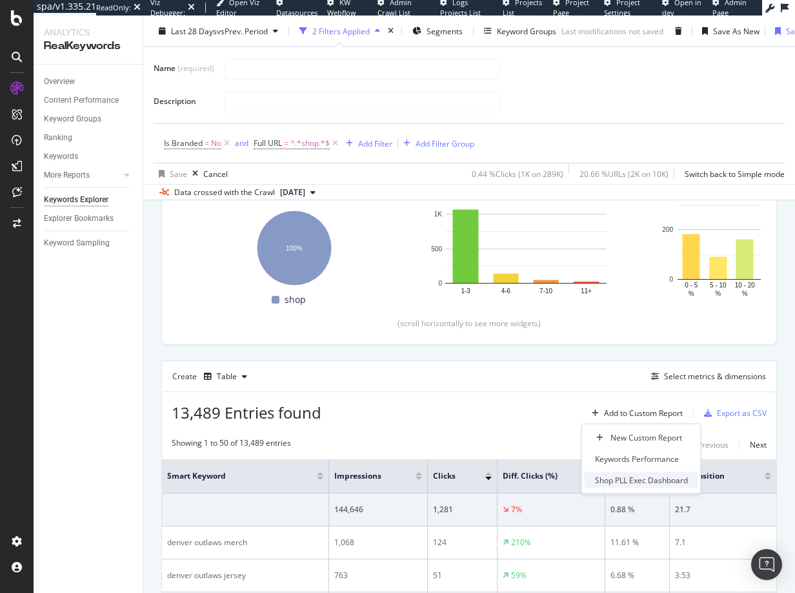
click at [634, 476] on div "Shop PLL Exec Dashboard" at bounding box center [641, 480] width 93 height 11
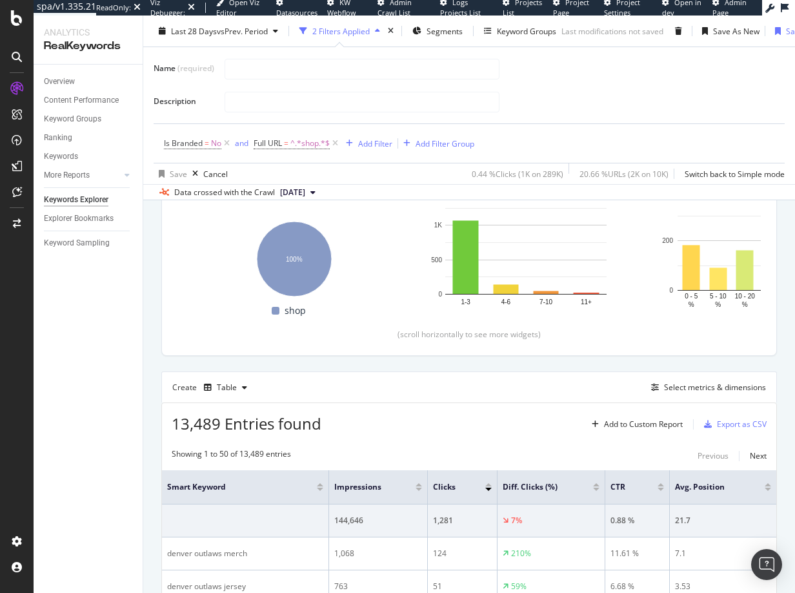
scroll to position [227, 0]
click at [208, 147] on span "=" at bounding box center [207, 143] width 5 height 11
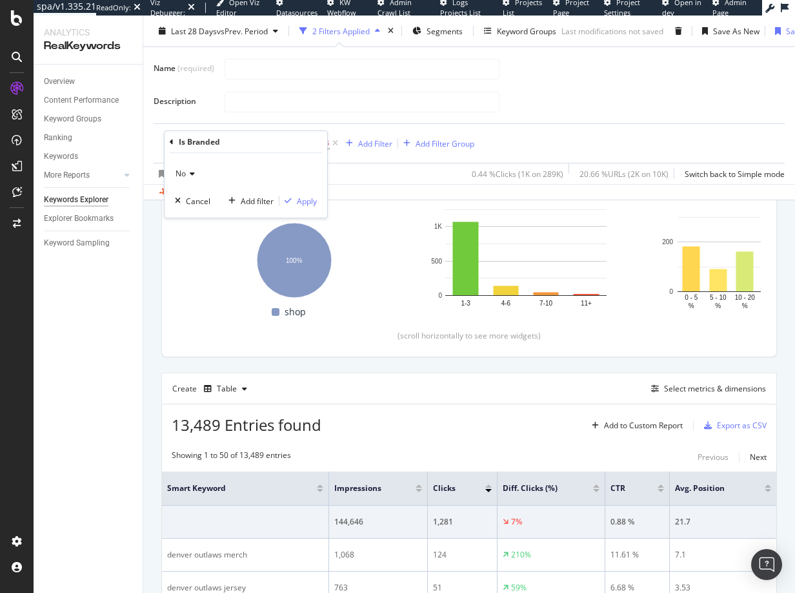
click at [184, 178] on span "No" at bounding box center [181, 173] width 10 height 11
click at [184, 213] on span "No" at bounding box center [186, 217] width 11 height 11
click at [555, 129] on div "Is Branded = No and Full URL = ^.*shop.*$ Add Filter Add Filter Group" at bounding box center [469, 143] width 611 height 39
click at [218, 174] on div "Cancel" at bounding box center [215, 173] width 25 height 11
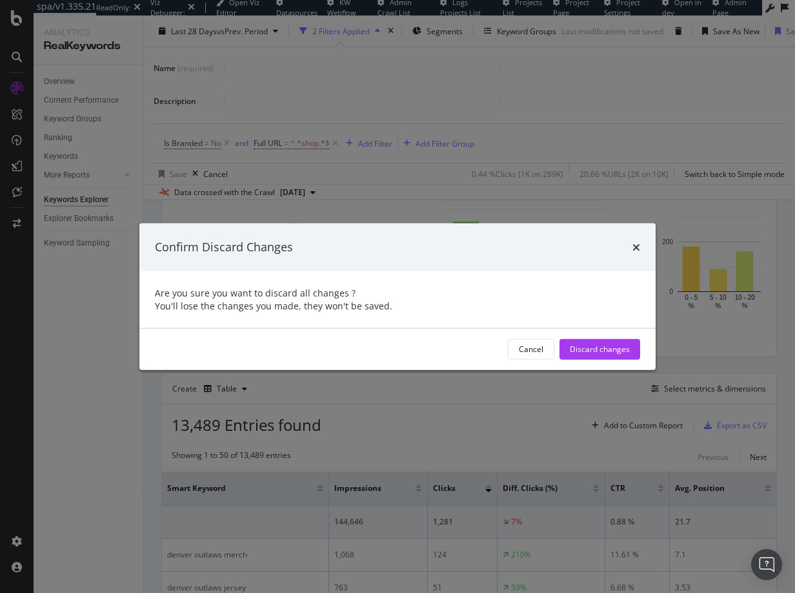
click at [642, 249] on div "Confirm Discard Changes" at bounding box center [397, 247] width 517 height 48
click at [638, 247] on icon "times" at bounding box center [637, 246] width 8 height 10
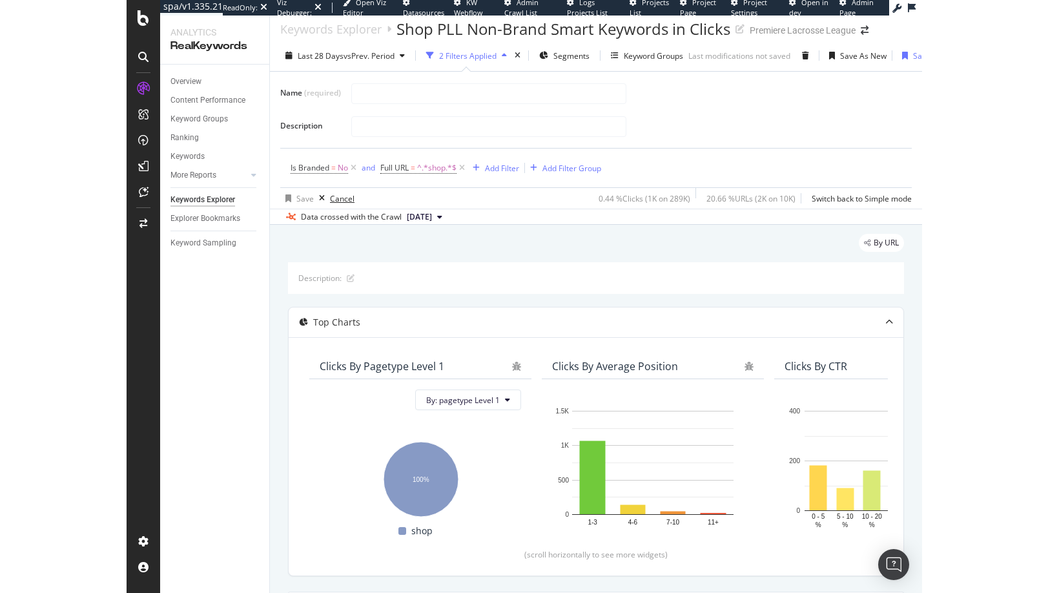
scroll to position [0, 0]
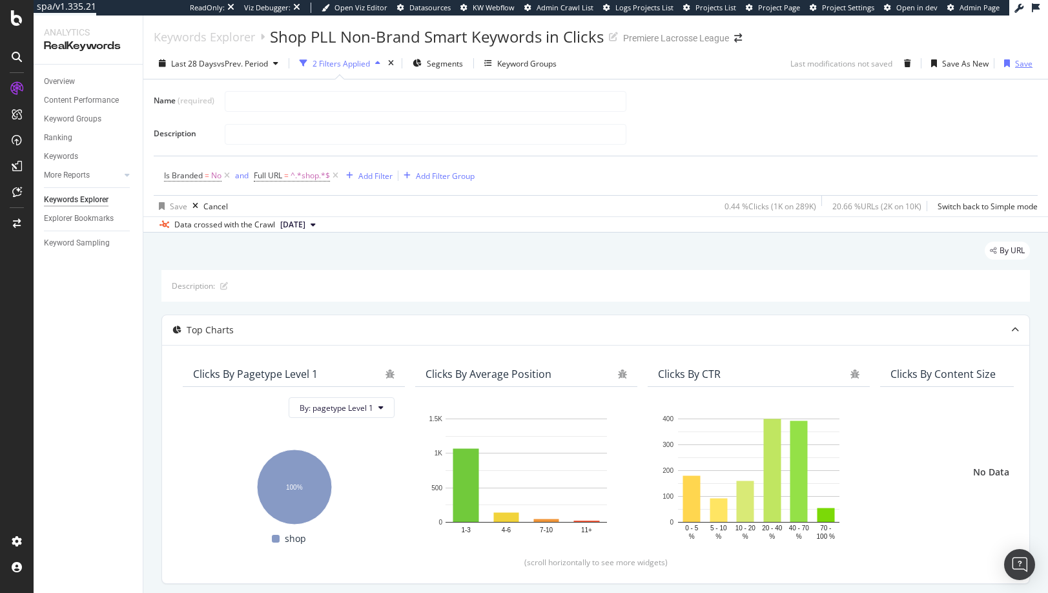
click at [795, 62] on div "Save" at bounding box center [1023, 63] width 17 height 11
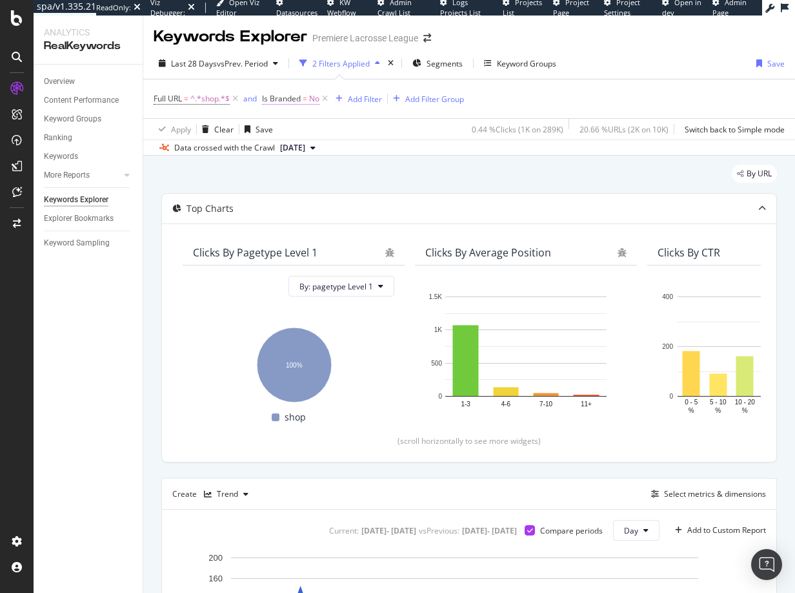
click at [298, 102] on span "Is Branded" at bounding box center [281, 98] width 39 height 11
click at [281, 123] on div "No" at bounding box center [345, 129] width 142 height 21
click at [287, 150] on span "Yes" at bounding box center [287, 155] width 13 height 11
click at [286, 127] on span "Yes" at bounding box center [281, 129] width 13 height 11
click at [278, 88] on div "Is Branded" at bounding box center [345, 98] width 152 height 22
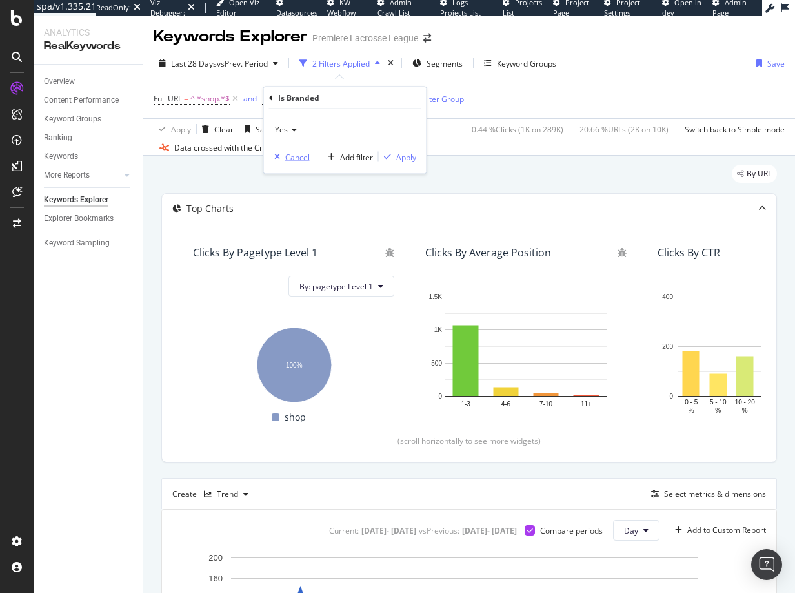
click at [289, 153] on div "Cancel" at bounding box center [297, 156] width 25 height 11
click at [329, 99] on icon at bounding box center [325, 98] width 11 height 13
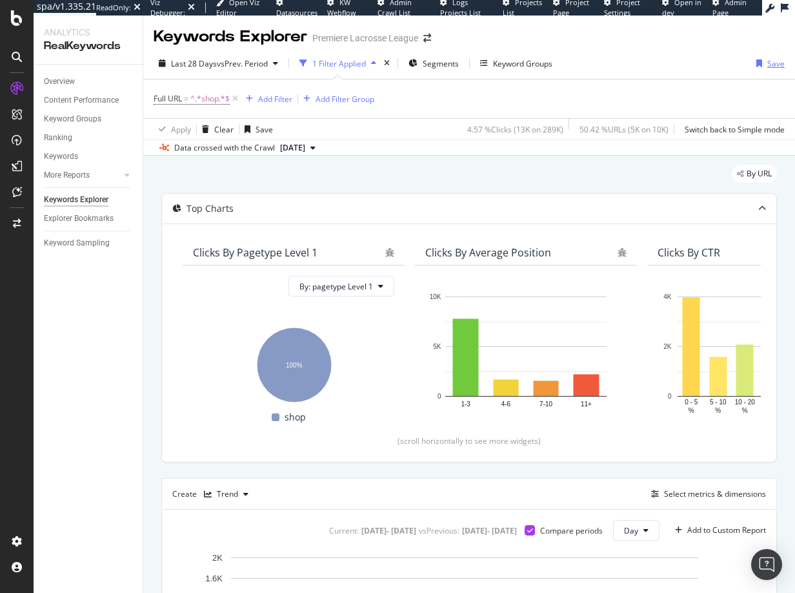
click at [768, 63] on div "Save" at bounding box center [776, 63] width 17 height 11
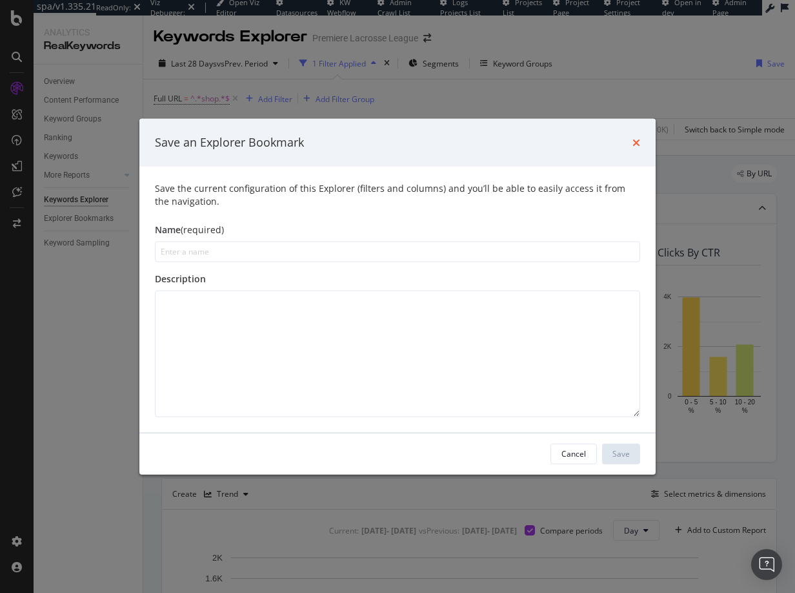
click at [636, 139] on icon "times" at bounding box center [637, 142] width 8 height 10
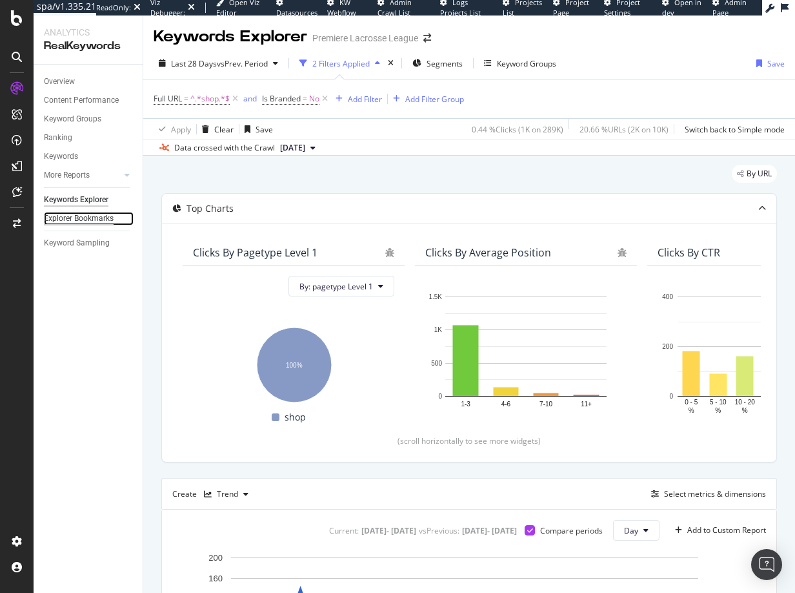
click at [83, 219] on div "Explorer Bookmarks" at bounding box center [79, 219] width 70 height 14
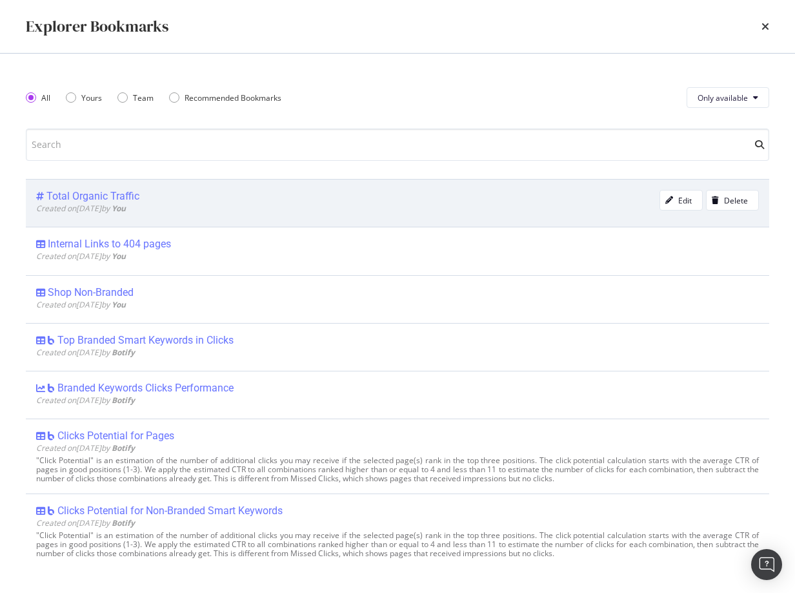
click at [75, 194] on div "Total Organic Traffic" at bounding box center [92, 196] width 93 height 13
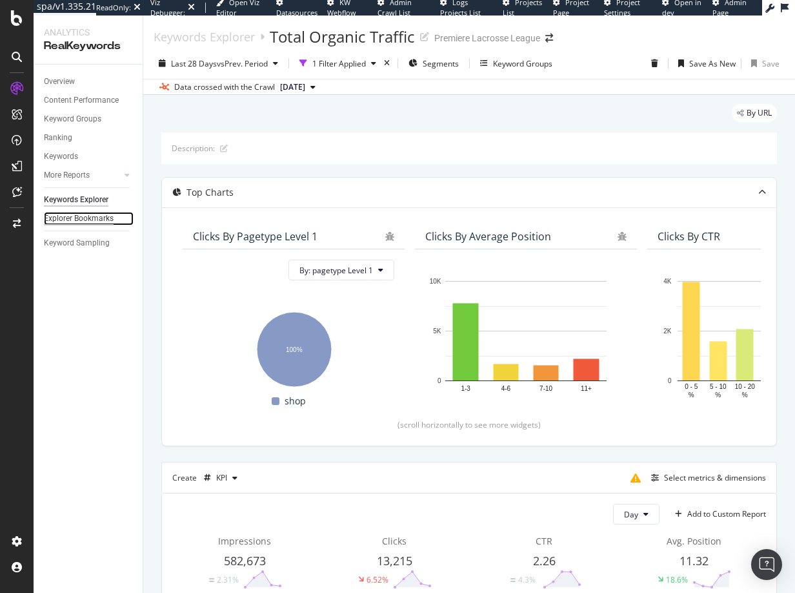
click at [78, 220] on div "Explorer Bookmarks" at bounding box center [79, 219] width 70 height 14
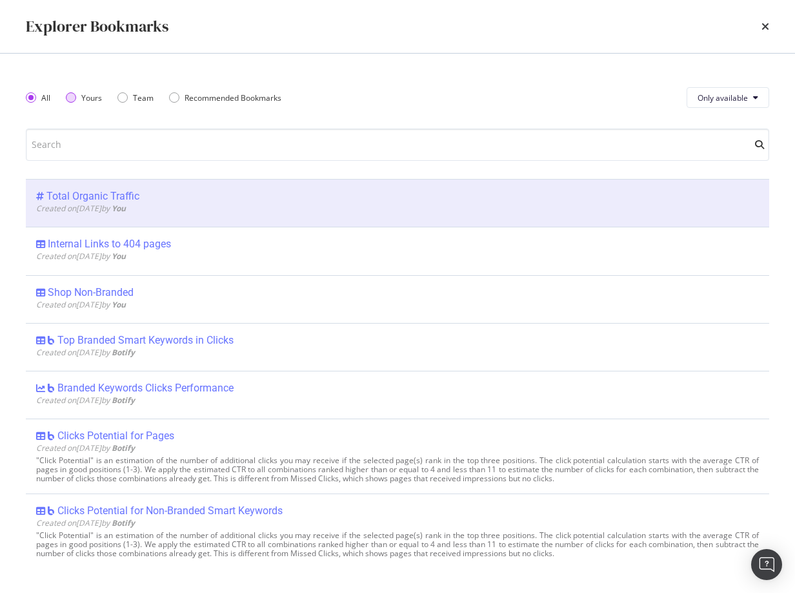
click at [72, 97] on div "Yours" at bounding box center [71, 97] width 10 height 10
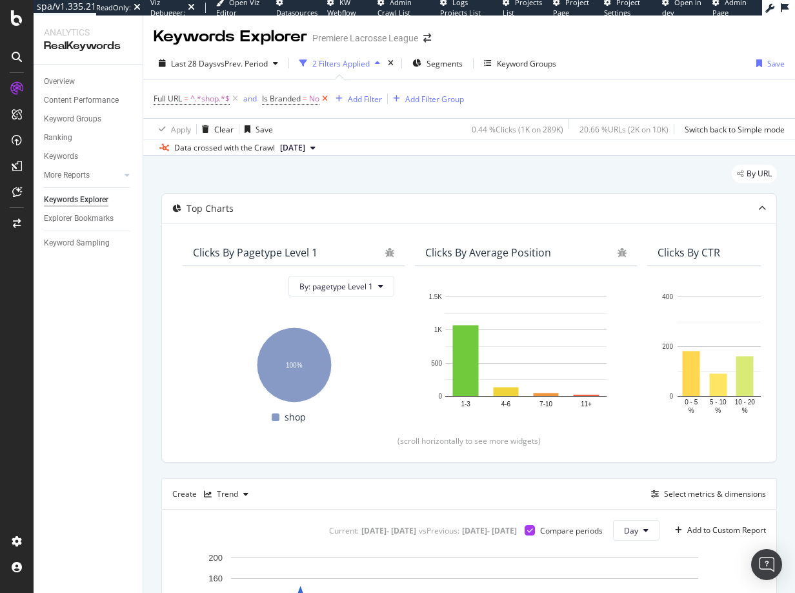
click at [322, 97] on icon at bounding box center [325, 98] width 11 height 13
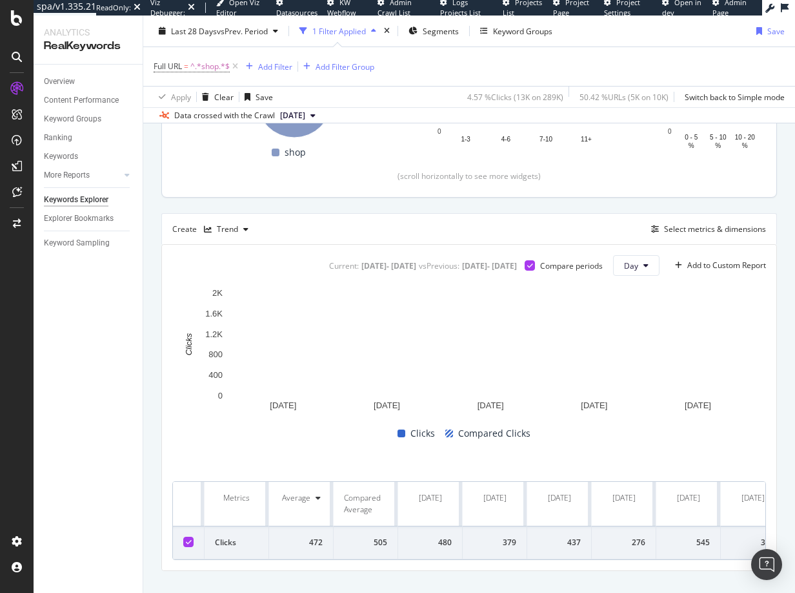
scroll to position [289, 0]
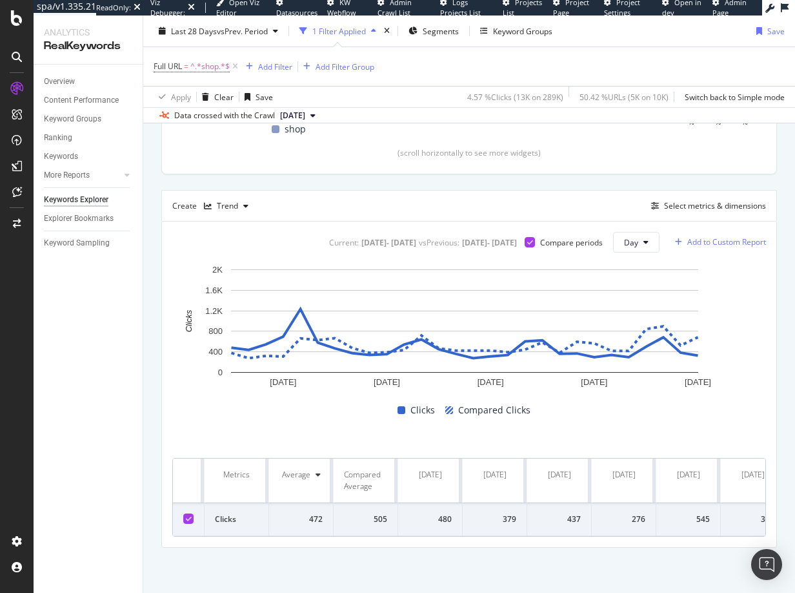
click at [727, 242] on div "Add to Custom Report" at bounding box center [727, 242] width 79 height 8
click at [726, 305] on div "Shop PLL Exec Dashboard" at bounding box center [725, 308] width 93 height 11
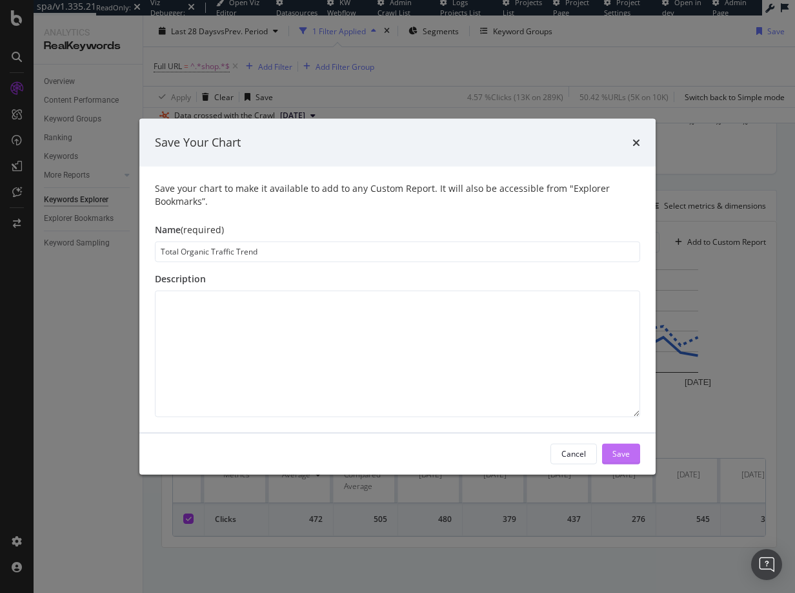
type input "Total Organic Traffic Trend"
click at [624, 449] on div "Save" at bounding box center [621, 453] width 17 height 11
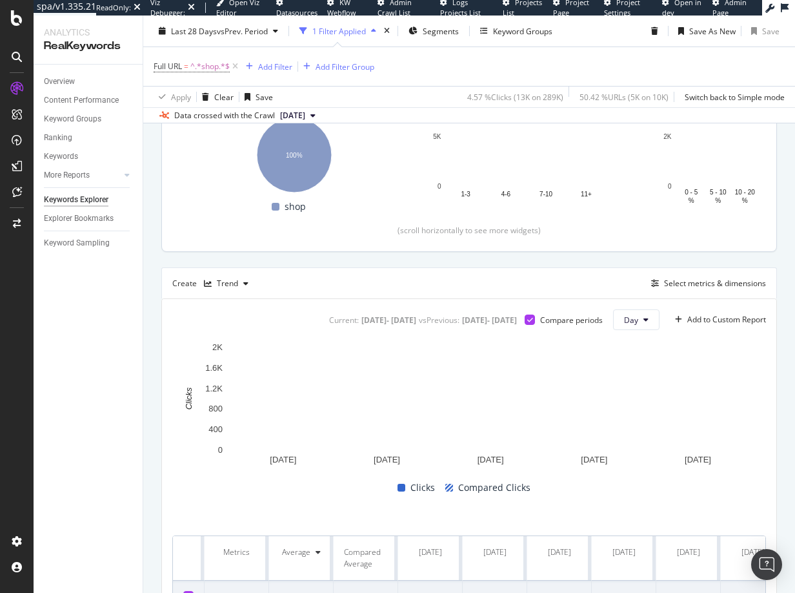
scroll to position [97, 0]
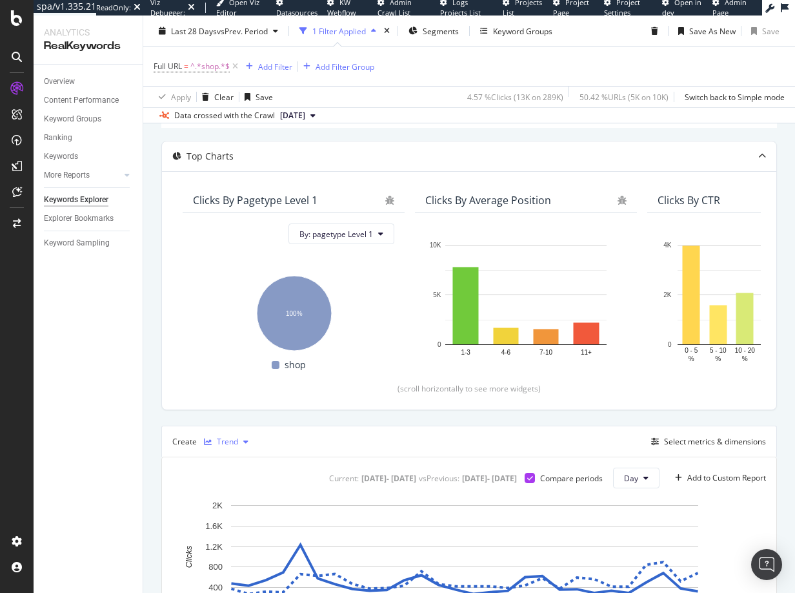
click at [240, 442] on div "button" at bounding box center [245, 442] width 15 height 8
click at [238, 466] on div "Table" at bounding box center [240, 463] width 20 height 11
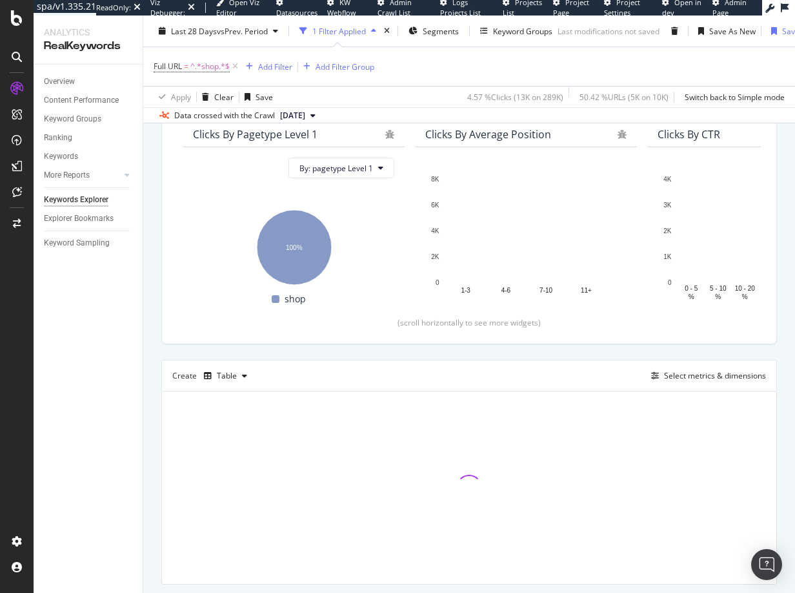
scroll to position [205, 0]
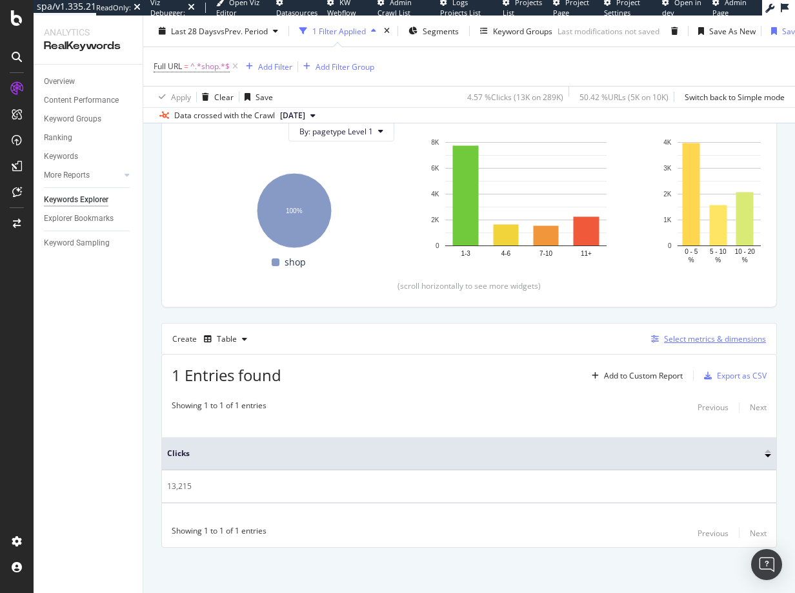
click at [695, 337] on div "Select metrics & dimensions" at bounding box center [715, 338] width 102 height 11
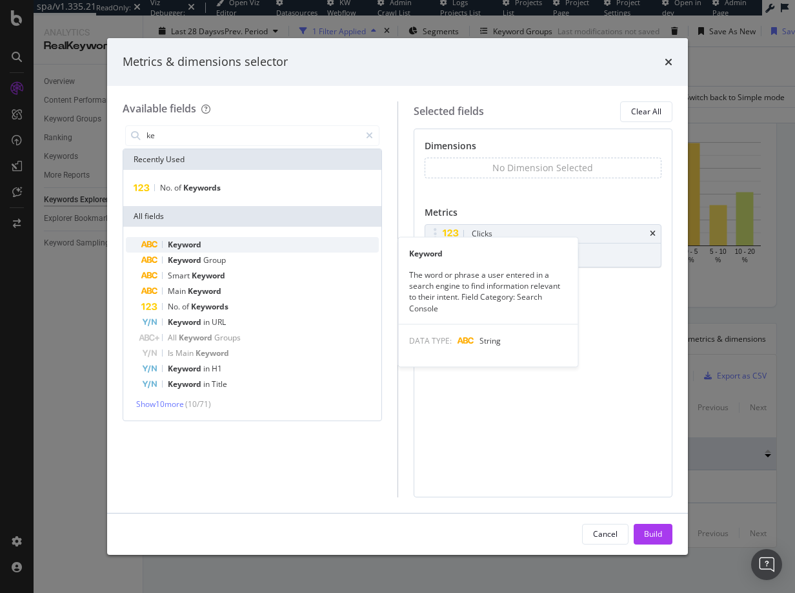
click at [174, 238] on div "Keyword" at bounding box center [260, 244] width 238 height 15
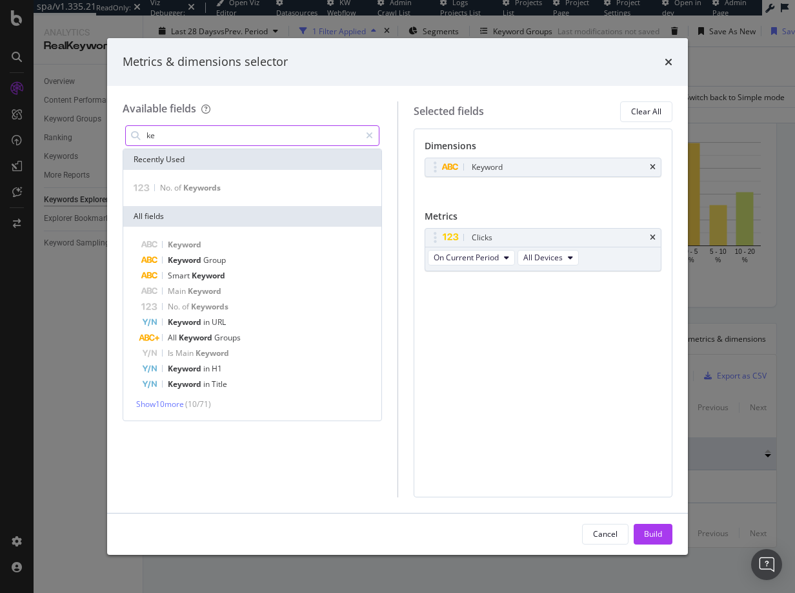
click at [167, 133] on input "ke" at bounding box center [252, 135] width 215 height 19
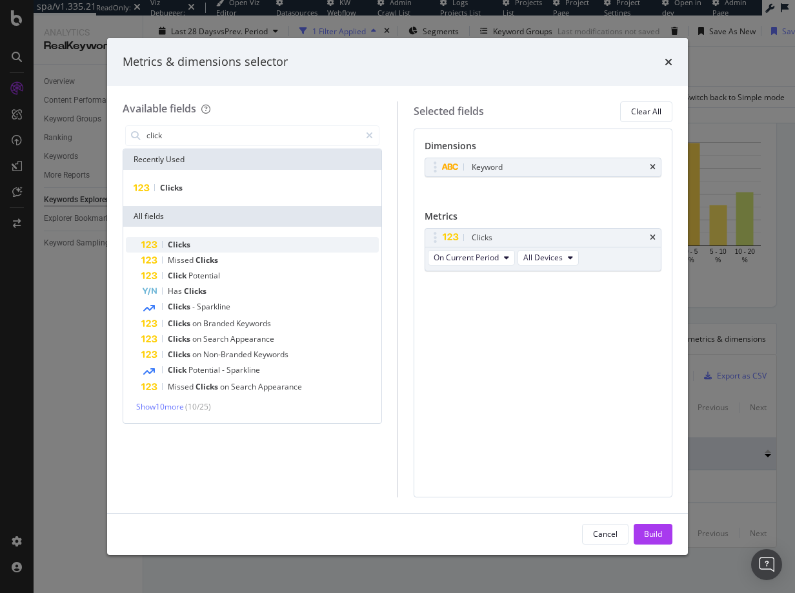
click at [183, 247] on span "Clicks" at bounding box center [179, 244] width 23 height 11
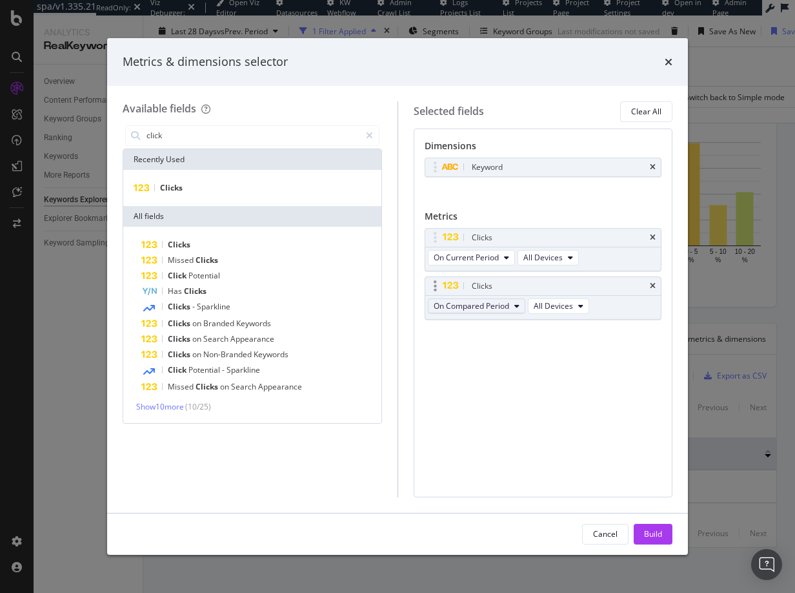
click at [489, 313] on button "On Compared Period" at bounding box center [476, 305] width 97 height 15
click at [493, 398] on span "Diff. between Periods - Value" at bounding box center [501, 401] width 125 height 12
click at [503, 307] on span "Diff. between Periods - Value" at bounding box center [485, 305] width 103 height 11
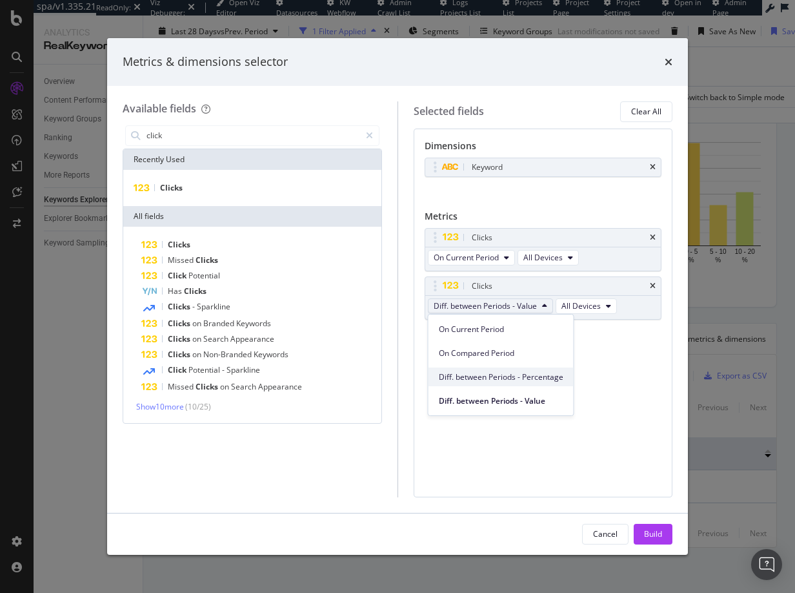
click at [509, 377] on span "Diff. between Periods - Percentage" at bounding box center [501, 377] width 125 height 12
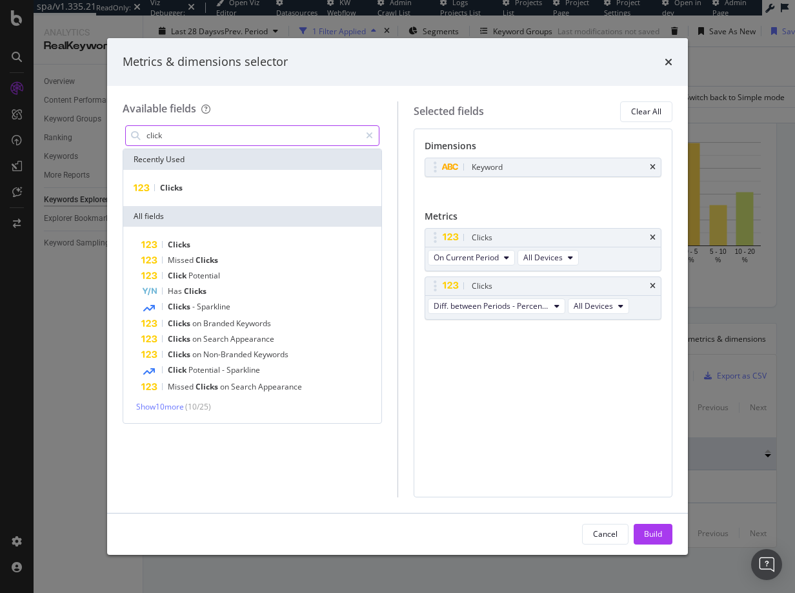
click at [176, 132] on input "click" at bounding box center [252, 135] width 215 height 19
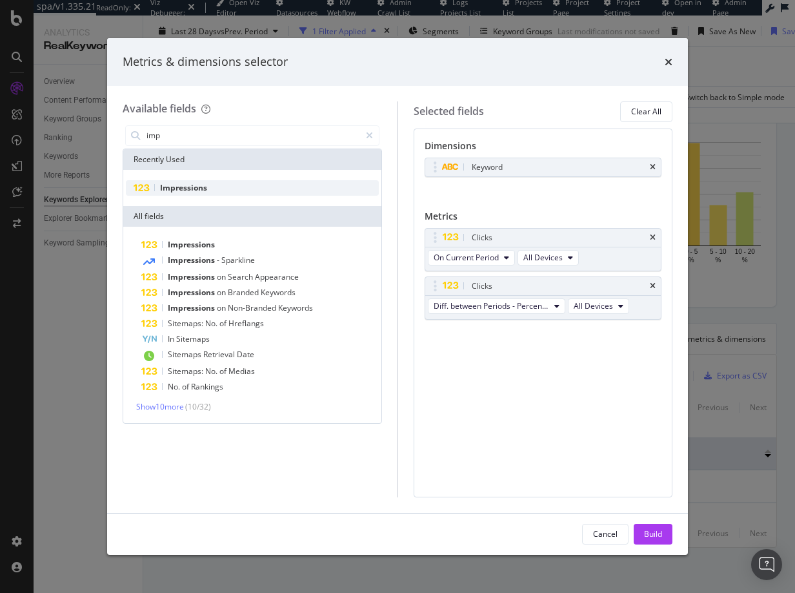
click at [162, 183] on span "Impressions" at bounding box center [183, 187] width 47 height 11
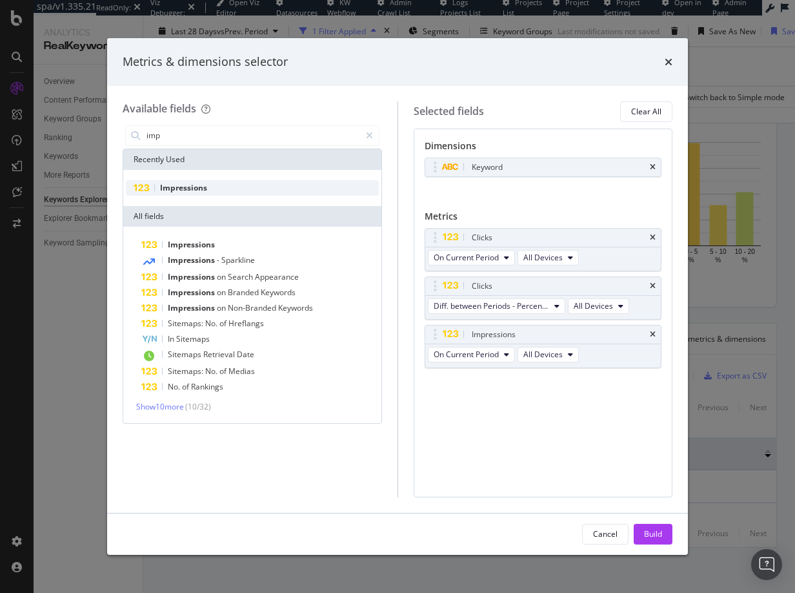
click at [162, 183] on span "Impressions" at bounding box center [183, 187] width 47 height 11
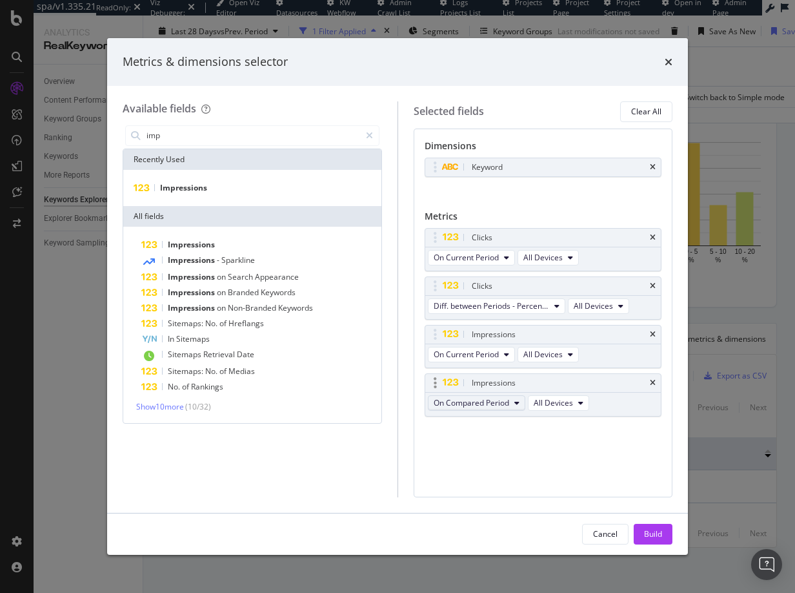
click at [510, 404] on button "On Compared Period" at bounding box center [476, 402] width 97 height 15
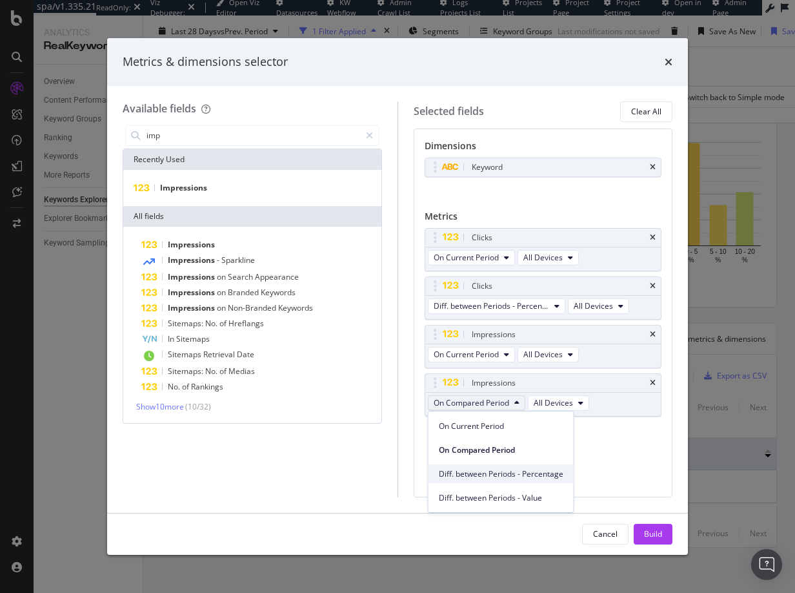
click at [520, 476] on span "Diff. between Periods - Percentage" at bounding box center [501, 474] width 125 height 12
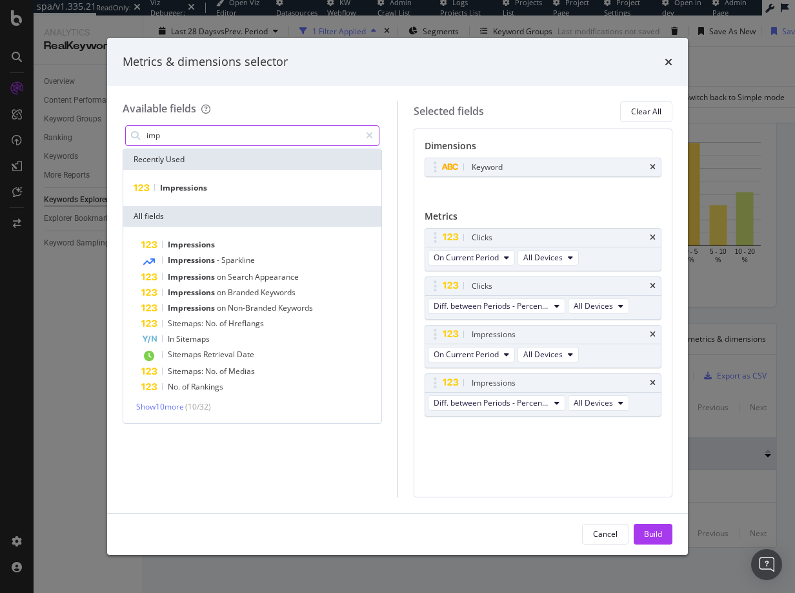
click at [163, 144] on input "imp" at bounding box center [252, 135] width 215 height 19
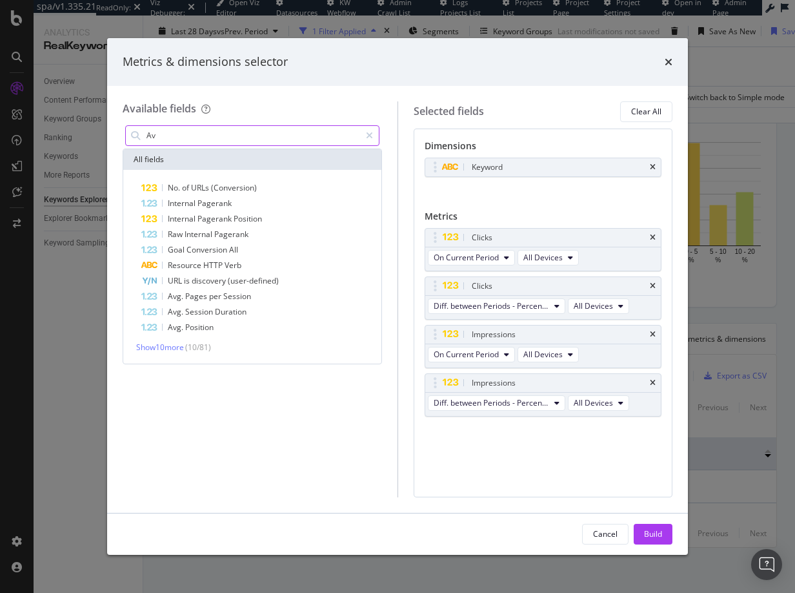
type input "A"
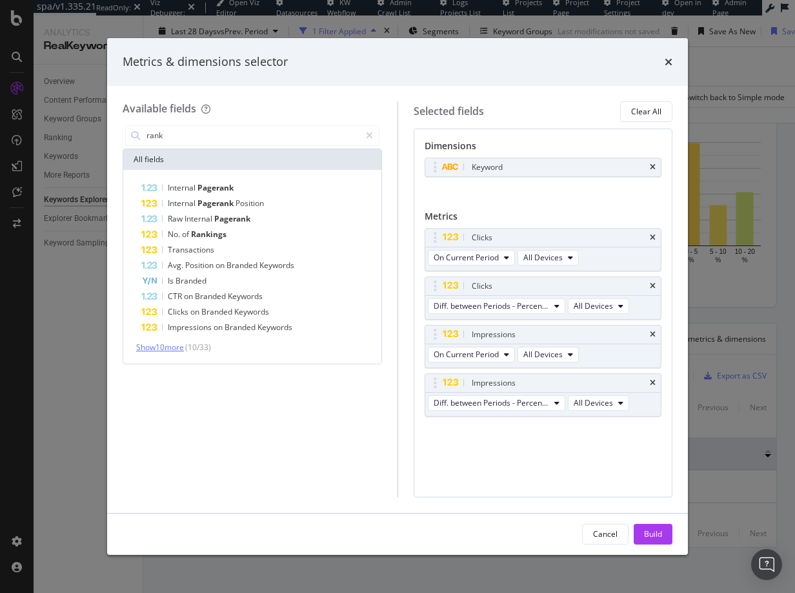
click at [182, 348] on span "Show 10 more" at bounding box center [160, 347] width 48 height 11
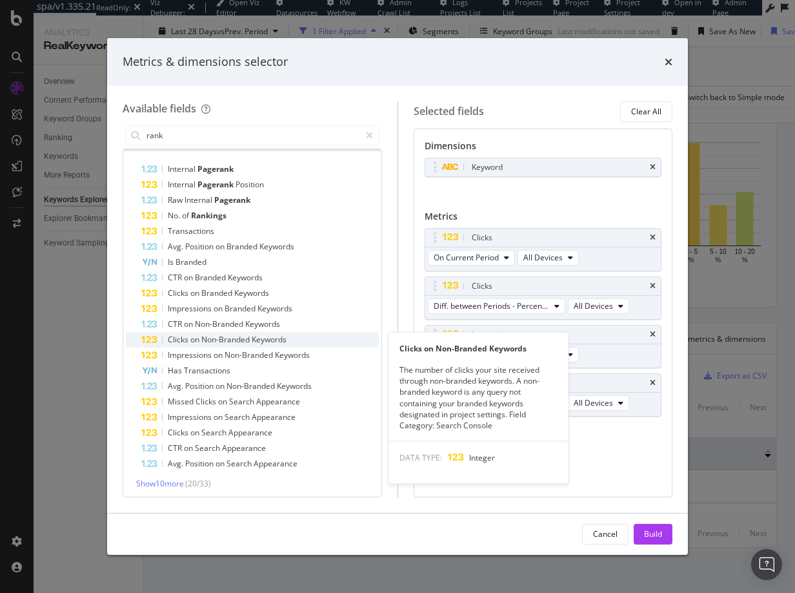
scroll to position [21, 0]
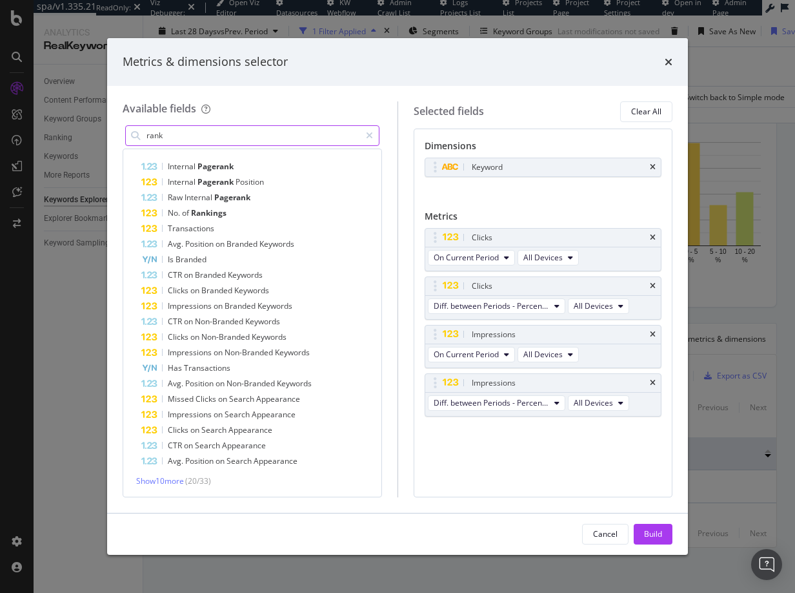
click at [191, 130] on input "rank" at bounding box center [252, 135] width 215 height 19
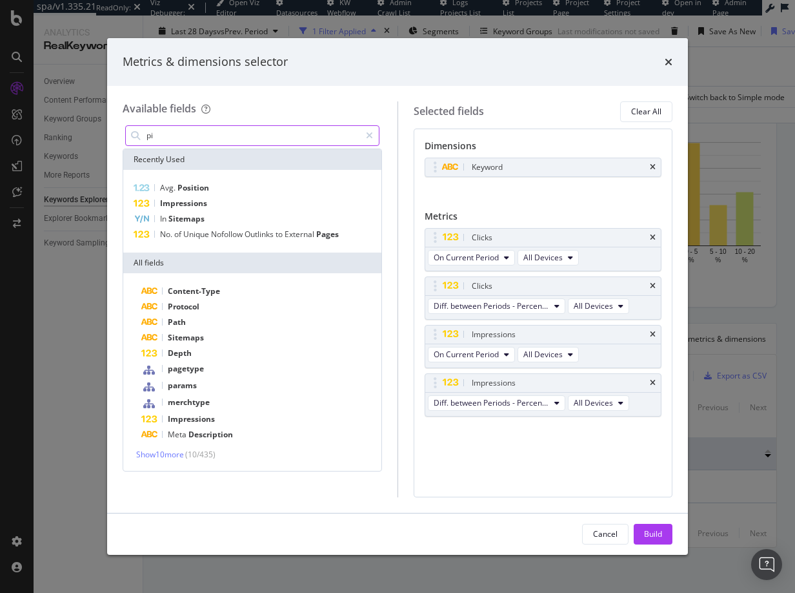
scroll to position [0, 0]
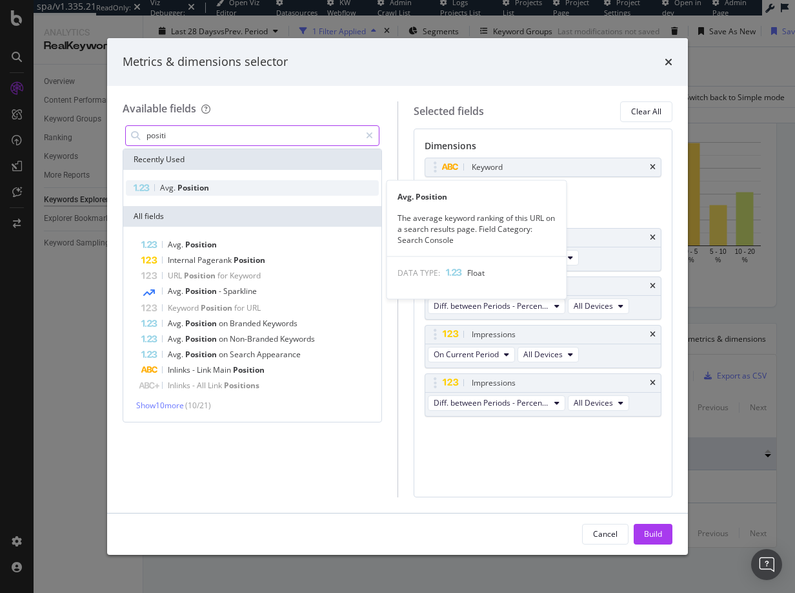
type input "positi"
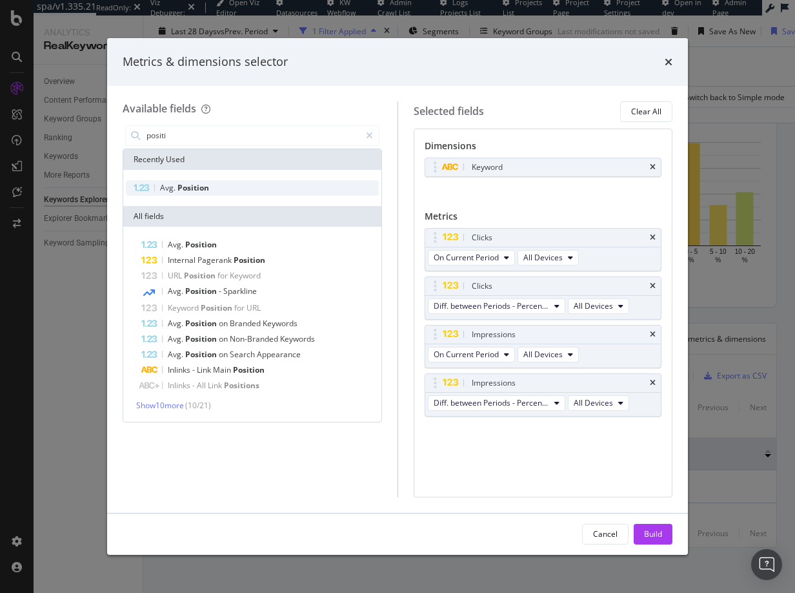
click at [176, 189] on span "Avg." at bounding box center [168, 187] width 17 height 11
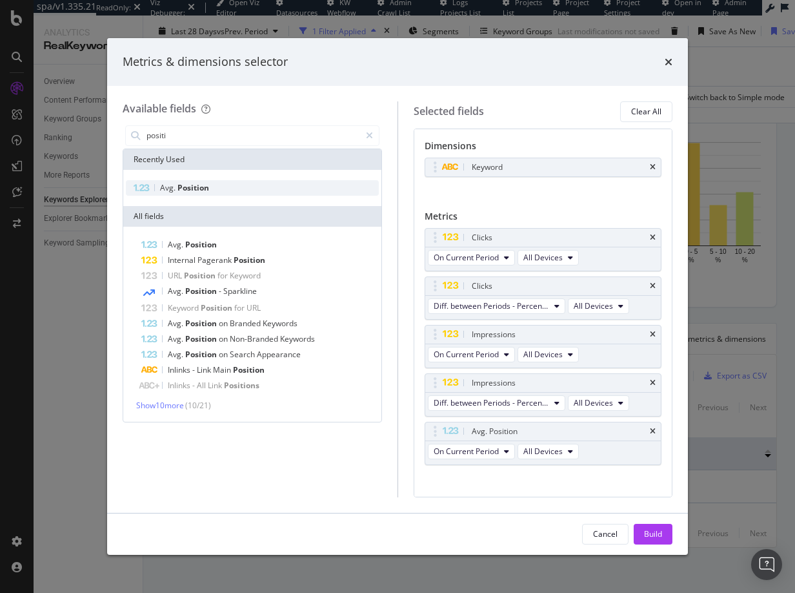
click at [174, 185] on span "Avg." at bounding box center [168, 187] width 17 height 11
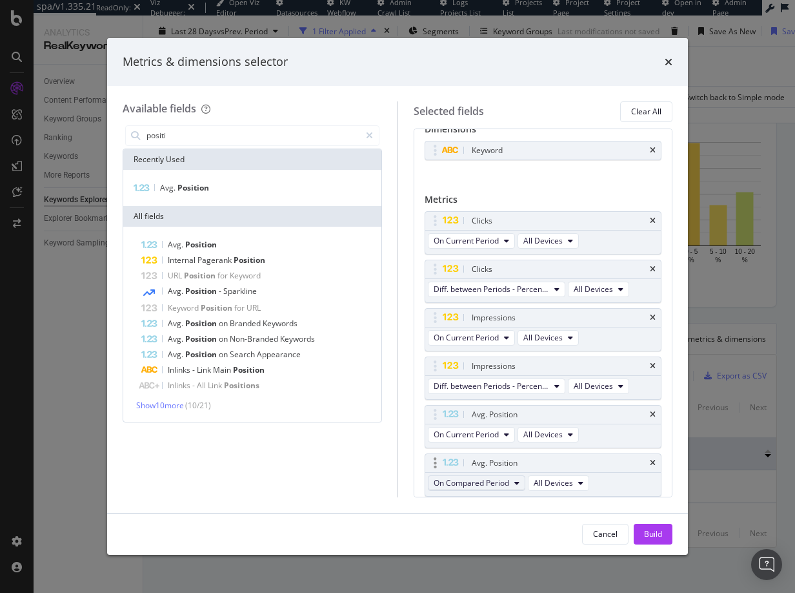
click at [510, 486] on button "On Compared Period" at bounding box center [476, 482] width 97 height 15
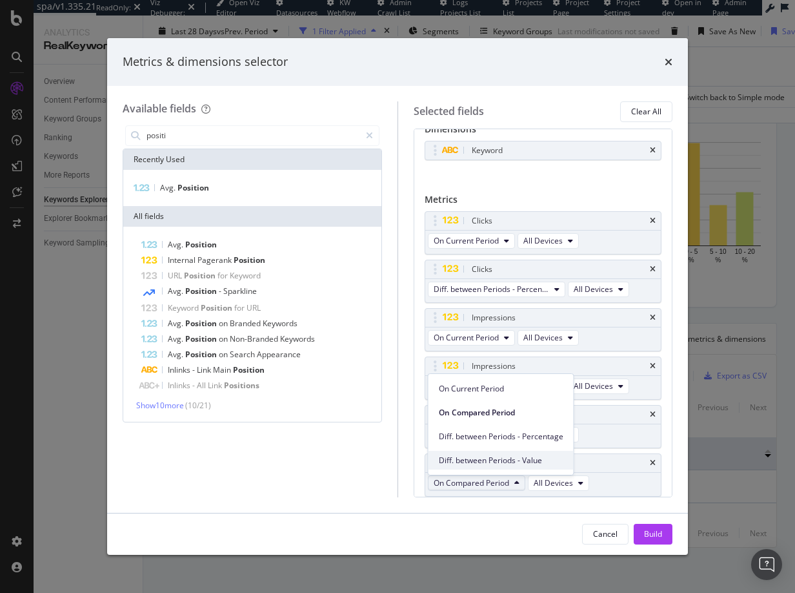
click at [506, 457] on span "Diff. between Periods - Value" at bounding box center [501, 461] width 125 height 12
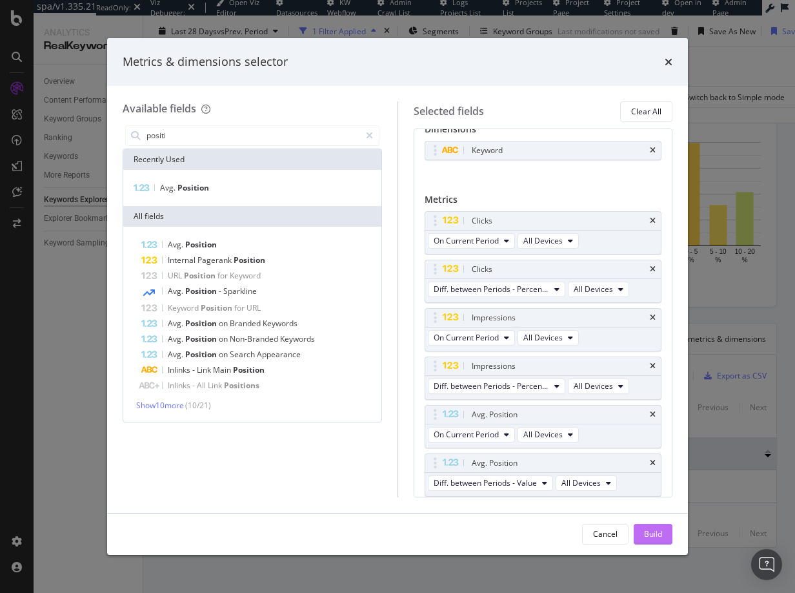
click at [656, 537] on div "Build" at bounding box center [653, 533] width 18 height 11
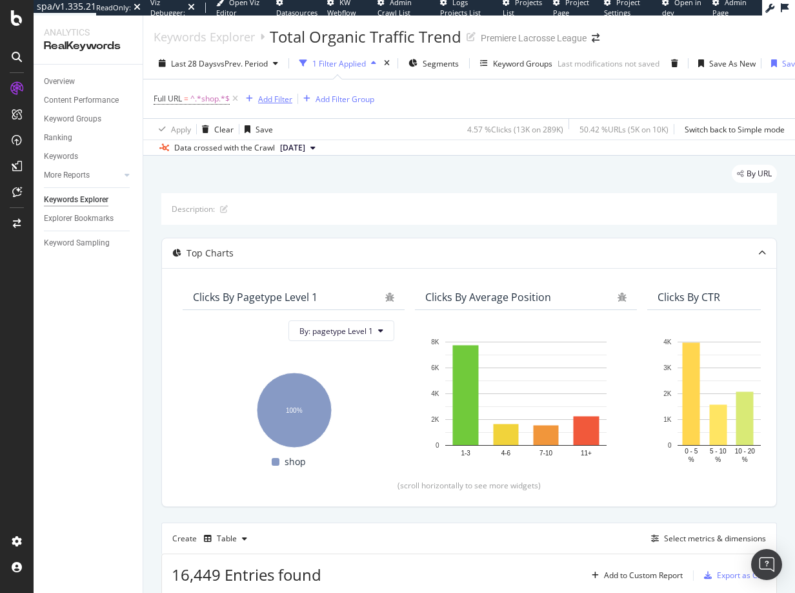
click at [265, 99] on div "Add Filter" at bounding box center [275, 99] width 34 height 11
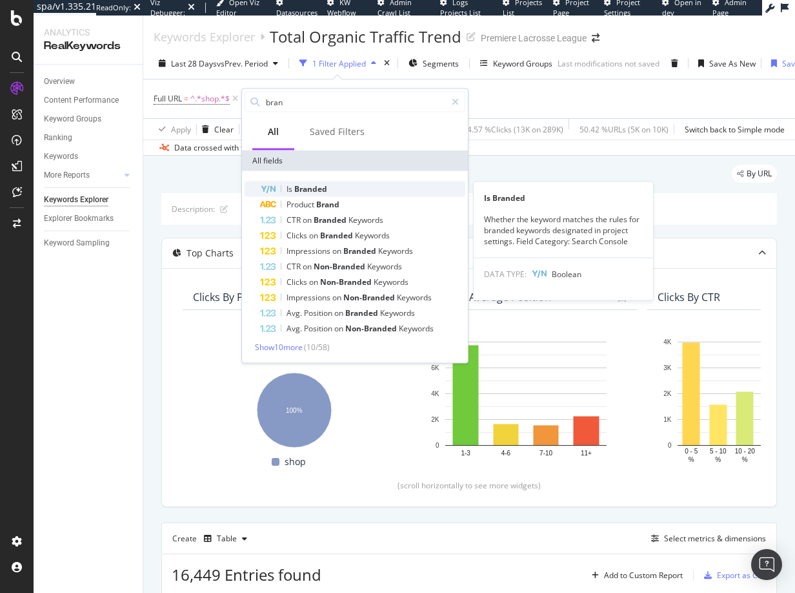
type input "bran"
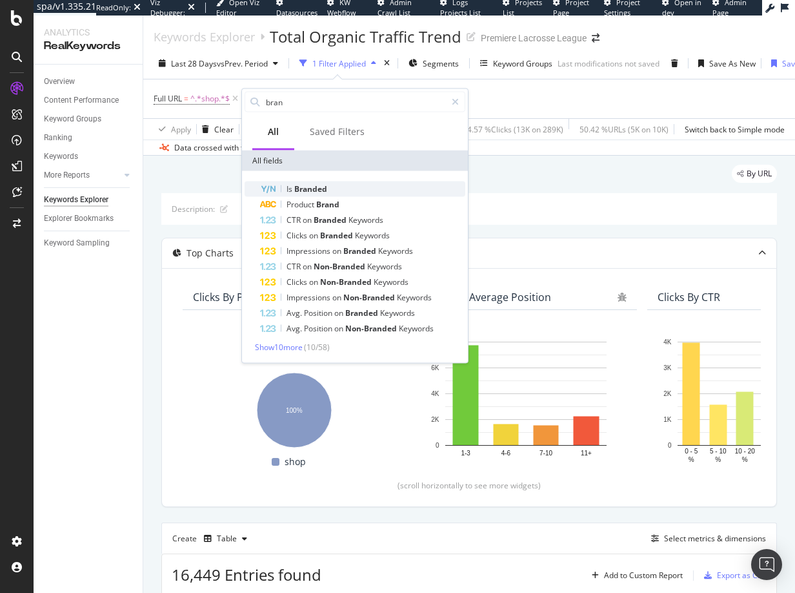
click at [327, 188] on div "Is Branded" at bounding box center [362, 188] width 205 height 15
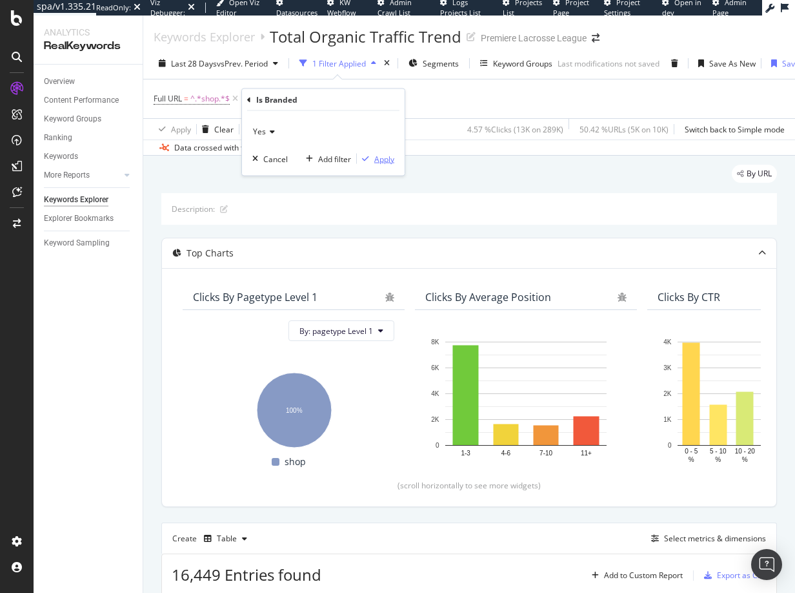
click at [379, 160] on div "Apply" at bounding box center [384, 158] width 20 height 11
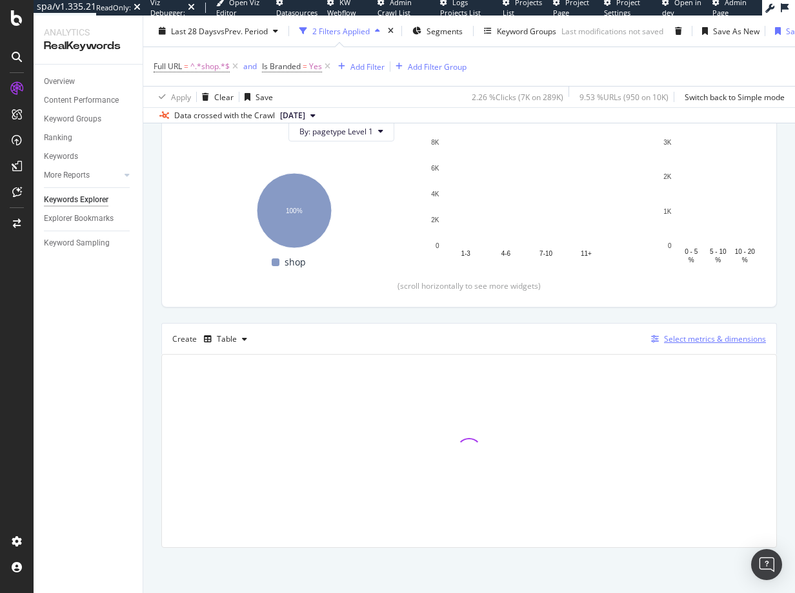
scroll to position [187, 0]
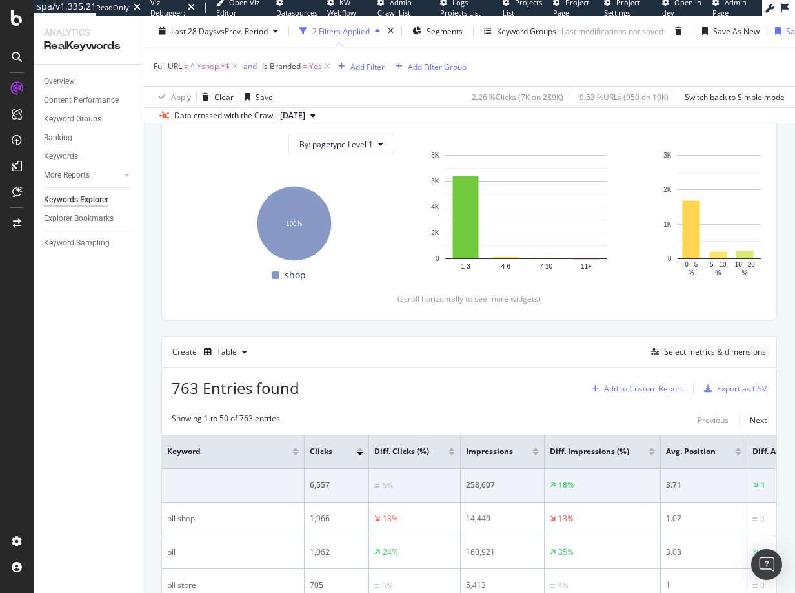
click at [631, 391] on div "Add to Custom Report" at bounding box center [643, 389] width 79 height 8
click at [633, 453] on div "Shop PLL Exec Dashboard" at bounding box center [641, 455] width 93 height 11
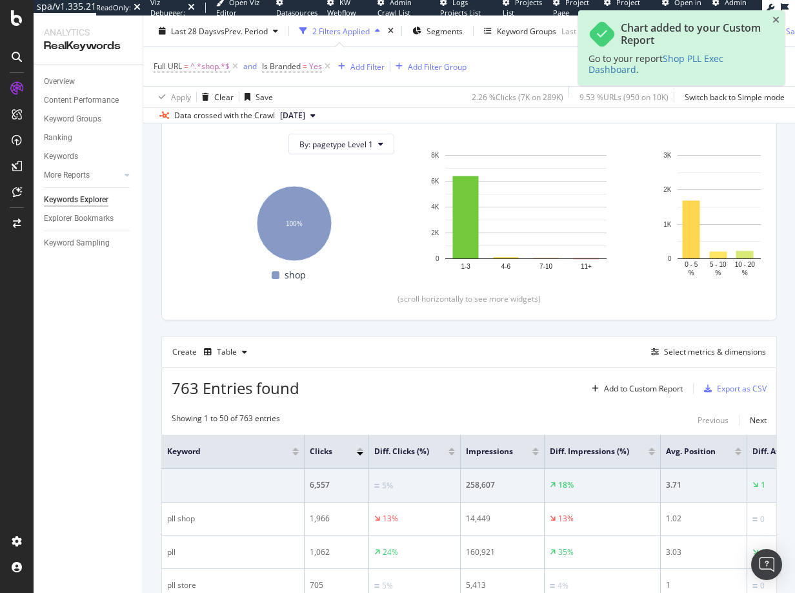
click at [435, 81] on div "Full URL = ^.*shop.*$ and Is Branded = Yes Add Filter Add Filter Group" at bounding box center [469, 66] width 631 height 39
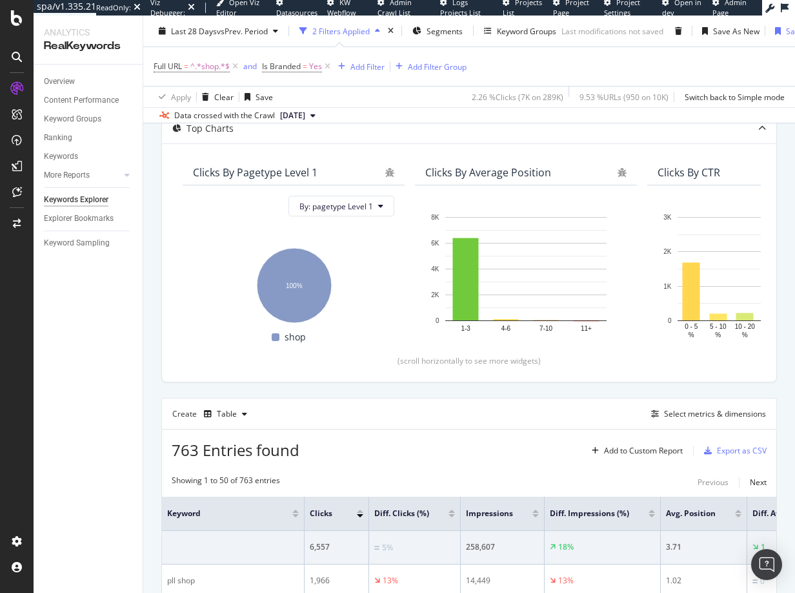
scroll to position [0, 0]
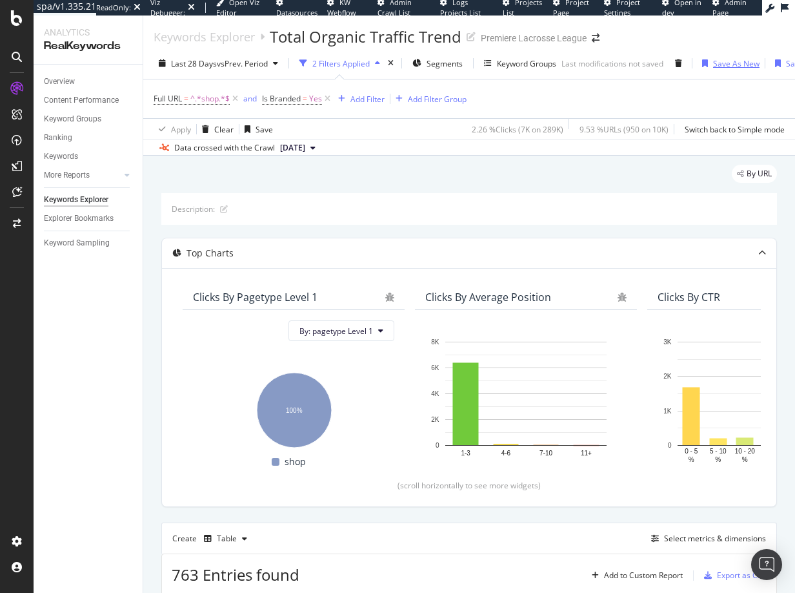
click at [726, 65] on div "Save As New" at bounding box center [736, 63] width 46 height 11
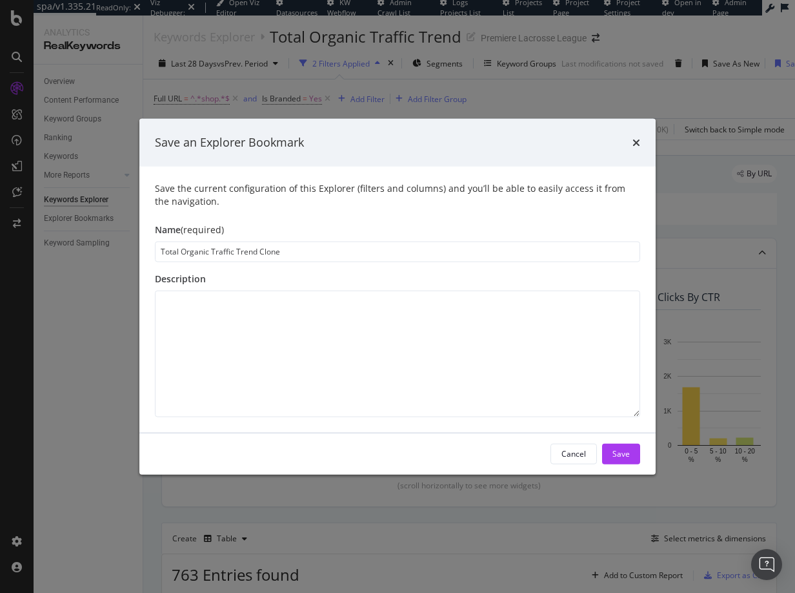
click at [185, 256] on input "Total Organic Traffic Trend Clone" at bounding box center [398, 251] width 486 height 21
type input "Brand Keywords"
click at [620, 460] on div "Save" at bounding box center [621, 453] width 17 height 19
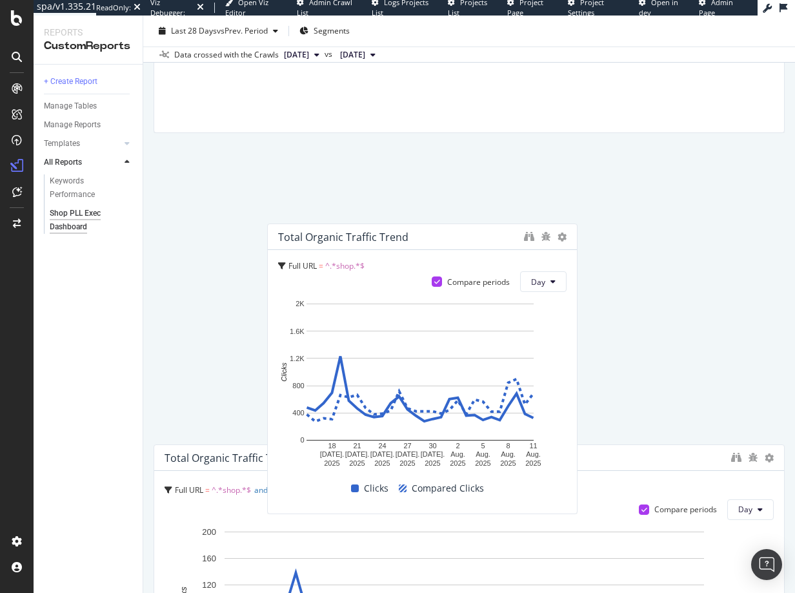
scroll to position [579, 0]
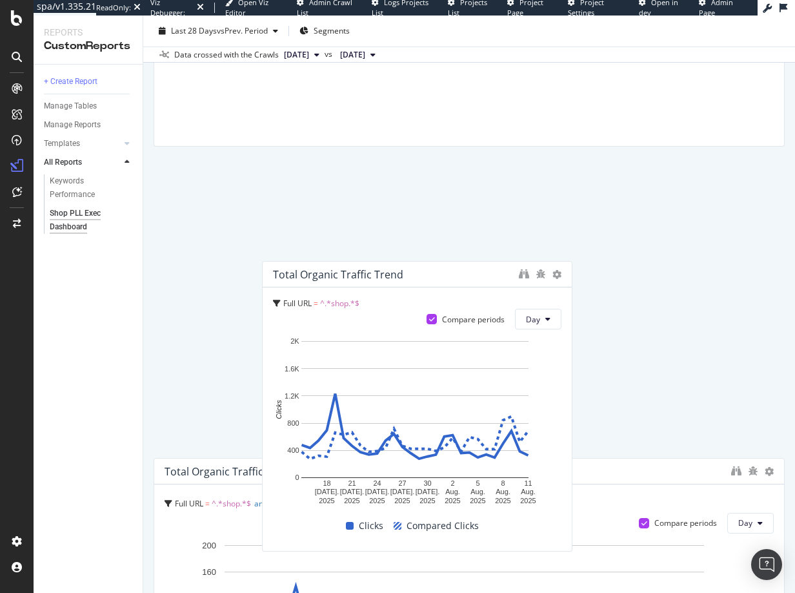
drag, startPoint x: 358, startPoint y: 258, endPoint x: 467, endPoint y: 272, distance: 109.4
click at [467, 272] on div "Total Organic Traffic Trend" at bounding box center [393, 274] width 240 height 13
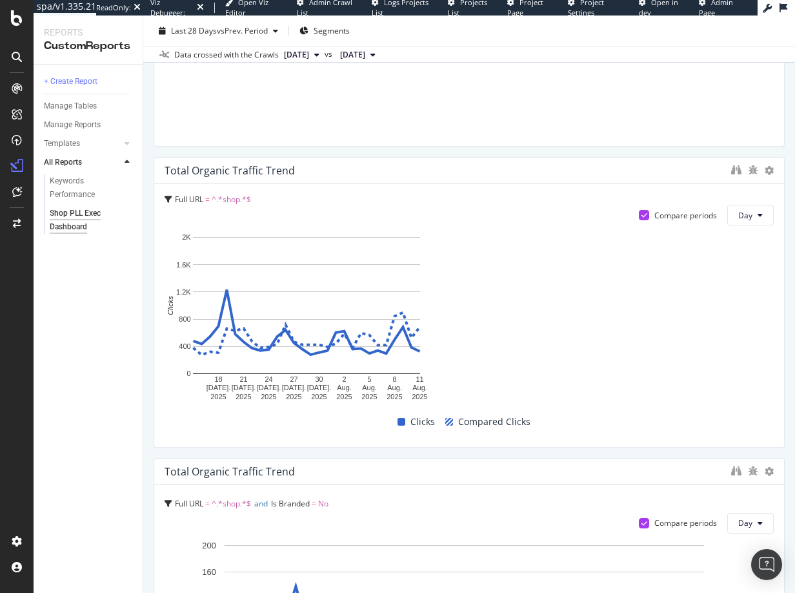
drag, startPoint x: 458, startPoint y: 292, endPoint x: 804, endPoint y: 311, distance: 346.5
click at [795, 311] on html "spa/v1.335.21 ReadOnly: Viz Debugger: Open Viz Editor Admin Crawl List Logs Pro…" at bounding box center [397, 296] width 795 height 593
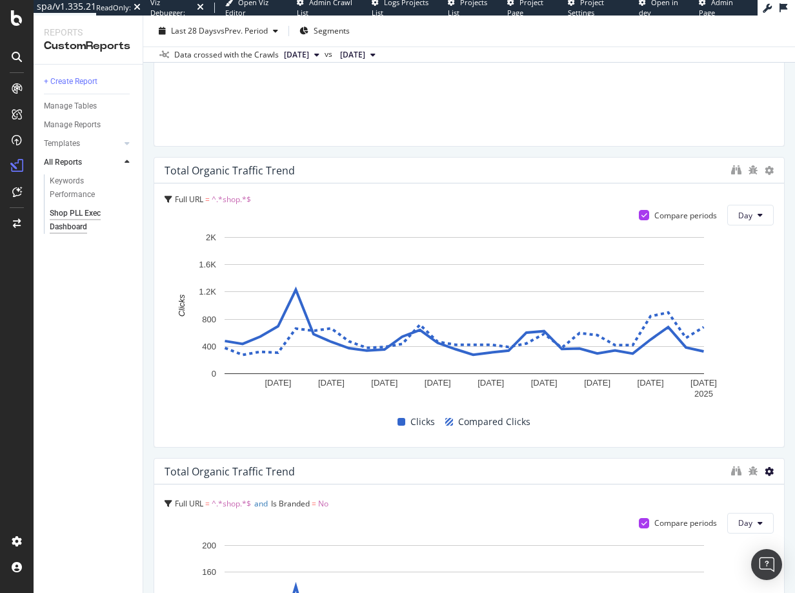
click at [765, 472] on icon at bounding box center [769, 471] width 9 height 9
click at [717, 470] on div "Delete" at bounding box center [722, 471] width 65 height 19
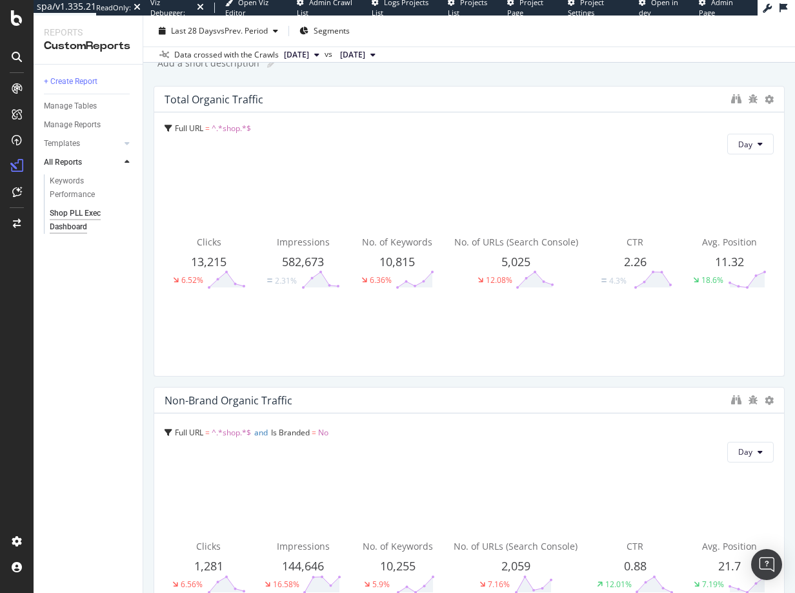
scroll to position [0, 0]
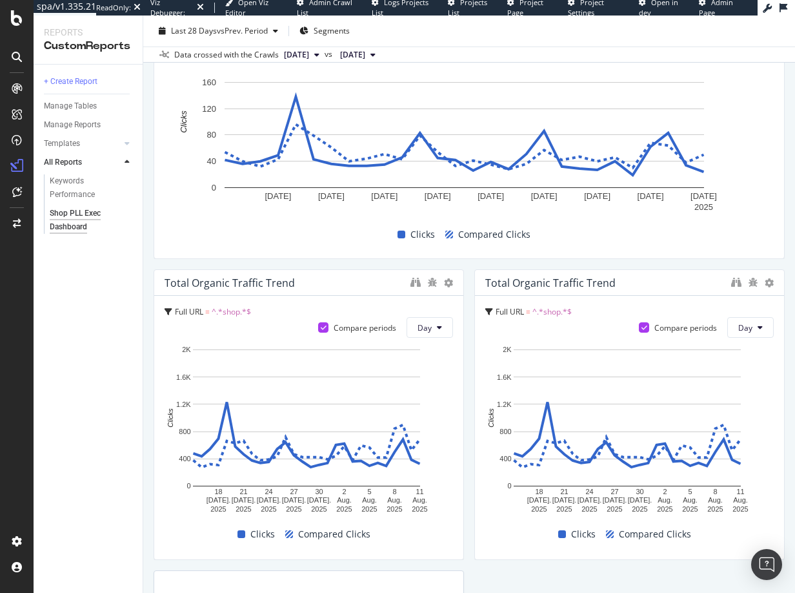
scroll to position [1170, 0]
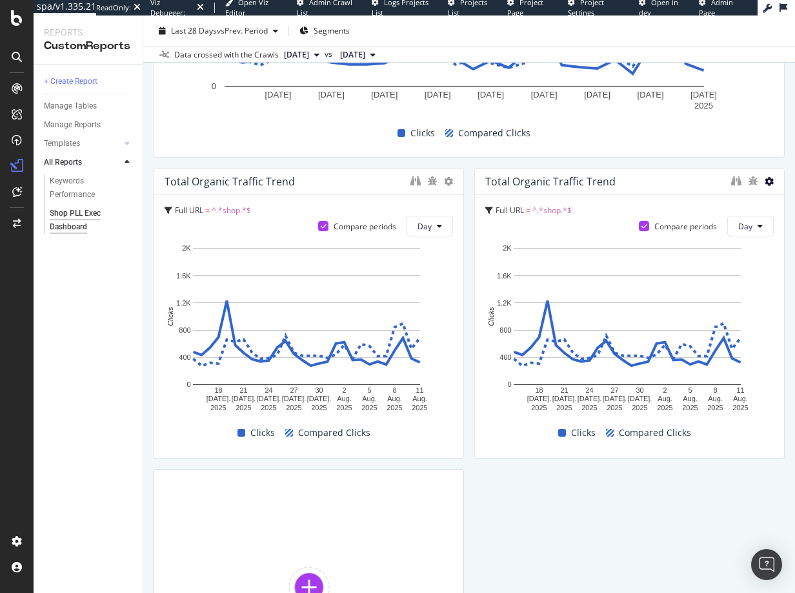
click at [765, 182] on icon at bounding box center [769, 181] width 9 height 9
click at [735, 185] on span "Delete" at bounding box center [733, 182] width 24 height 12
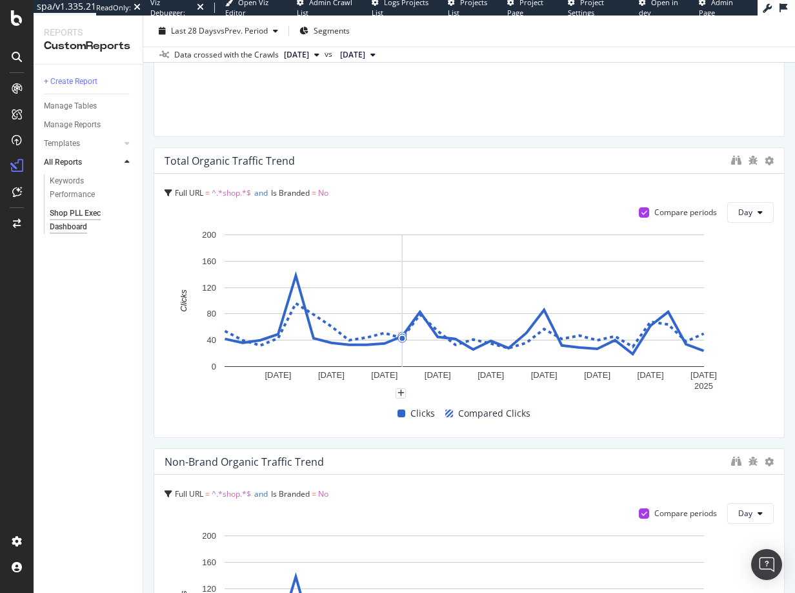
scroll to position [591, 0]
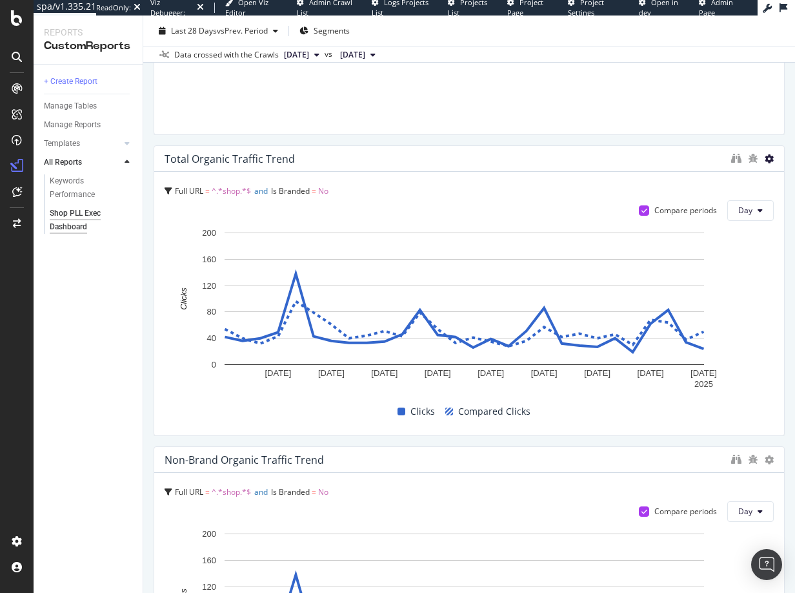
click at [765, 154] on icon at bounding box center [769, 158] width 9 height 9
click at [723, 163] on span "Delete" at bounding box center [733, 159] width 24 height 12
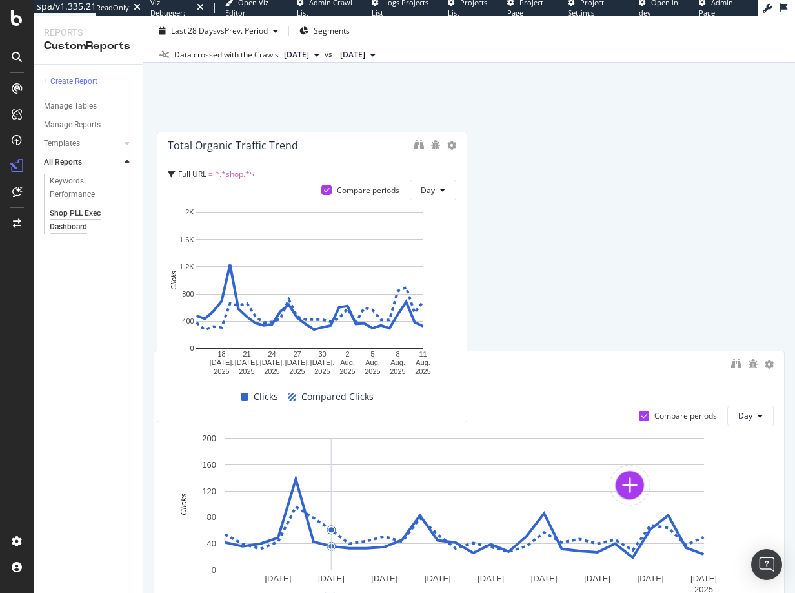
scroll to position [686, 0]
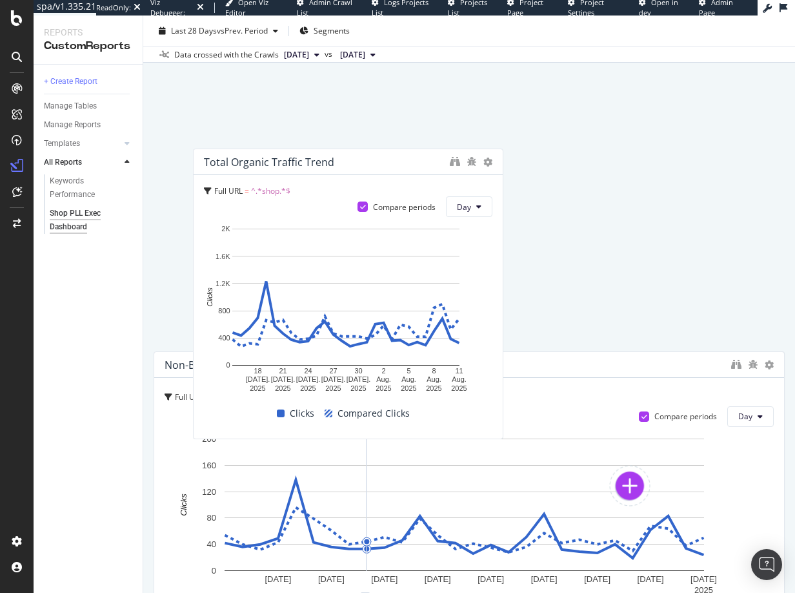
drag, startPoint x: 330, startPoint y: 363, endPoint x: 369, endPoint y: 163, distance: 203.9
click at [369, 163] on div "Total Organic Traffic Trend" at bounding box center [324, 162] width 240 height 13
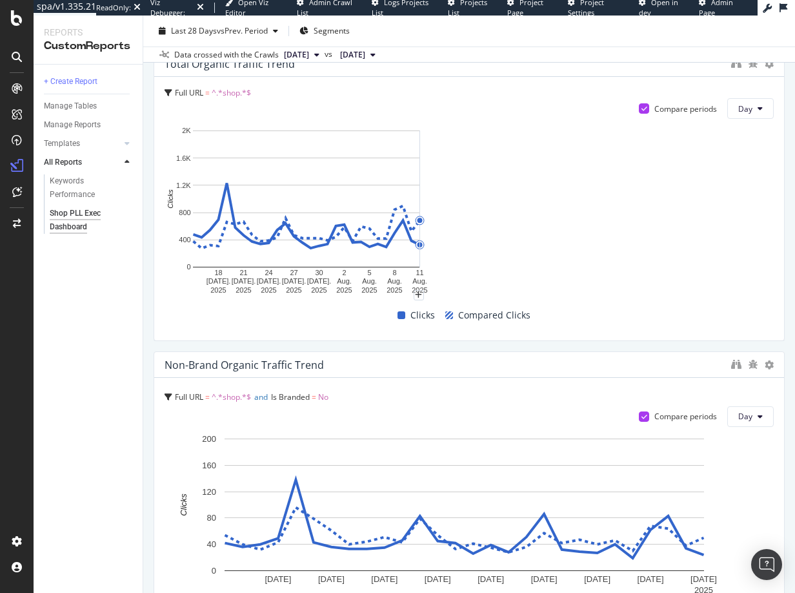
drag, startPoint x: 456, startPoint y: 185, endPoint x: 791, endPoint y: 200, distance: 334.8
click at [791, 200] on div "Shop PLL Exec Dashboard Shop PLL Exec Dashboard Premiere Lacrosse League Clone …" at bounding box center [469, 303] width 652 height 577
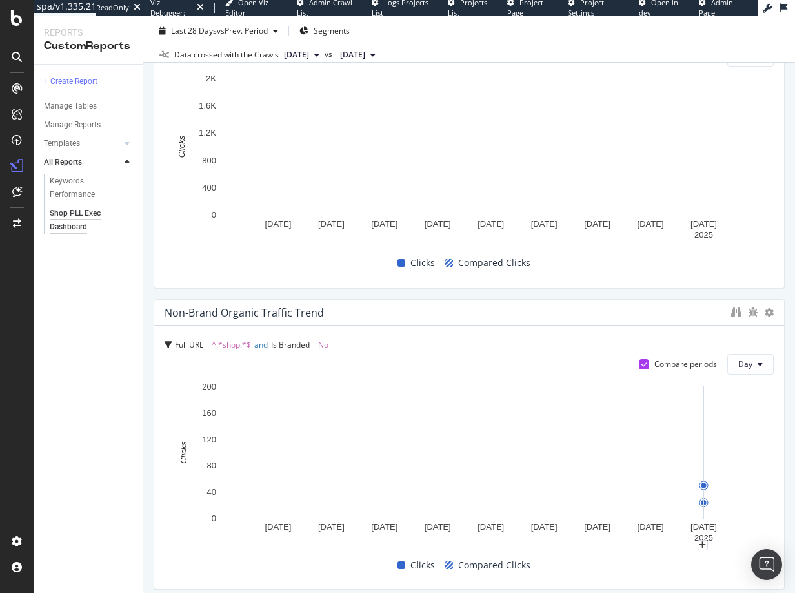
scroll to position [1059, 0]
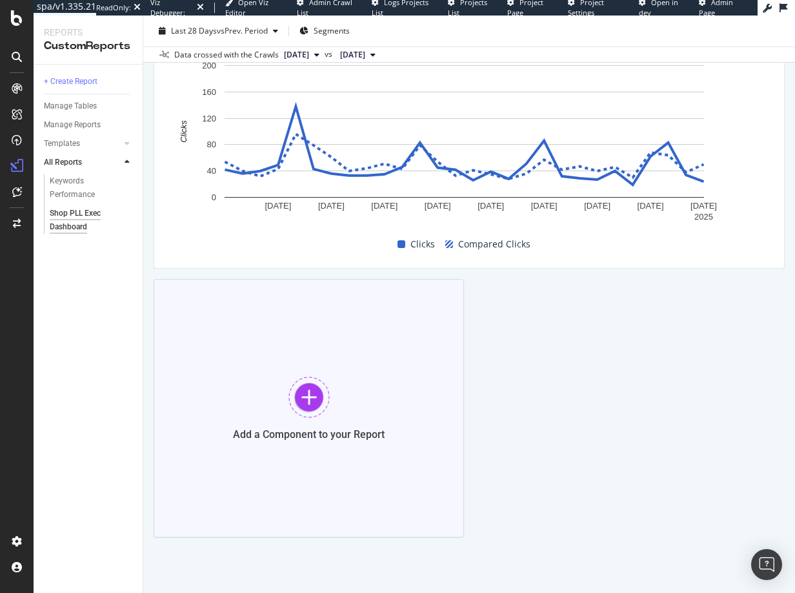
click at [303, 377] on div at bounding box center [309, 396] width 41 height 41
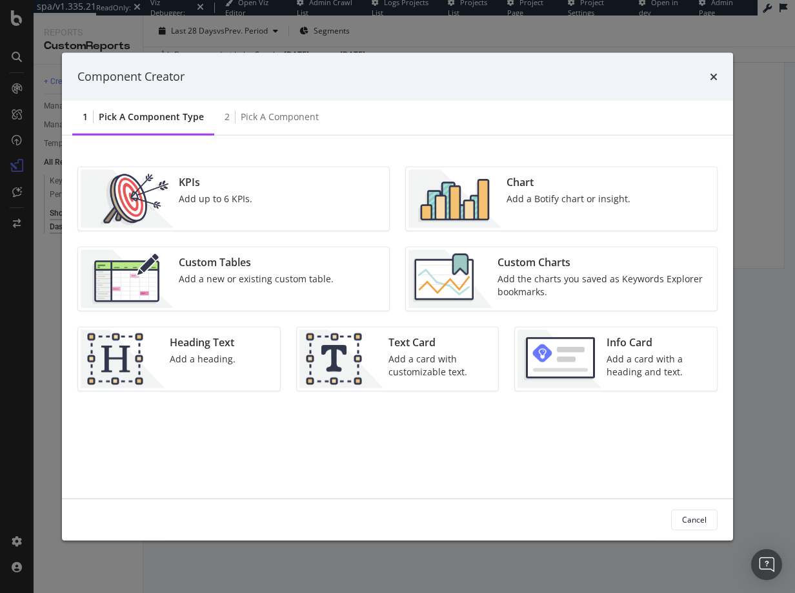
click at [208, 274] on div "Add a new or existing custom table." at bounding box center [256, 278] width 155 height 13
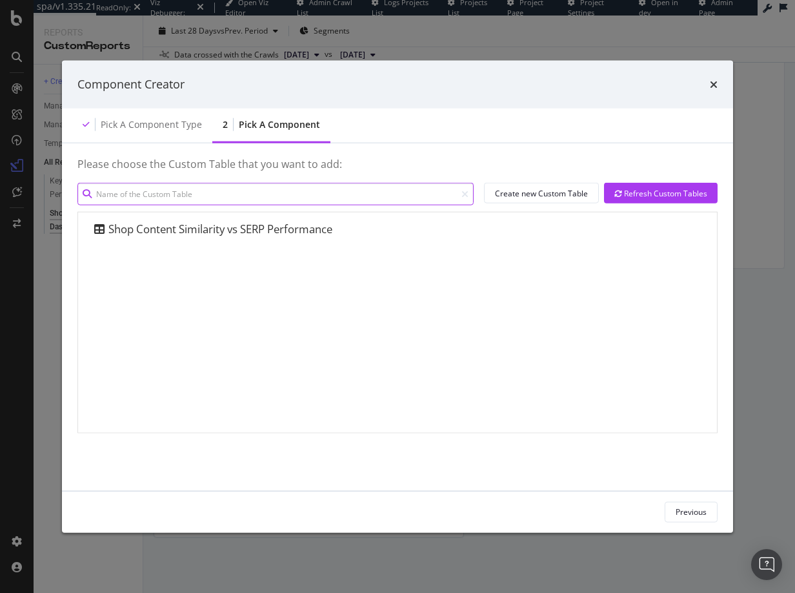
click at [184, 189] on input "modal" at bounding box center [275, 194] width 396 height 23
click at [715, 85] on icon "times" at bounding box center [714, 84] width 8 height 10
click at [433, 193] on input "modal" at bounding box center [275, 194] width 396 height 23
click at [713, 78] on div "times" at bounding box center [714, 84] width 8 height 17
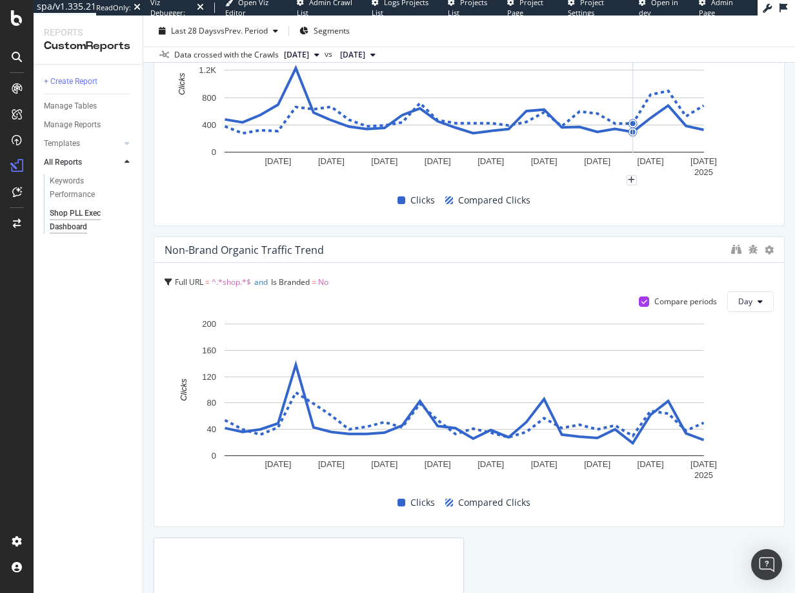
scroll to position [536, 0]
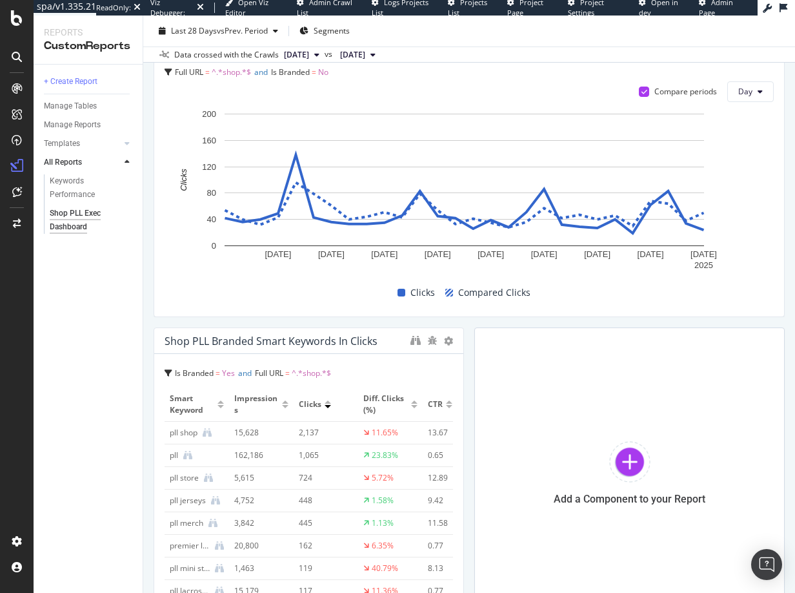
scroll to position [1013, 0]
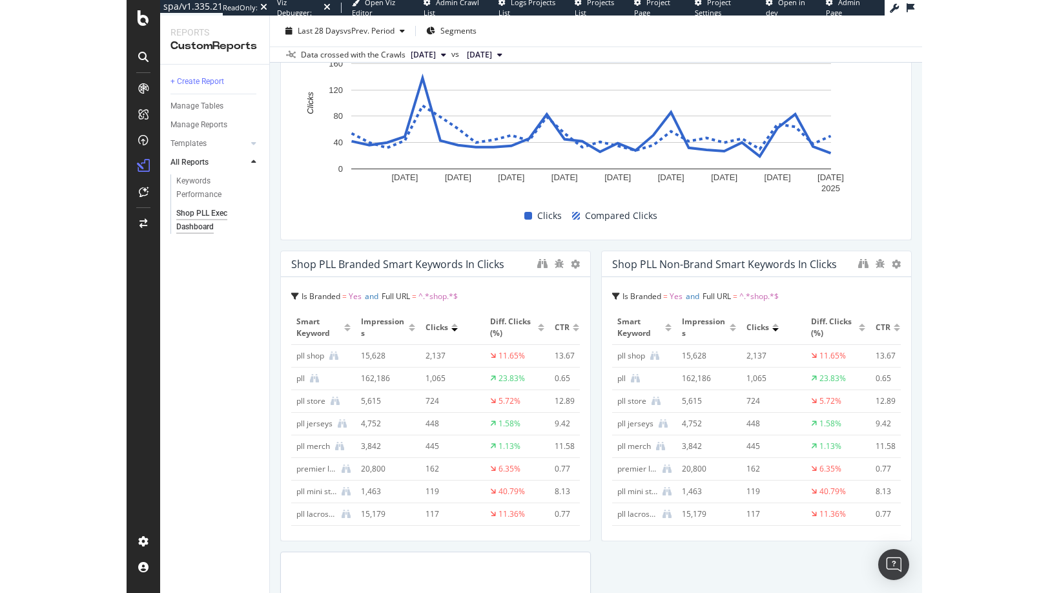
scroll to position [1117, 0]
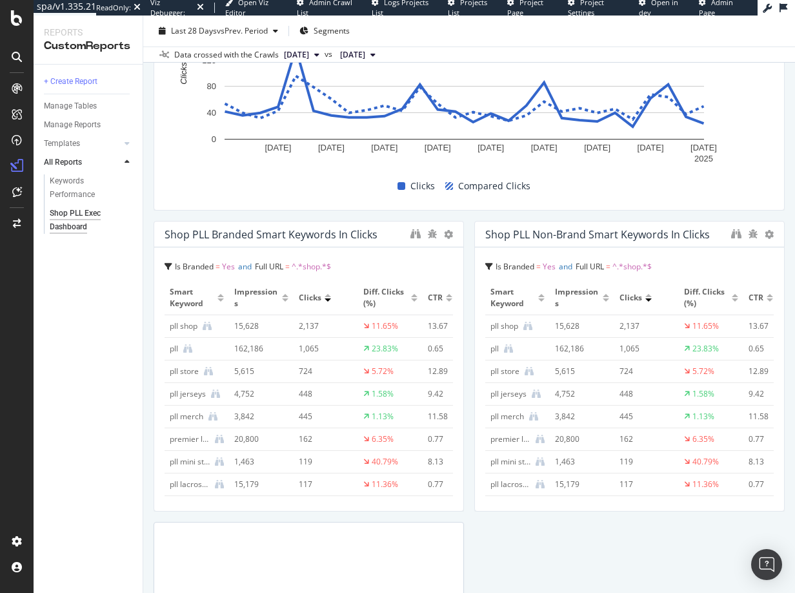
click at [546, 265] on span "Yes" at bounding box center [549, 266] width 13 height 11
click at [755, 263] on div "Is Branded = Yes and Full URL = ^.*shop.*$ Is Branded = Yes and Full URL = ^.*s…" at bounding box center [630, 267] width 289 height 18
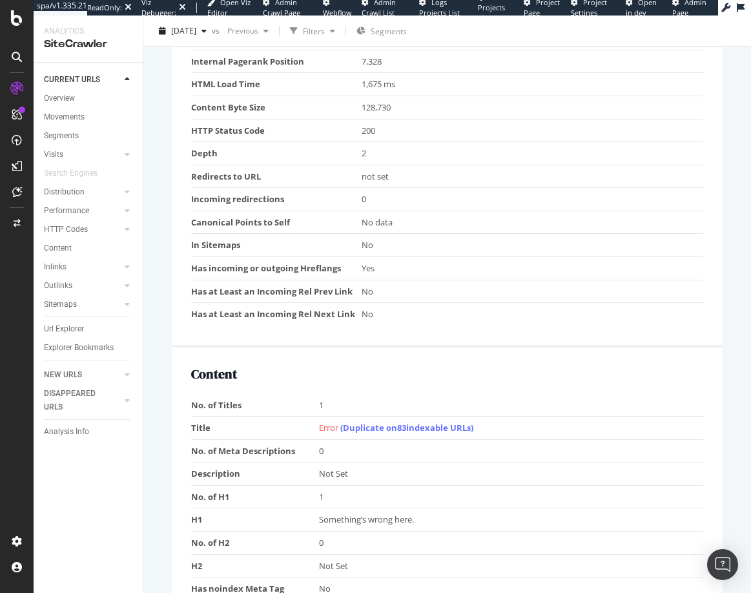
scroll to position [593, 0]
